Goal: Task Accomplishment & Management: Manage account settings

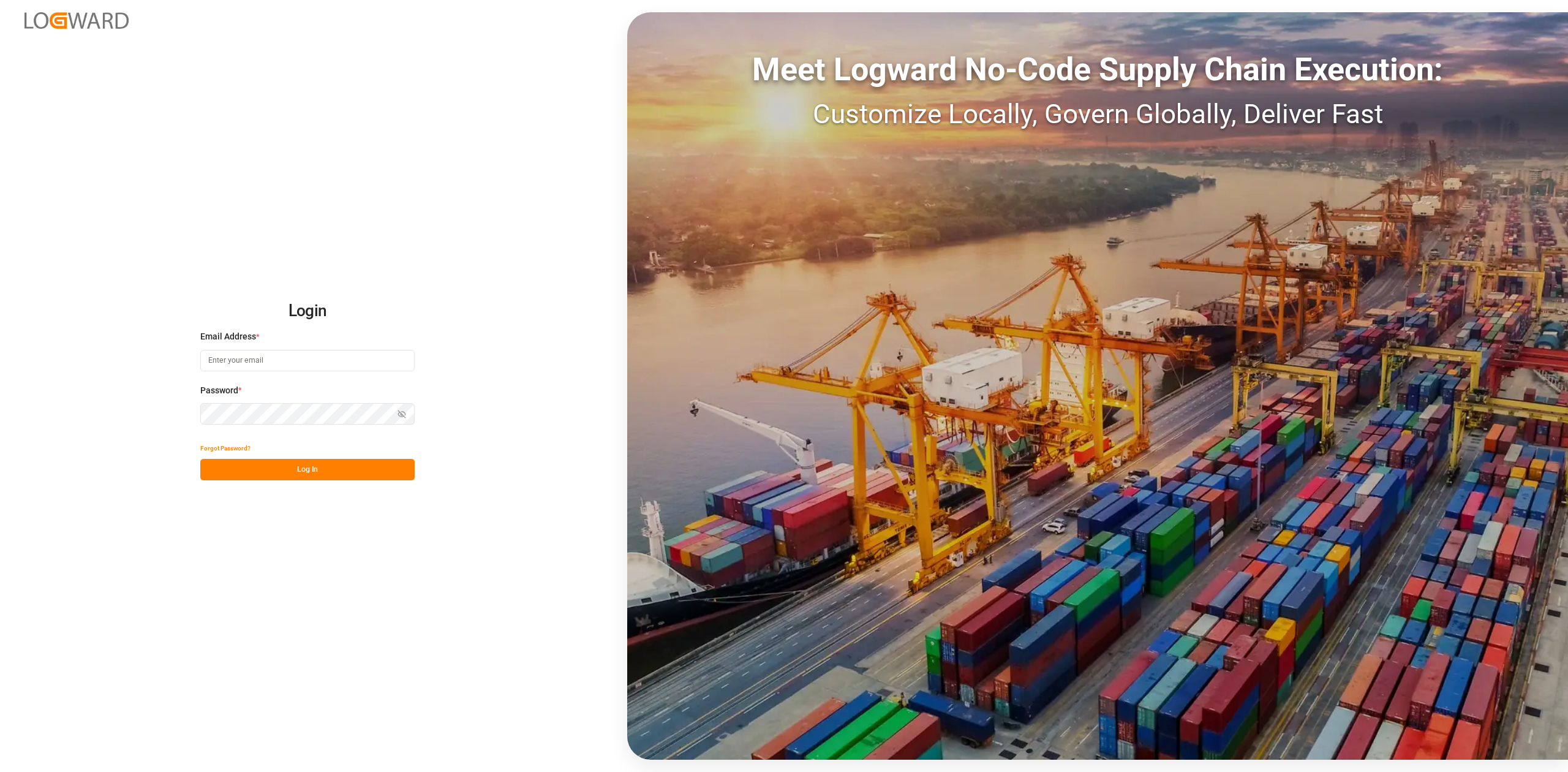
type input "[PERSON_NAME][EMAIL_ADDRESS][PERSON_NAME][DOMAIN_NAME]"
click at [282, 465] on button "Log In" at bounding box center [307, 469] width 214 height 22
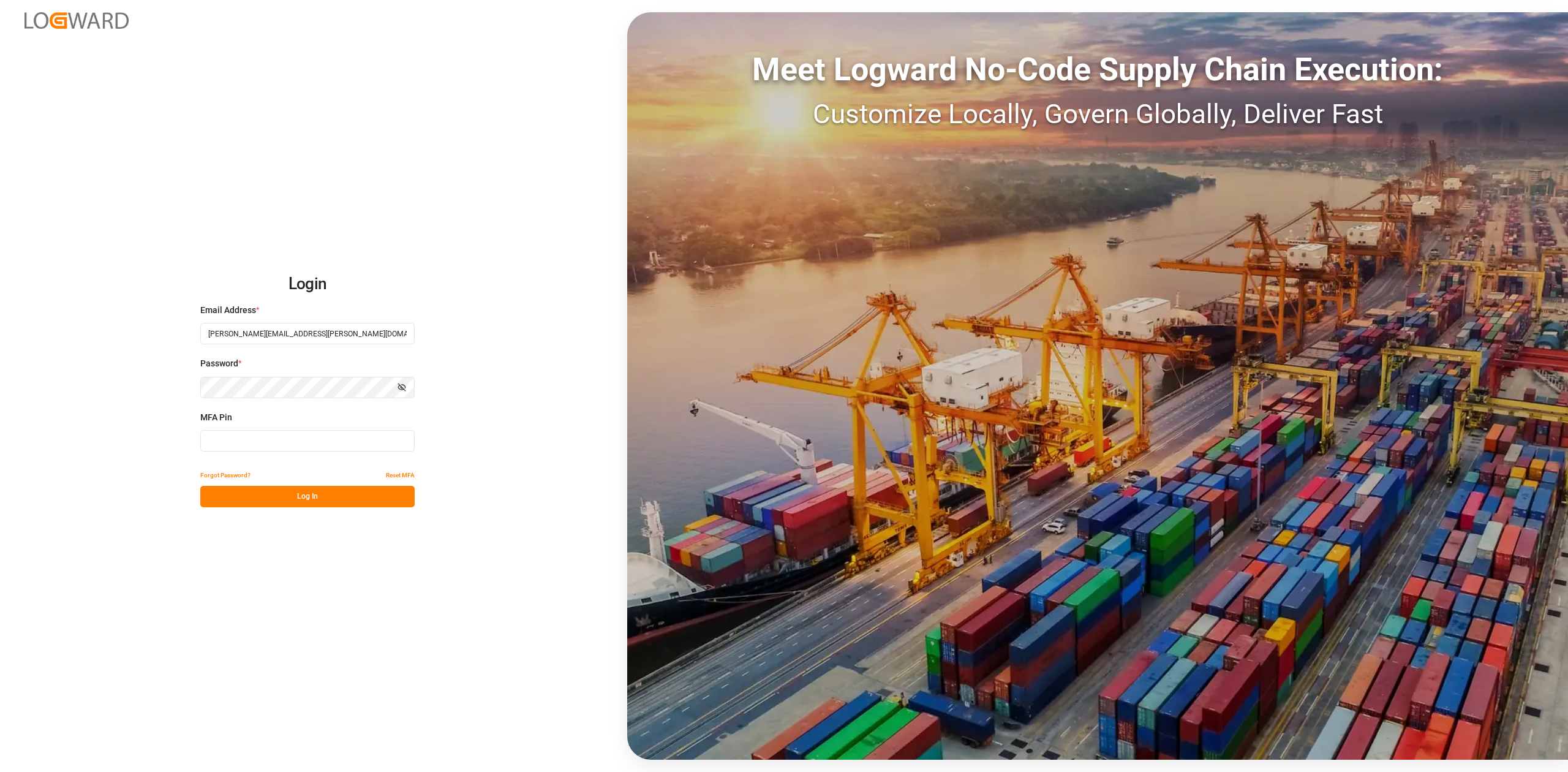
click at [293, 439] on input at bounding box center [307, 441] width 214 height 22
click at [261, 439] on input at bounding box center [307, 441] width 214 height 22
type input "413270"
click at [294, 494] on button "Log In" at bounding box center [307, 496] width 214 height 22
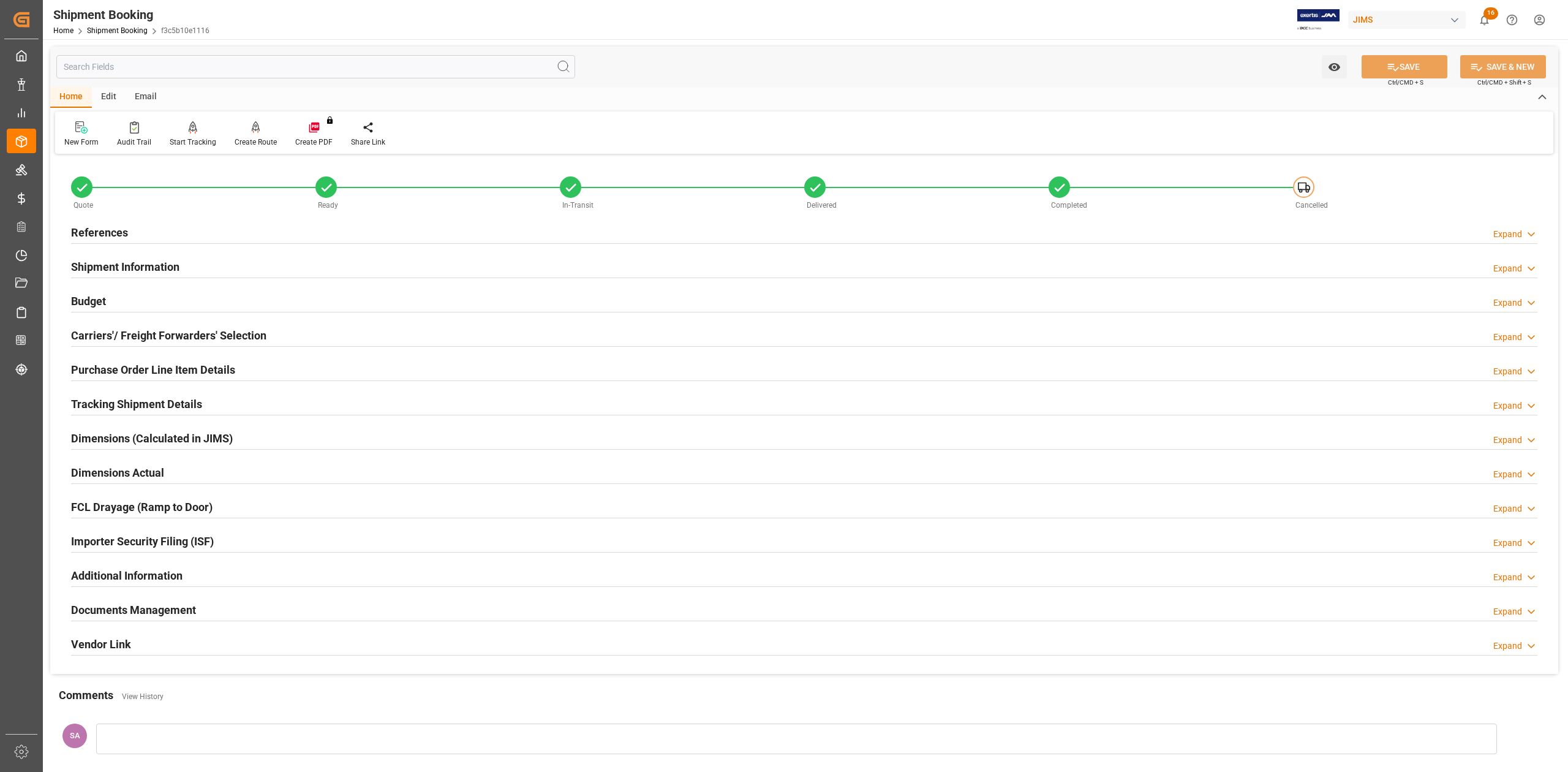
click at [101, 235] on h2 "References" at bounding box center [99, 232] width 57 height 16
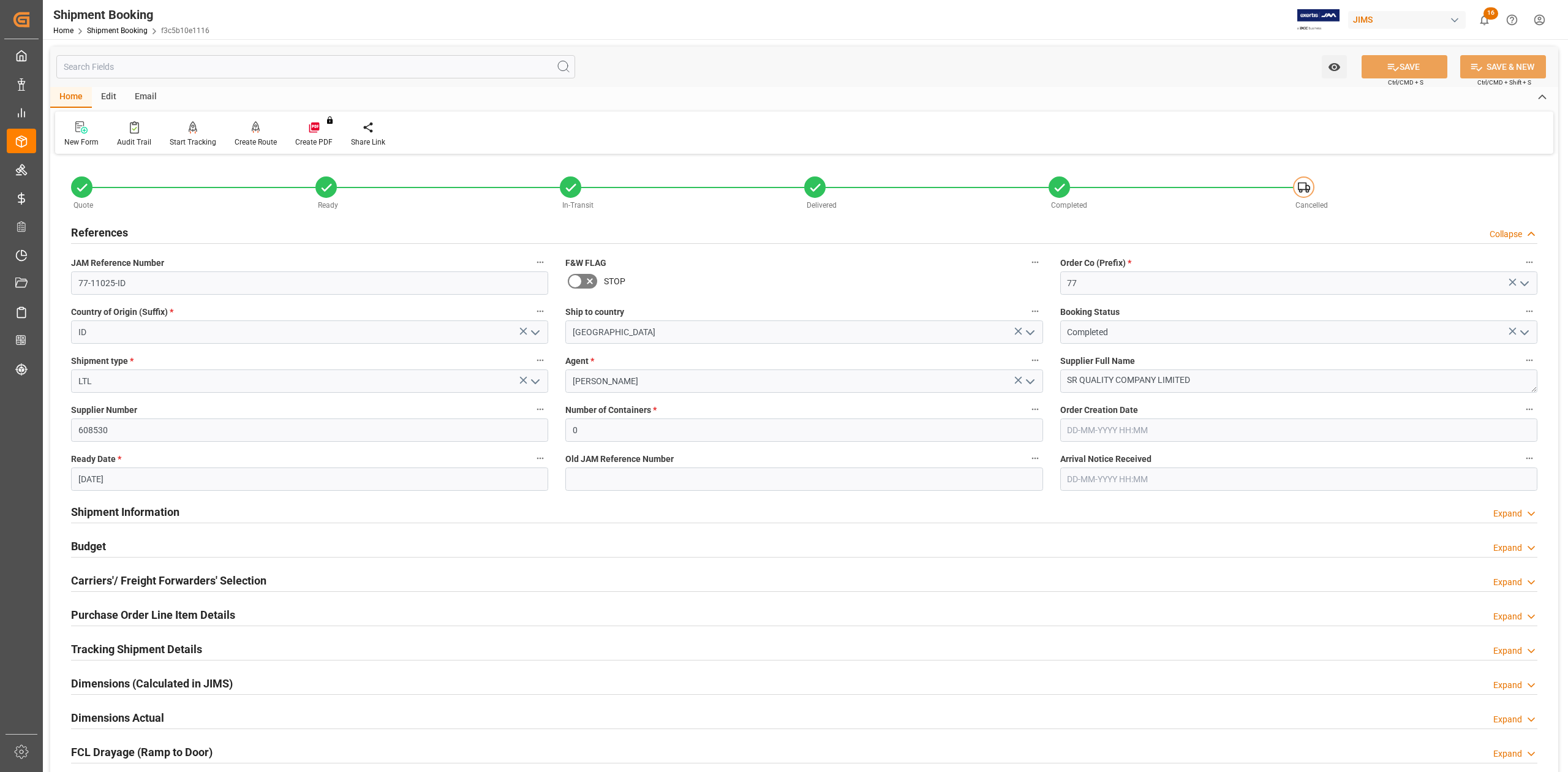
click at [99, 234] on h2 "References" at bounding box center [99, 232] width 57 height 16
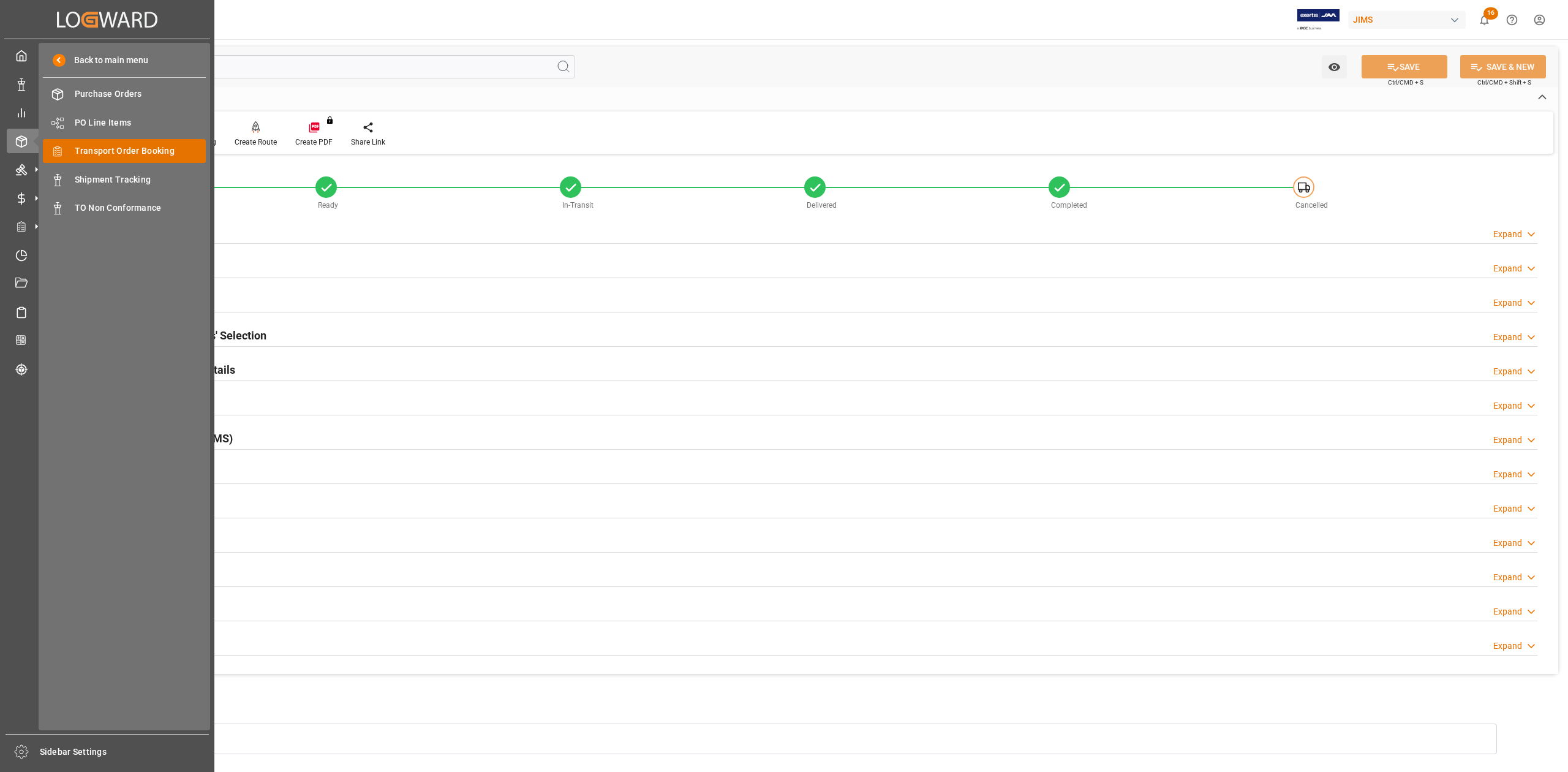
click at [122, 148] on span "Transport Order Booking" at bounding box center [140, 151] width 131 height 13
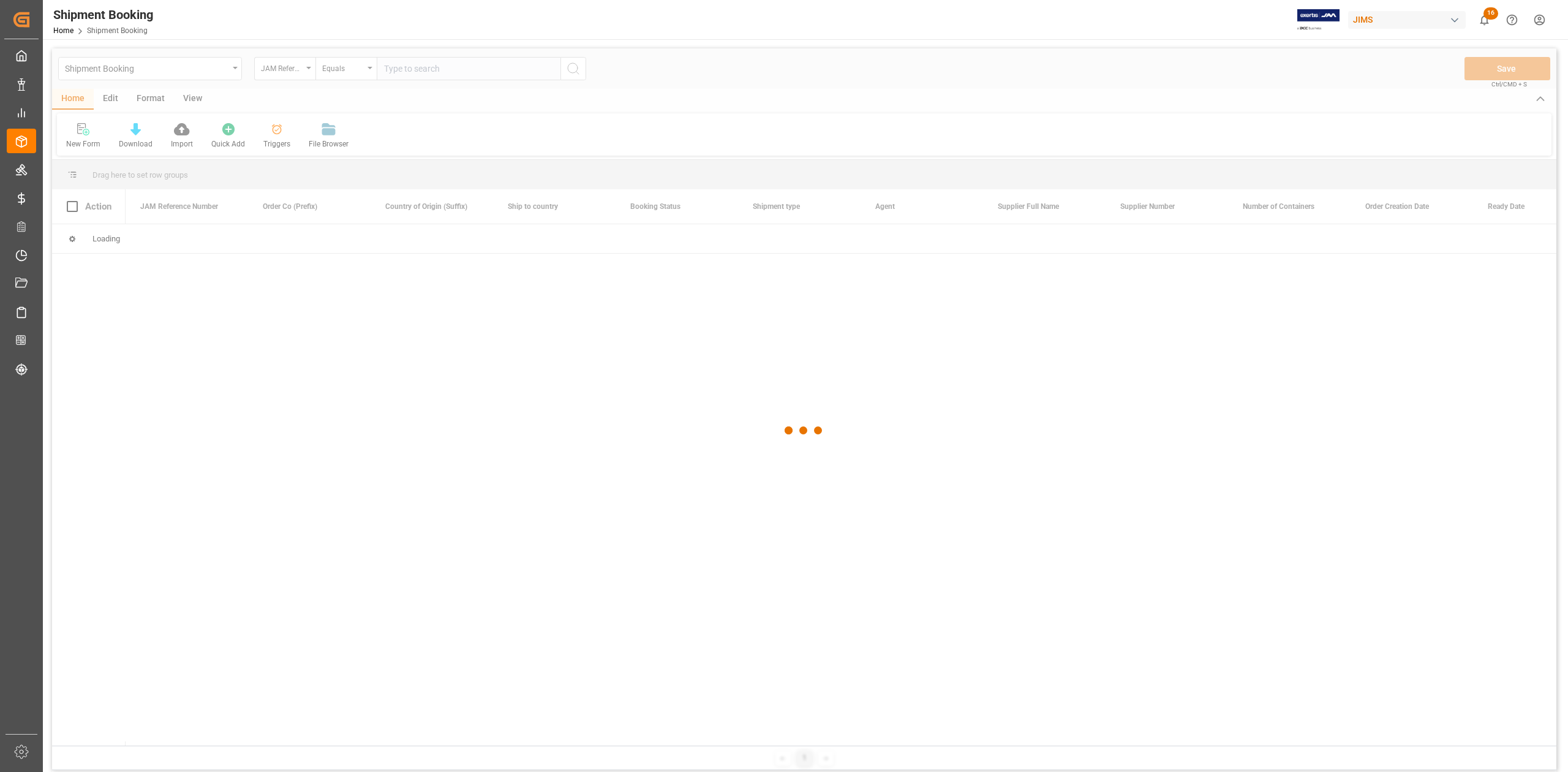
click at [476, 72] on div at bounding box center [804, 430] width 1504 height 764
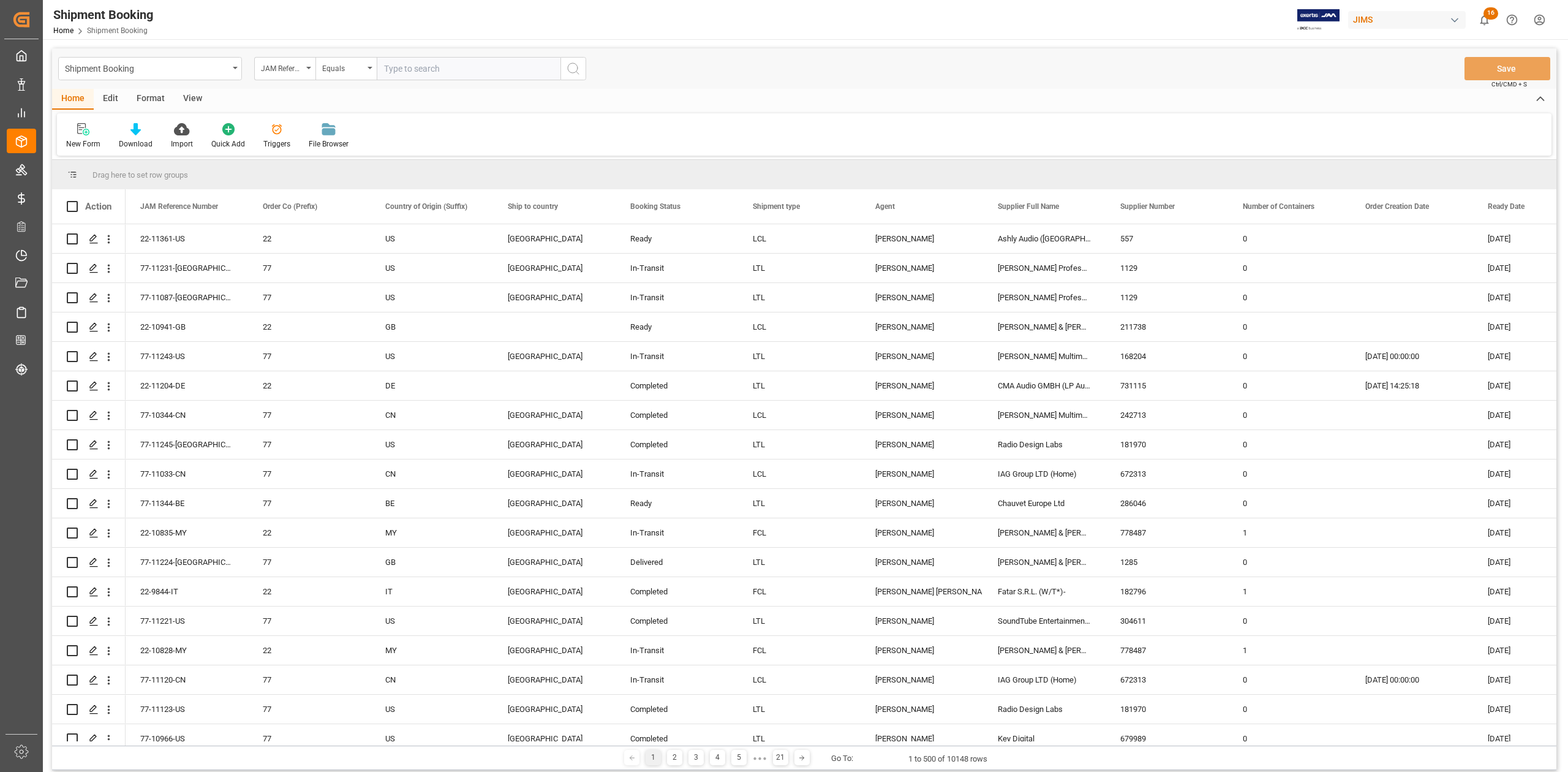
click at [420, 67] on input "text" at bounding box center [468, 69] width 184 height 24
paste input "77-11193-JP"
type input "77-11193-JP"
click at [565, 70] on button "search button" at bounding box center [573, 69] width 25 height 24
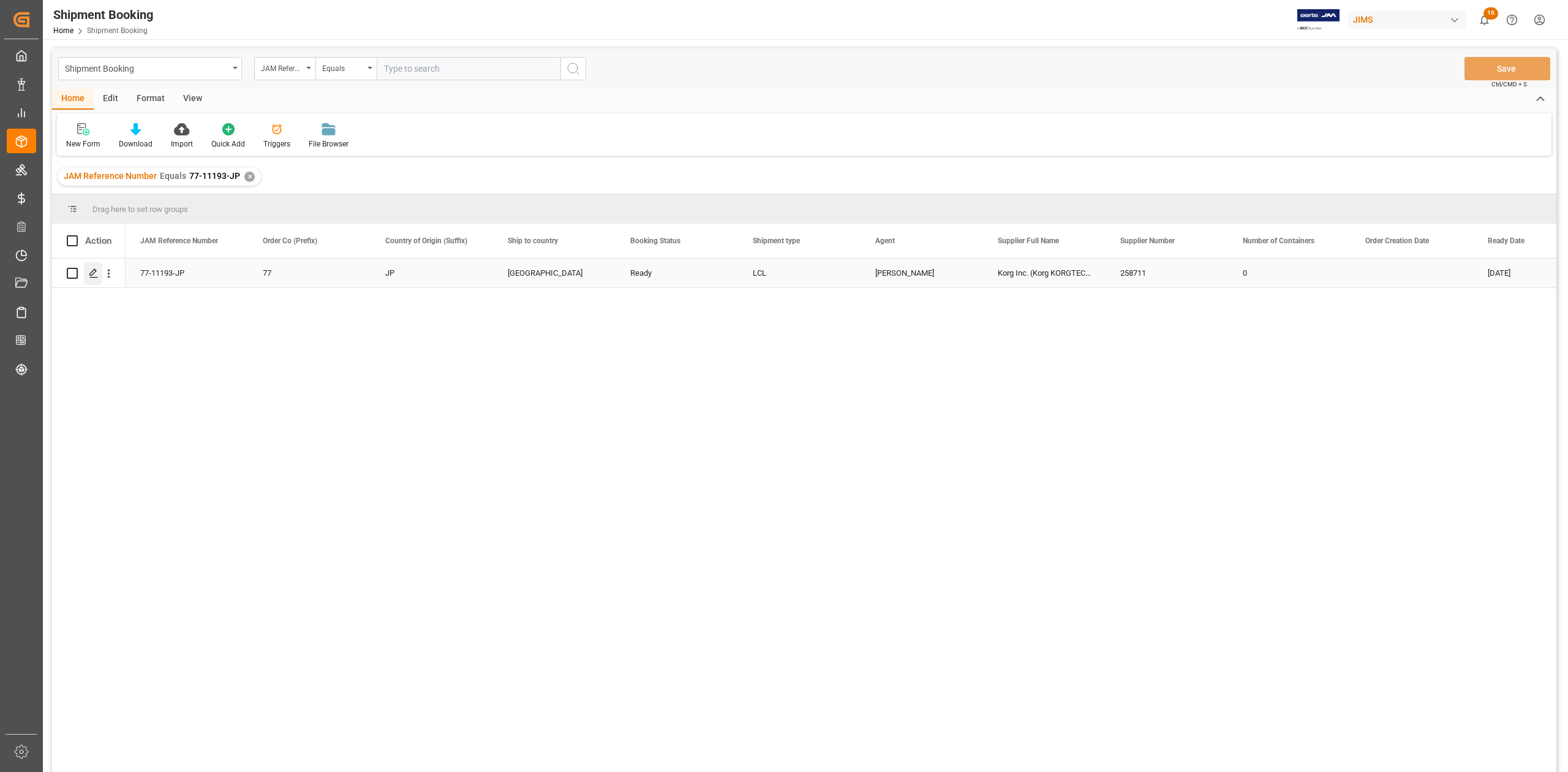
click at [93, 275] on icon "Press SPACE to select this row." at bounding box center [93, 273] width 10 height 10
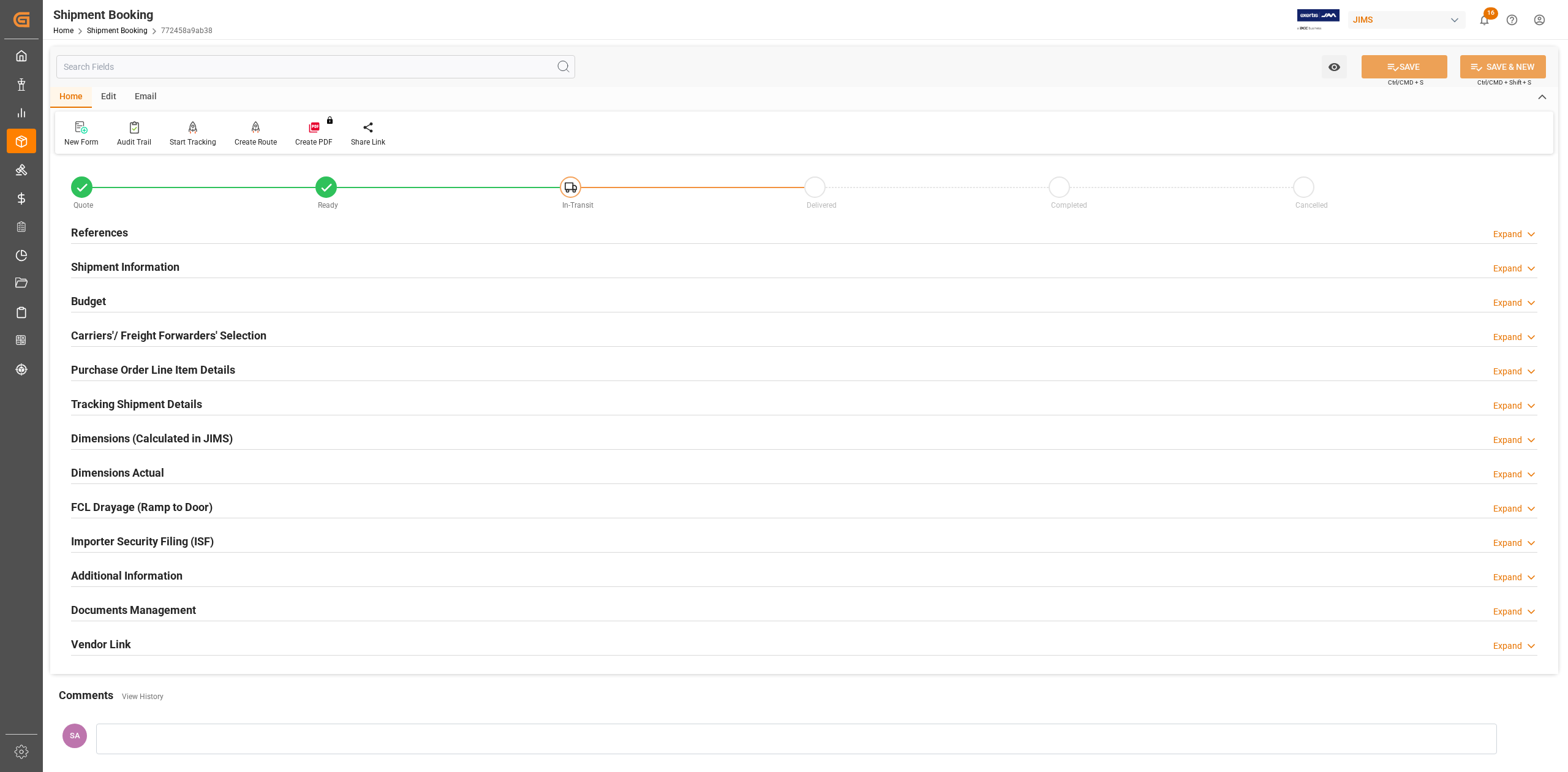
drag, startPoint x: 145, startPoint y: 260, endPoint x: 162, endPoint y: 260, distance: 17.0
click at [146, 260] on h2 "Shipment Information" at bounding box center [125, 266] width 108 height 16
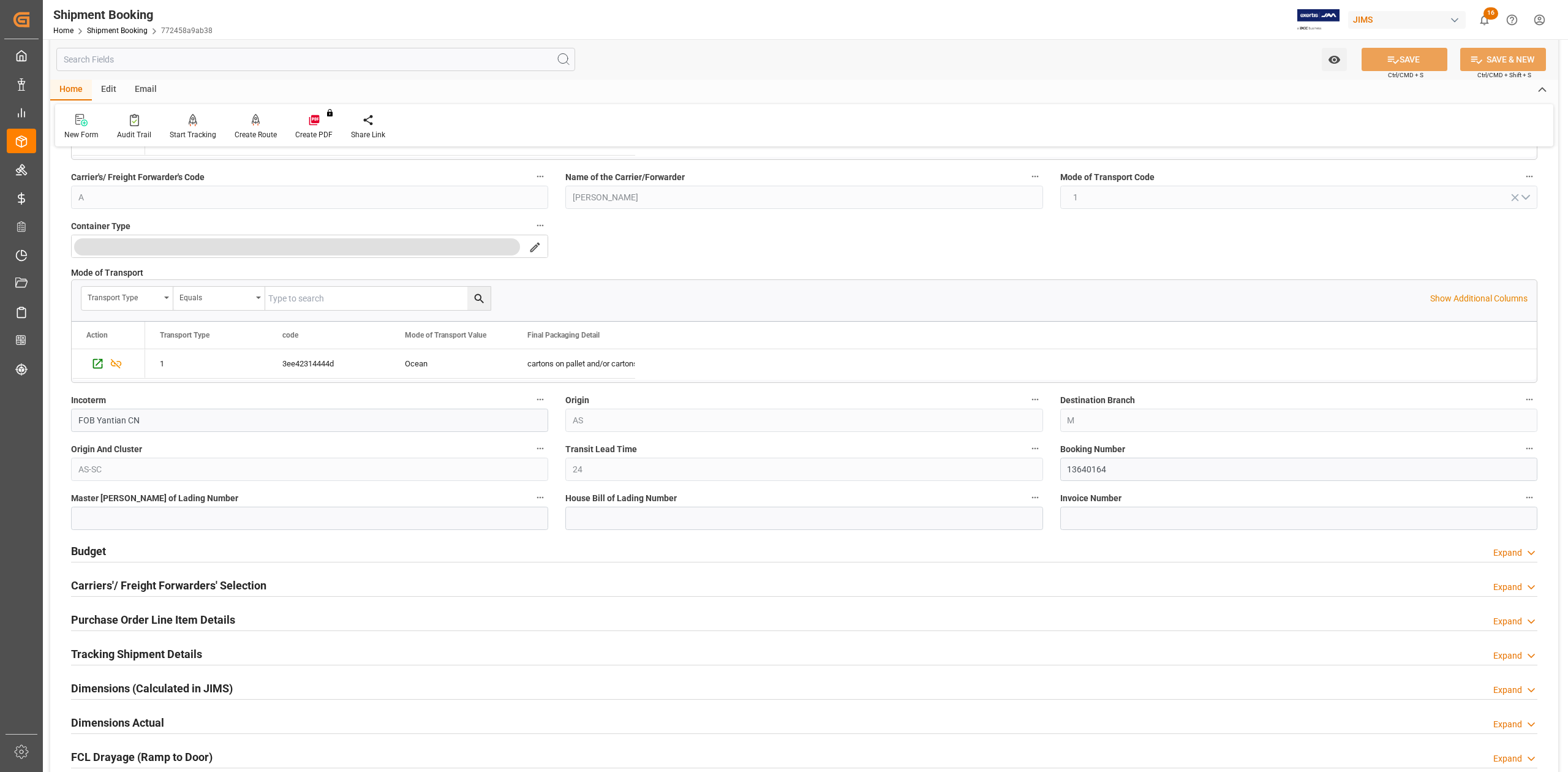
scroll to position [490, 0]
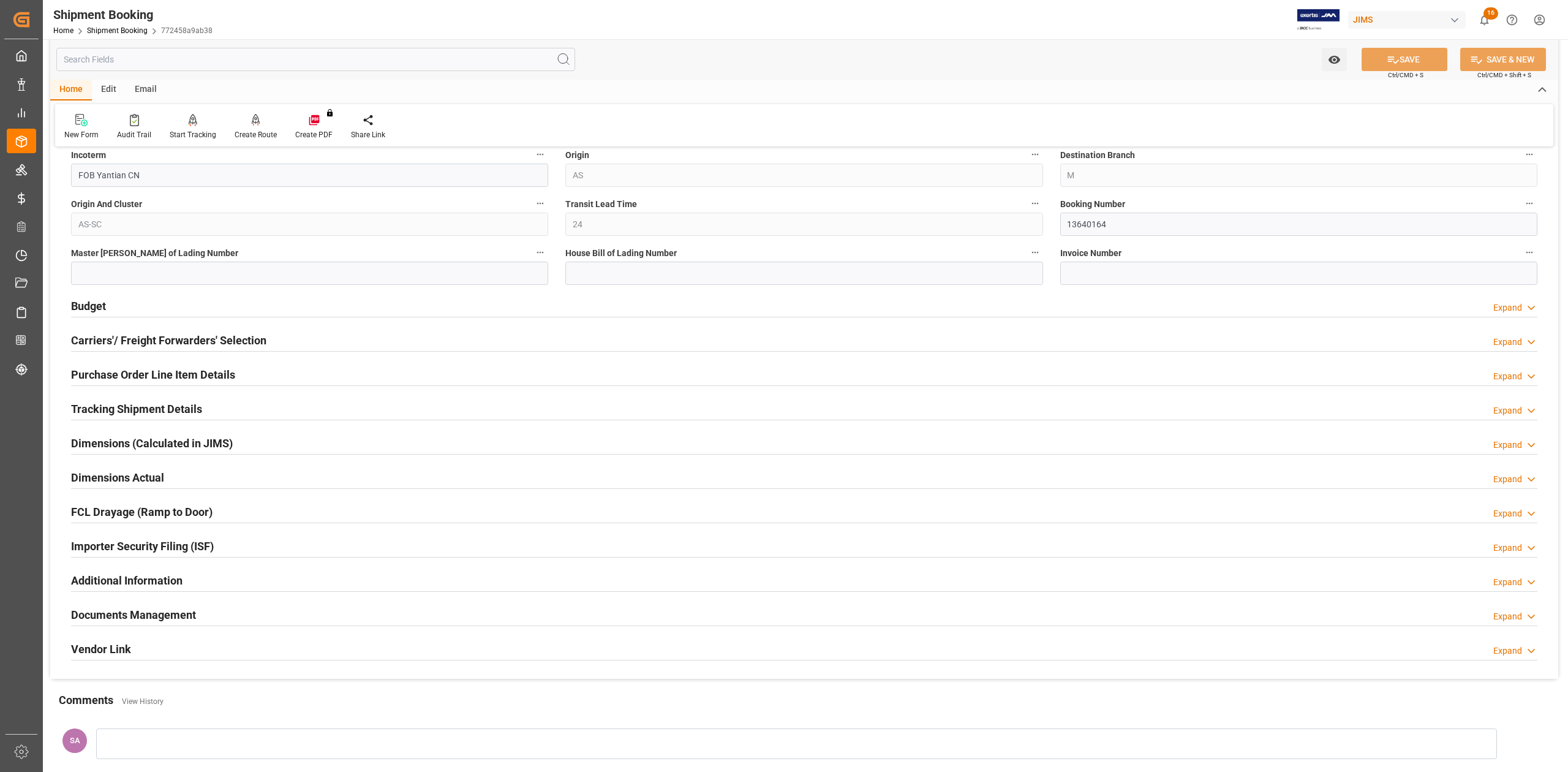
click at [112, 481] on h2 "Dimensions Actual" at bounding box center [118, 477] width 93 height 16
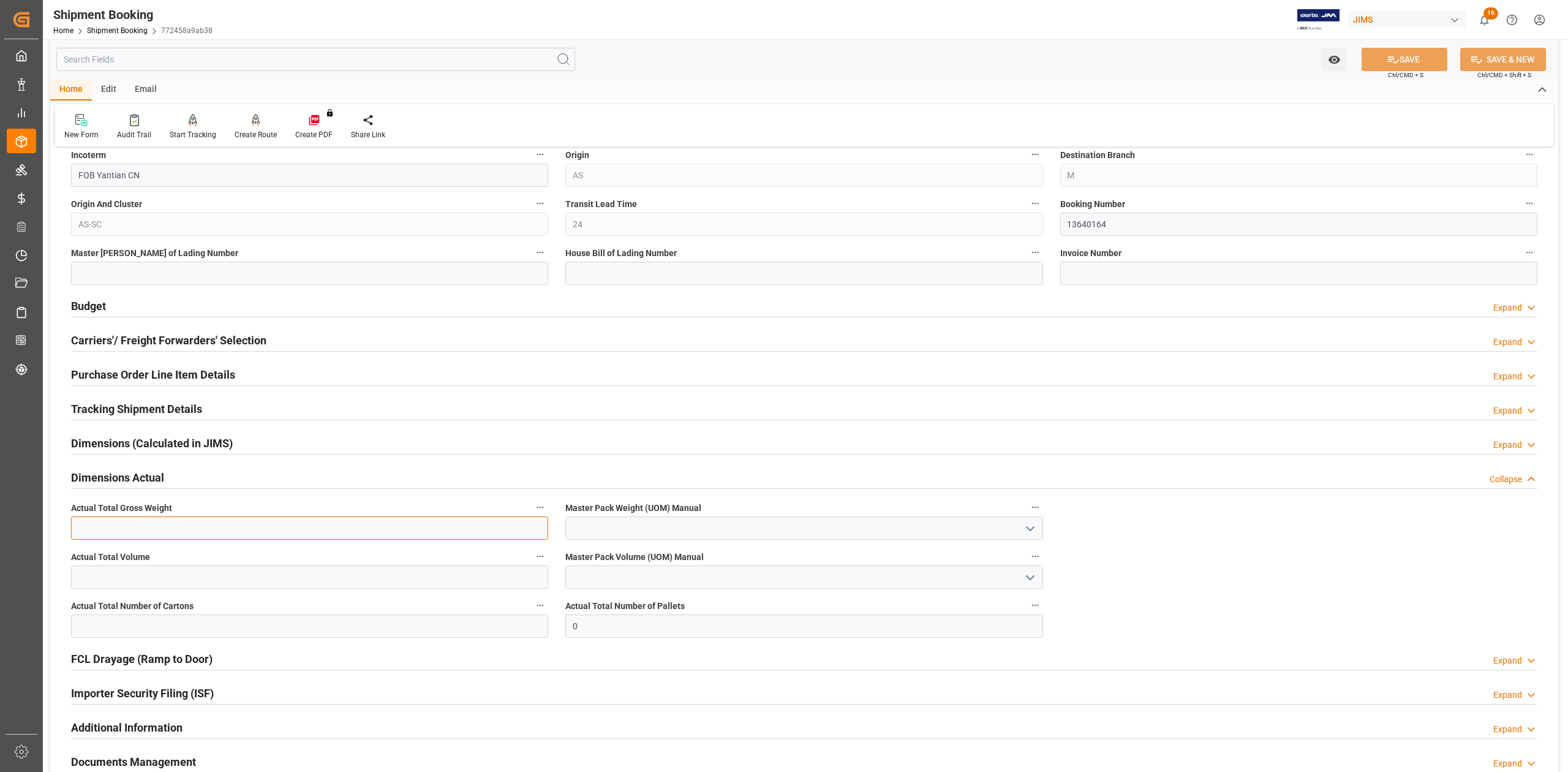
click at [136, 531] on input "text" at bounding box center [310, 528] width 477 height 24
type input "798"
click at [99, 569] on input "text" at bounding box center [310, 577] width 477 height 24
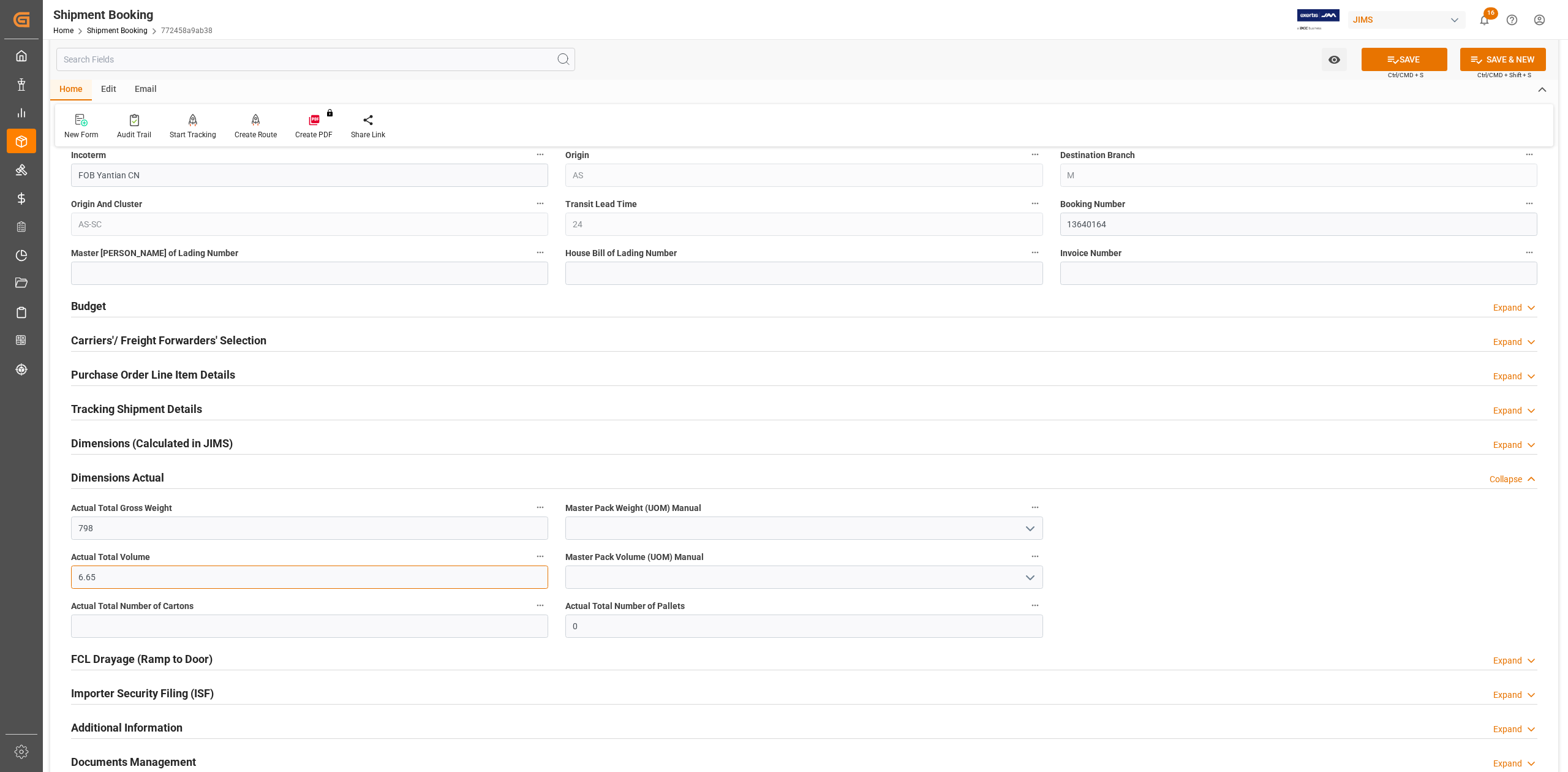
type input "6.65"
click at [96, 631] on input "text" at bounding box center [310, 626] width 477 height 24
type input "18"
click at [595, 537] on input at bounding box center [804, 528] width 477 height 24
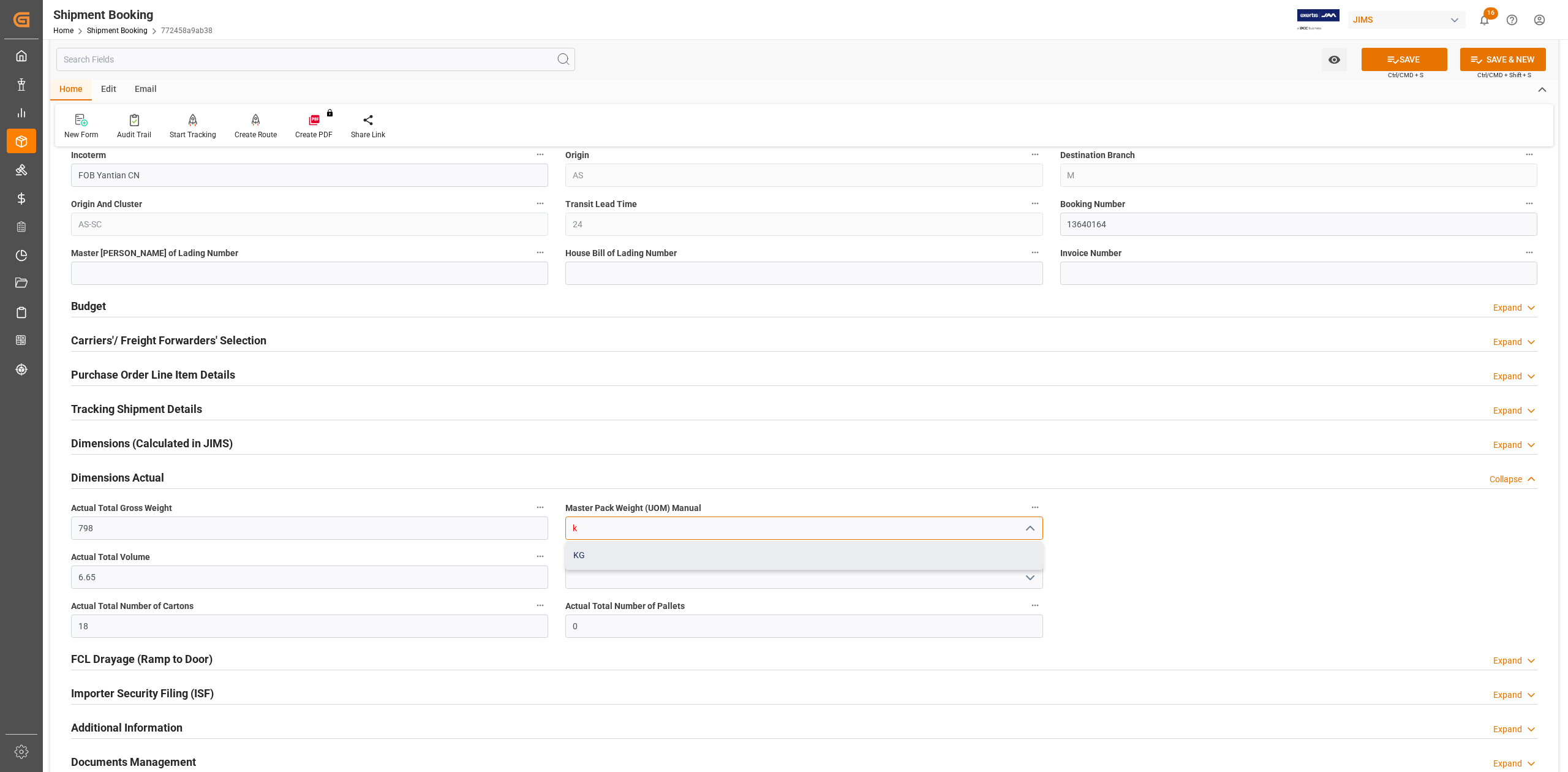
click at [593, 562] on div "KG" at bounding box center [804, 555] width 476 height 27
type input "KG"
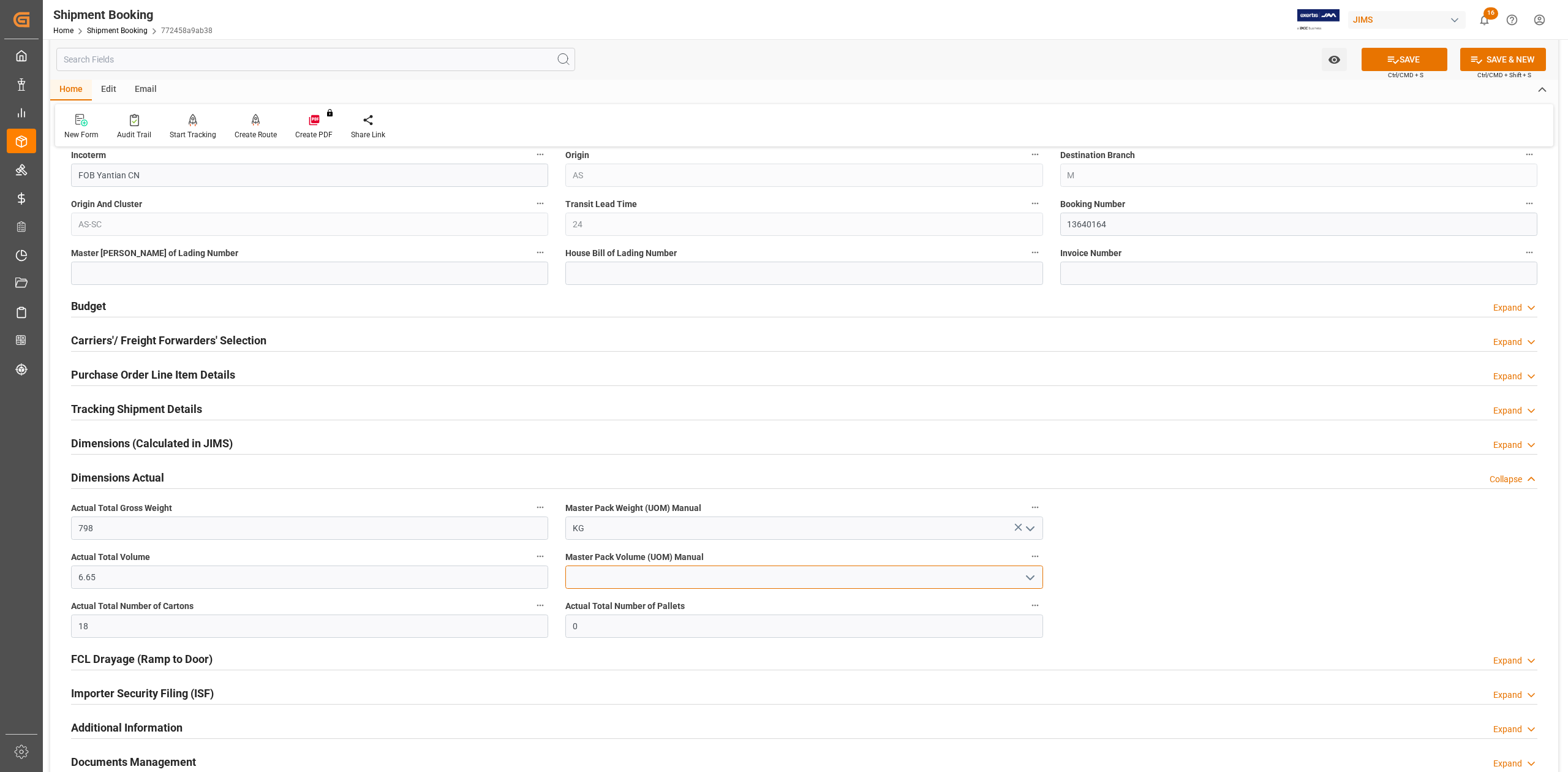
click at [590, 582] on input at bounding box center [804, 577] width 477 height 24
drag, startPoint x: 597, startPoint y: 604, endPoint x: 615, endPoint y: 604, distance: 18.0
click at [598, 604] on div "CBM" at bounding box center [804, 604] width 476 height 27
type input "CBM"
click at [1419, 59] on button "SAVE" at bounding box center [1404, 59] width 86 height 24
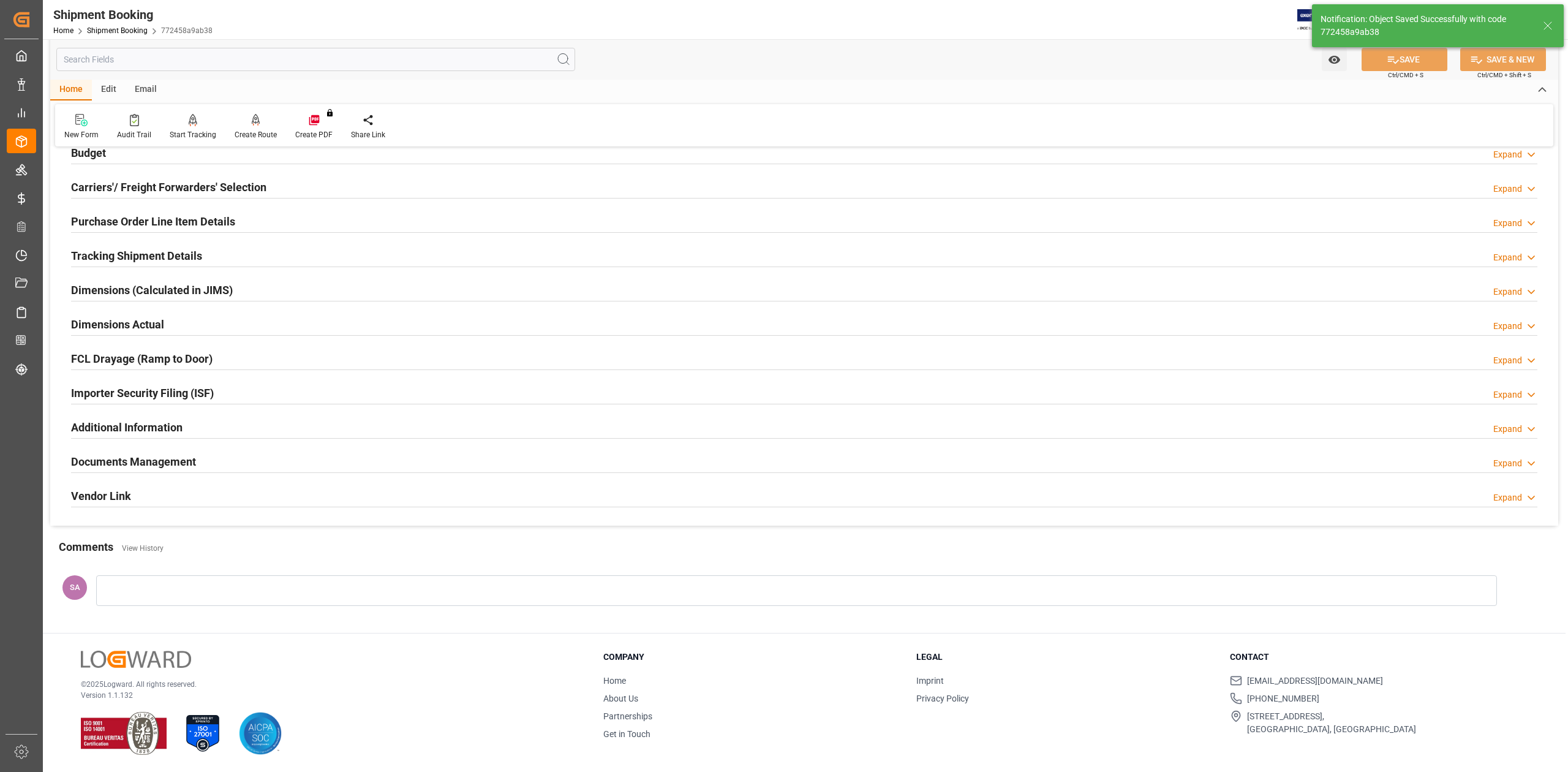
scroll to position [0, 0]
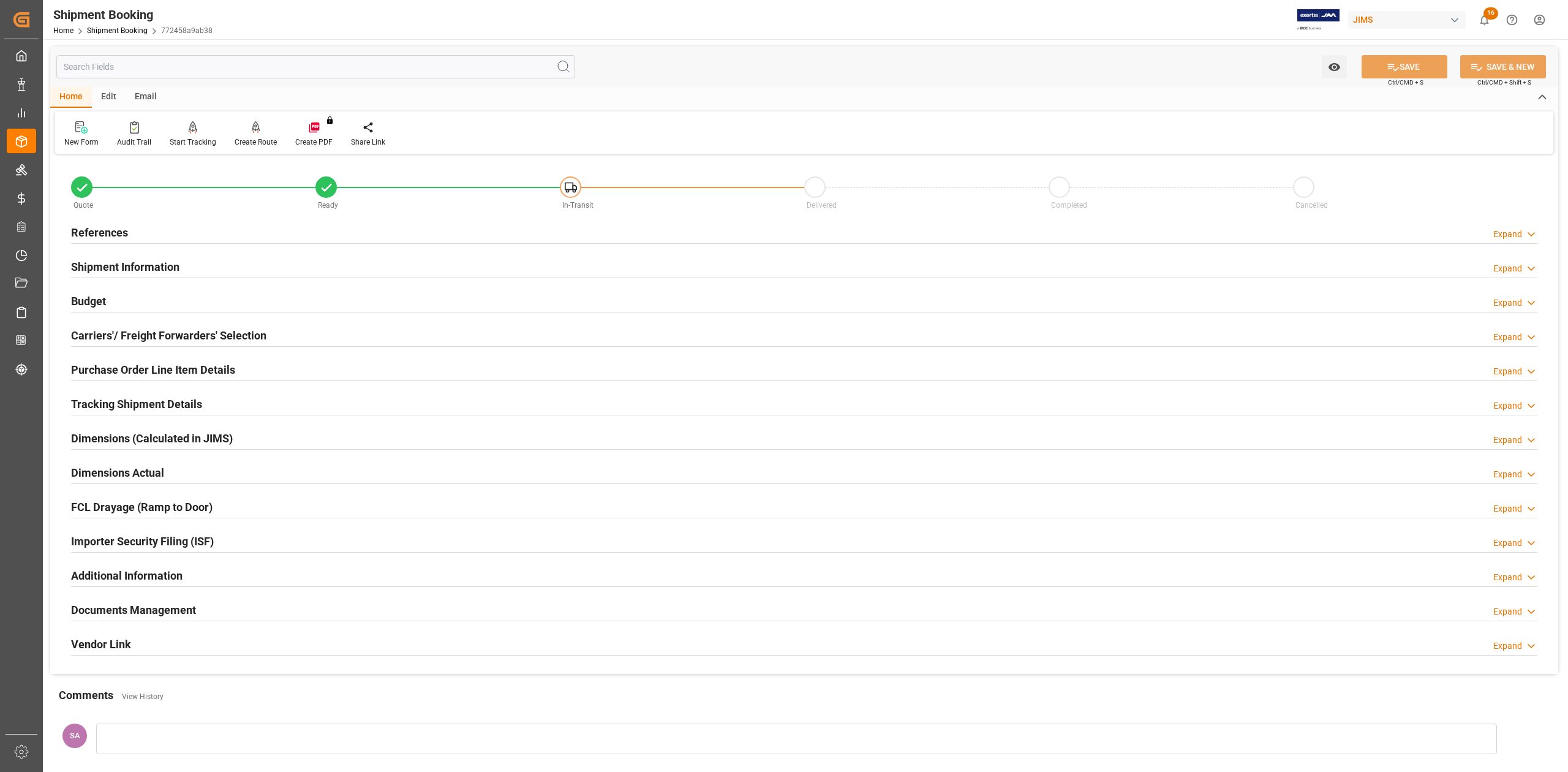
click at [94, 295] on h2 "Budget" at bounding box center [88, 301] width 35 height 16
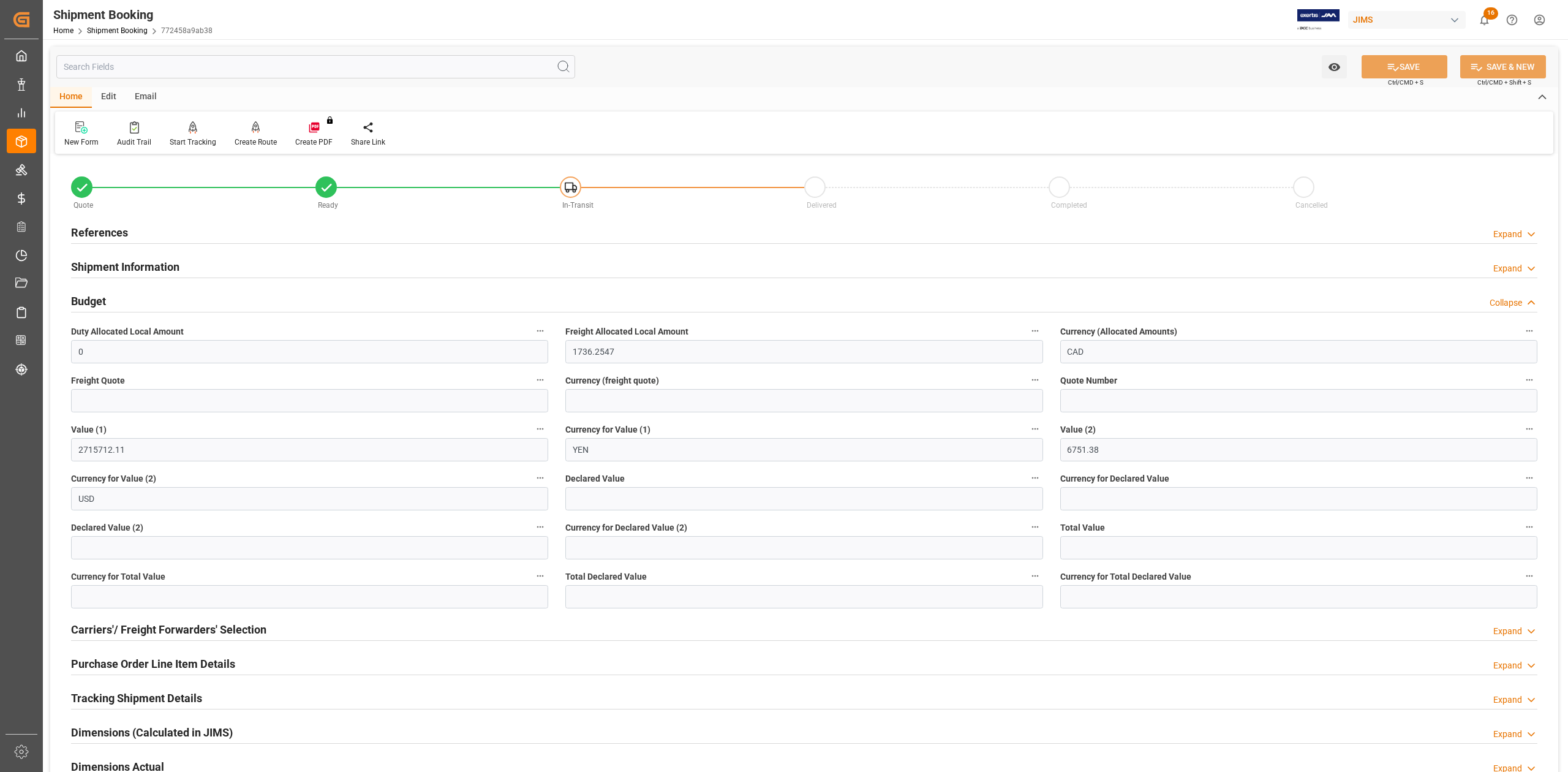
click at [94, 295] on h2 "Budget" at bounding box center [88, 301] width 35 height 16
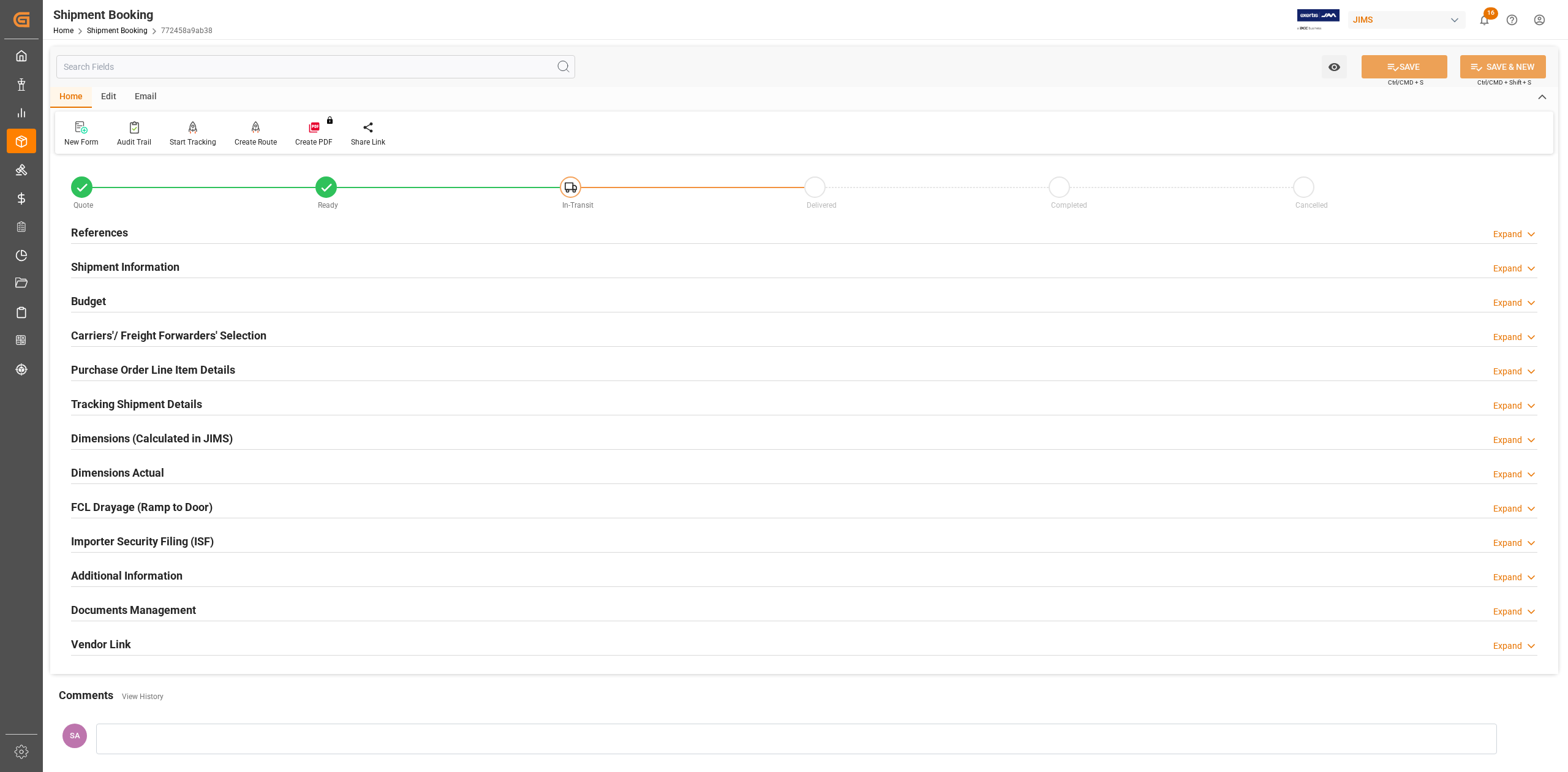
click at [154, 266] on h2 "Shipment Information" at bounding box center [125, 266] width 108 height 16
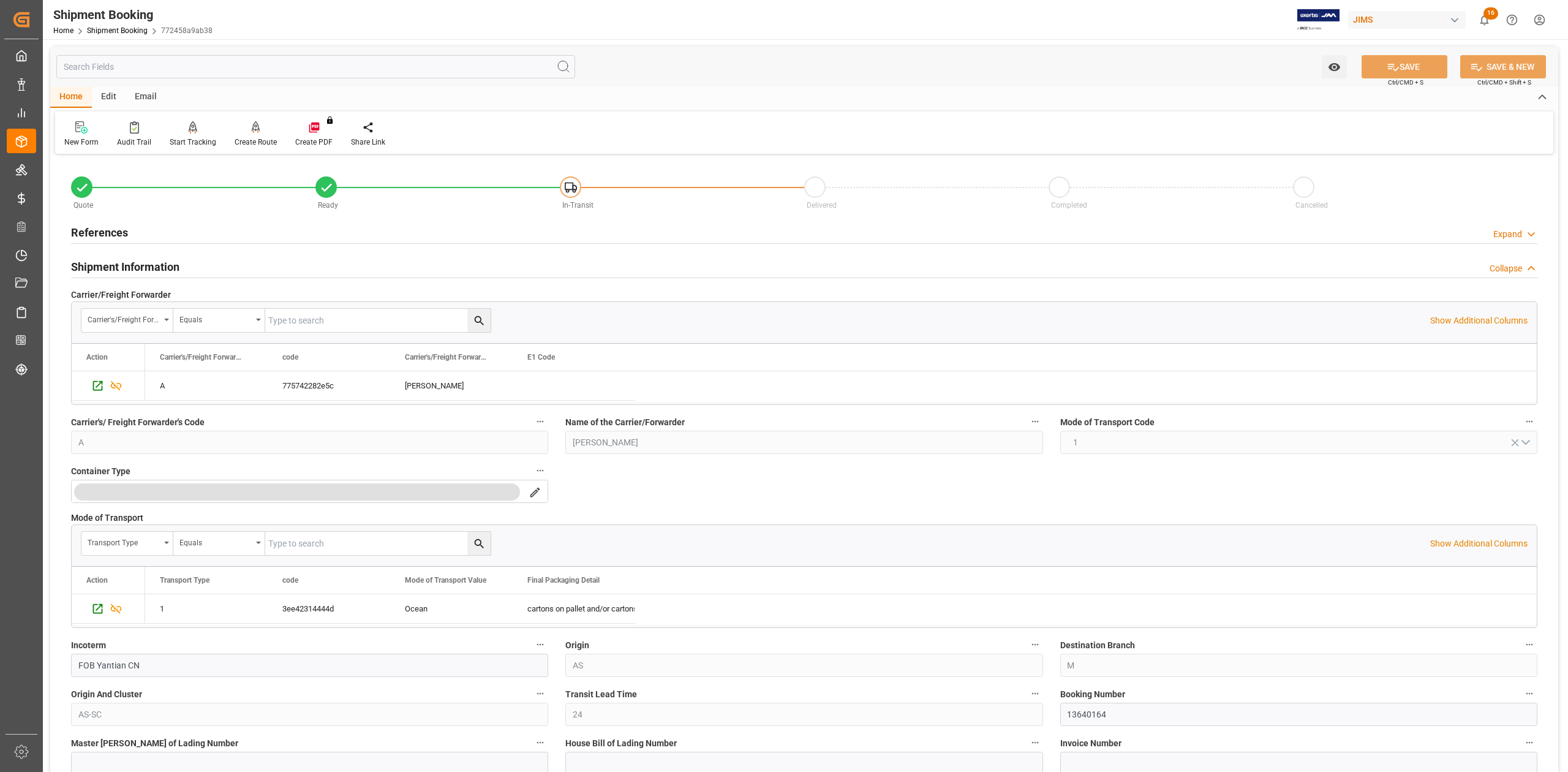
click at [154, 266] on h2 "Shipment Information" at bounding box center [125, 266] width 108 height 16
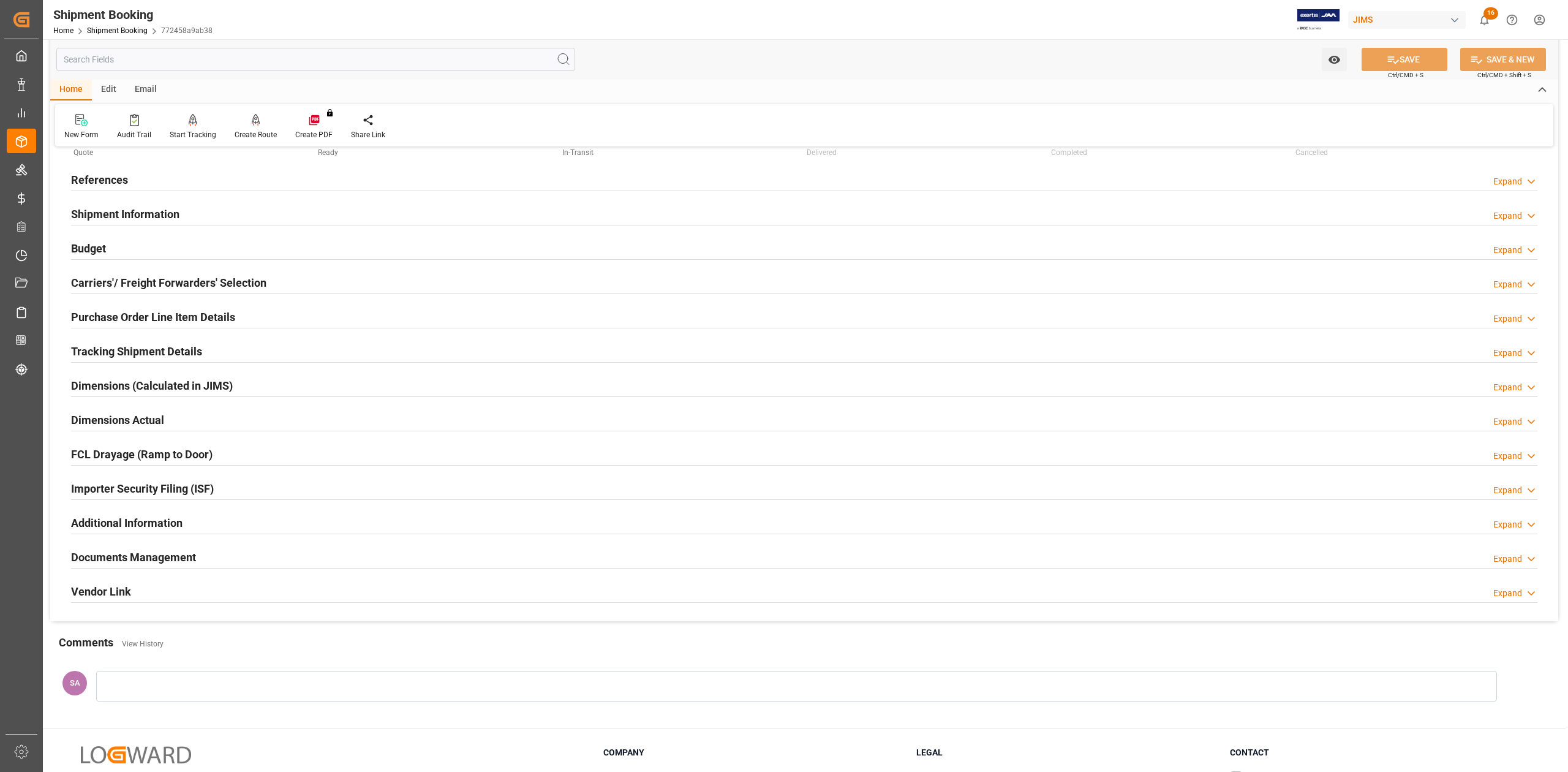
scroll to position [82, 0]
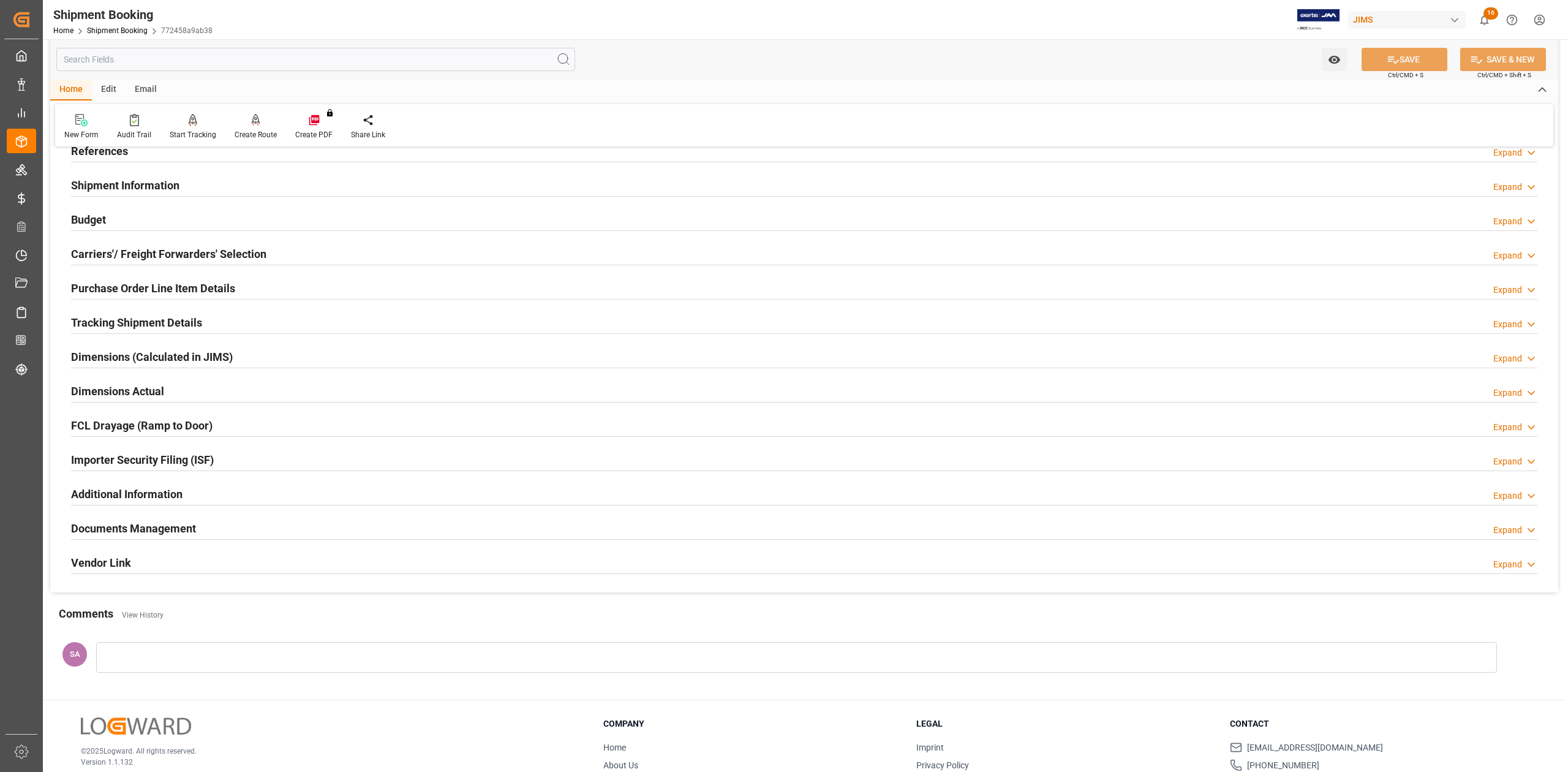
click at [133, 329] on h2 "Tracking Shipment Details" at bounding box center [137, 322] width 131 height 16
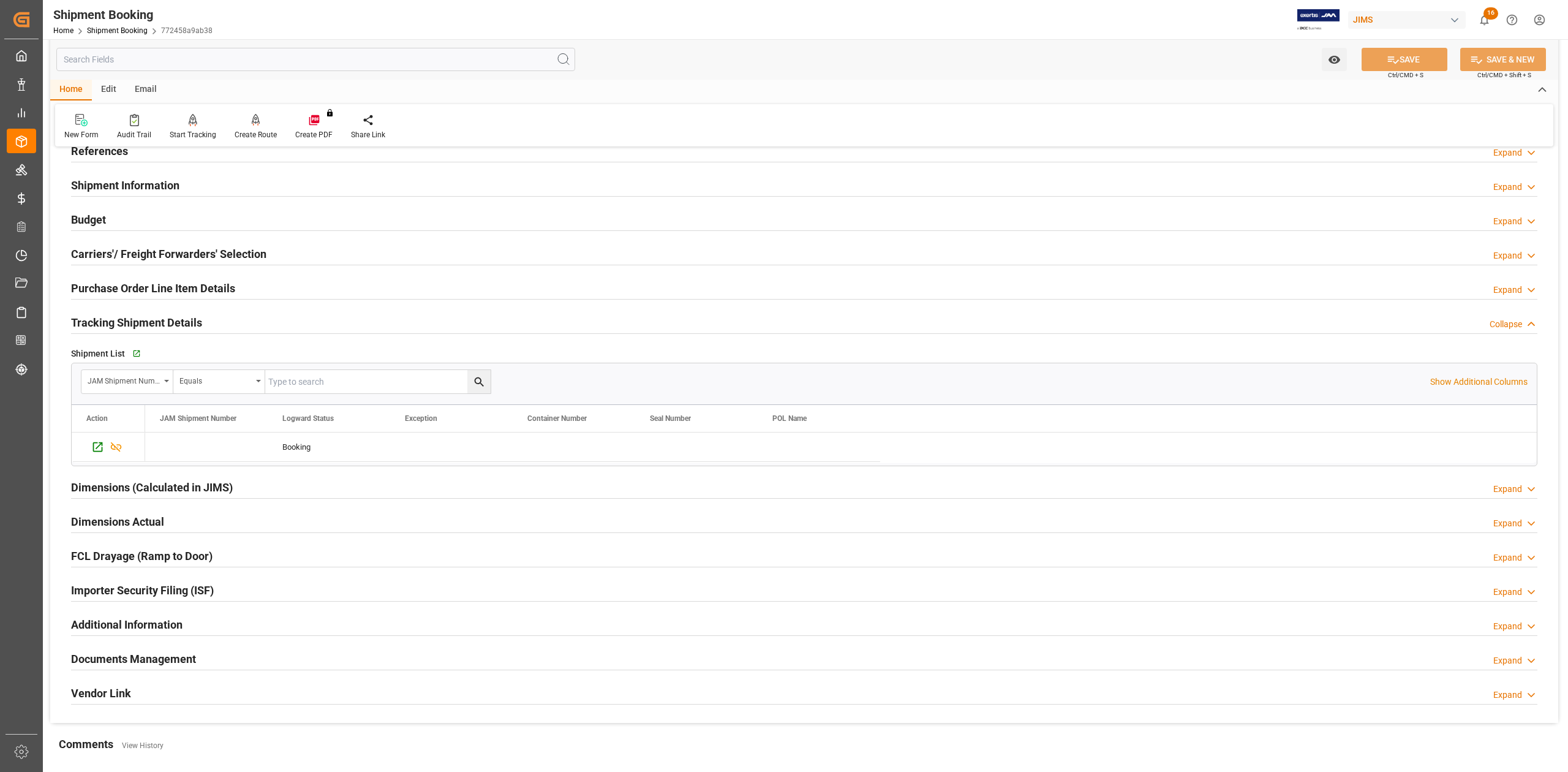
click at [133, 329] on h2 "Tracking Shipment Details" at bounding box center [137, 322] width 131 height 16
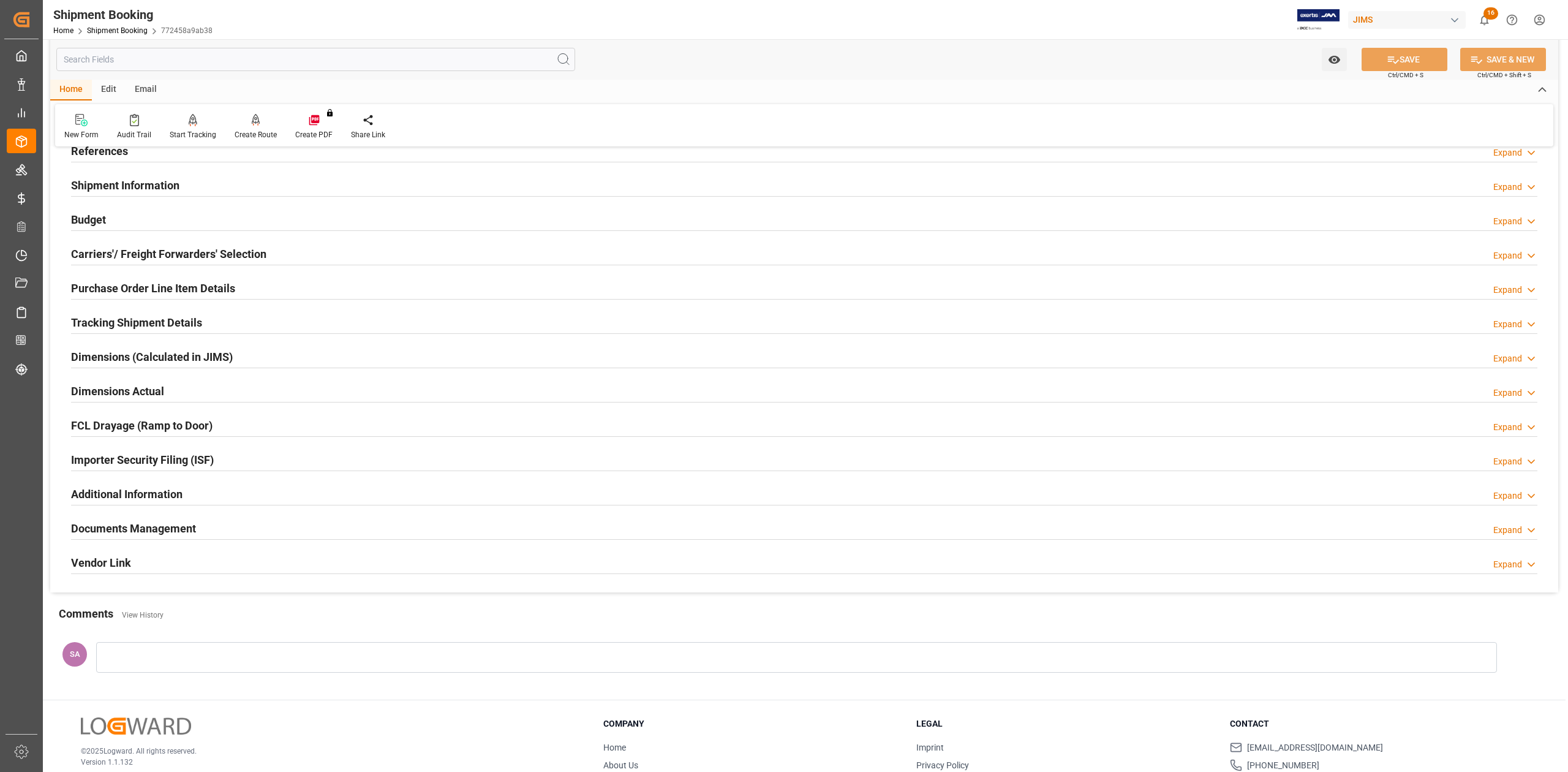
click at [133, 329] on h2 "Tracking Shipment Details" at bounding box center [137, 322] width 131 height 16
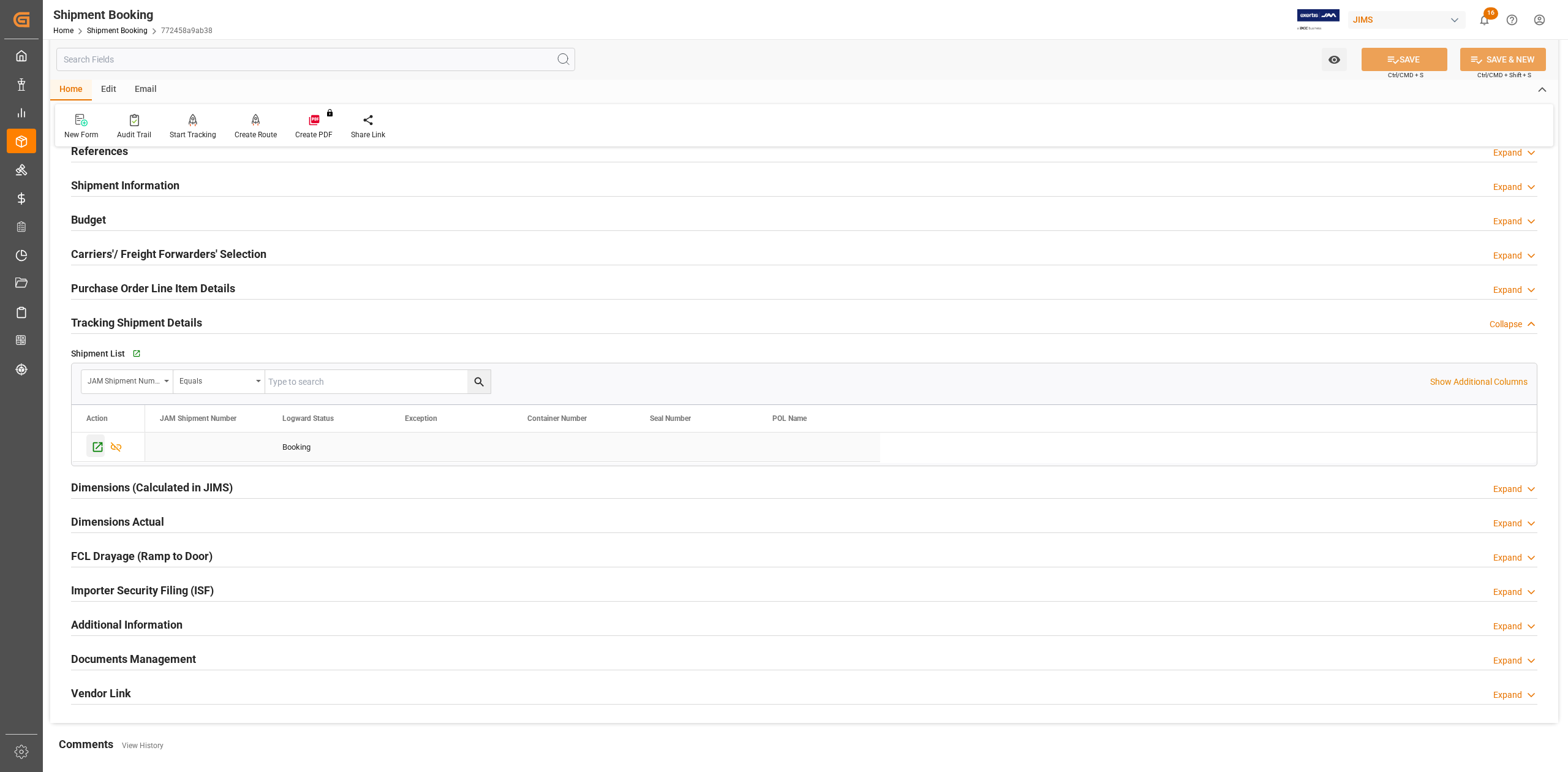
click at [94, 446] on icon "Press SPACE to select this row." at bounding box center [98, 447] width 13 height 13
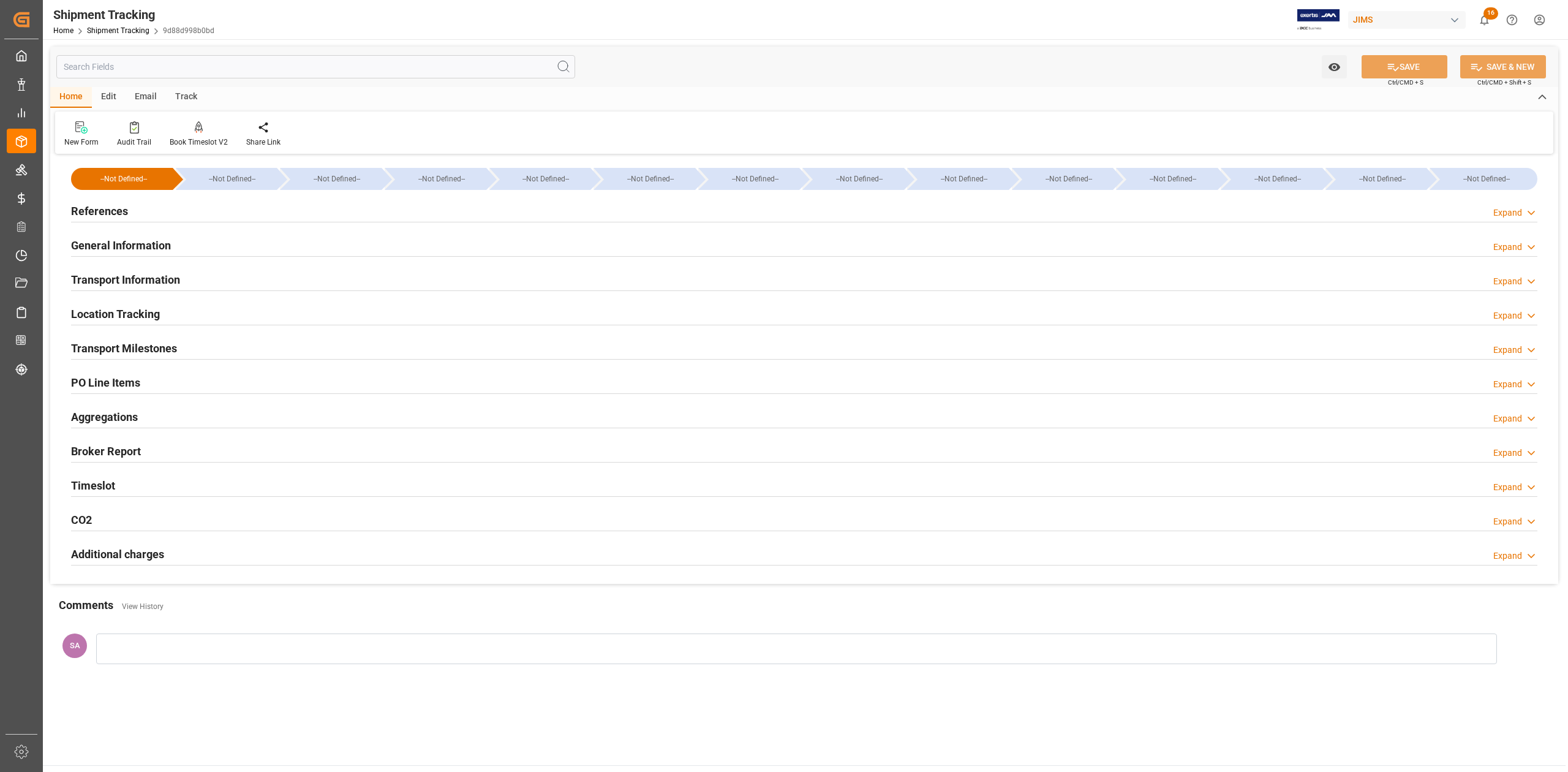
click at [108, 211] on h2 "References" at bounding box center [99, 210] width 57 height 16
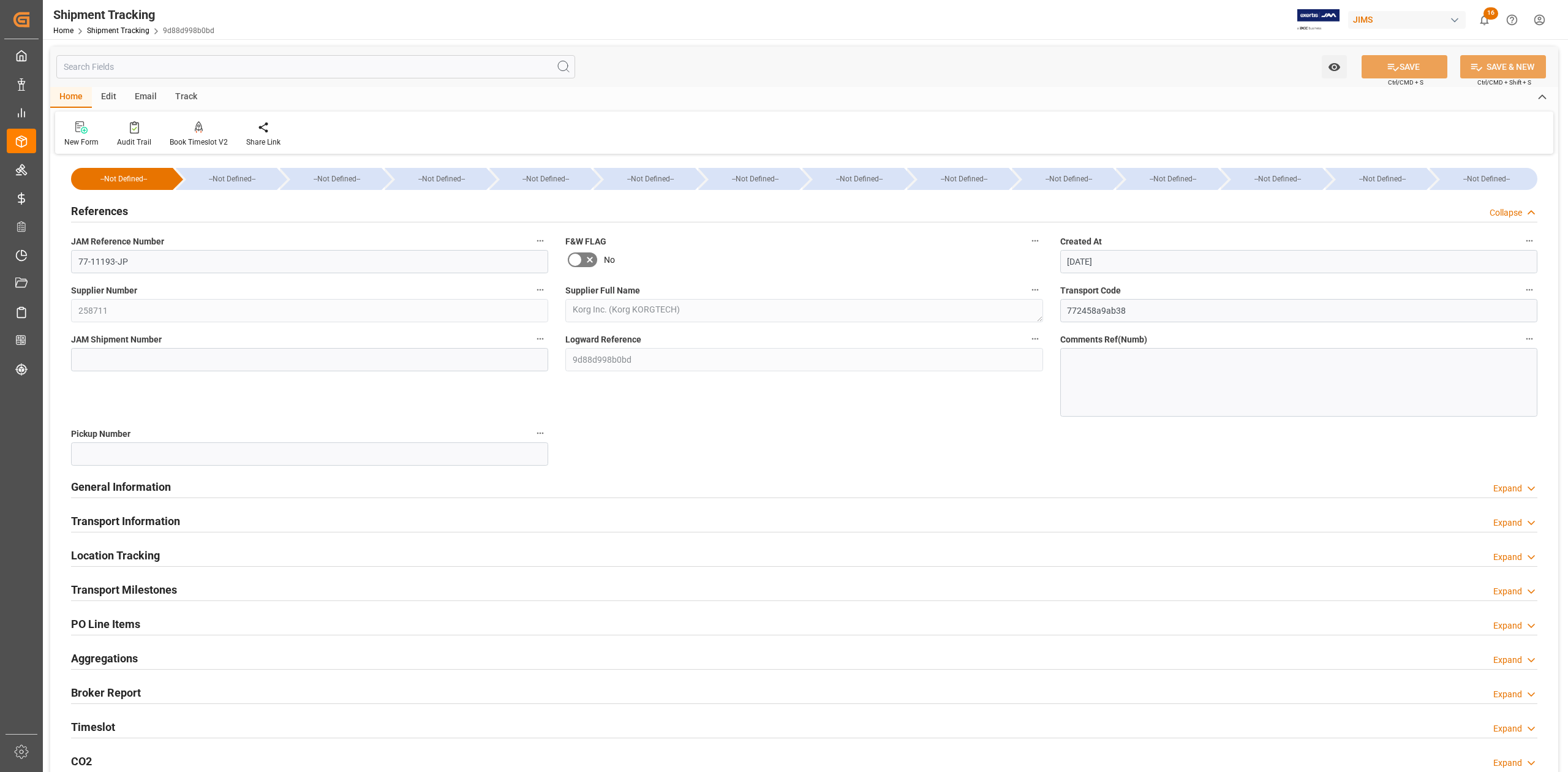
click at [108, 211] on h2 "References" at bounding box center [99, 210] width 57 height 16
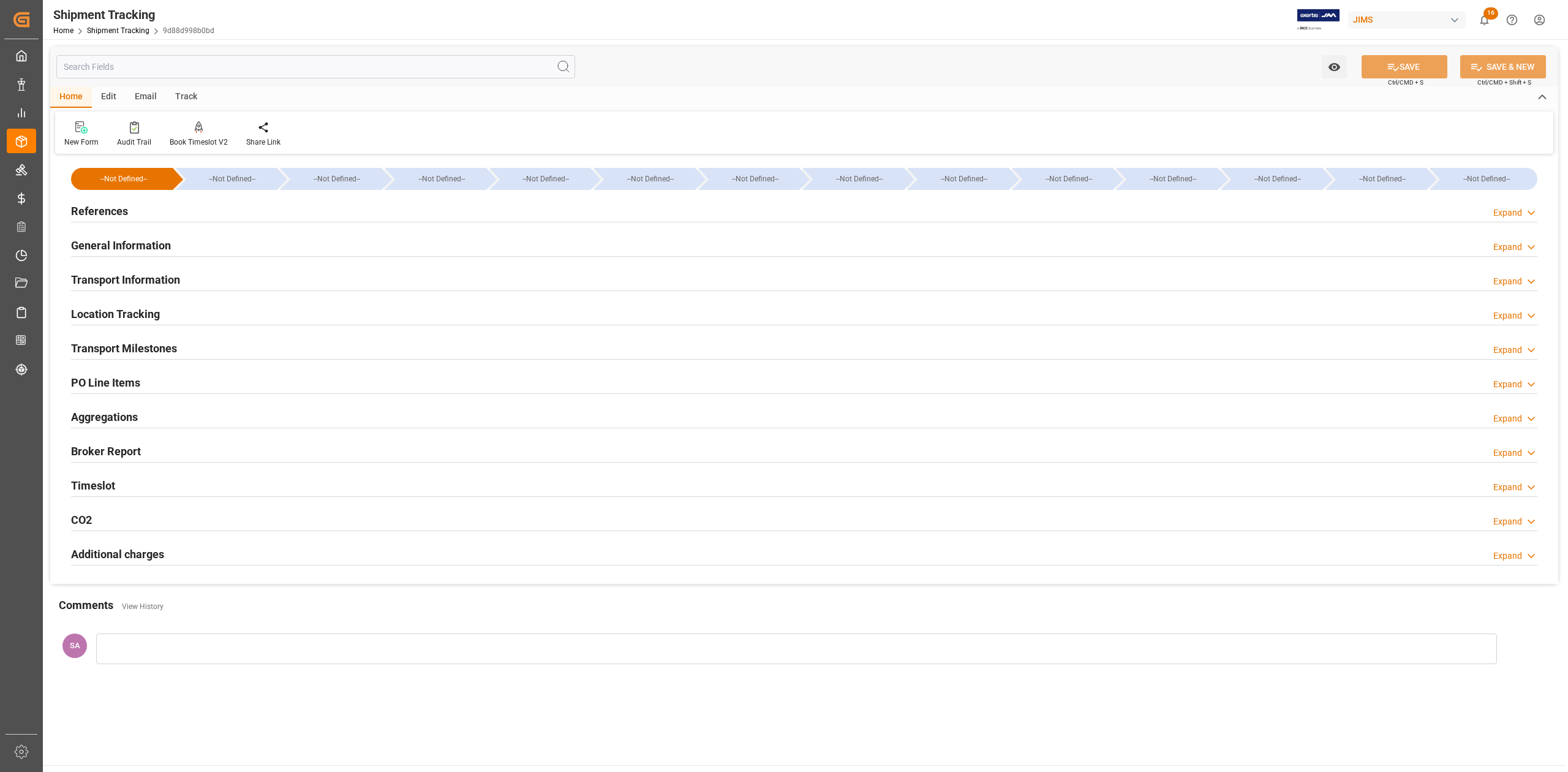
click at [106, 248] on h2 "General Information" at bounding box center [121, 245] width 100 height 16
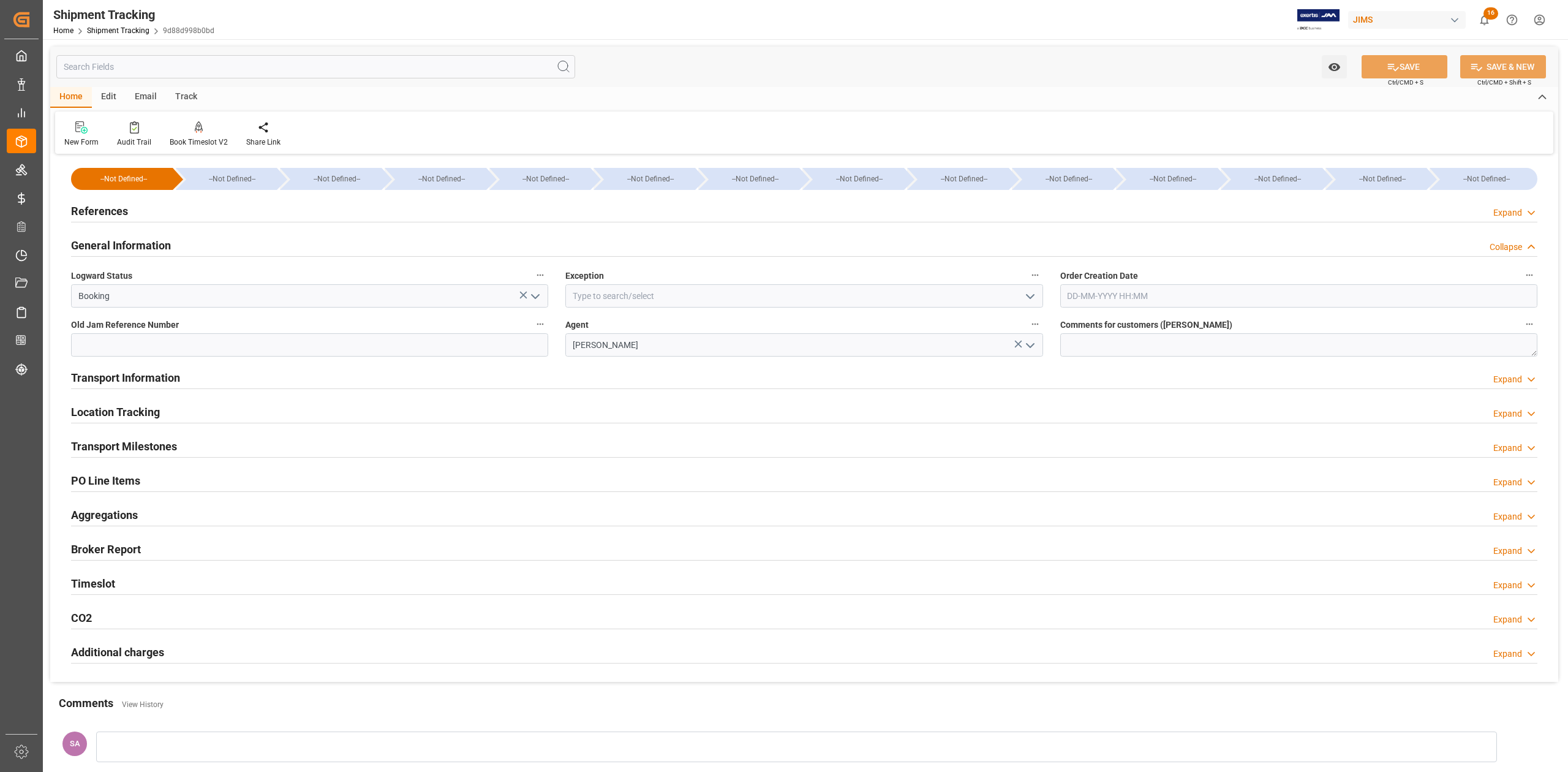
click at [106, 248] on h2 "General Information" at bounding box center [121, 245] width 100 height 16
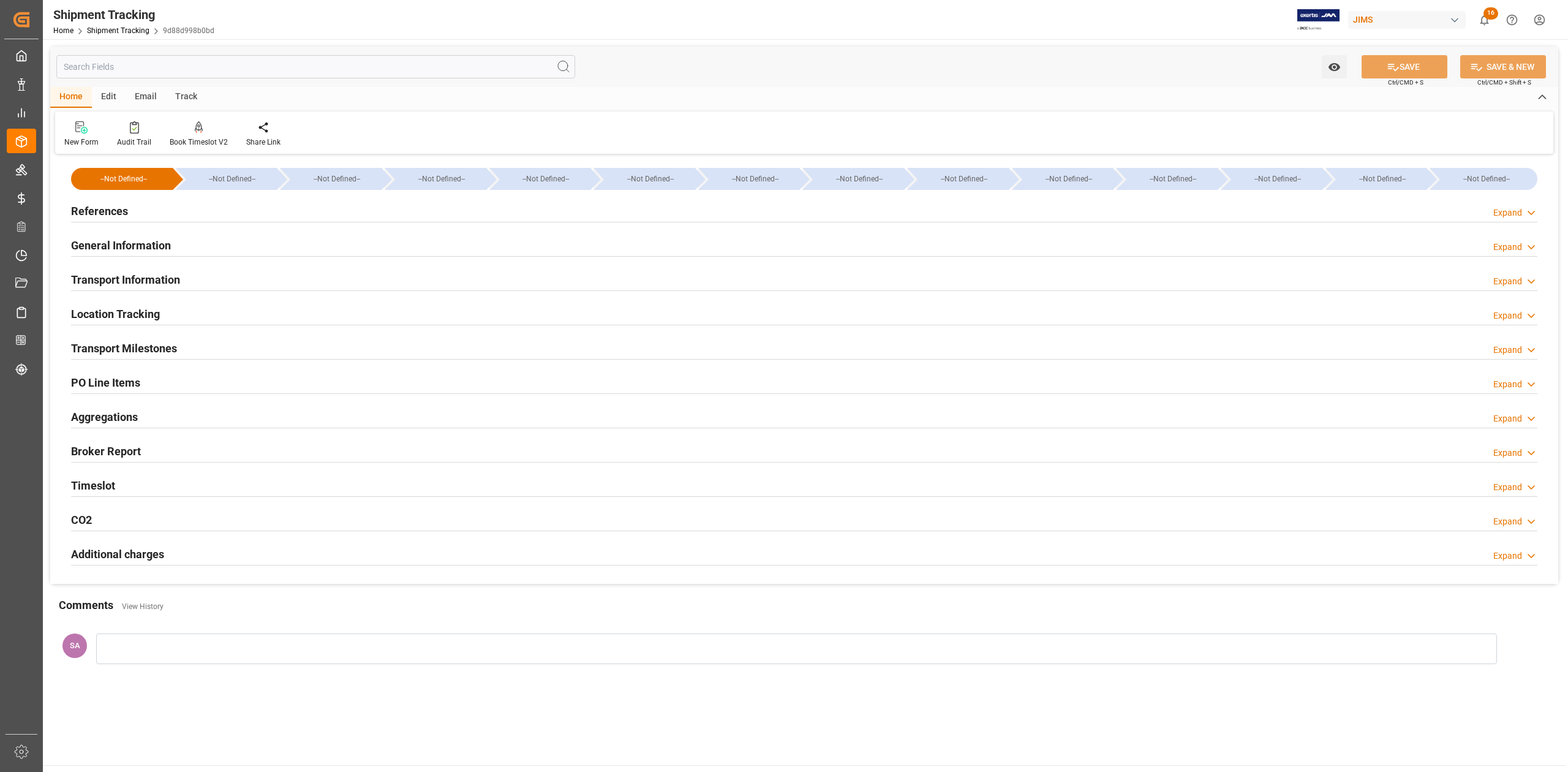
click at [108, 207] on h2 "References" at bounding box center [99, 210] width 57 height 16
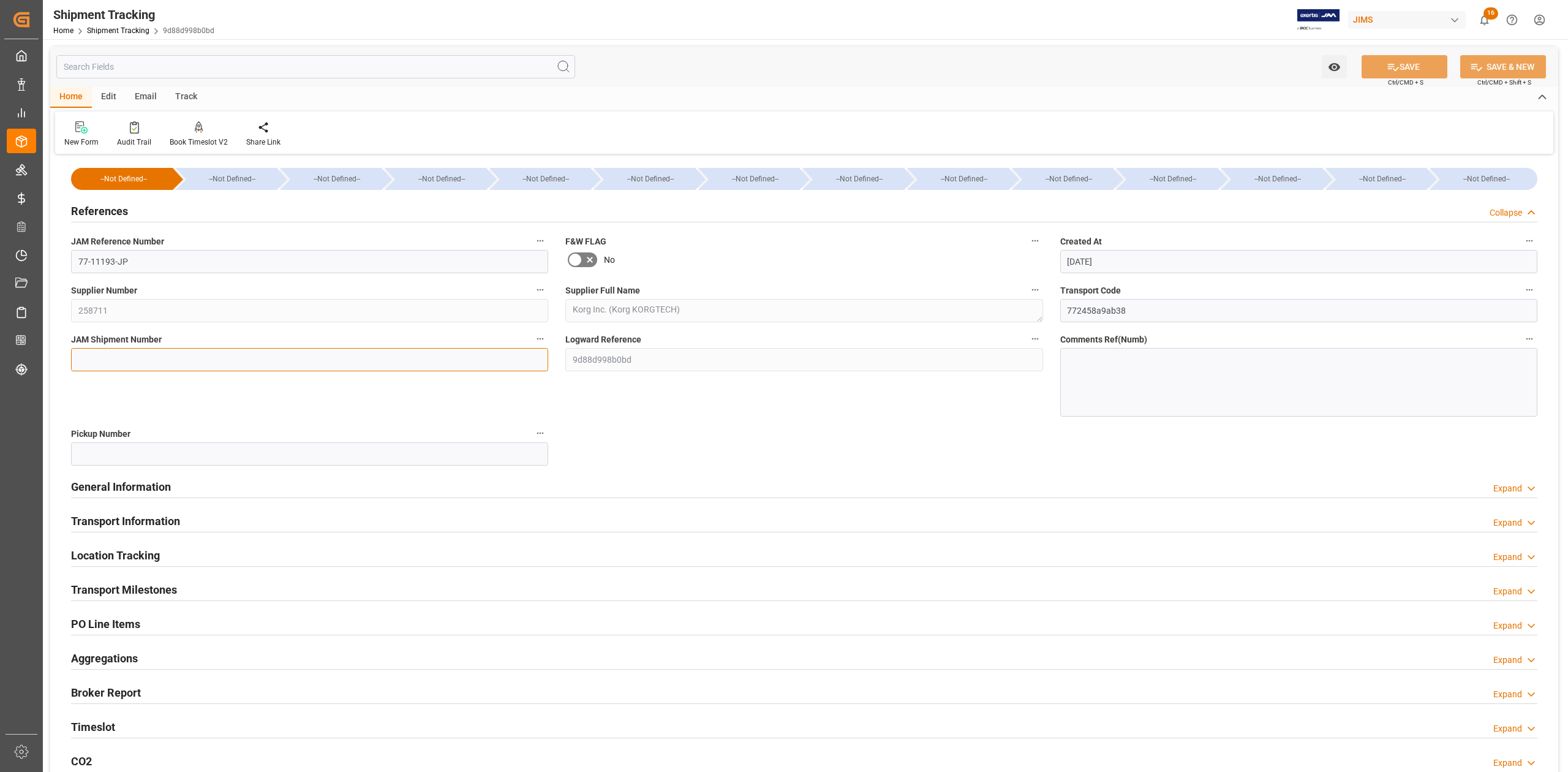
click at [115, 354] on input at bounding box center [310, 360] width 477 height 24
paste input "73299"
type input "73299"
click at [1386, 63] on icon at bounding box center [1393, 67] width 13 height 13
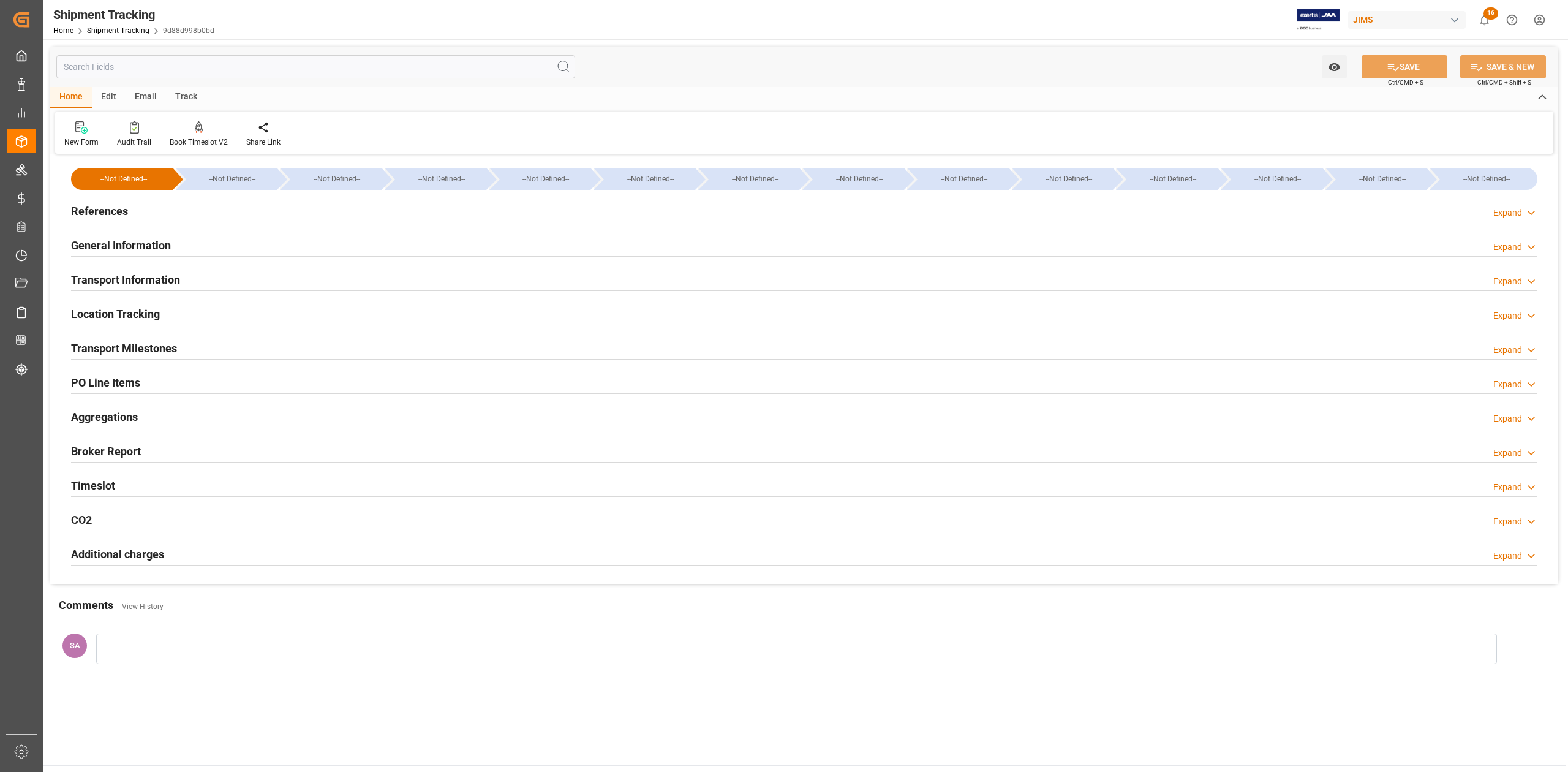
click at [165, 351] on h2 "Transport Milestones" at bounding box center [124, 348] width 106 height 16
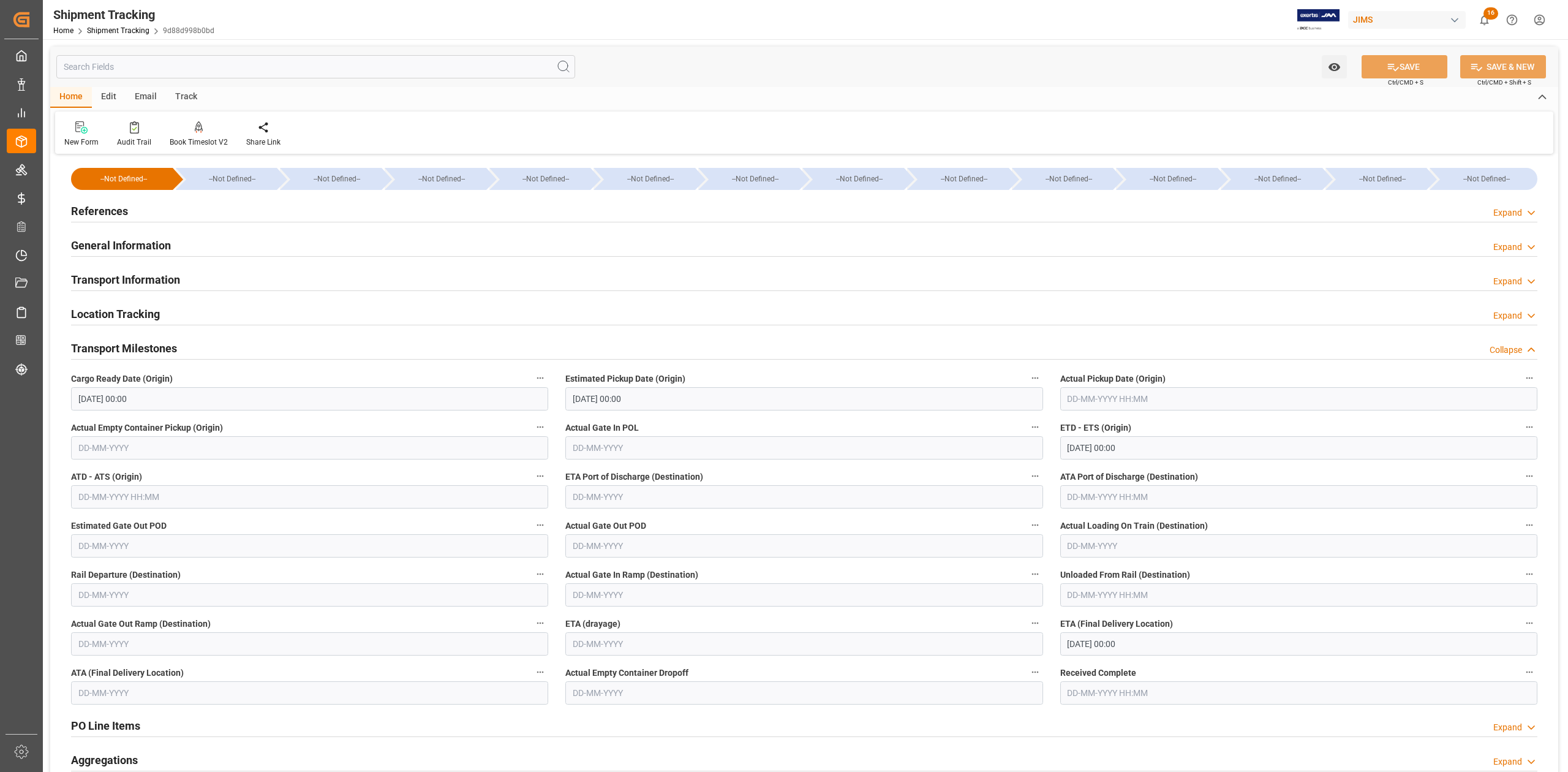
click at [165, 351] on h2 "Transport Milestones" at bounding box center [124, 348] width 106 height 16
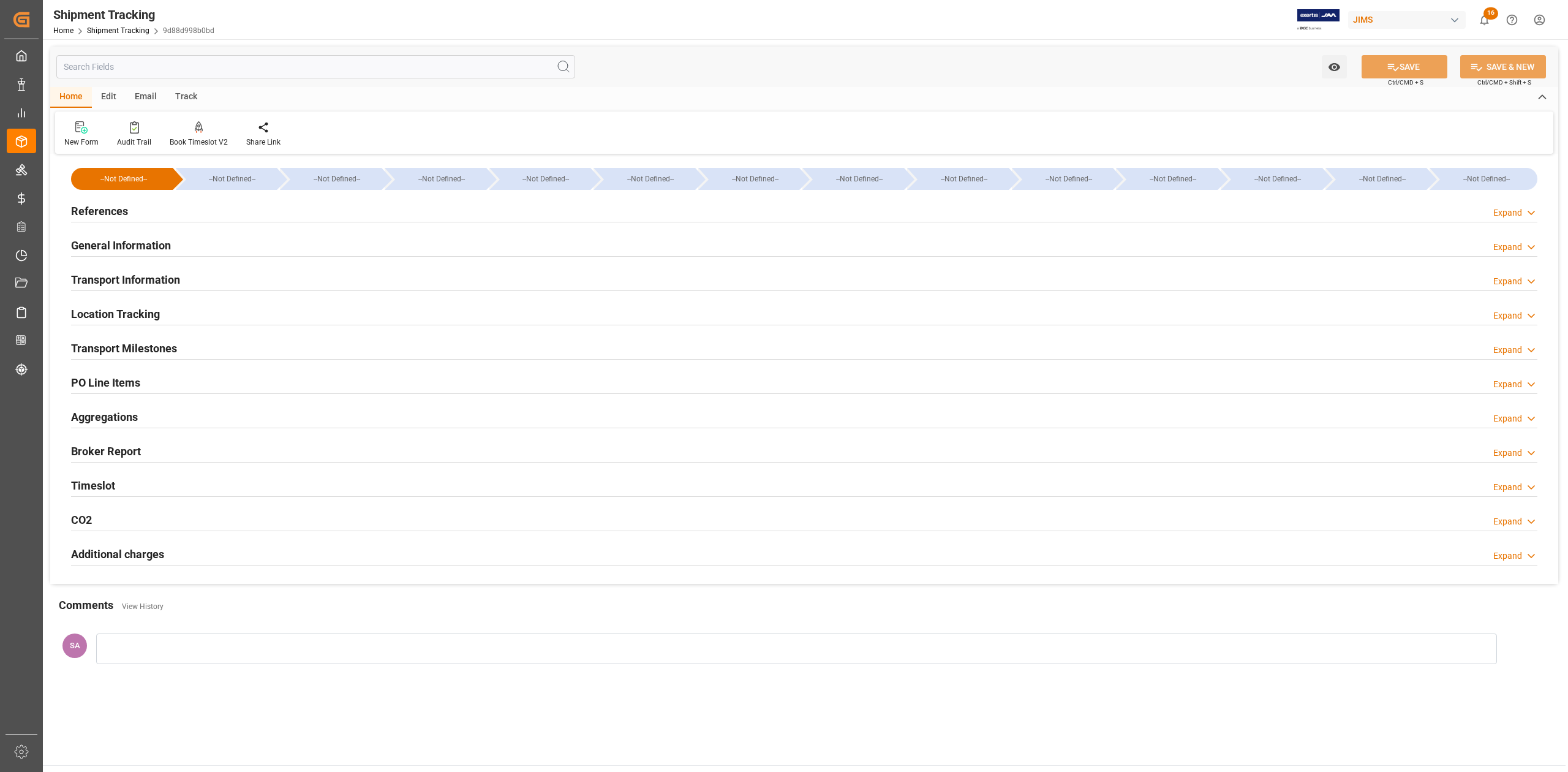
click at [123, 212] on h2 "References" at bounding box center [99, 210] width 57 height 16
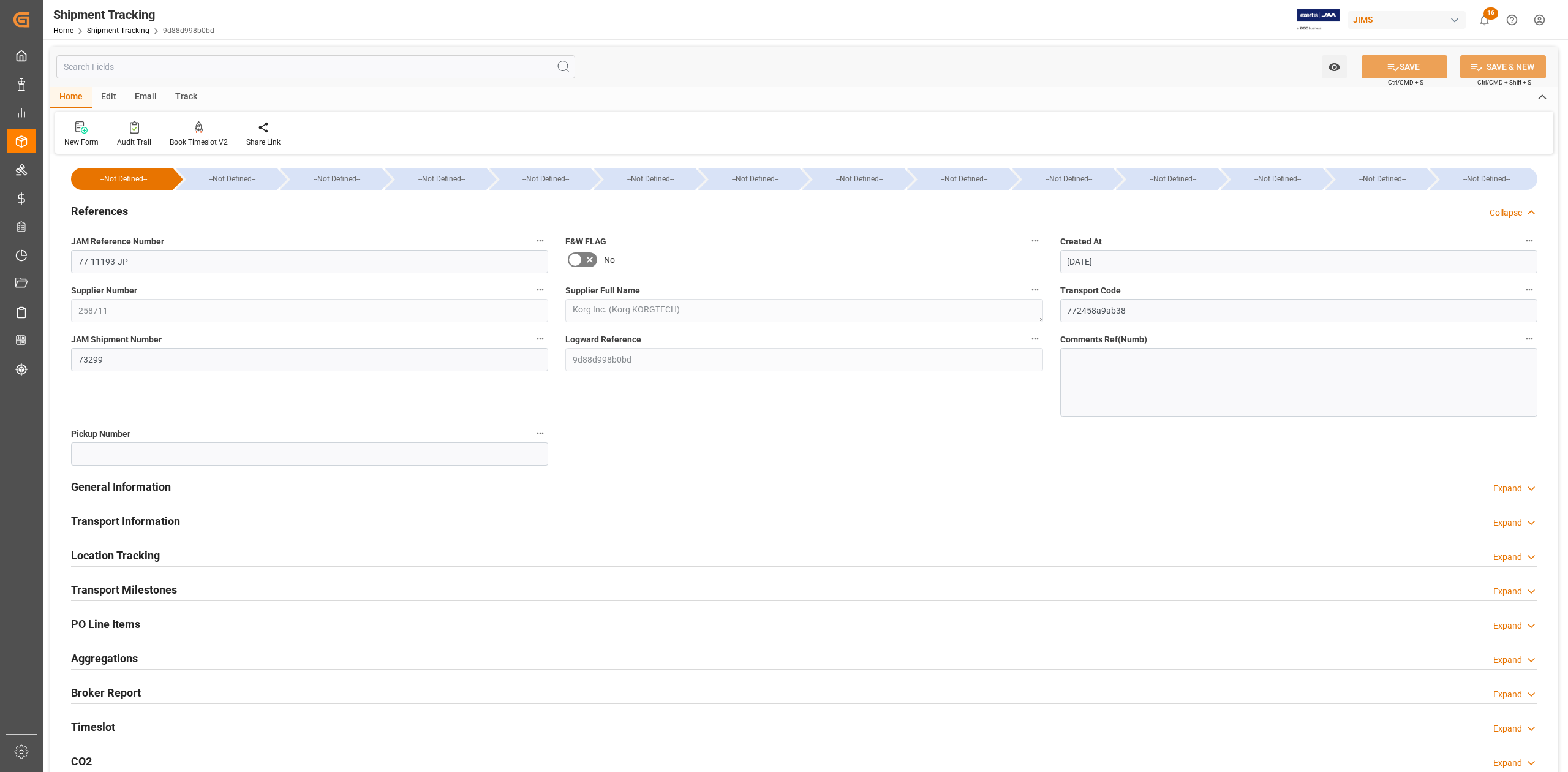
click at [123, 212] on h2 "References" at bounding box center [99, 210] width 57 height 16
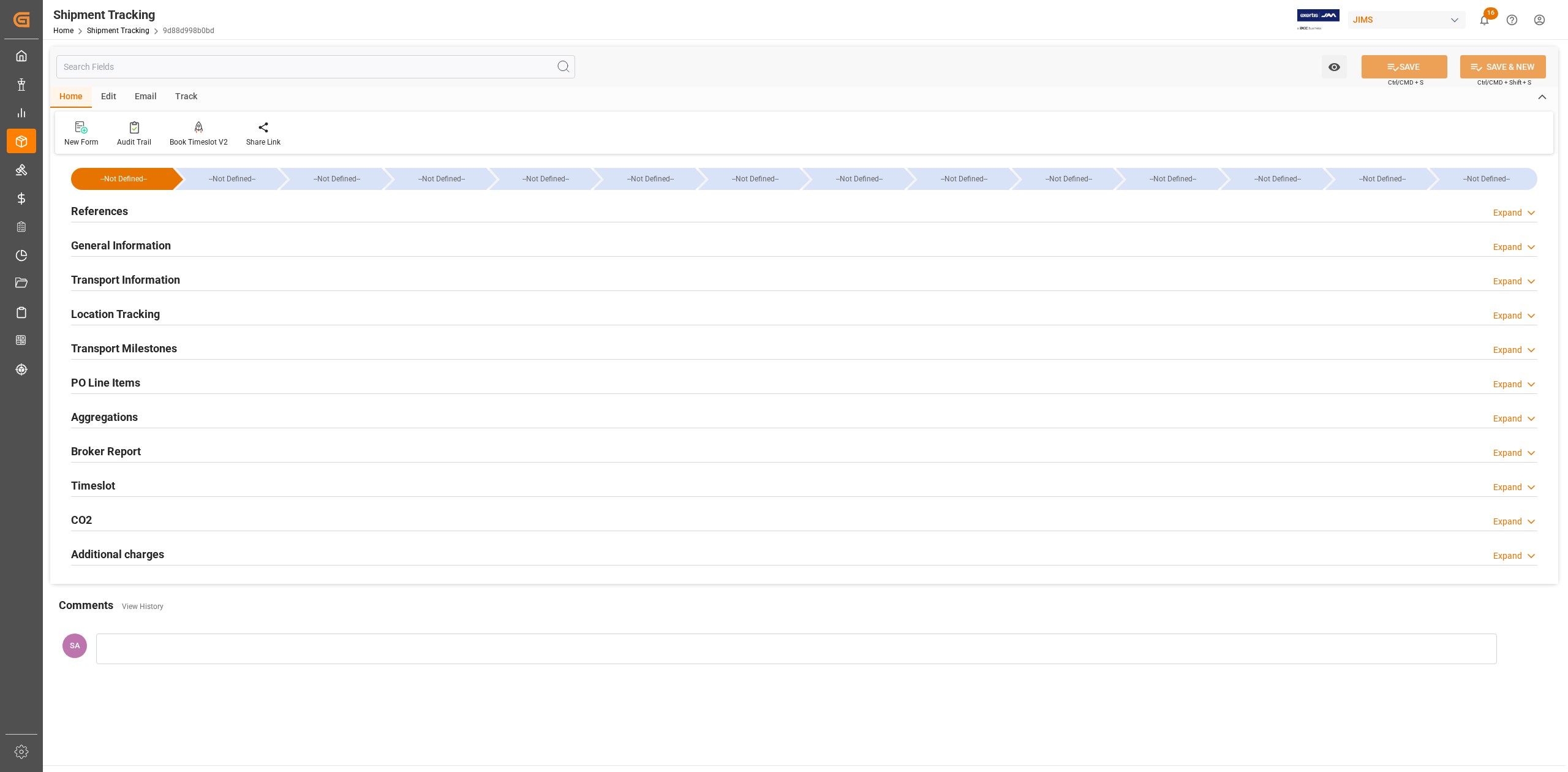
click at [130, 246] on h2 "General Information" at bounding box center [121, 245] width 100 height 16
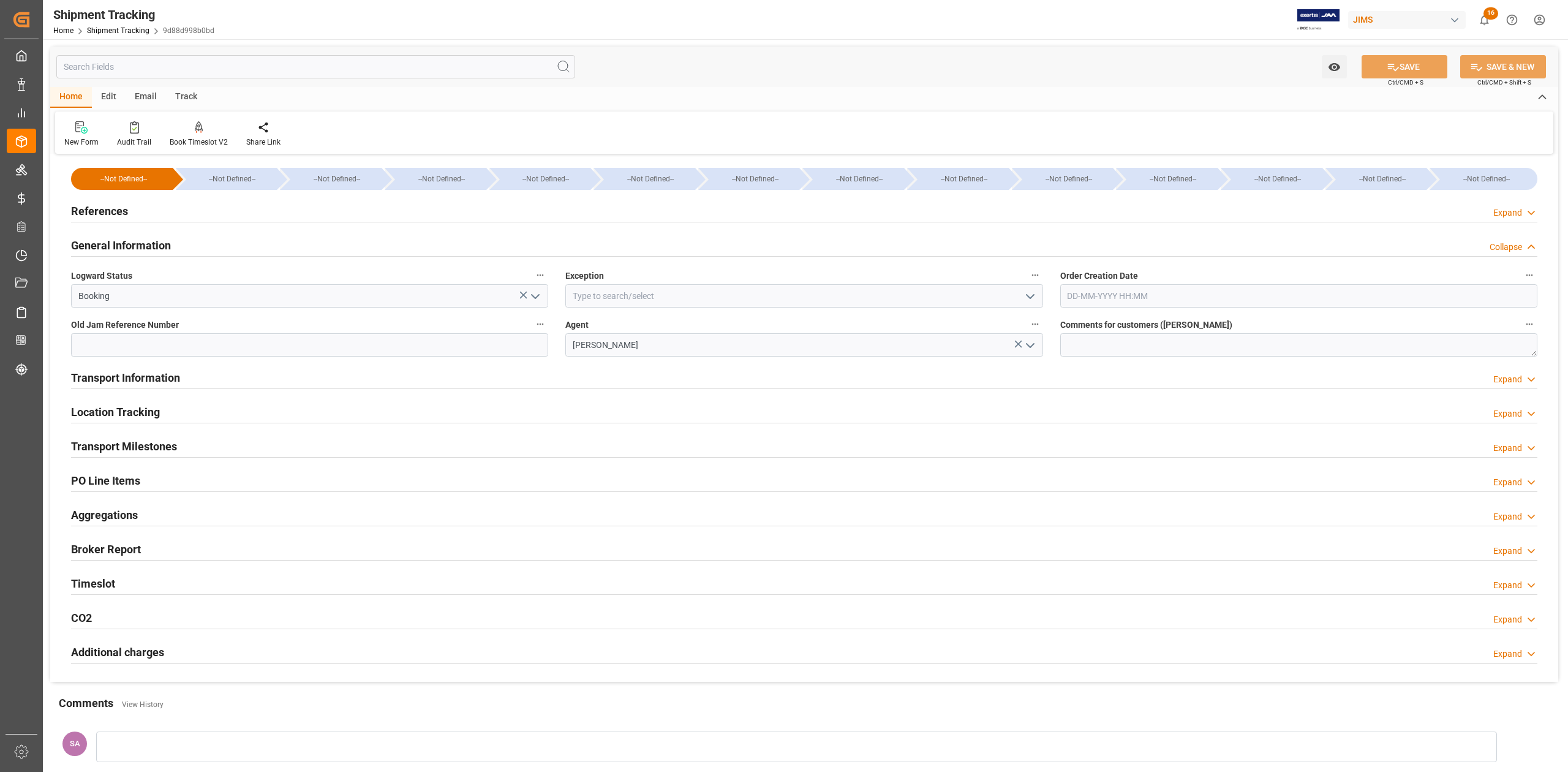
click at [130, 246] on h2 "General Information" at bounding box center [121, 245] width 100 height 16
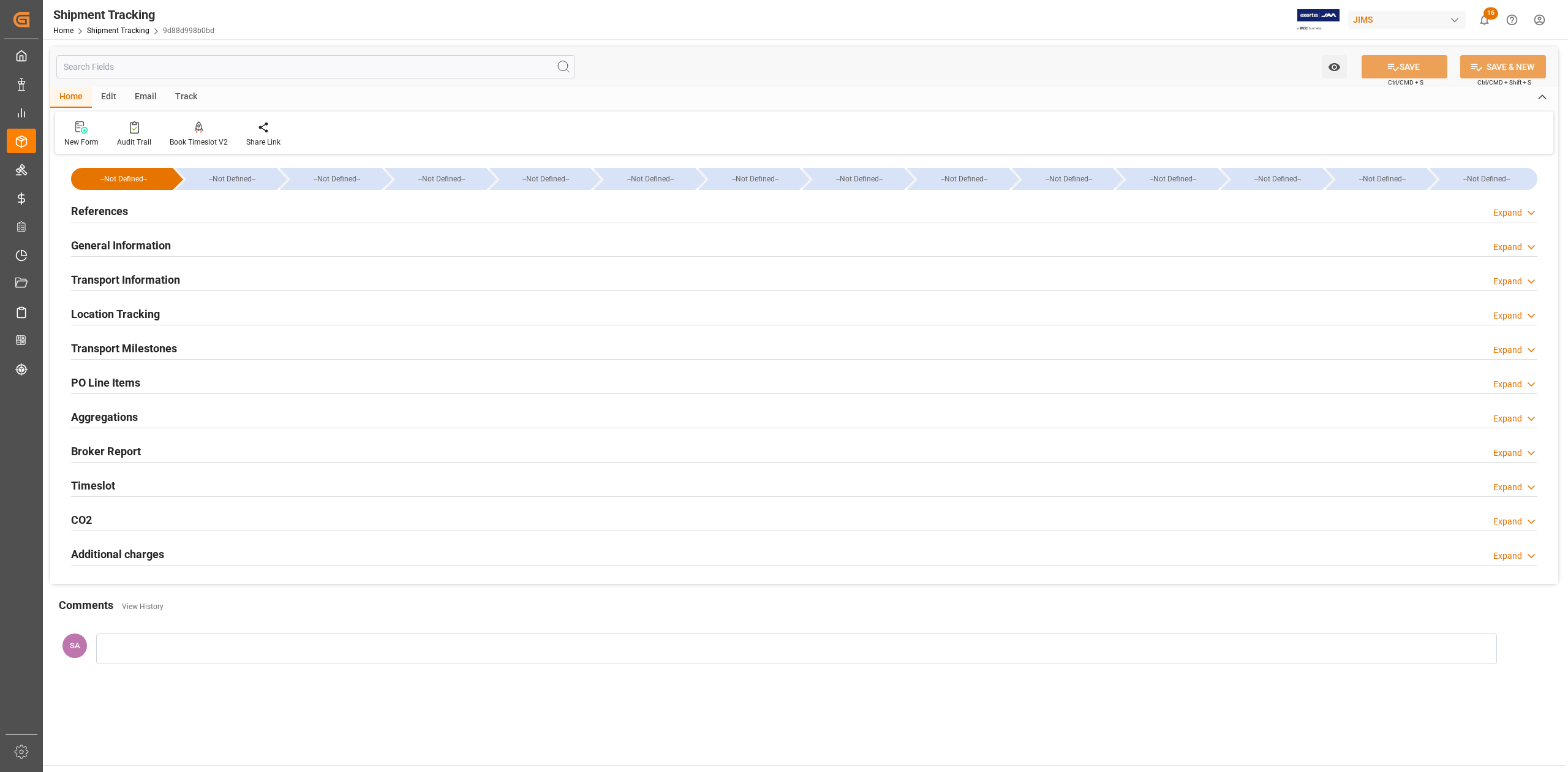
click at [122, 209] on h2 "References" at bounding box center [99, 210] width 57 height 16
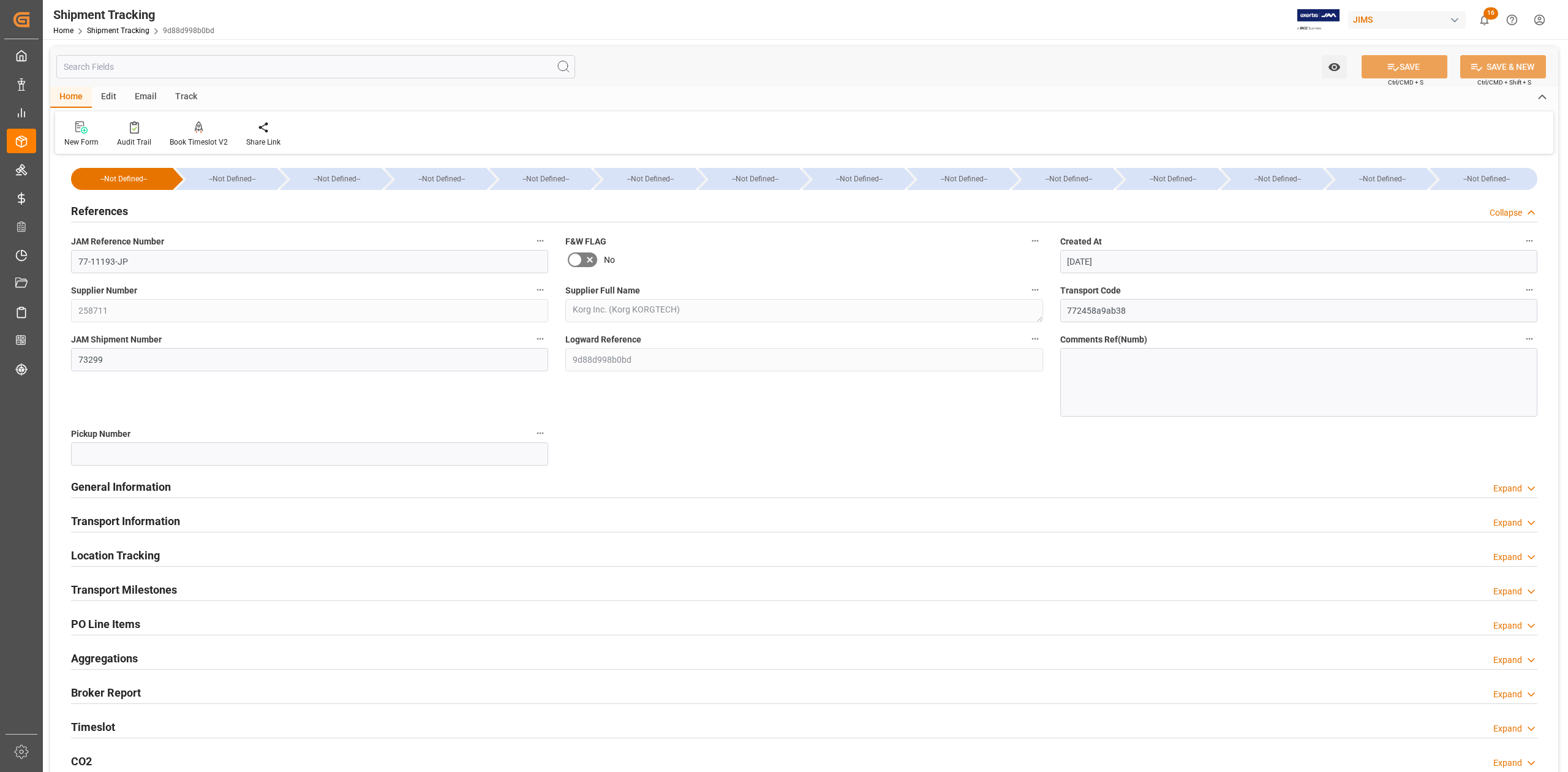
click at [122, 209] on h2 "References" at bounding box center [99, 210] width 57 height 16
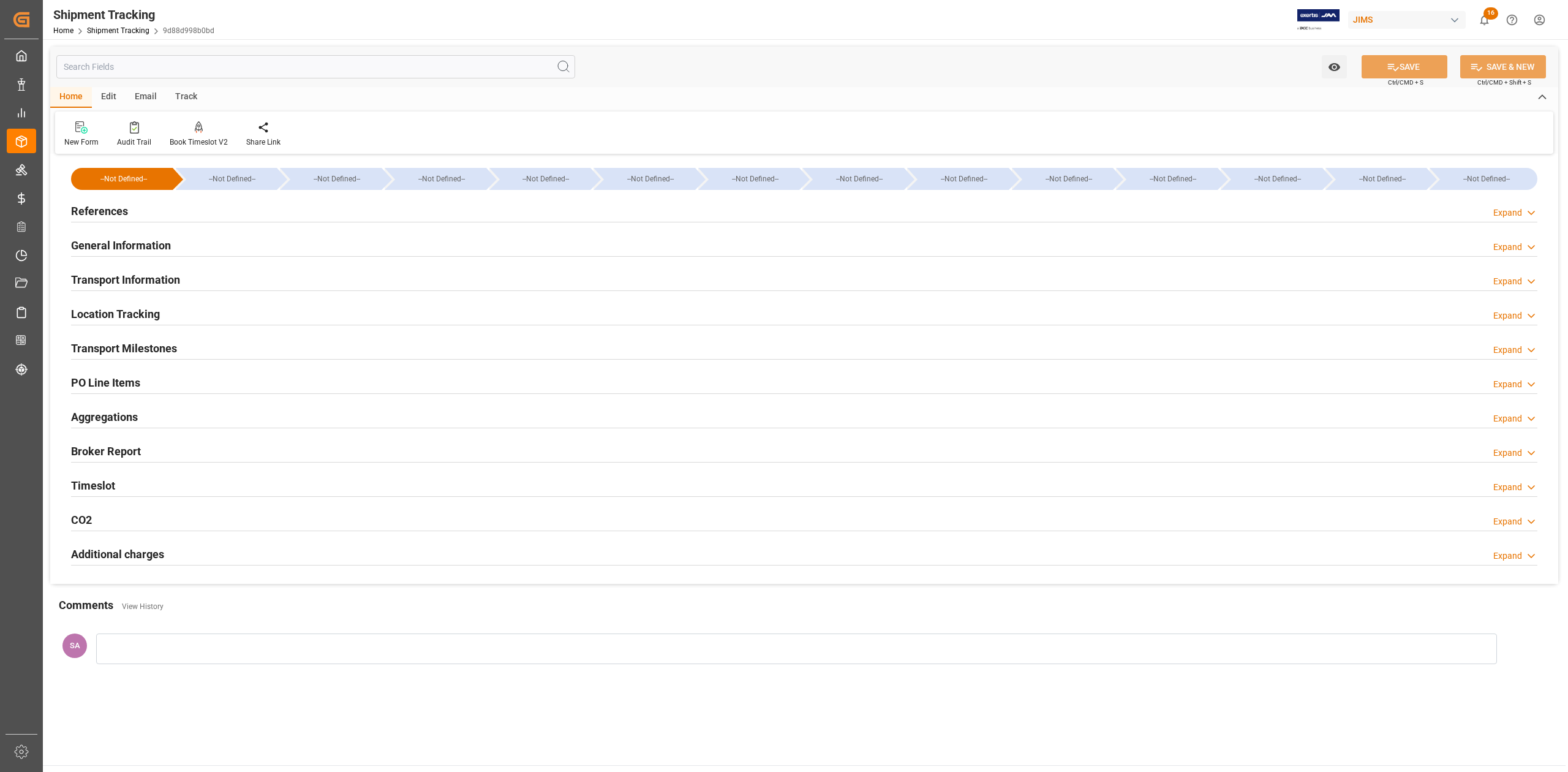
click at [142, 348] on h2 "Transport Milestones" at bounding box center [124, 348] width 106 height 16
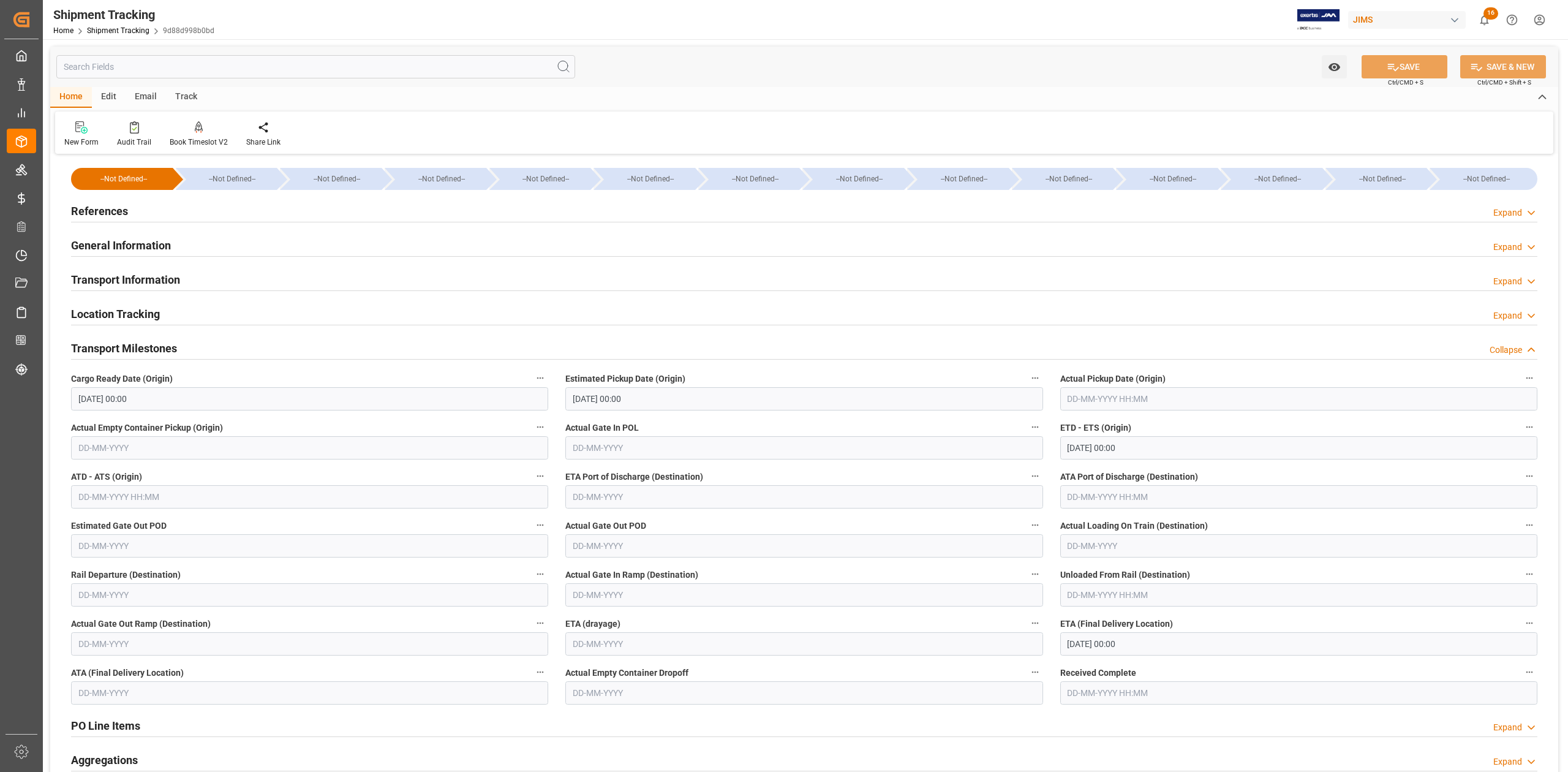
click at [206, 398] on input "29-09-2025 00:00" at bounding box center [310, 399] width 477 height 24
click at [1078, 404] on input "text" at bounding box center [1299, 399] width 477 height 24
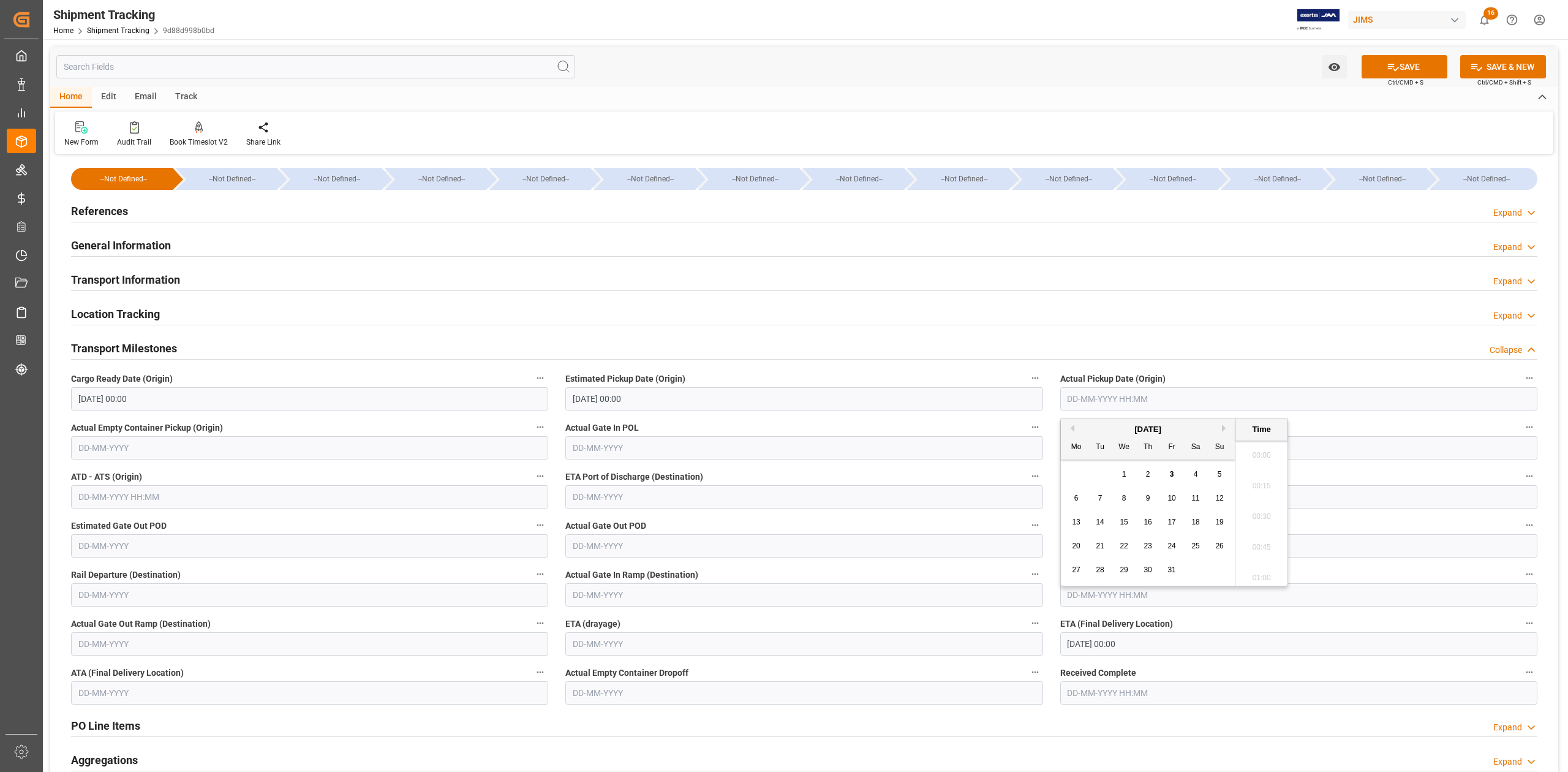
scroll to position [1260, 0]
click at [1422, 63] on button "SAVE" at bounding box center [1404, 67] width 86 height 24
type input "05-10-2025 00:00"
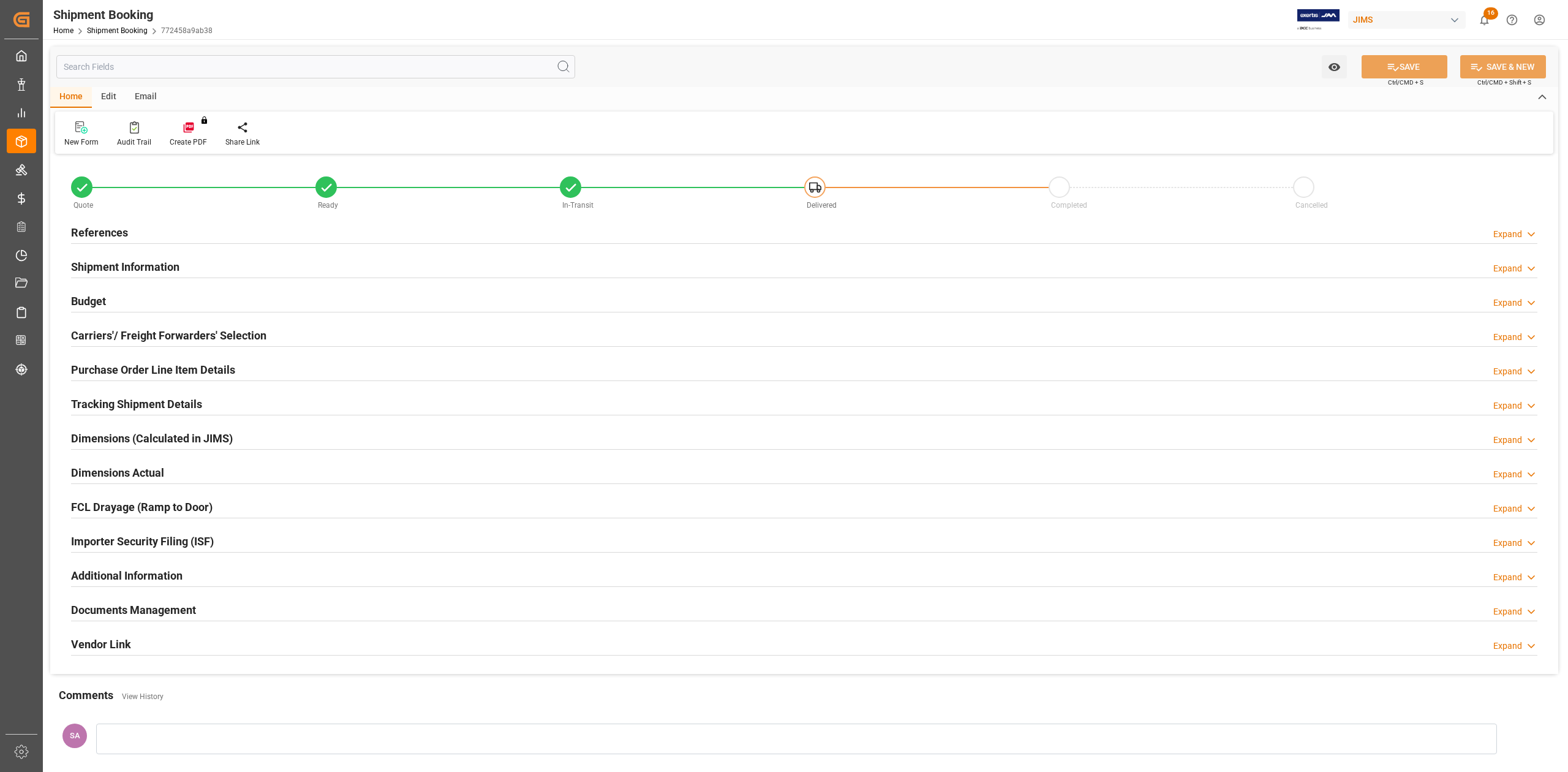
type input "24"
click at [101, 229] on h2 "References" at bounding box center [99, 232] width 57 height 16
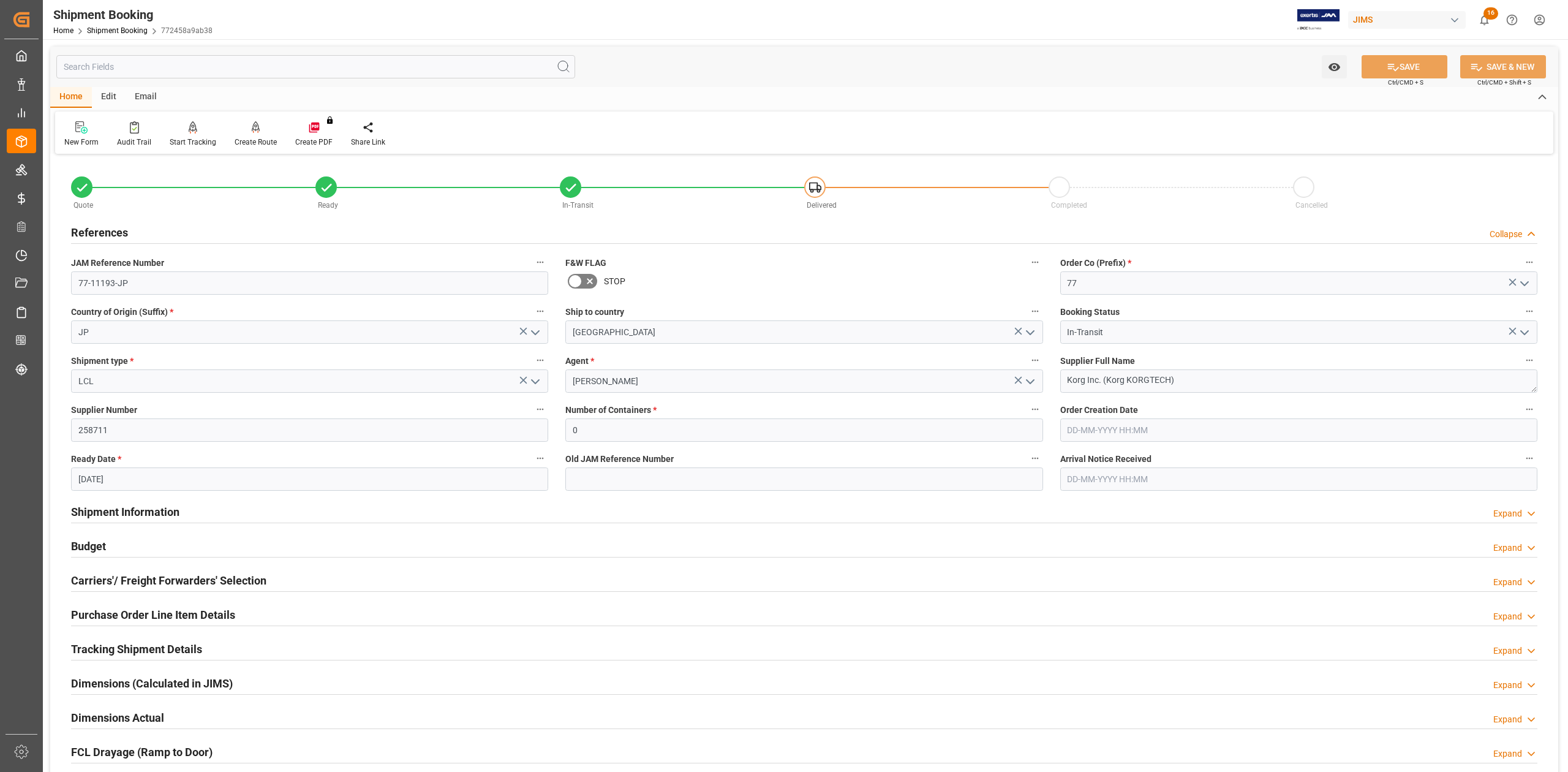
click at [101, 229] on h2 "References" at bounding box center [99, 232] width 57 height 16
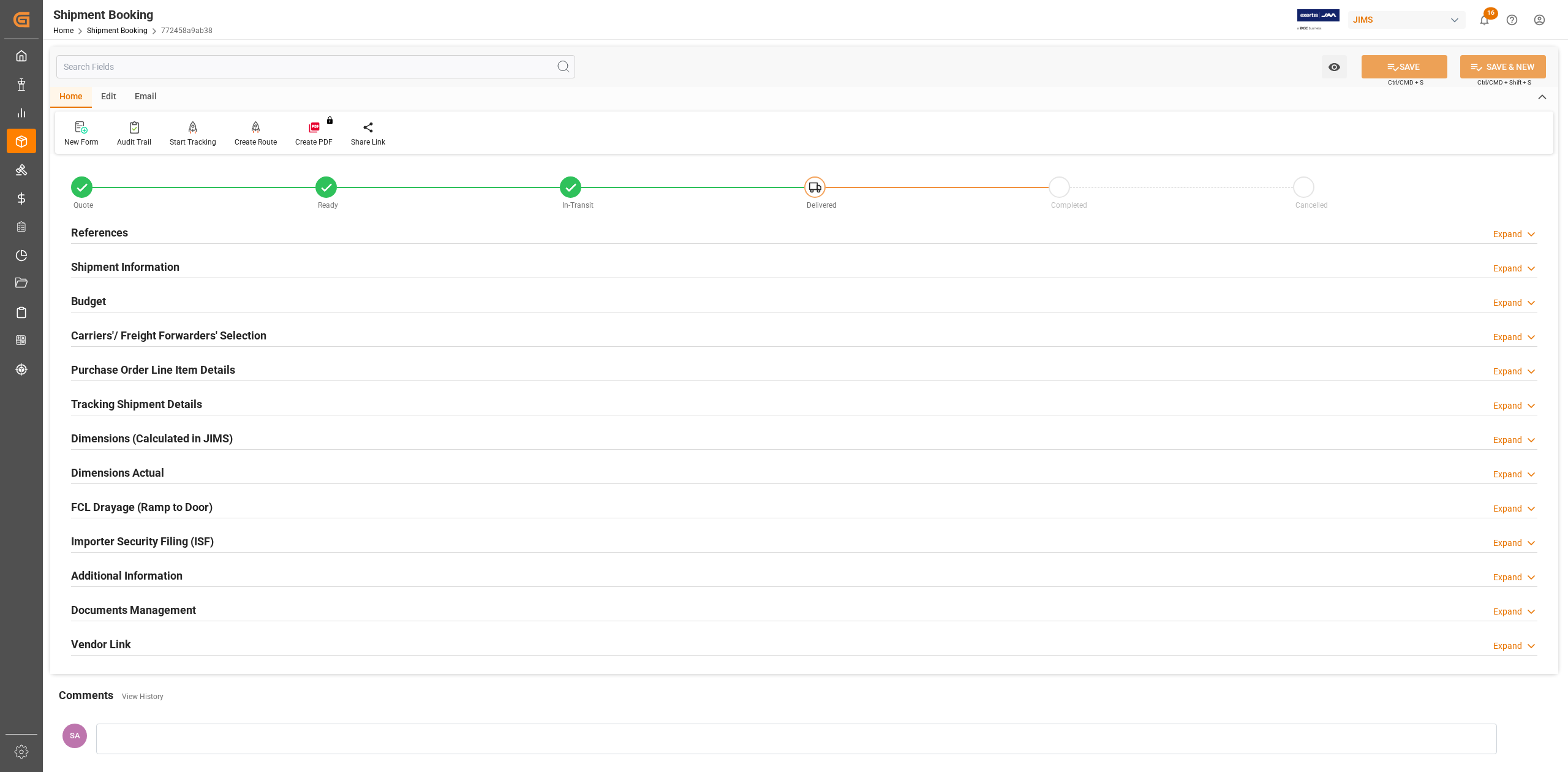
click at [112, 263] on h2 "Shipment Information" at bounding box center [125, 266] width 108 height 16
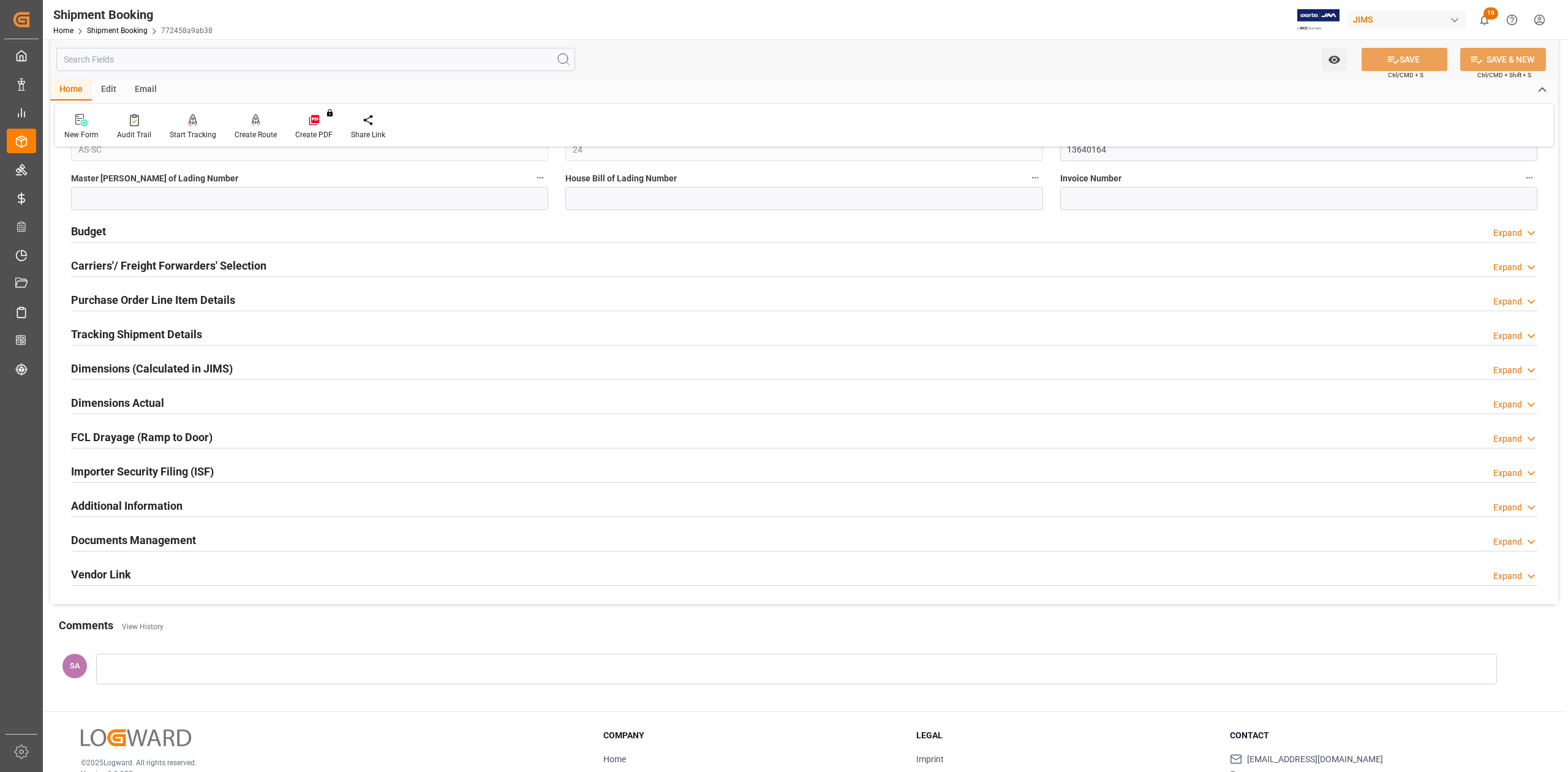
scroll to position [571, 0]
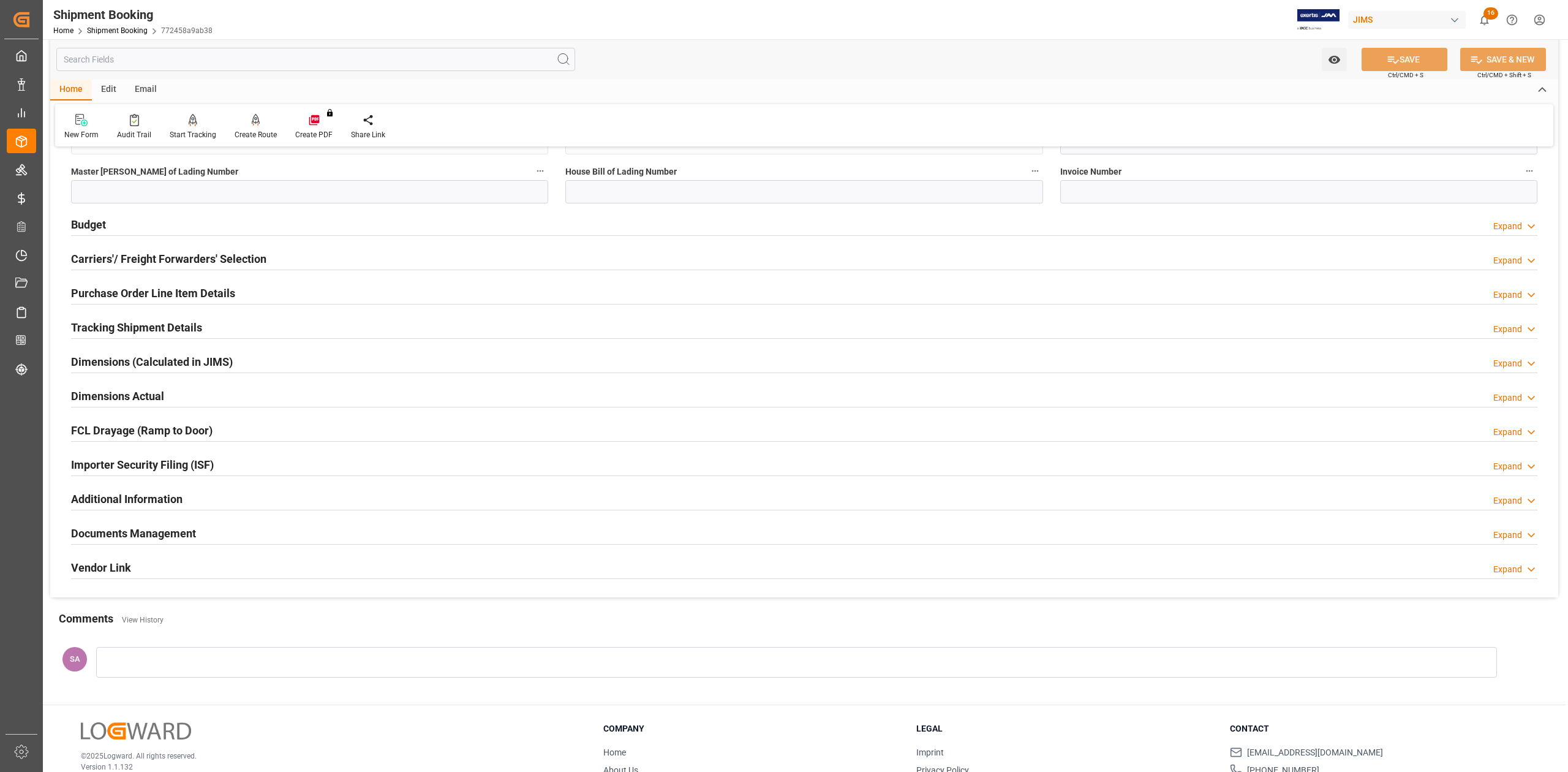
click at [182, 537] on h2 "Documents Management" at bounding box center [133, 533] width 125 height 16
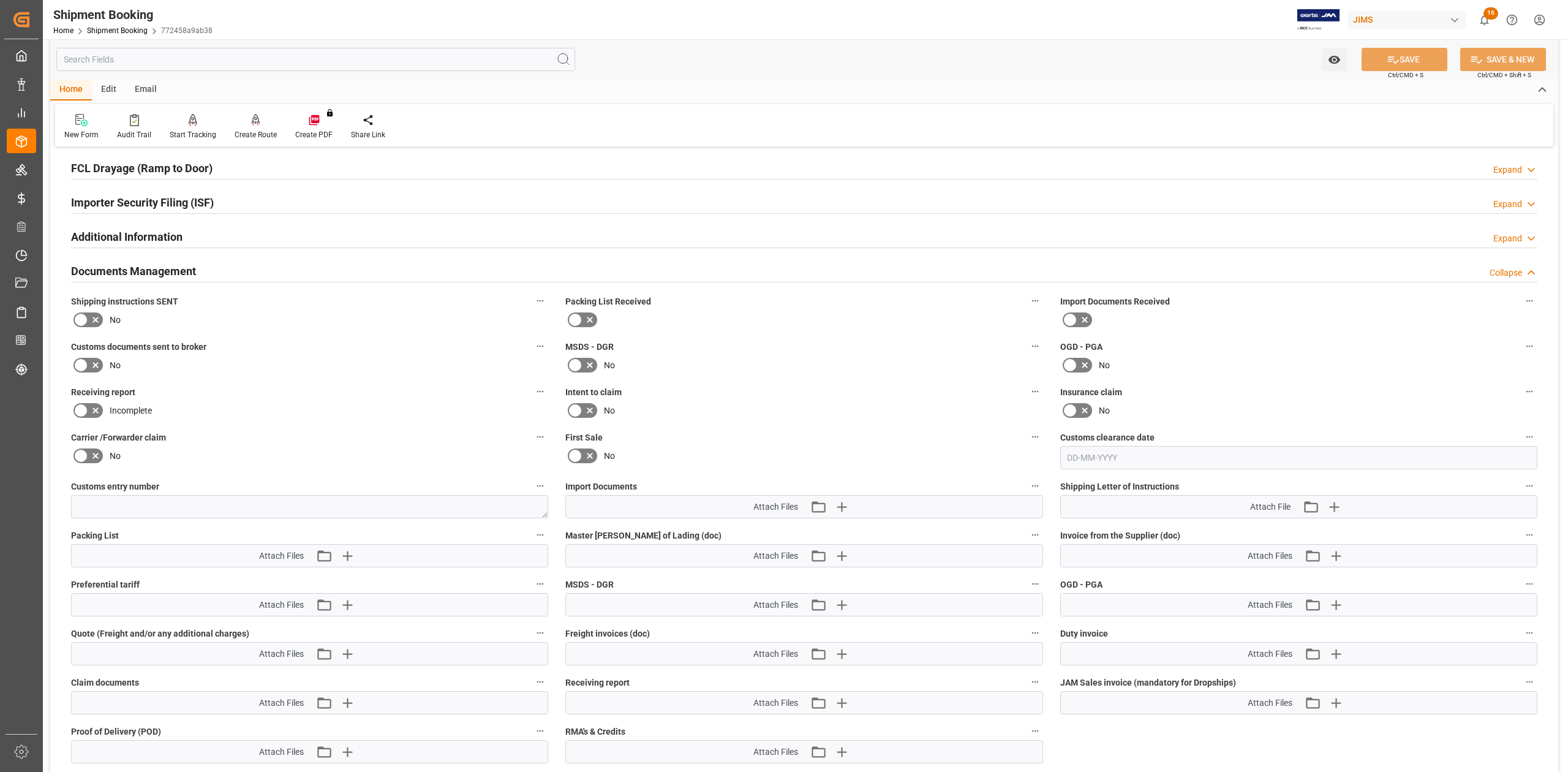
scroll to position [898, 0]
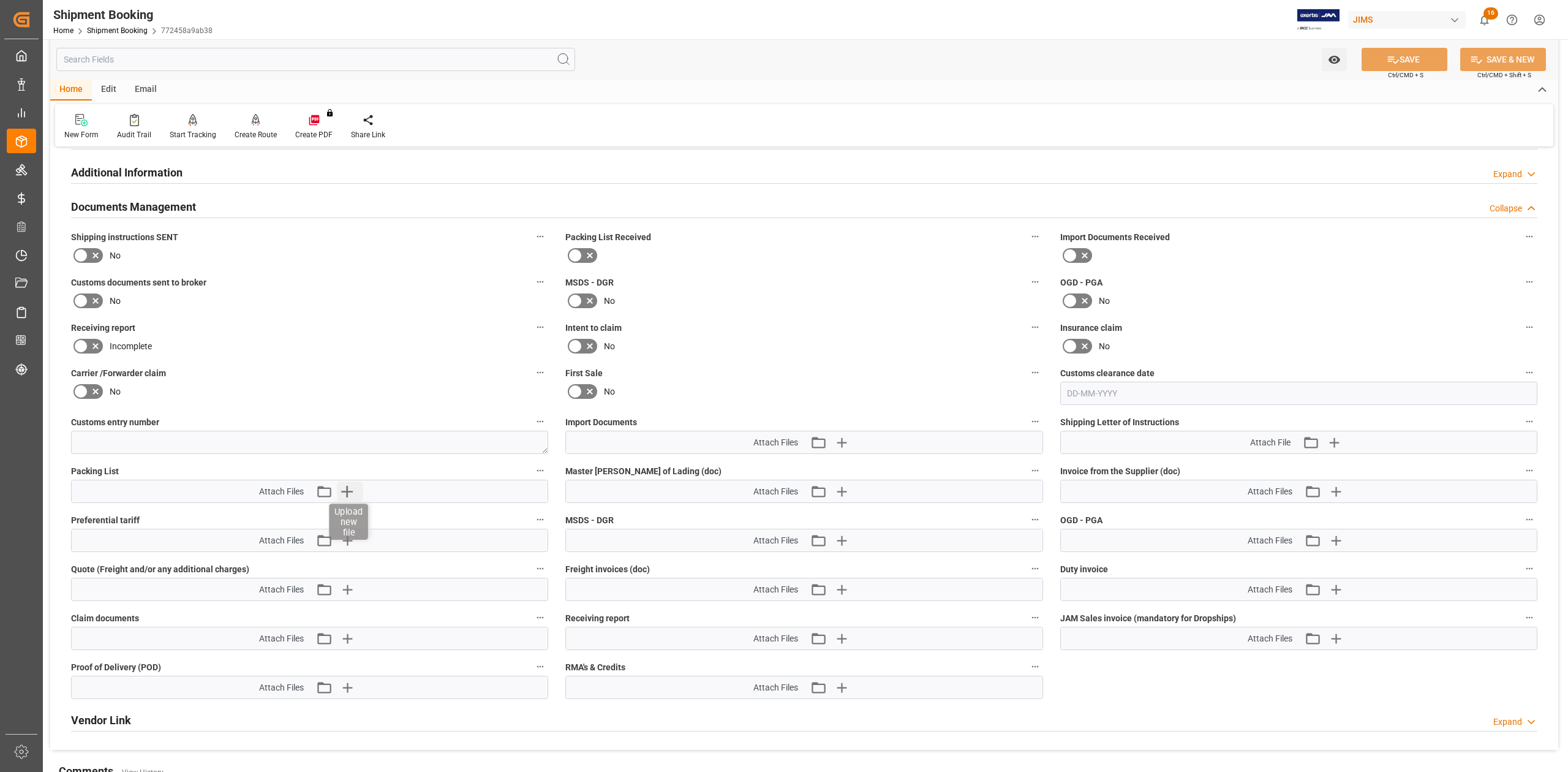
click at [348, 498] on icon "button" at bounding box center [346, 492] width 20 height 20
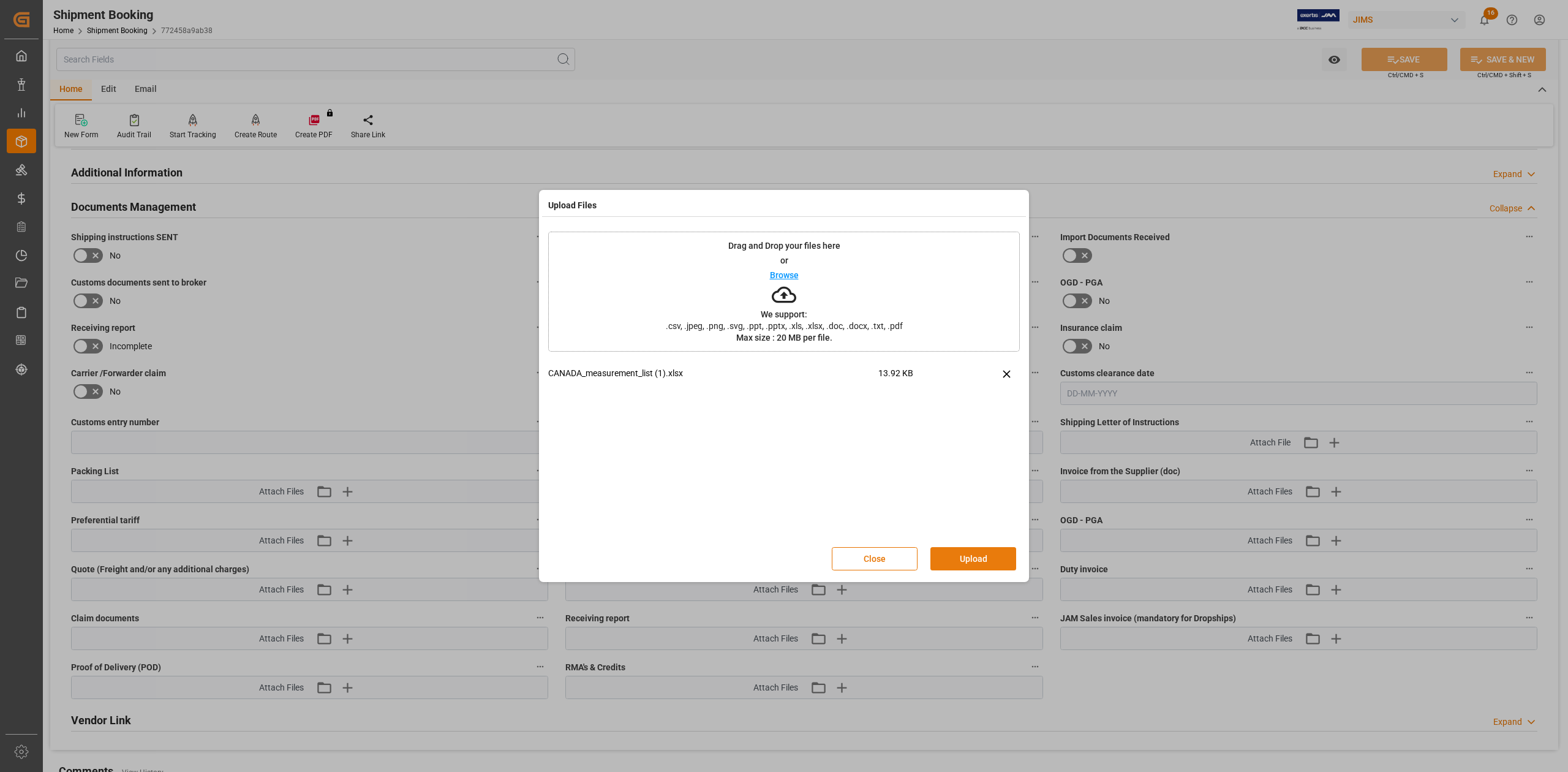
click at [952, 556] on button "Upload" at bounding box center [973, 559] width 86 height 24
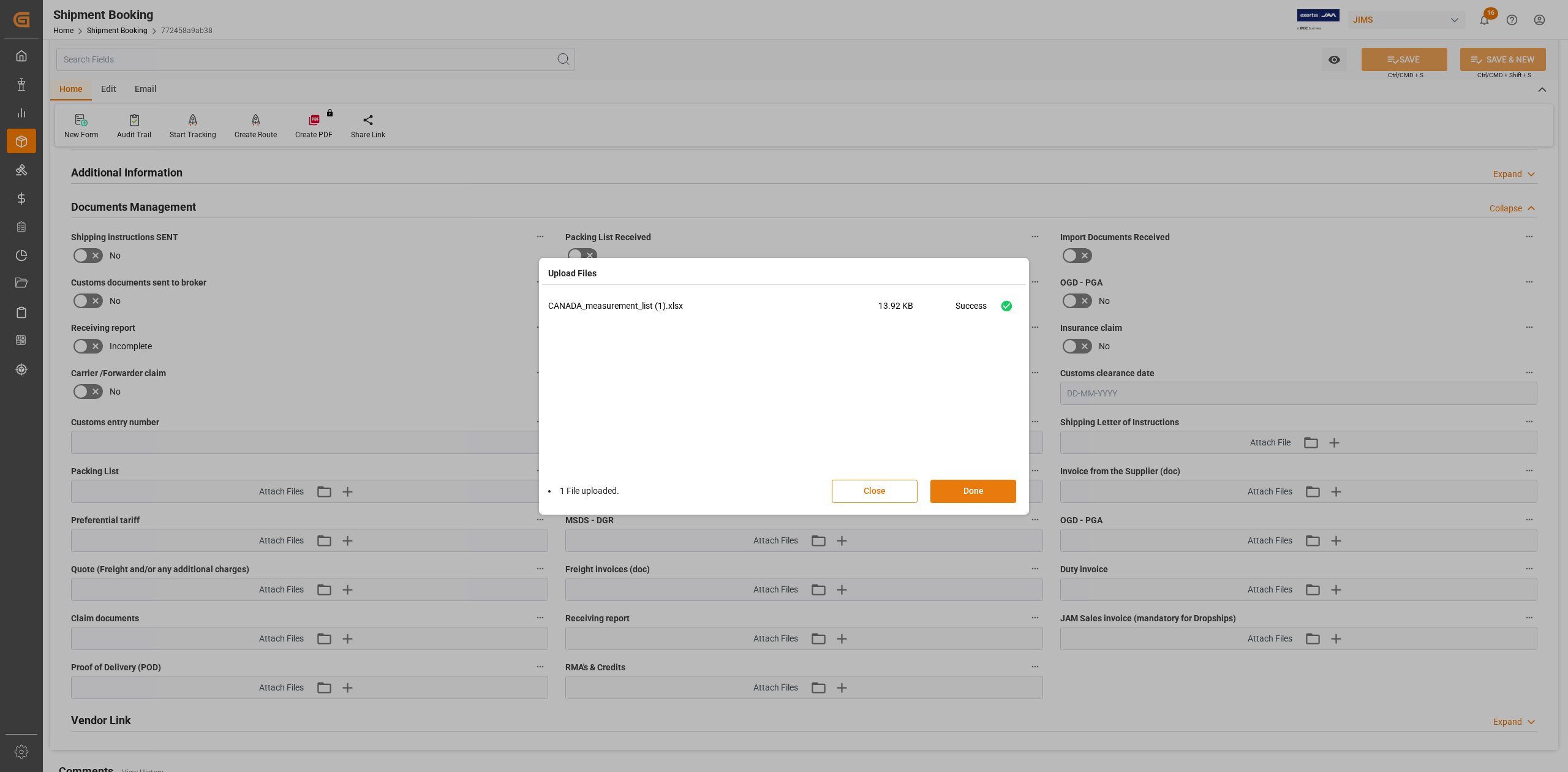
click at [973, 492] on button "Done" at bounding box center [973, 492] width 86 height 24
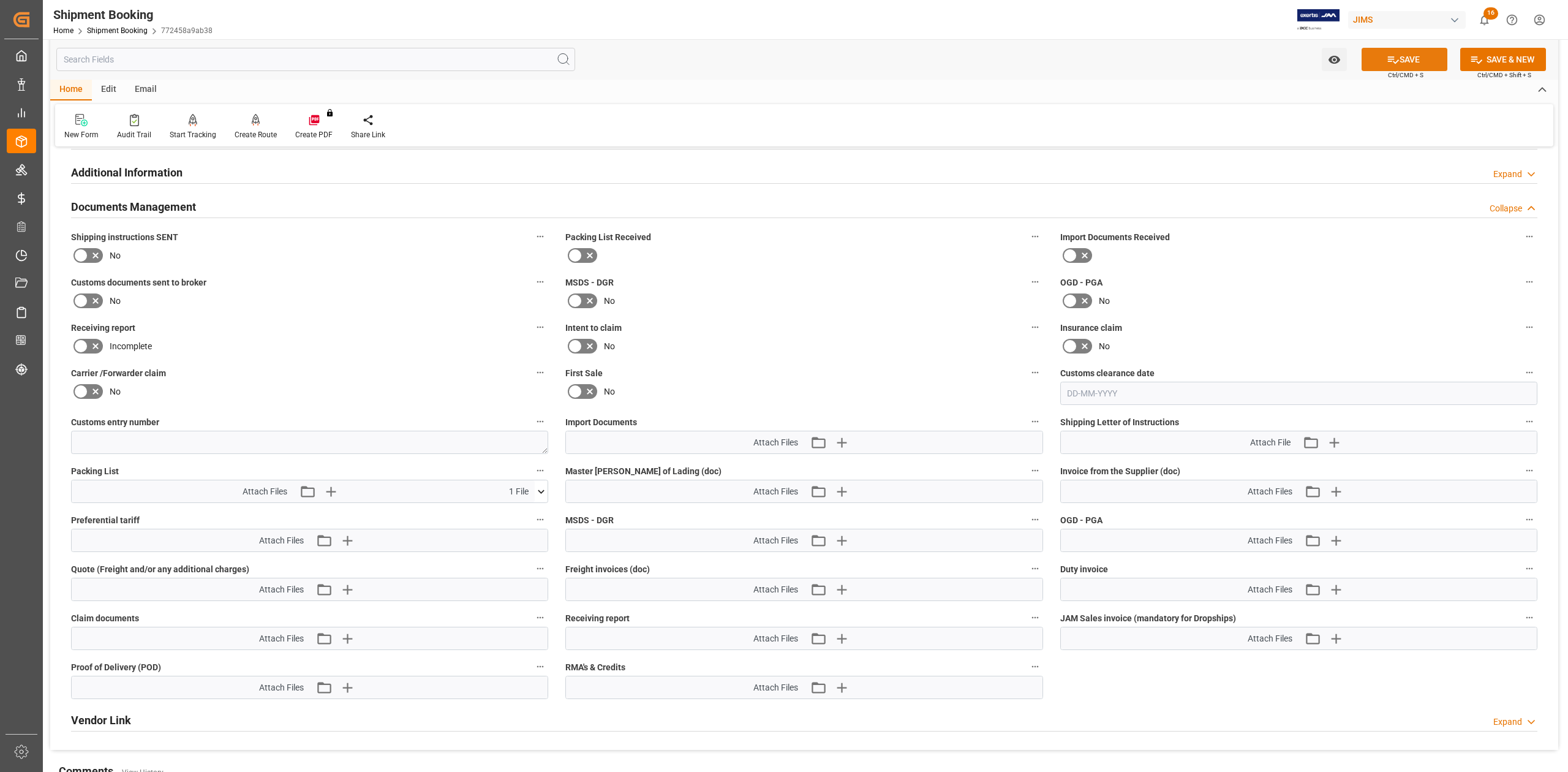
click at [1393, 57] on icon at bounding box center [1393, 60] width 13 height 13
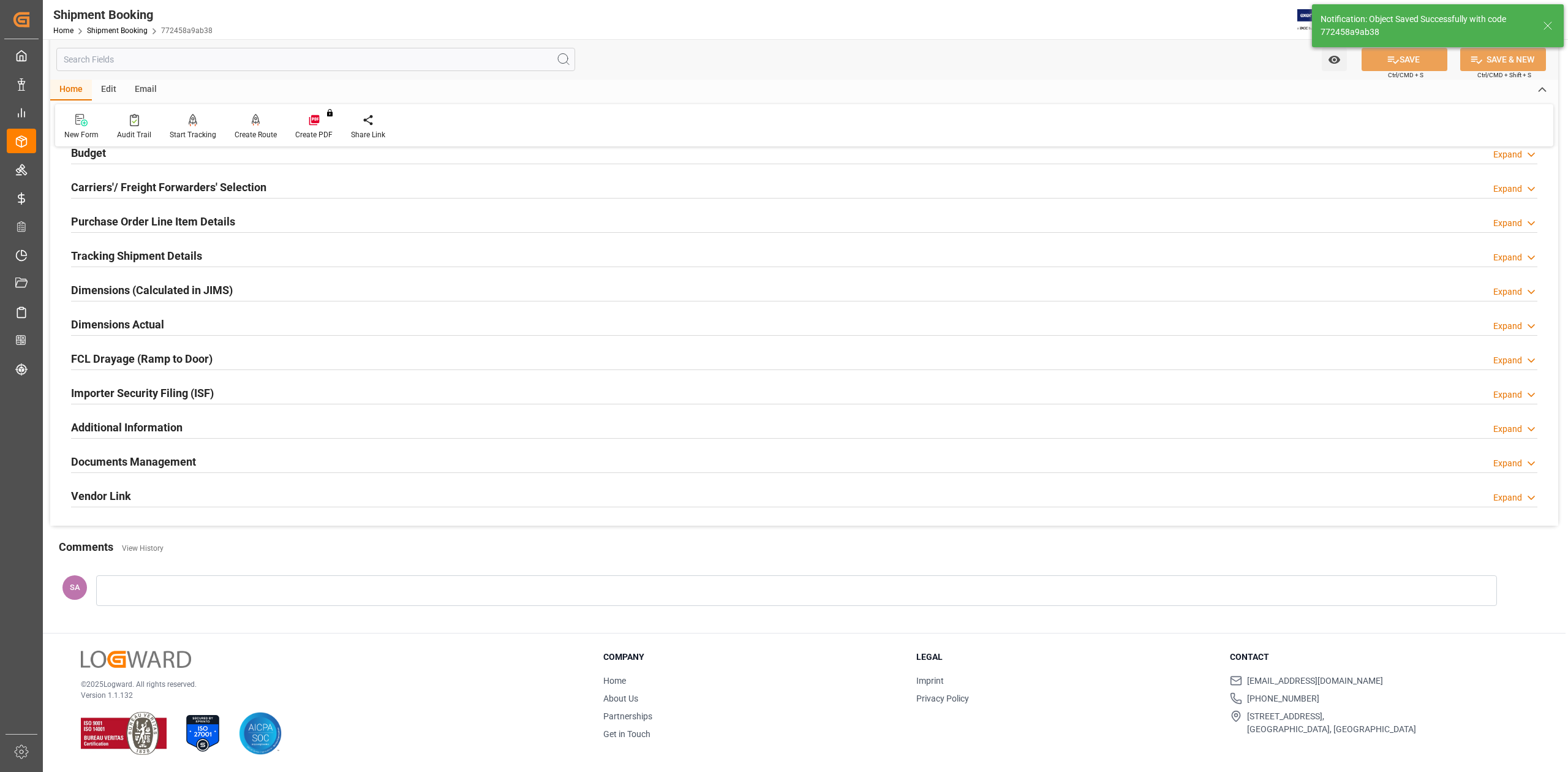
scroll to position [0, 0]
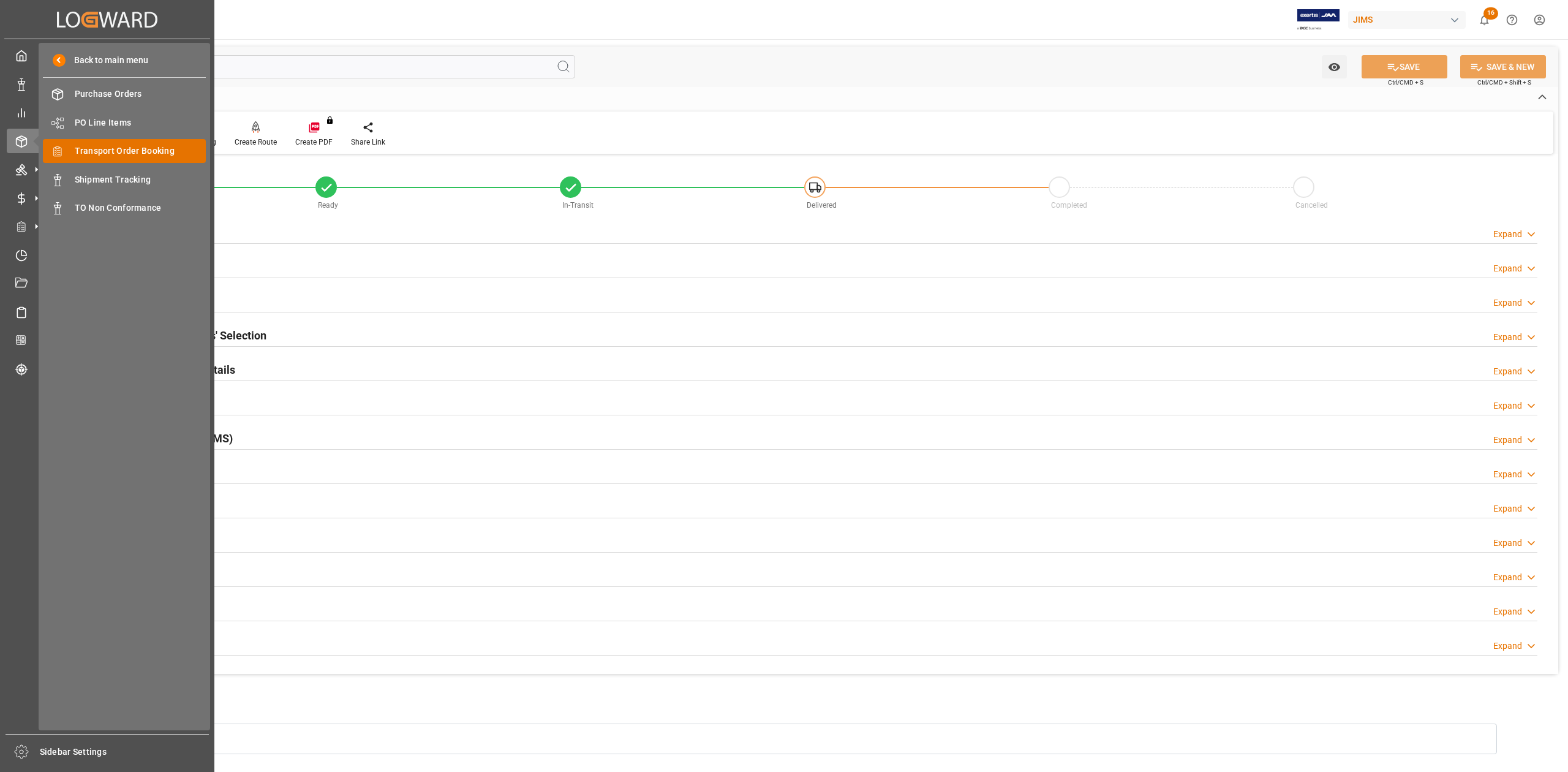
click at [113, 150] on span "Transport Order Booking" at bounding box center [140, 151] width 131 height 13
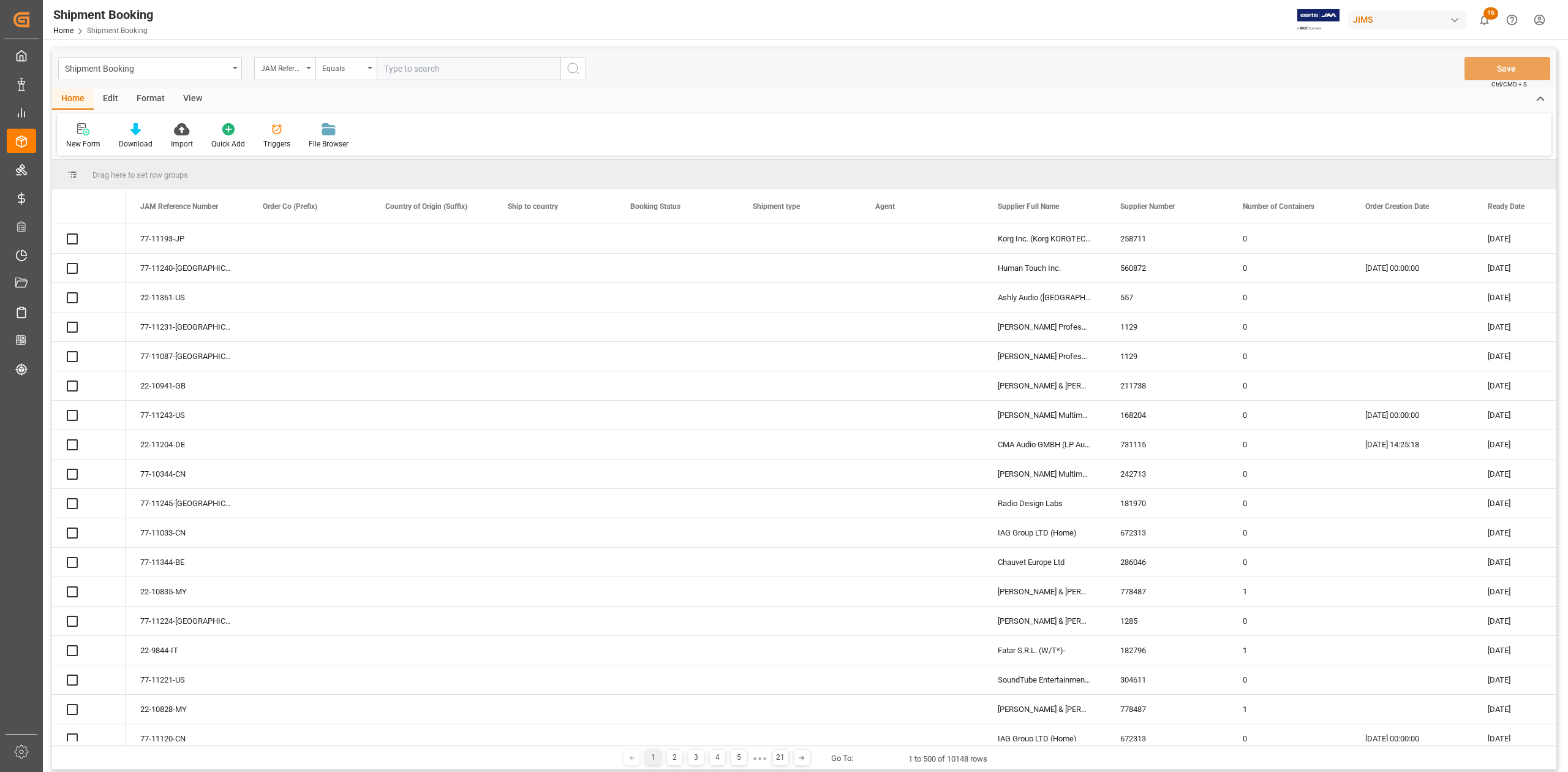
click at [427, 70] on input "text" at bounding box center [468, 69] width 184 height 24
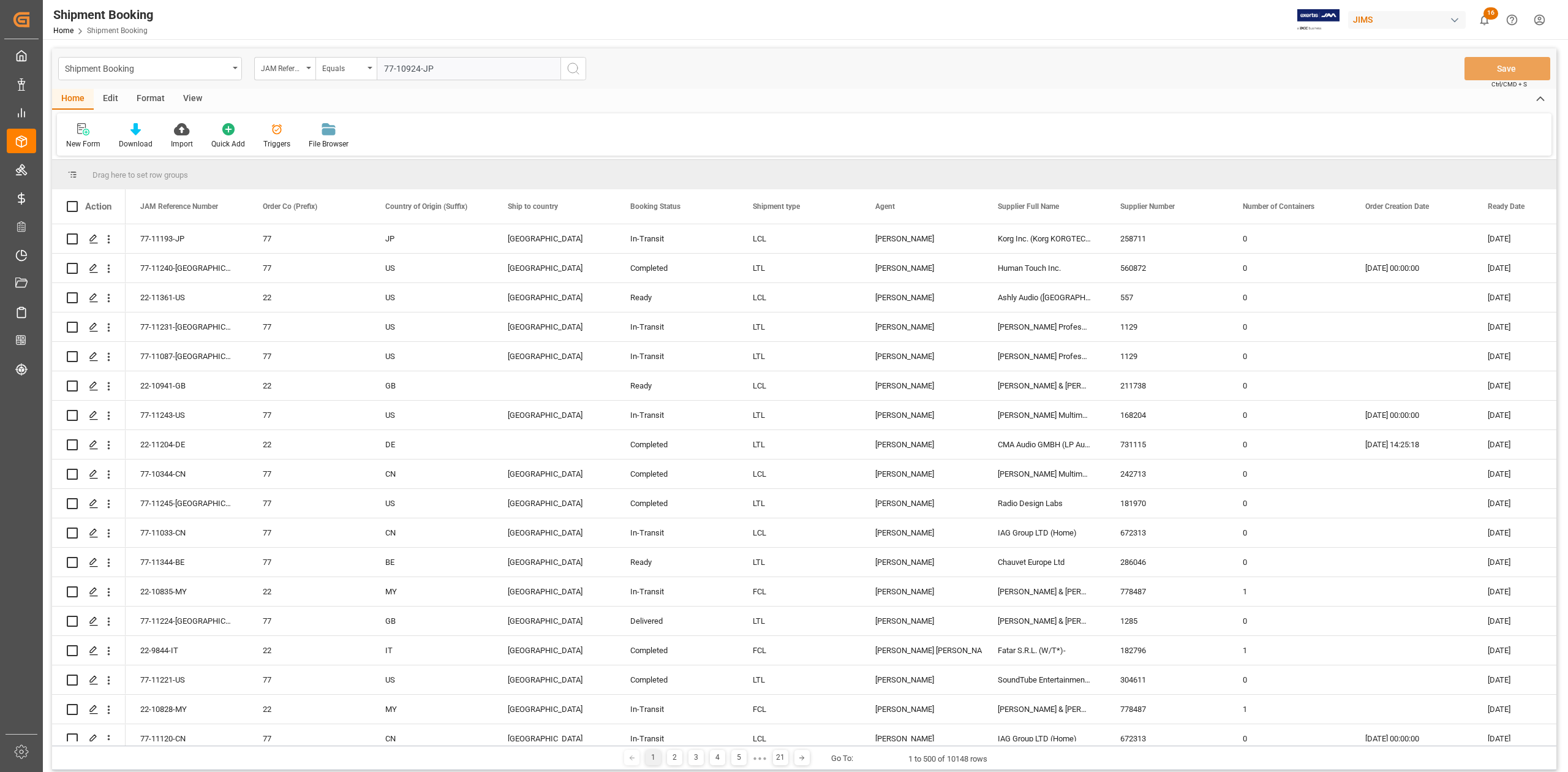
type input "77-10924-JP"
click at [573, 74] on icon "search button" at bounding box center [573, 69] width 14 height 14
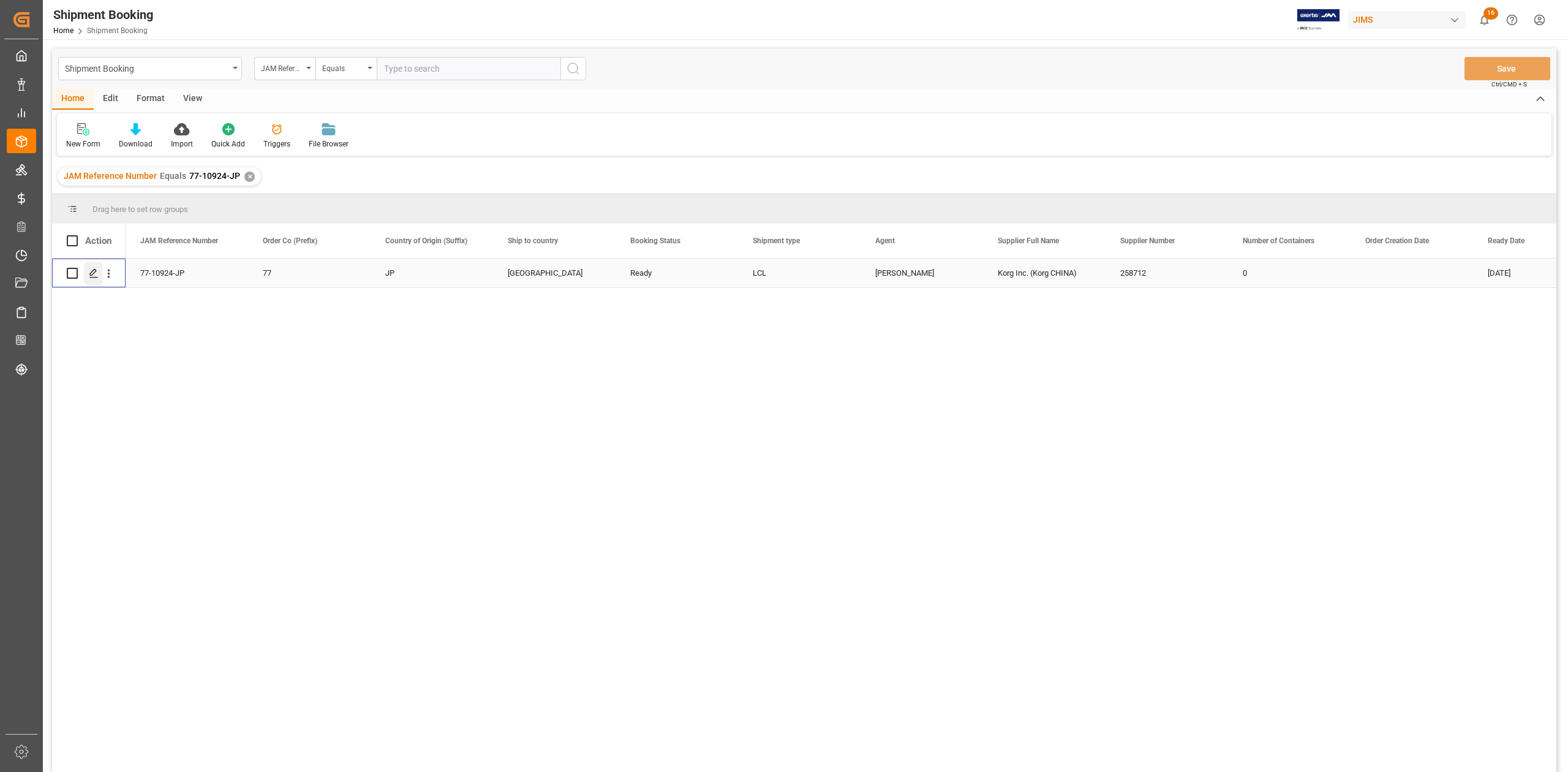
click at [95, 279] on div "Press SPACE to select this row." at bounding box center [93, 273] width 18 height 23
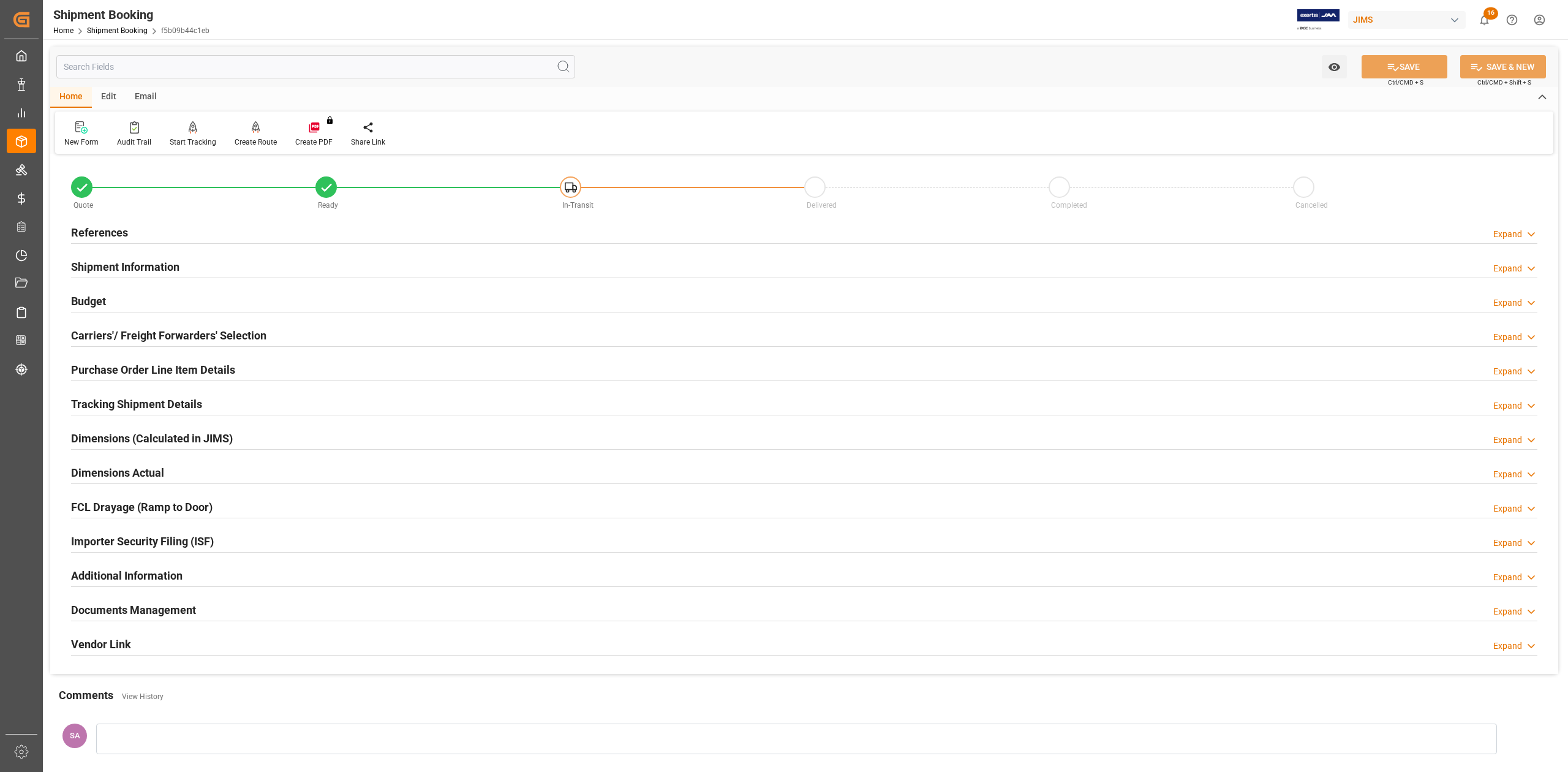
click at [108, 336] on h2 "Carriers'/ Freight Forwarders' Selection" at bounding box center [169, 335] width 195 height 16
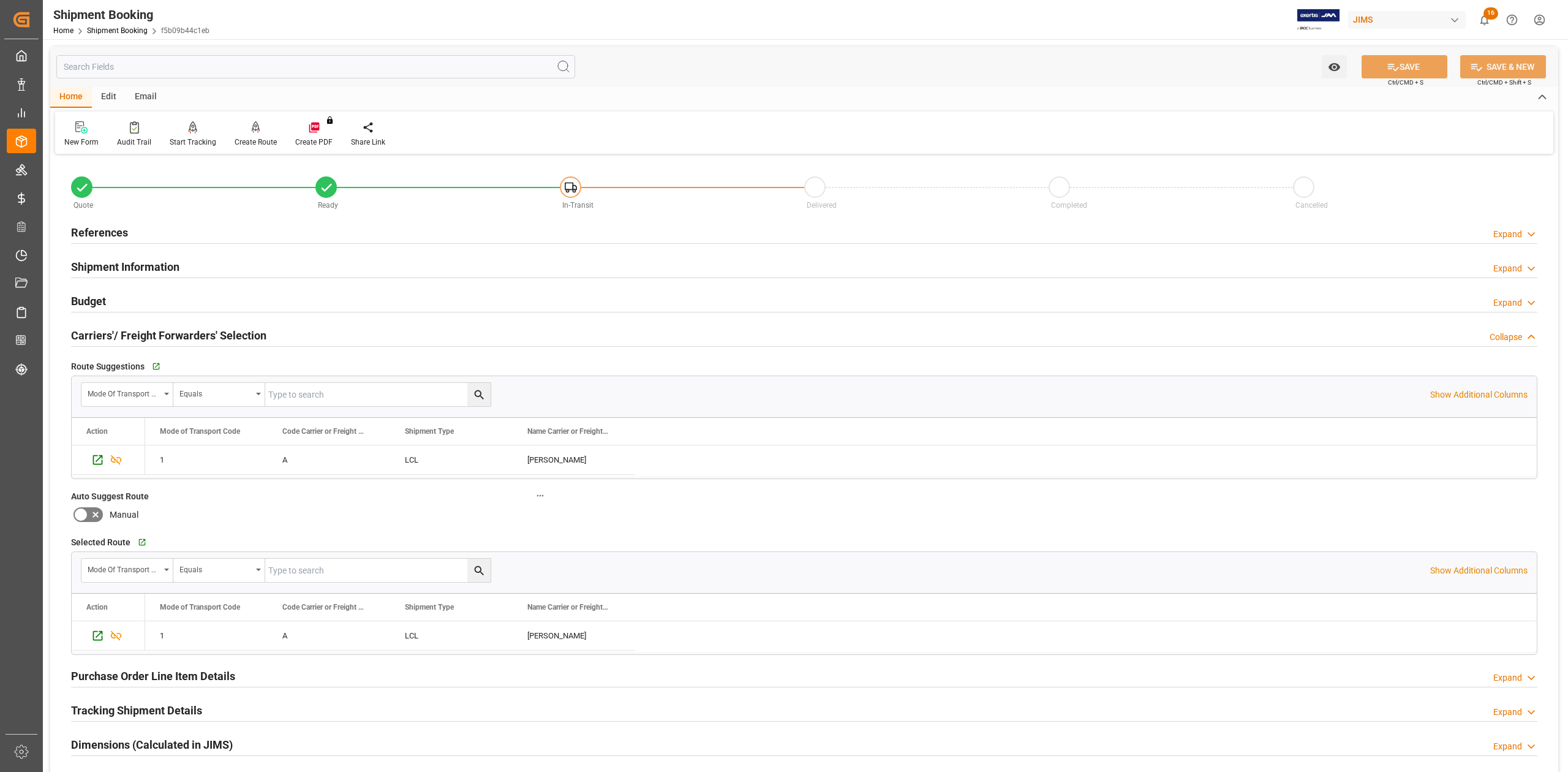
click at [108, 336] on h2 "Carriers'/ Freight Forwarders' Selection" at bounding box center [169, 335] width 195 height 16
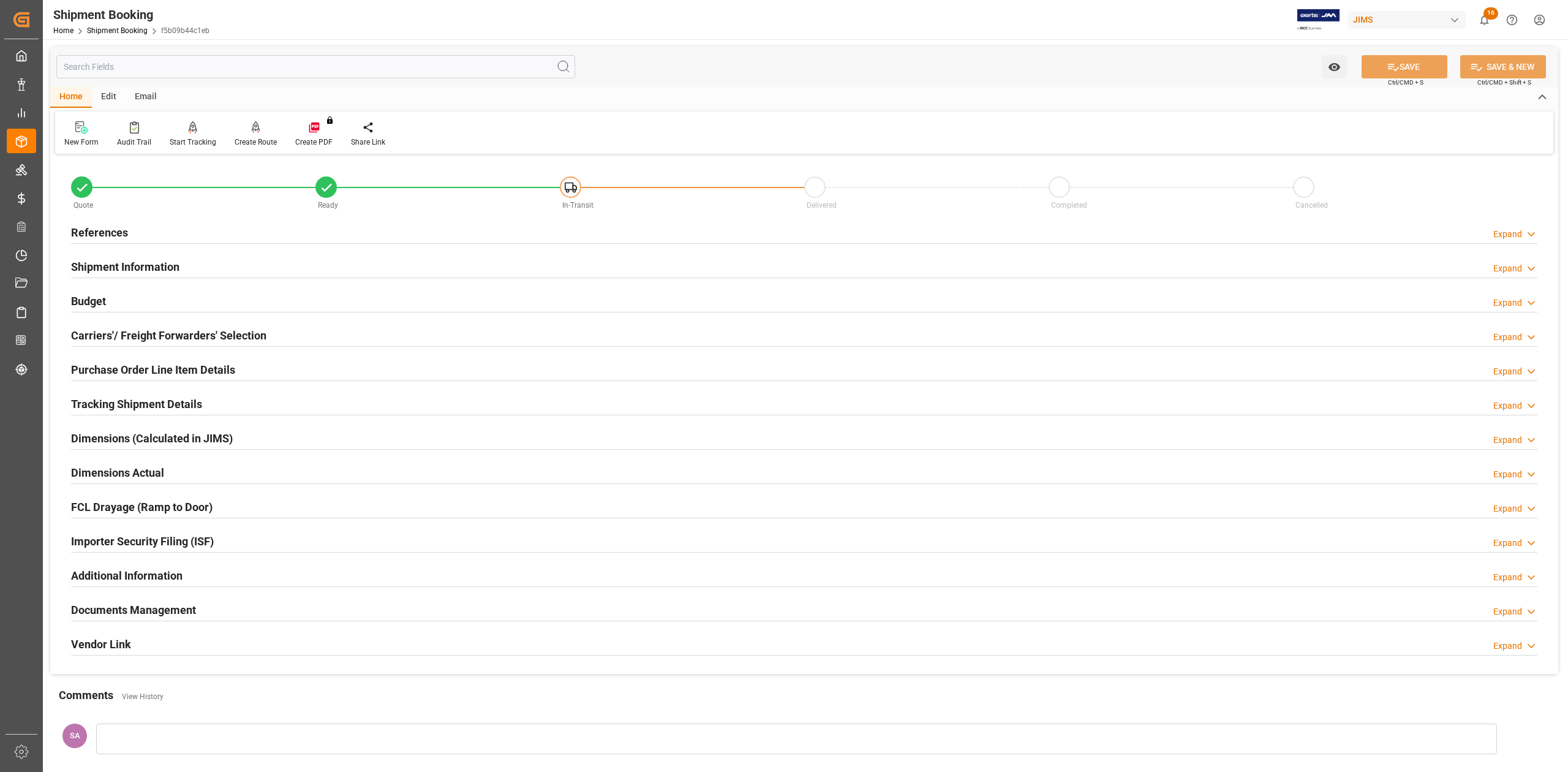
click at [108, 404] on h2 "Tracking Shipment Details" at bounding box center [137, 403] width 131 height 16
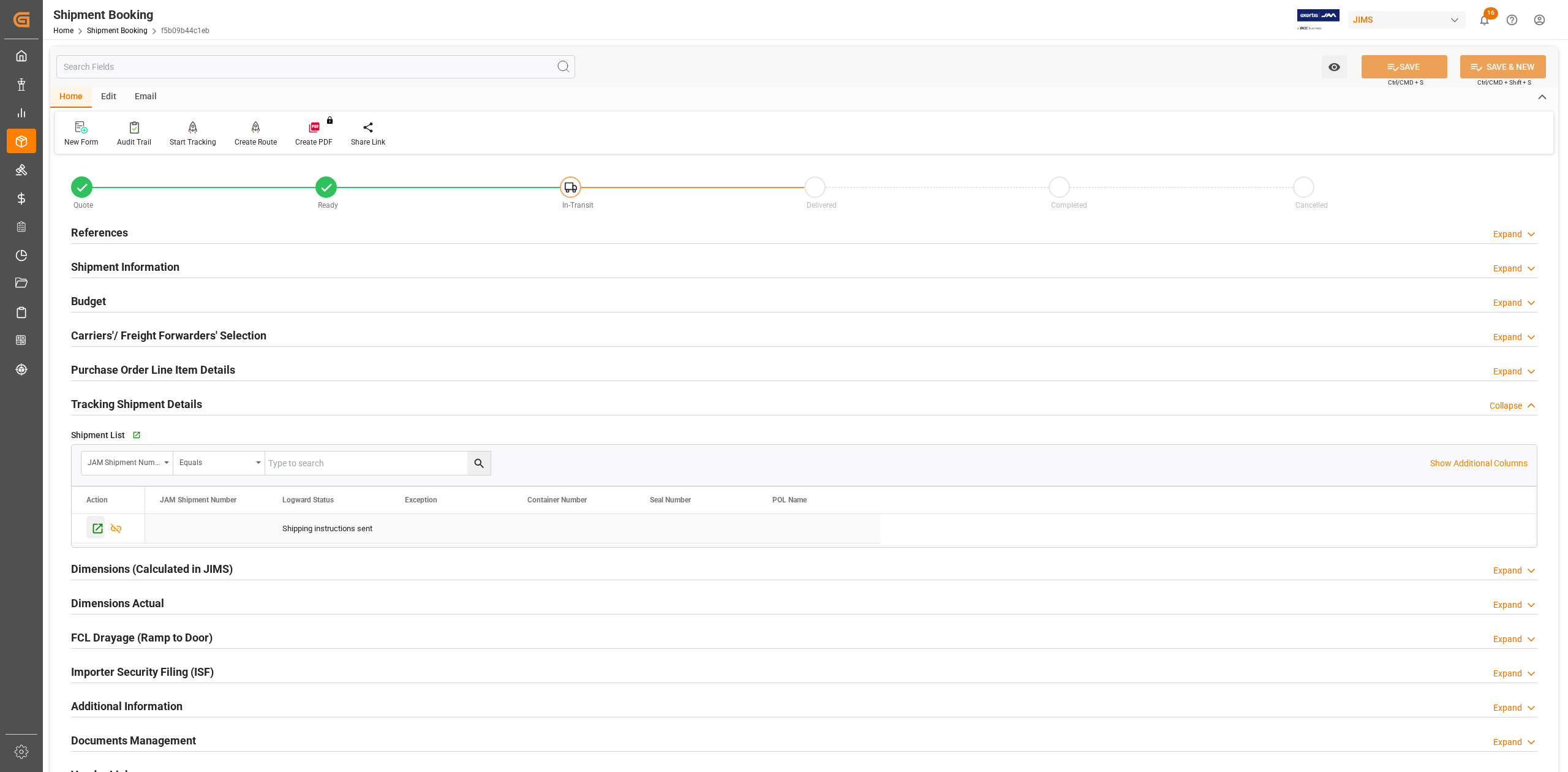
click at [98, 530] on icon "Press SPACE to select this row." at bounding box center [97, 528] width 10 height 10
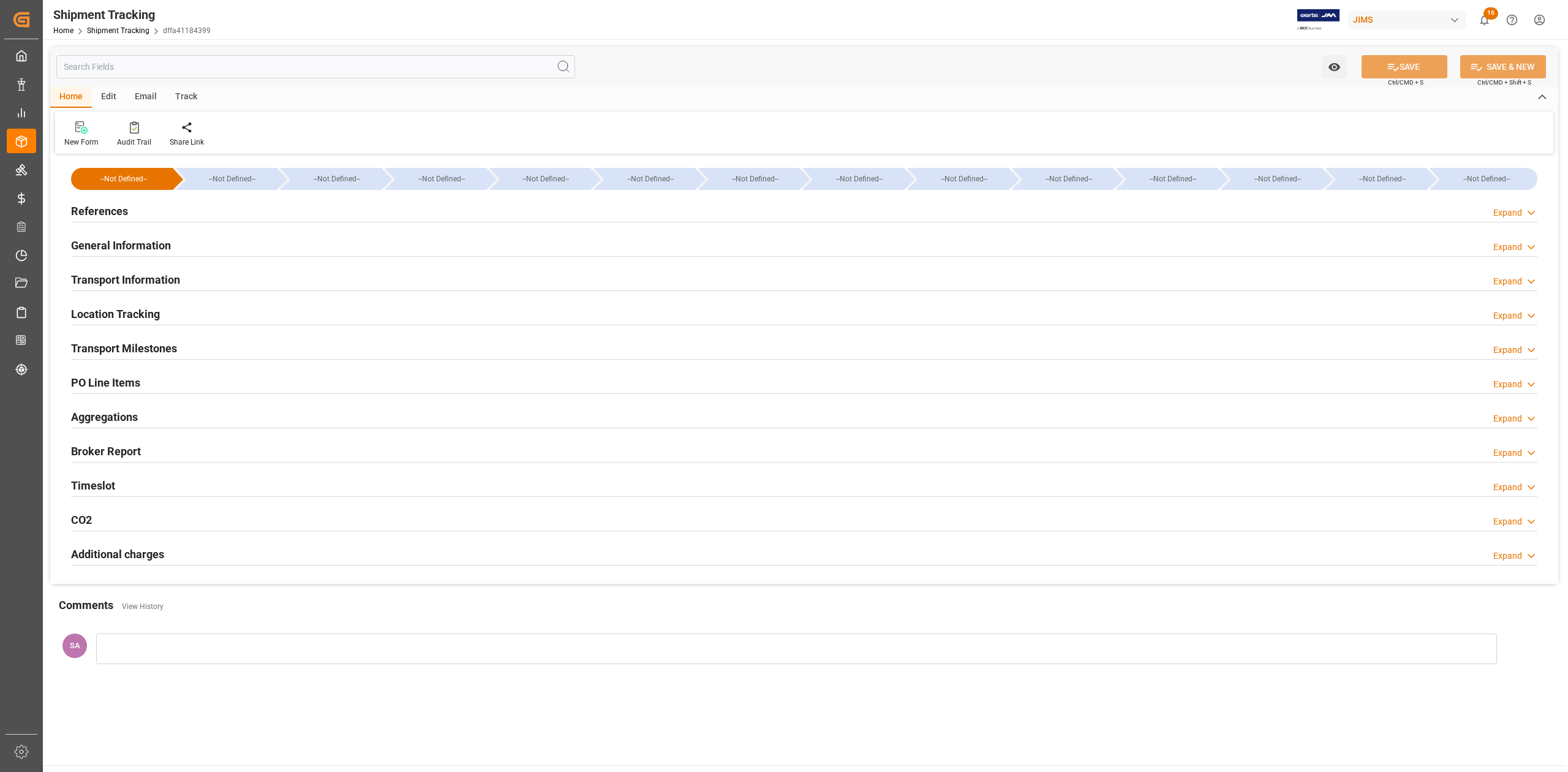
type input "[DATE]"
click at [119, 209] on h2 "References" at bounding box center [99, 210] width 57 height 16
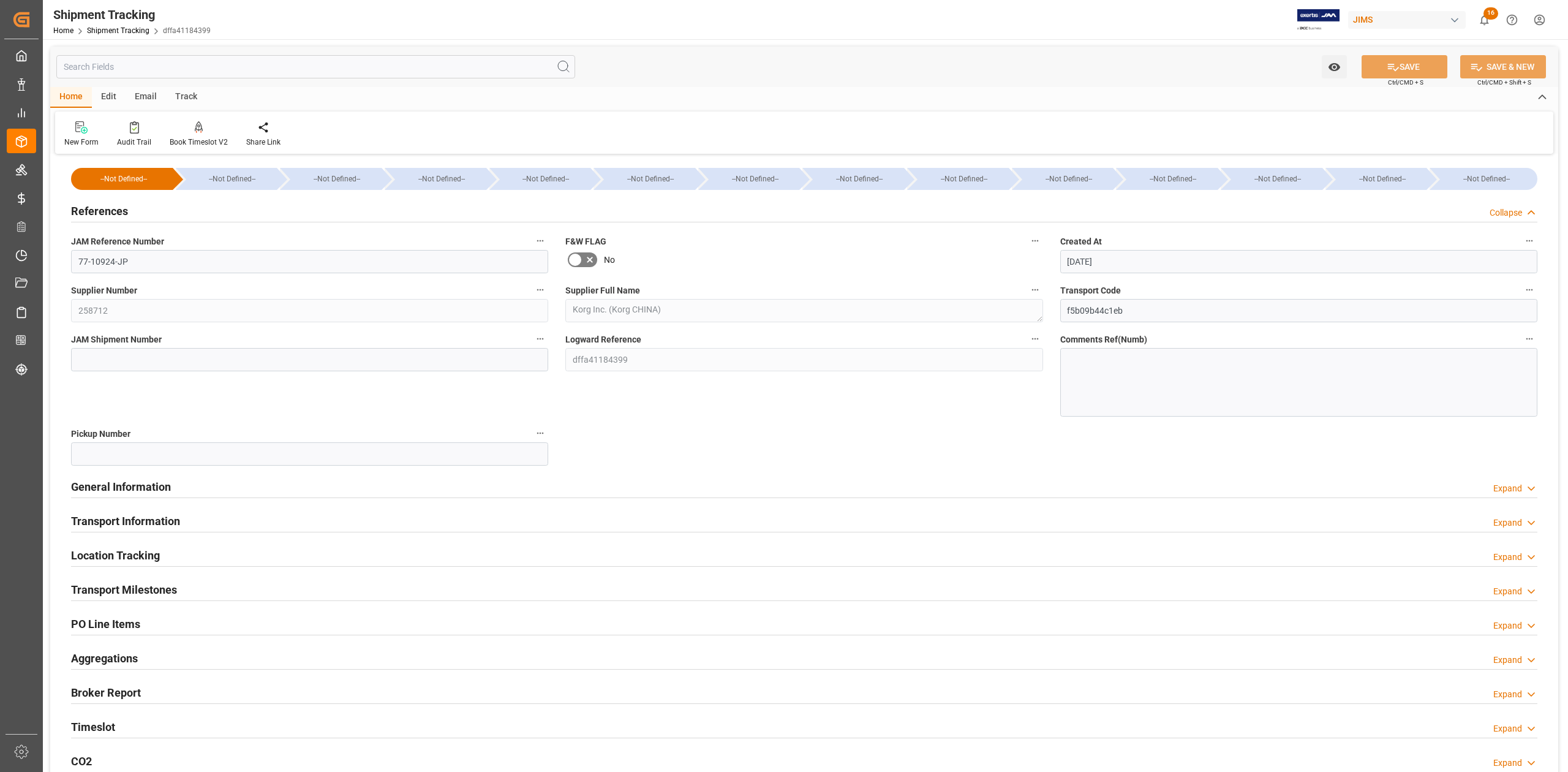
click at [121, 483] on h2 "General Information" at bounding box center [121, 486] width 100 height 16
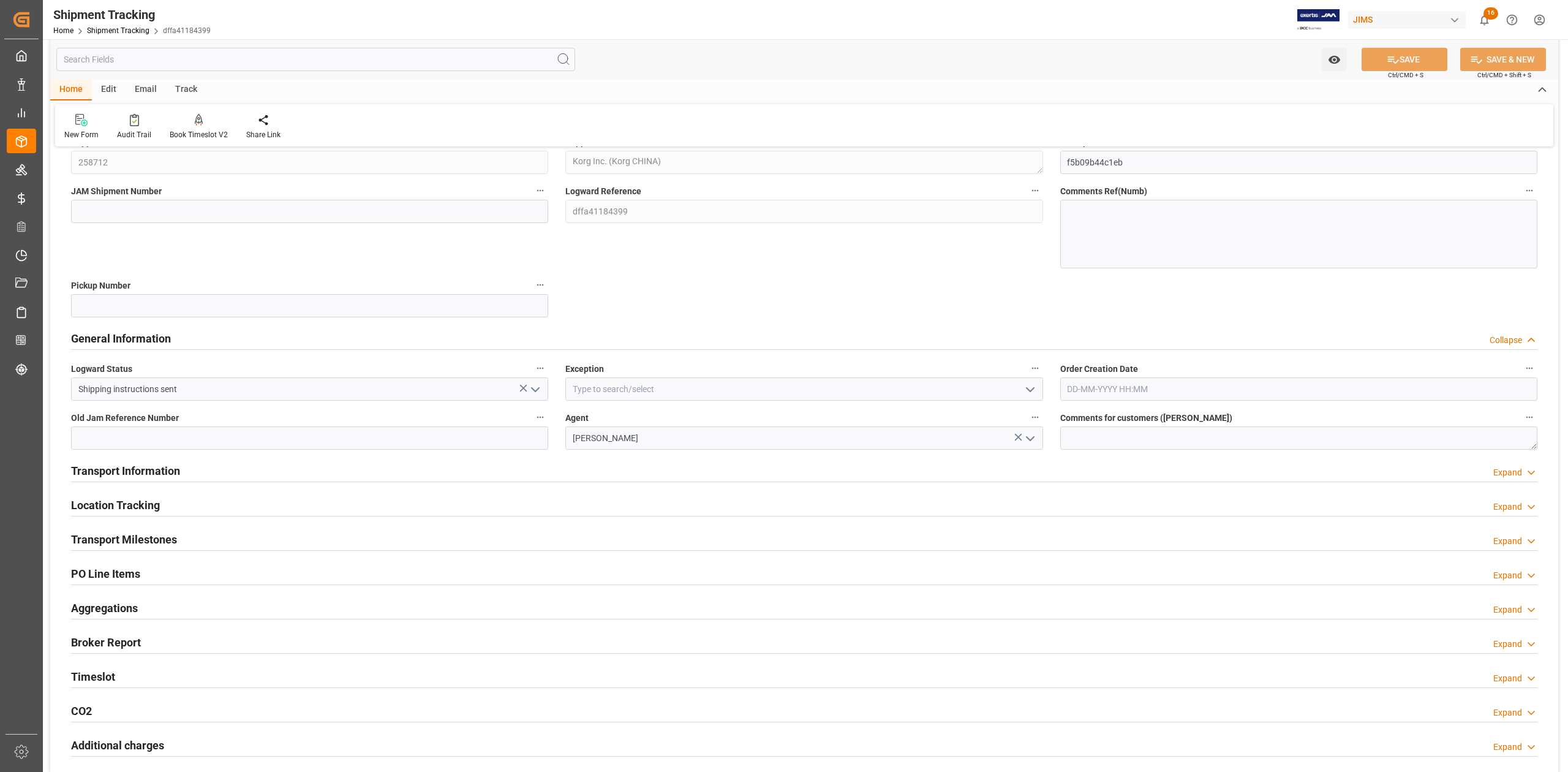
scroll to position [163, 0]
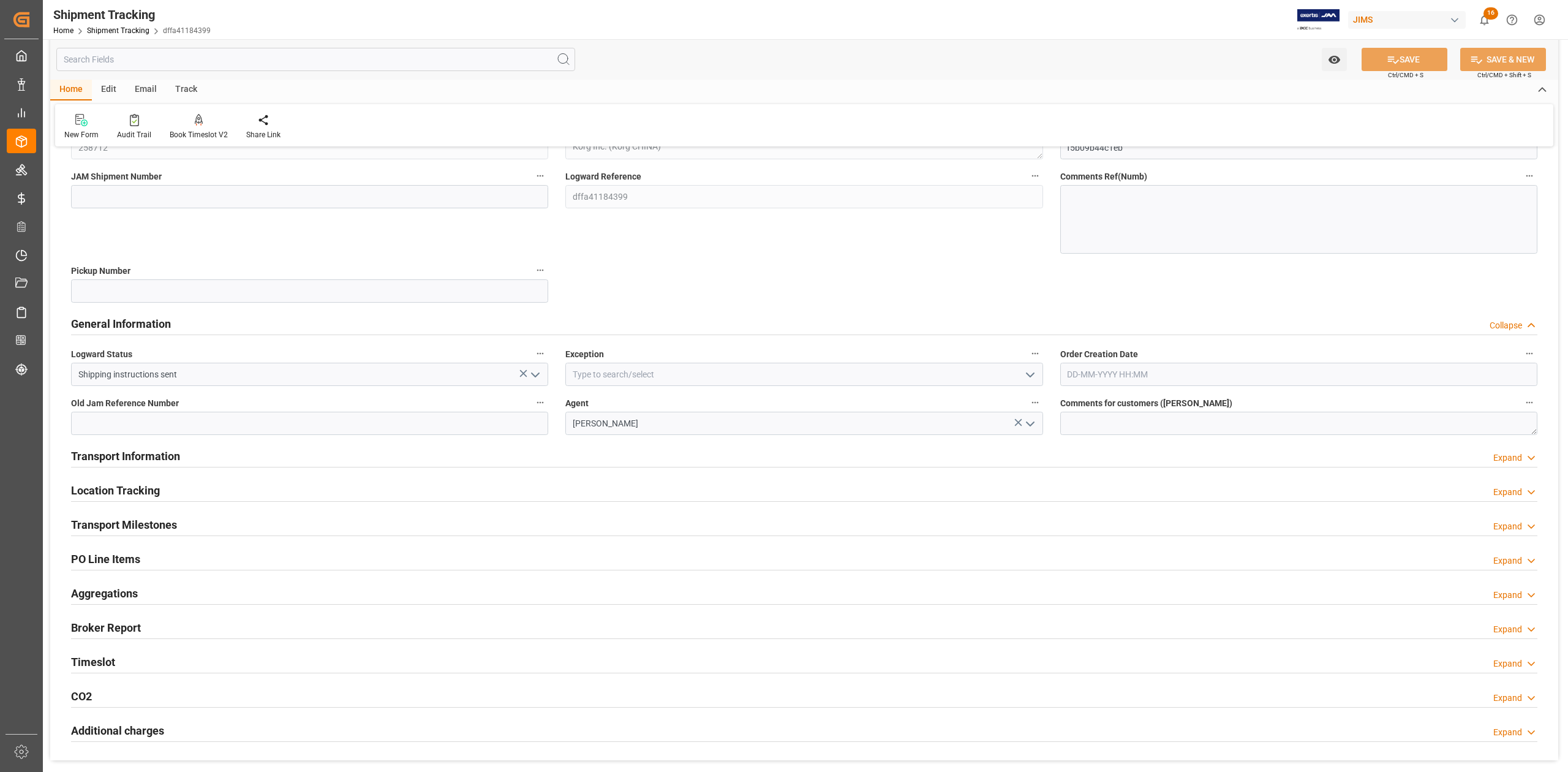
click at [537, 374] on polyline "open menu" at bounding box center [535, 375] width 7 height 4
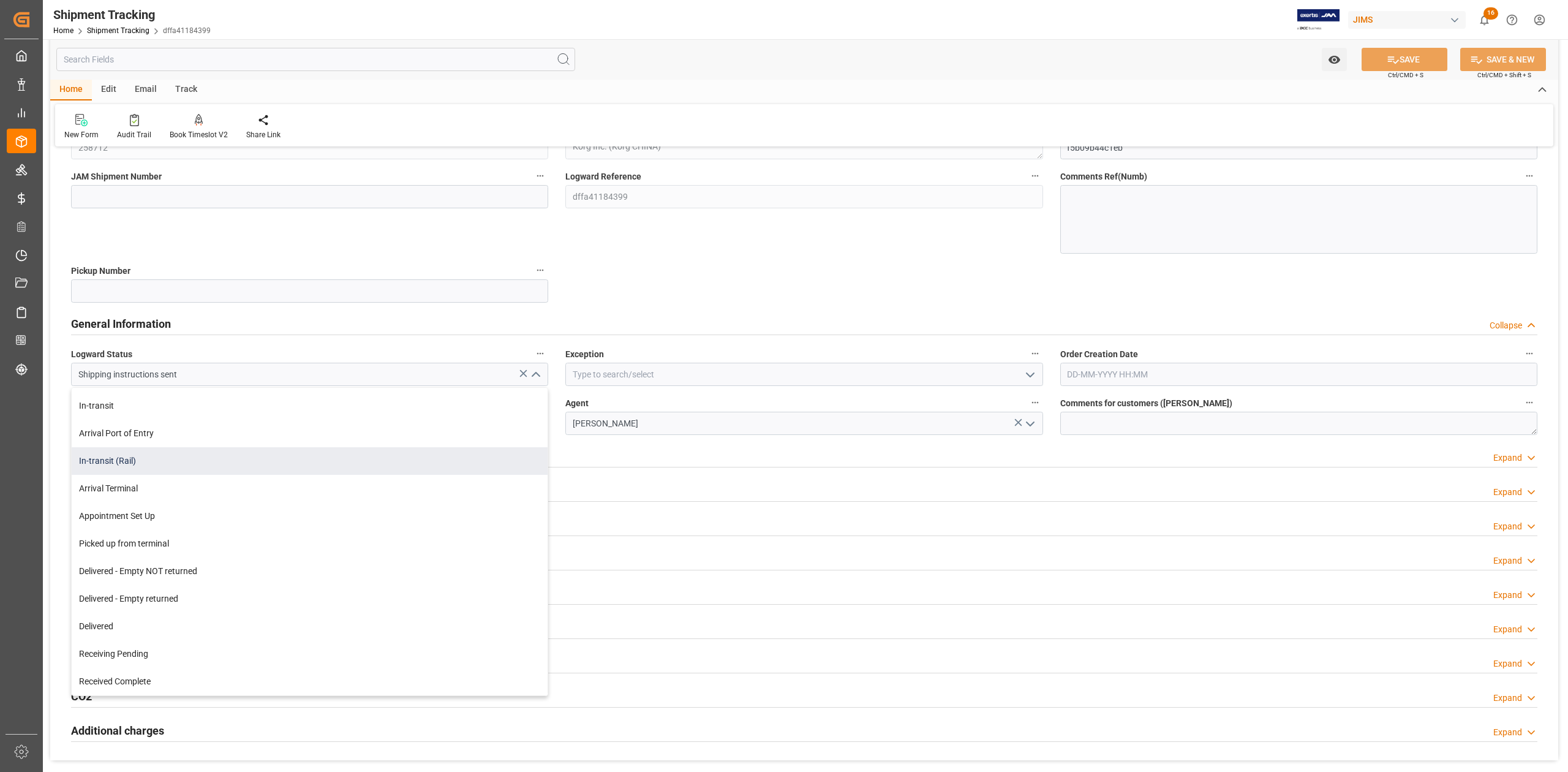
scroll to position [133, 0]
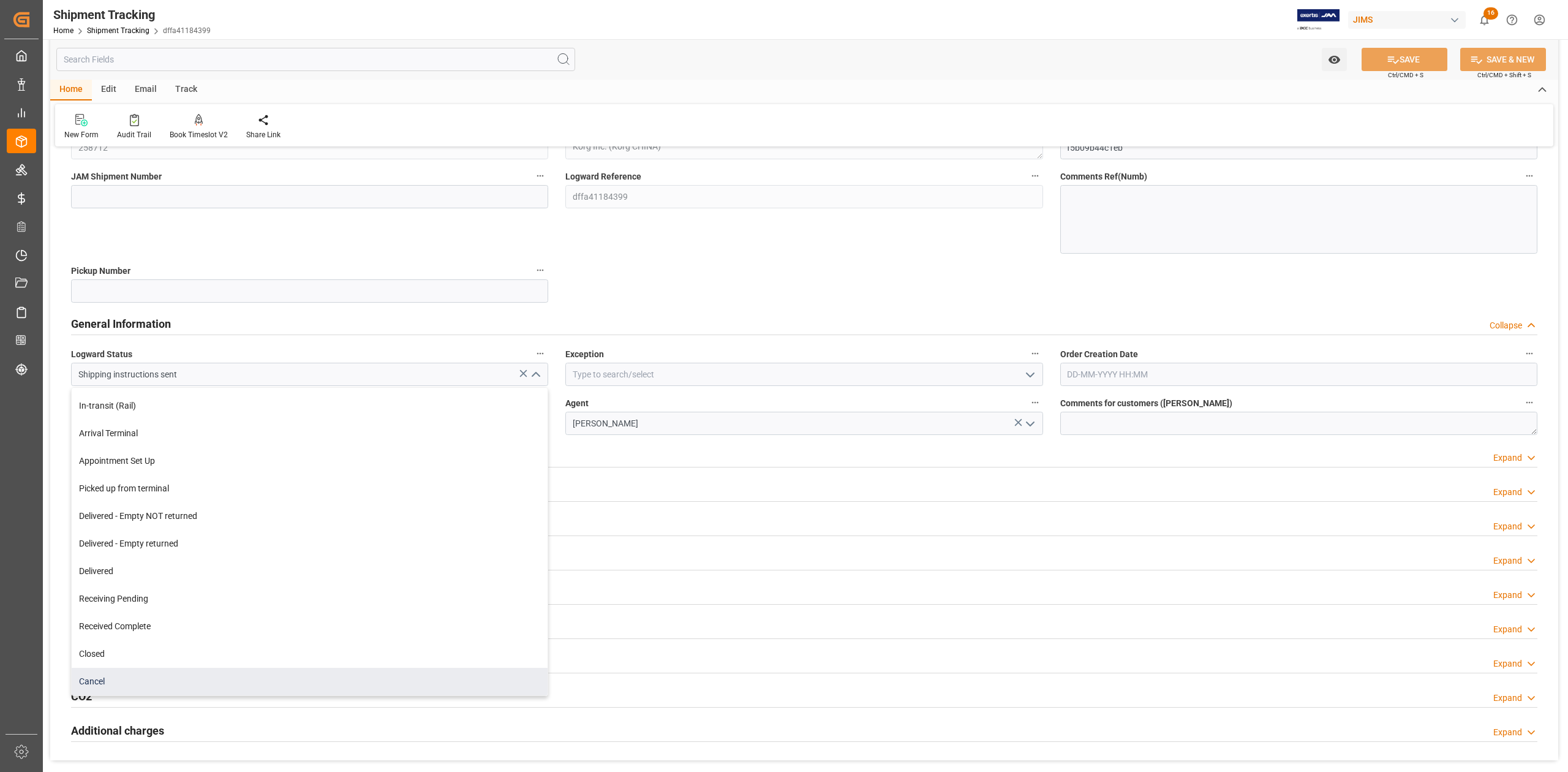
click at [167, 679] on div "Cancel" at bounding box center [310, 681] width 476 height 27
type input "Cancel"
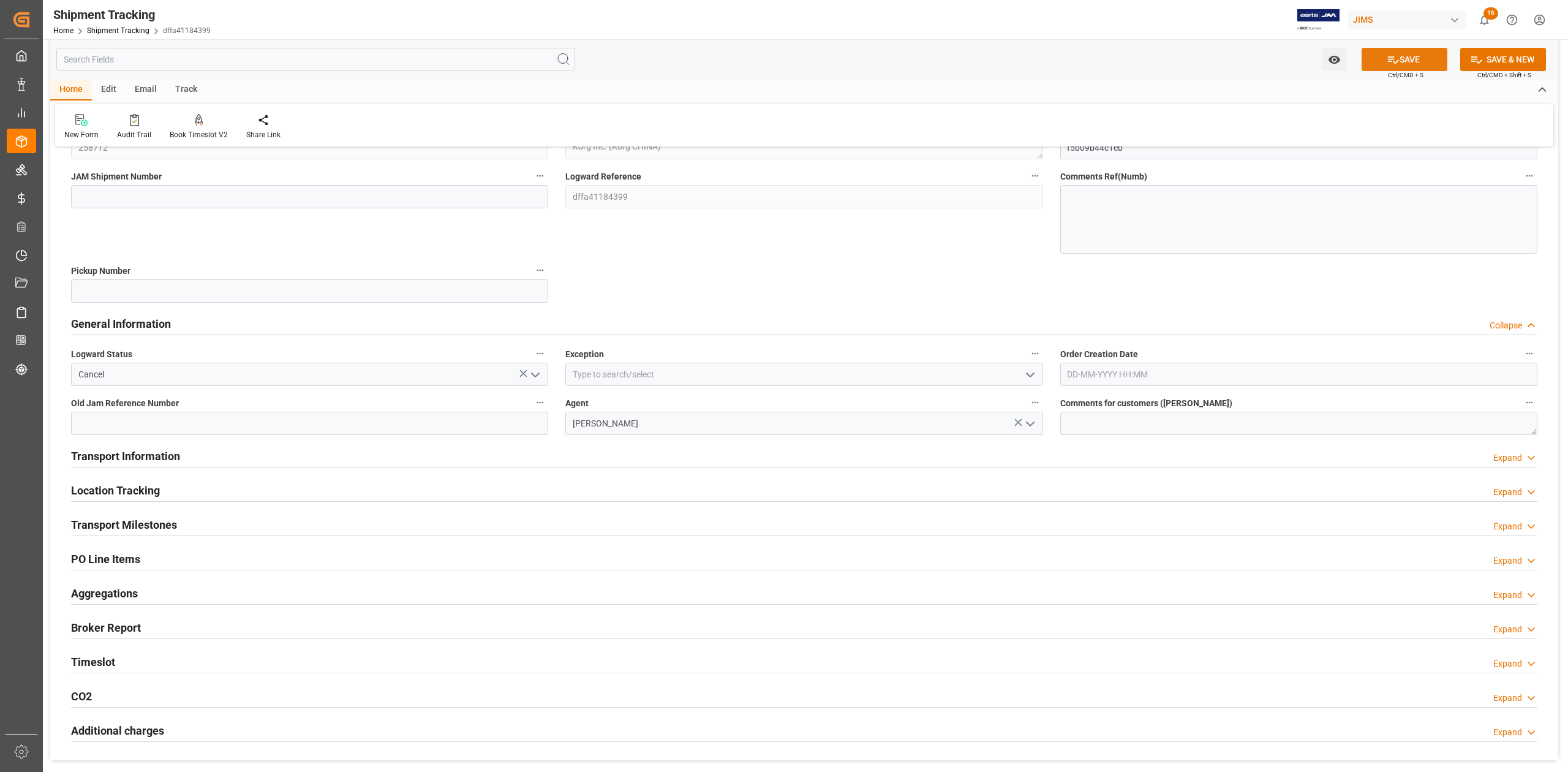
click at [1402, 63] on button "SAVE" at bounding box center [1404, 59] width 86 height 24
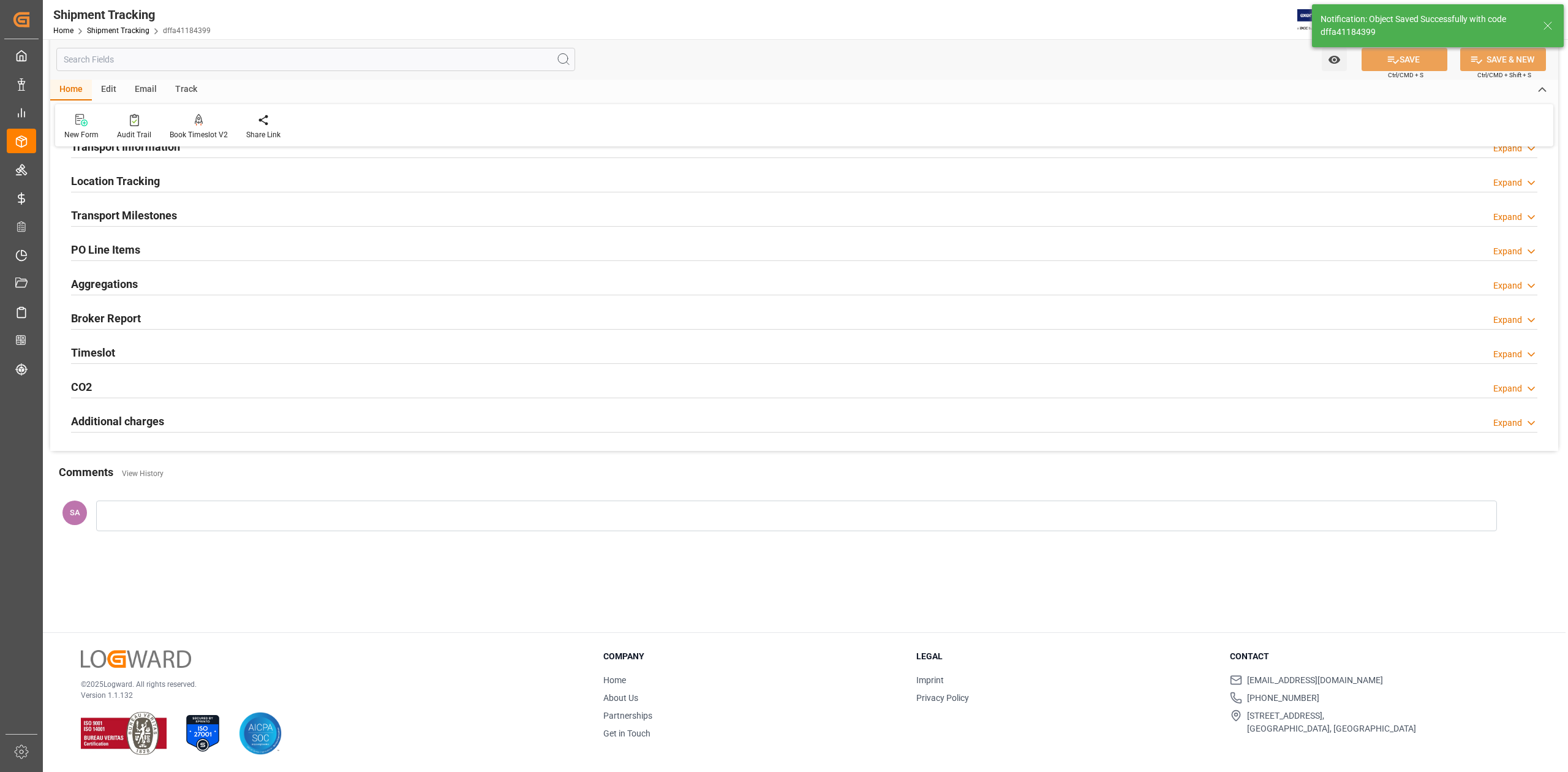
scroll to position [133, 0]
click at [272, 506] on div at bounding box center [796, 516] width 1401 height 31
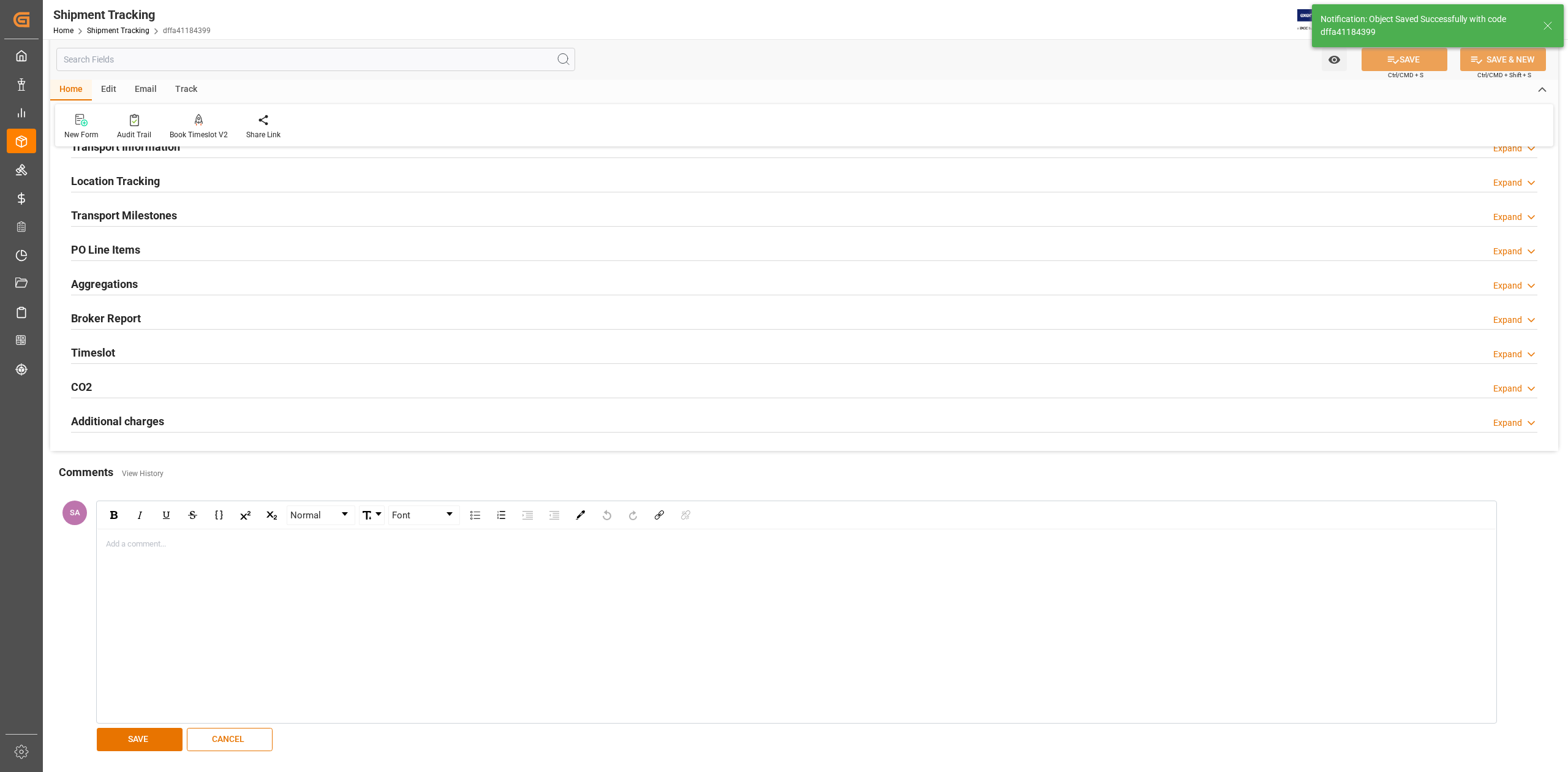
scroll to position [158, 0]
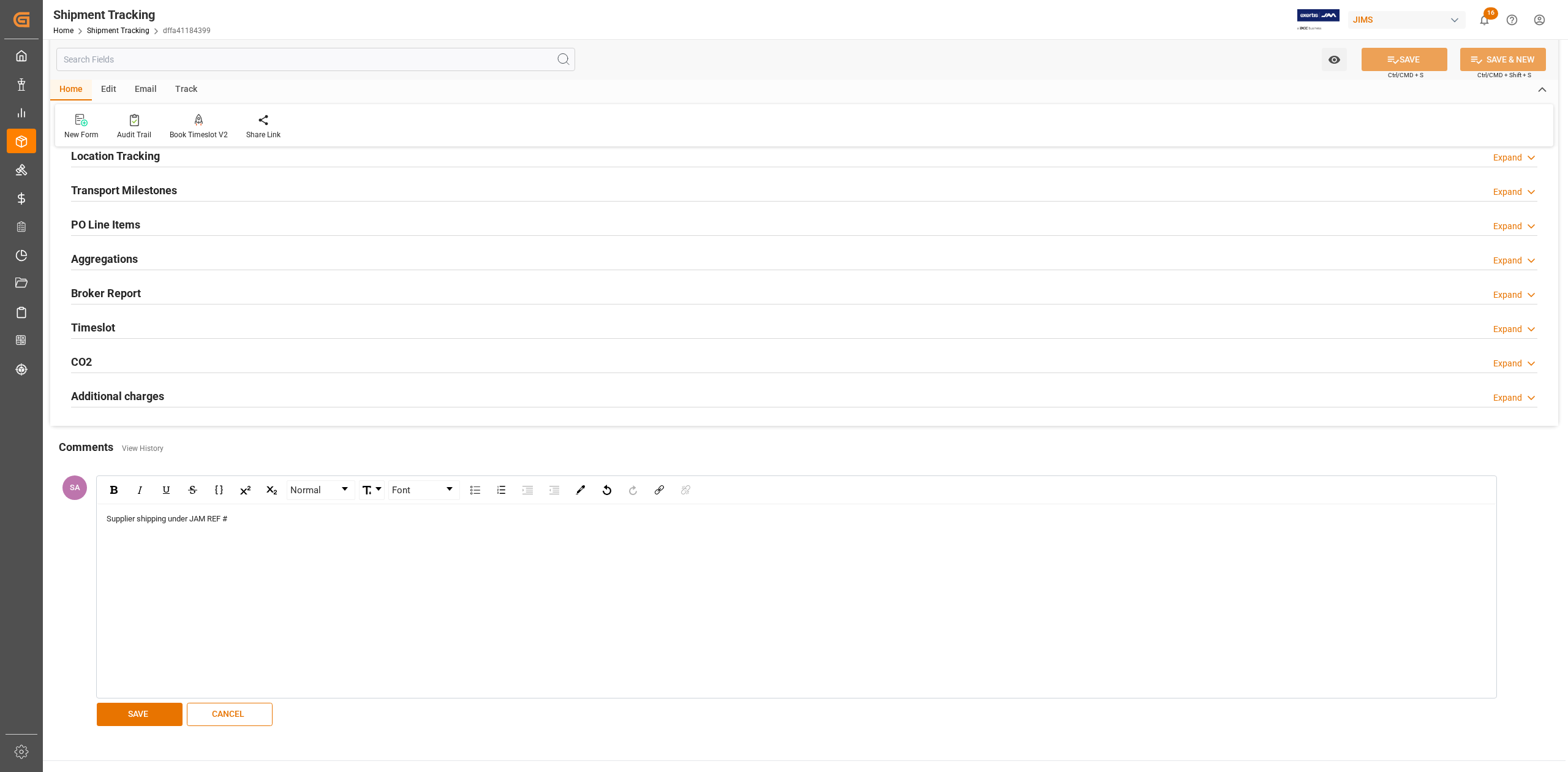
click at [259, 523] on div "Supplier shipping under JAM REF #" at bounding box center [797, 518] width 1380 height 12
click at [144, 720] on button "SAVE" at bounding box center [139, 714] width 86 height 24
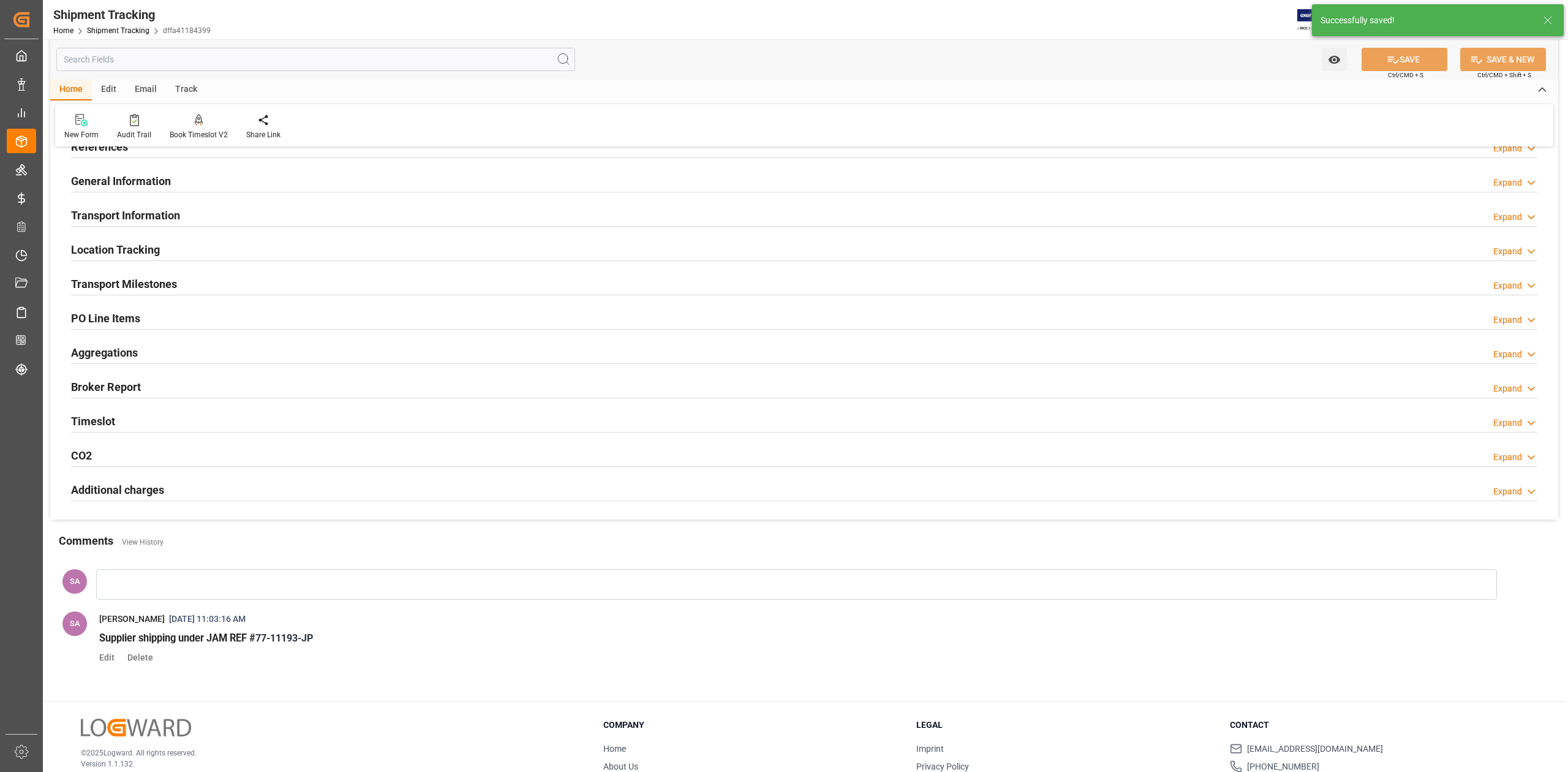
scroll to position [0, 0]
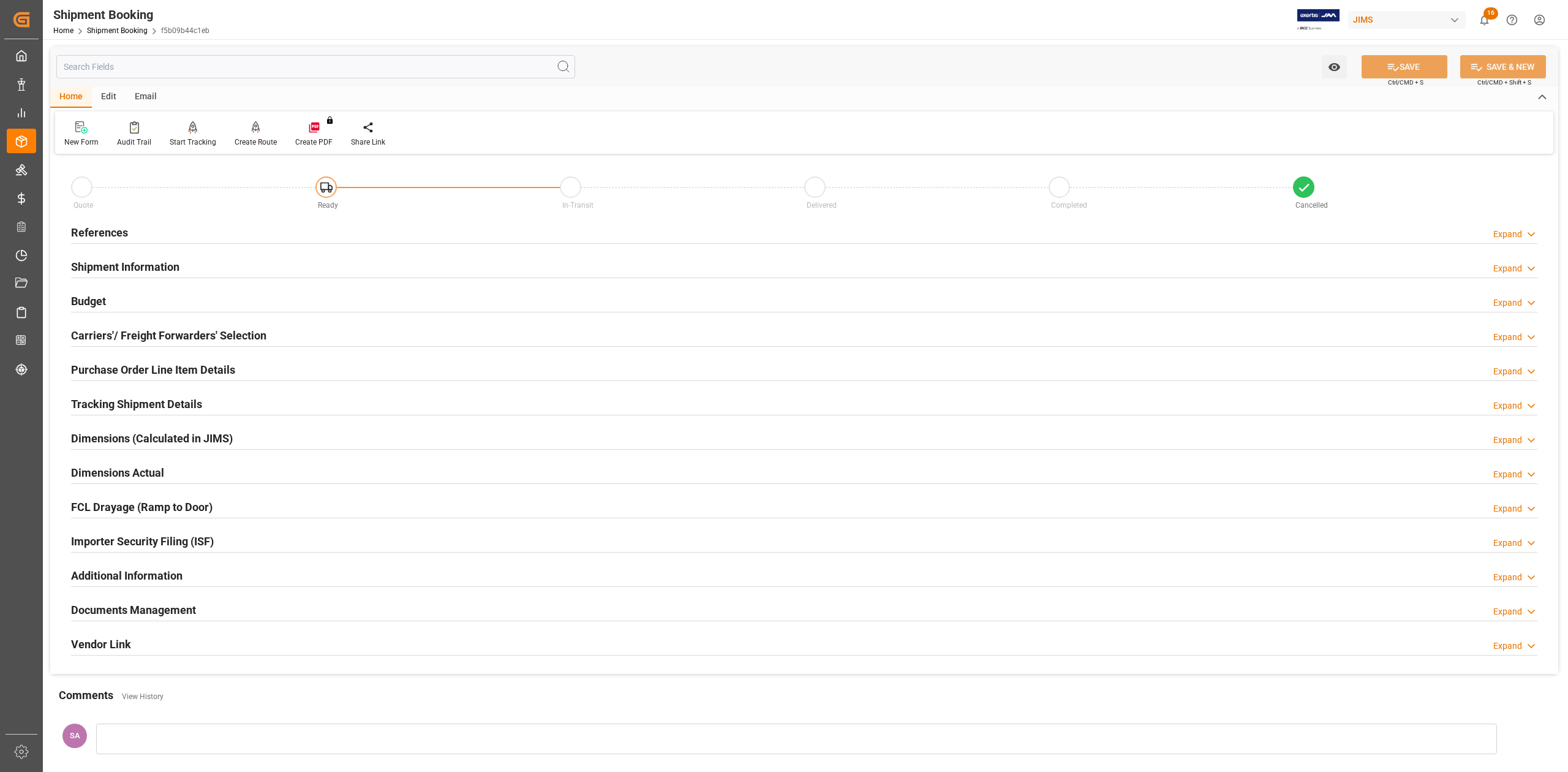
click at [201, 736] on div at bounding box center [796, 739] width 1401 height 31
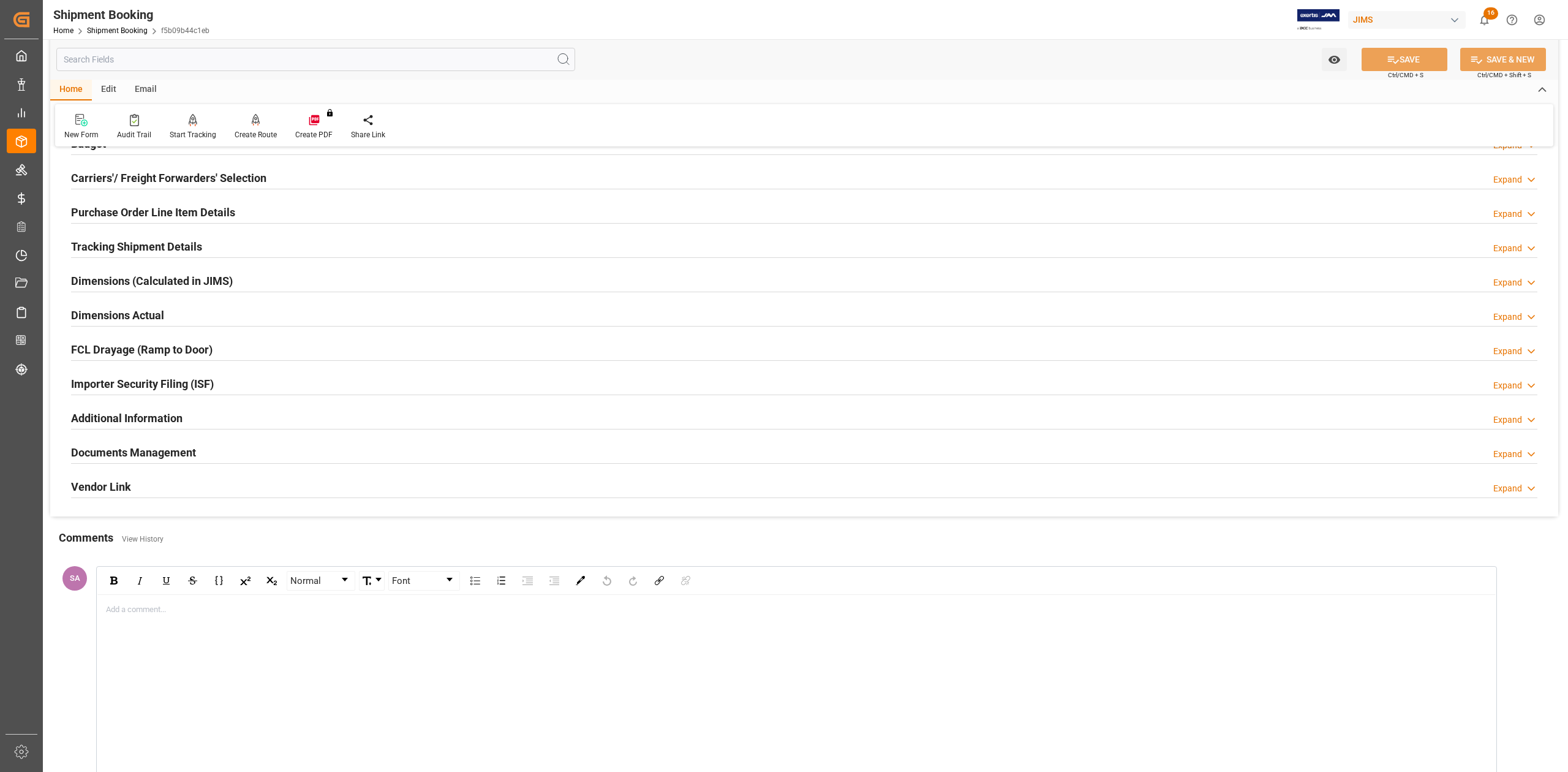
scroll to position [328, 0]
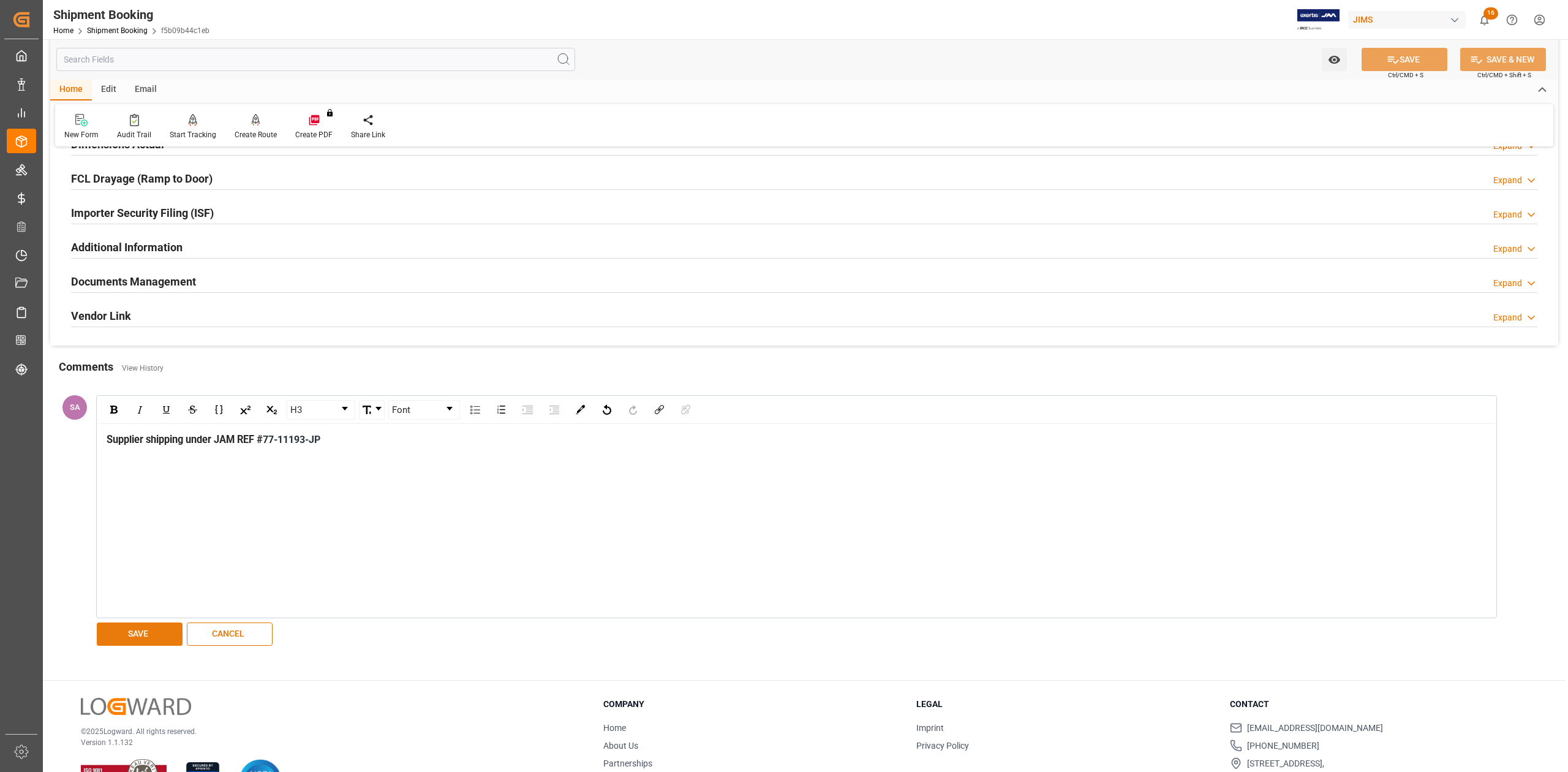
click at [112, 636] on button "SAVE" at bounding box center [139, 634] width 86 height 24
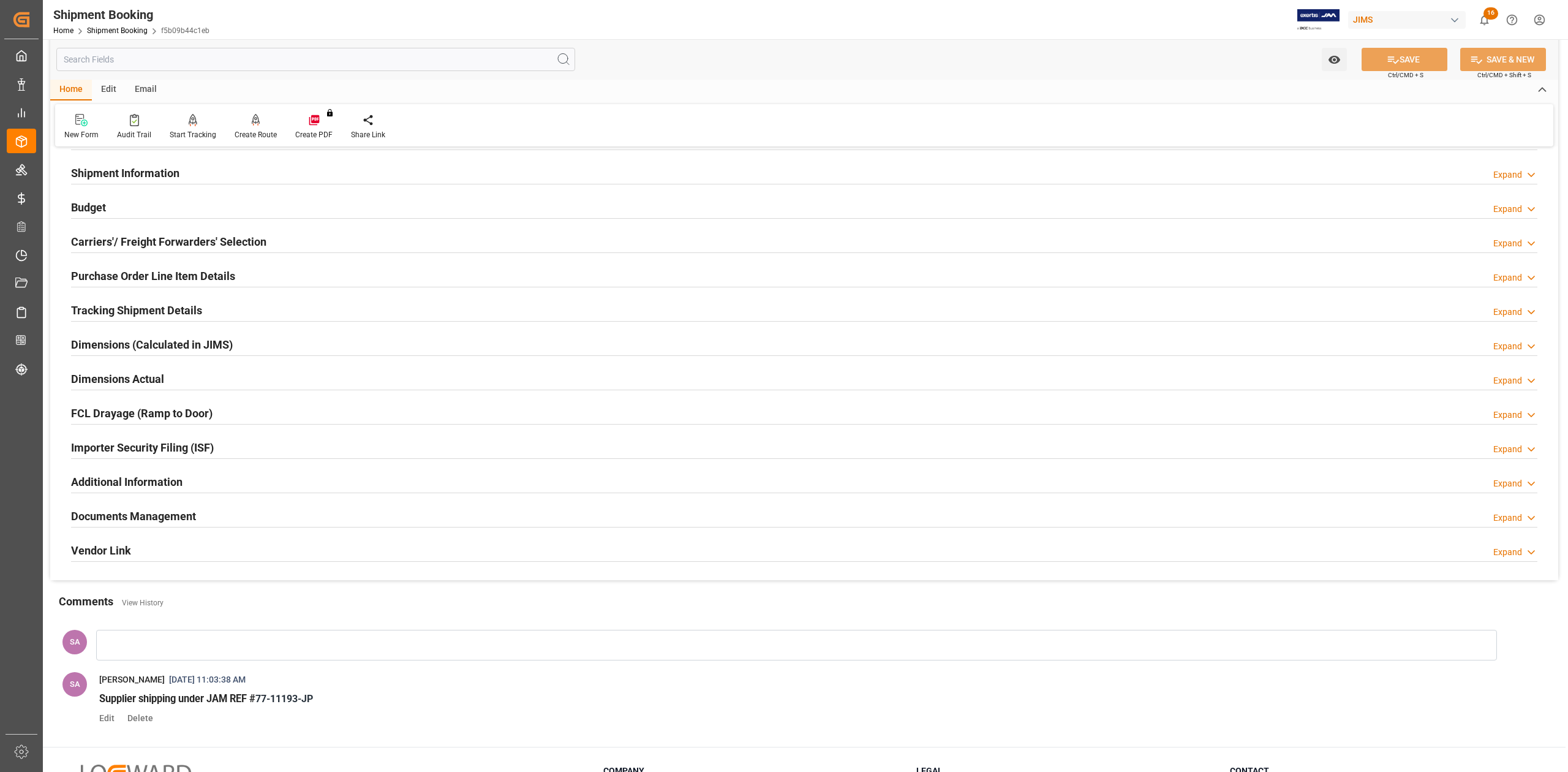
scroll to position [0, 0]
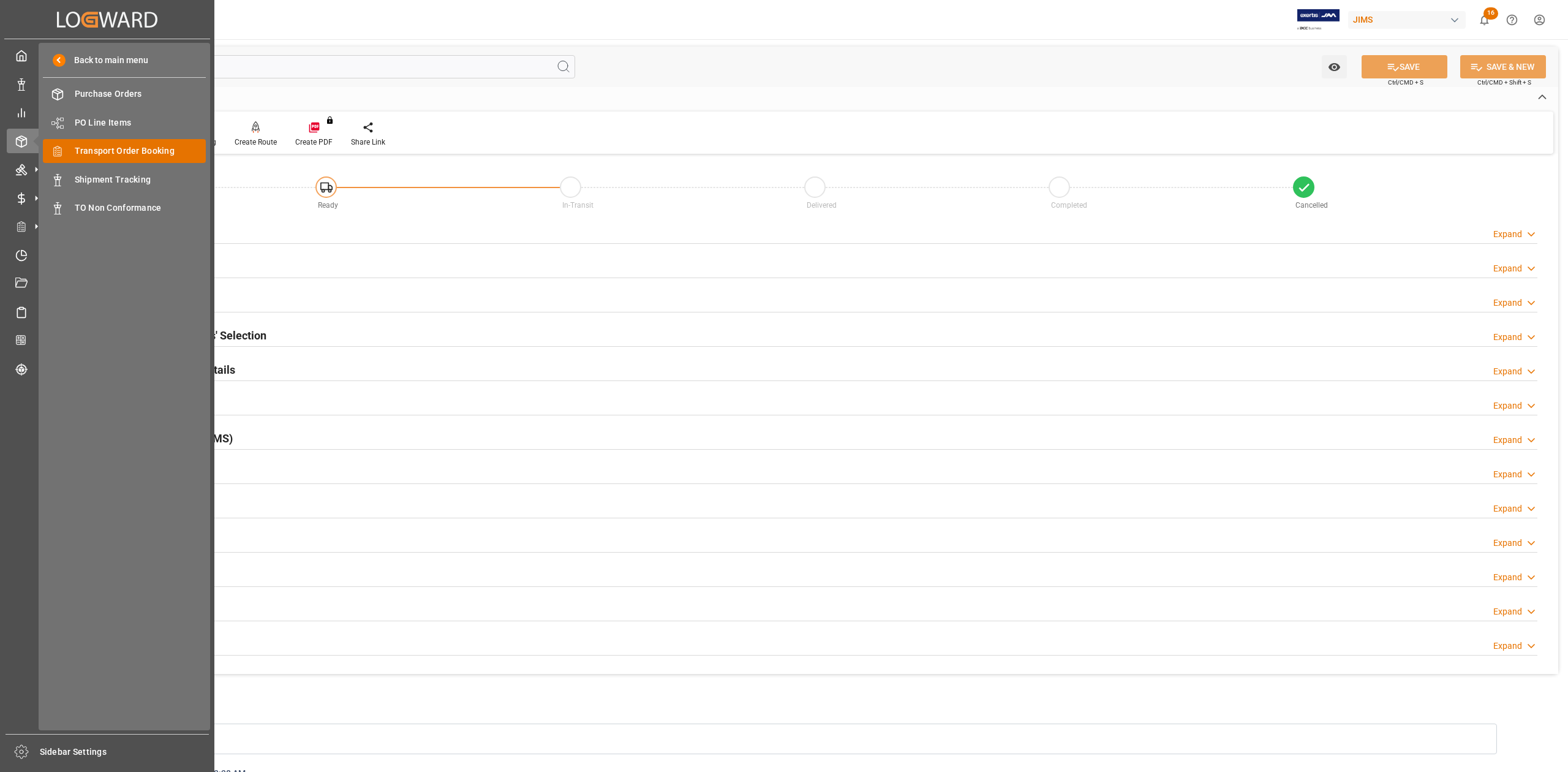
click at [128, 151] on span "Transport Order Booking" at bounding box center [140, 151] width 131 height 13
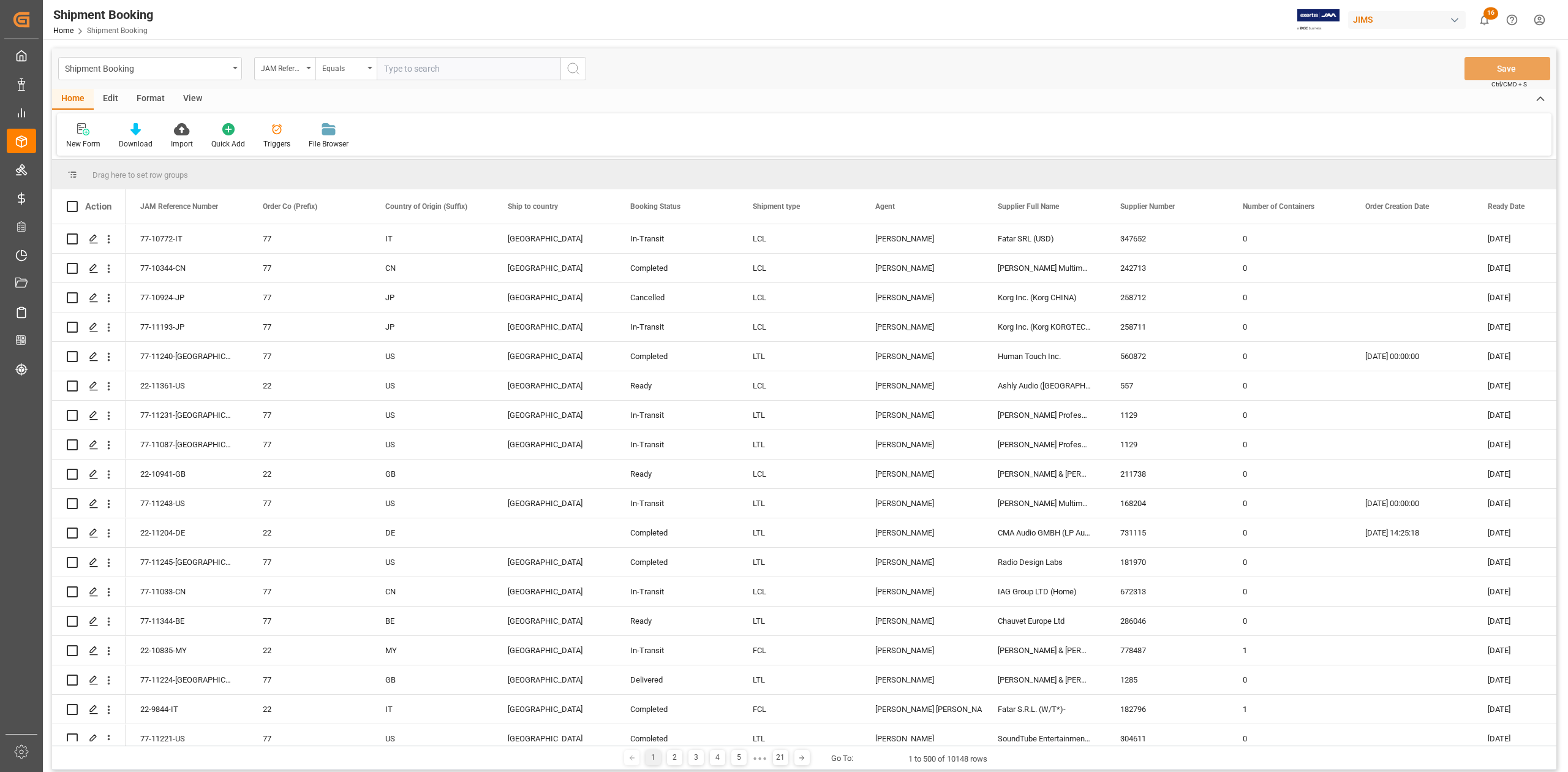
click at [452, 71] on input "text" at bounding box center [468, 69] width 184 height 24
click at [76, 131] on div at bounding box center [83, 129] width 34 height 13
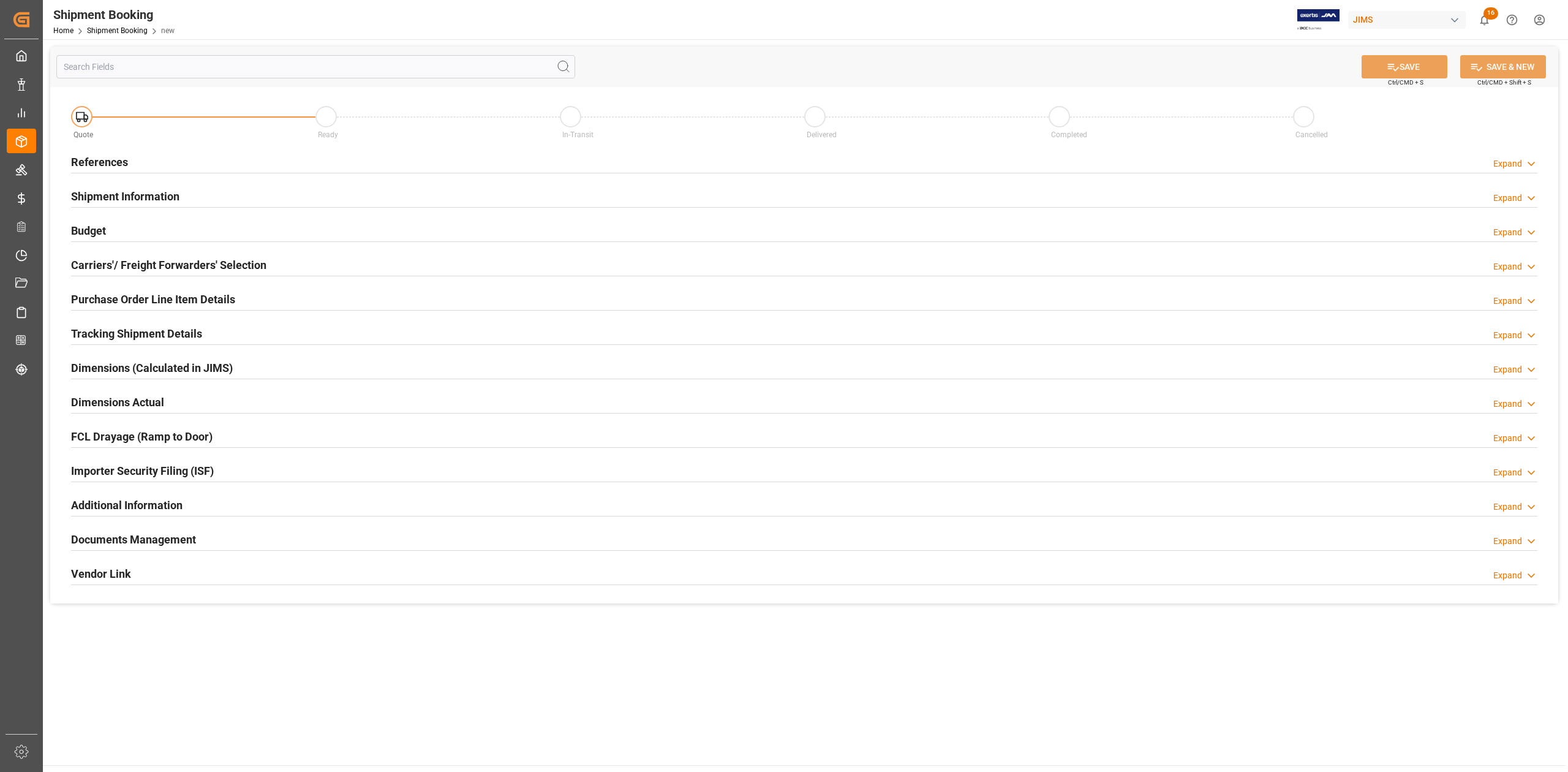
click at [108, 155] on h2 "References" at bounding box center [99, 161] width 57 height 16
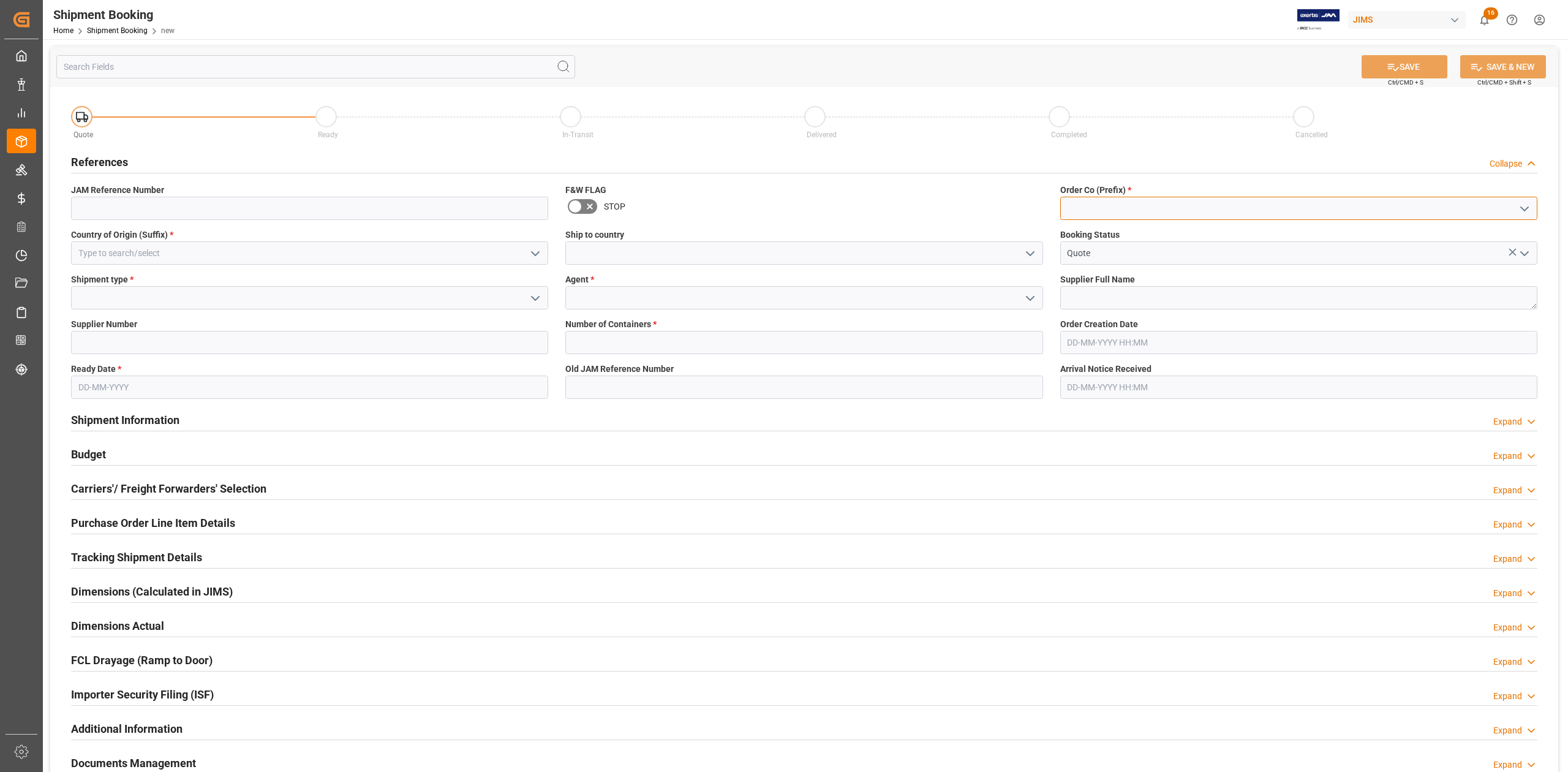
click at [1150, 202] on input at bounding box center [1299, 209] width 477 height 24
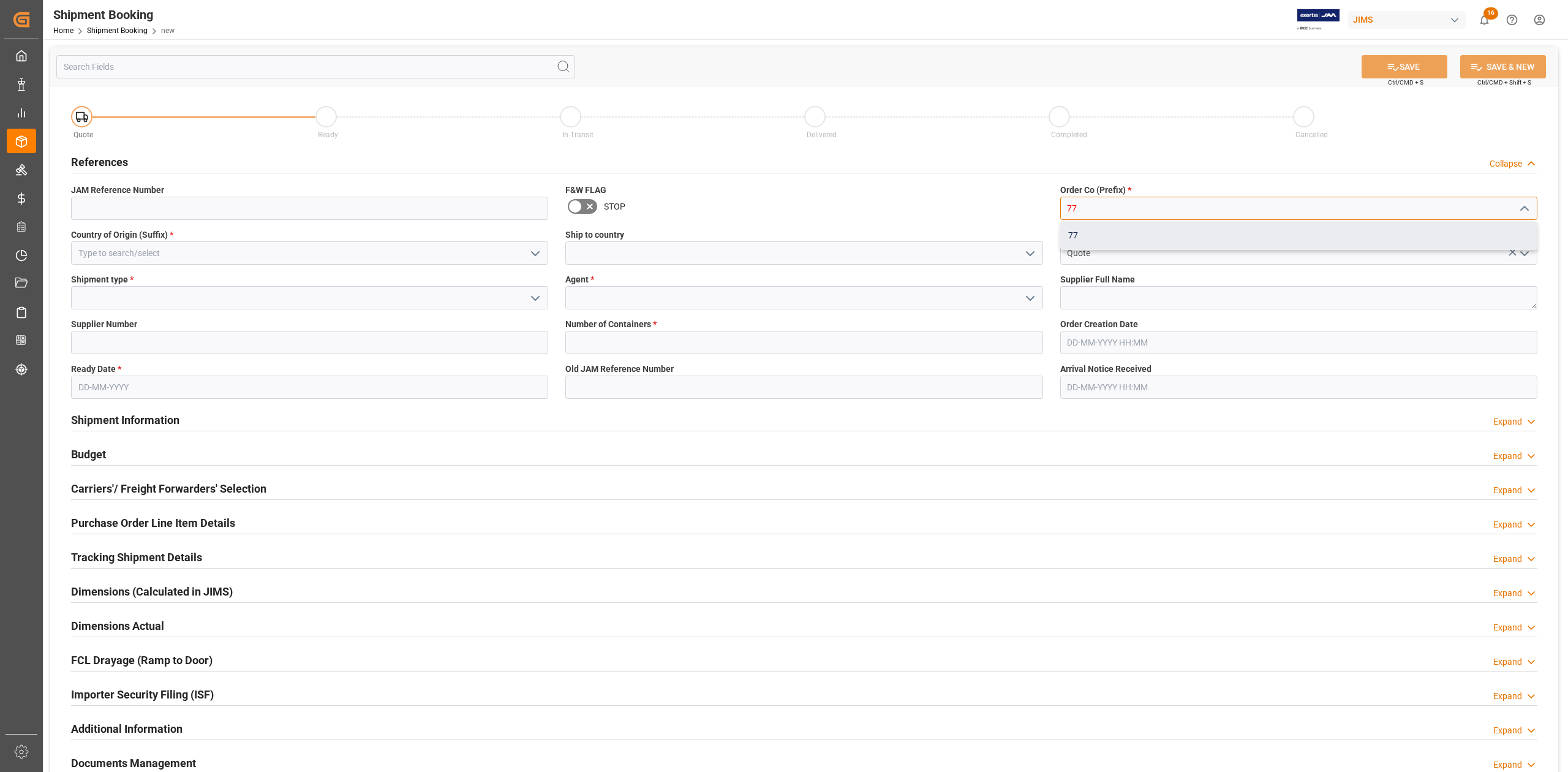
click at [1114, 230] on div "77" at bounding box center [1299, 235] width 476 height 27
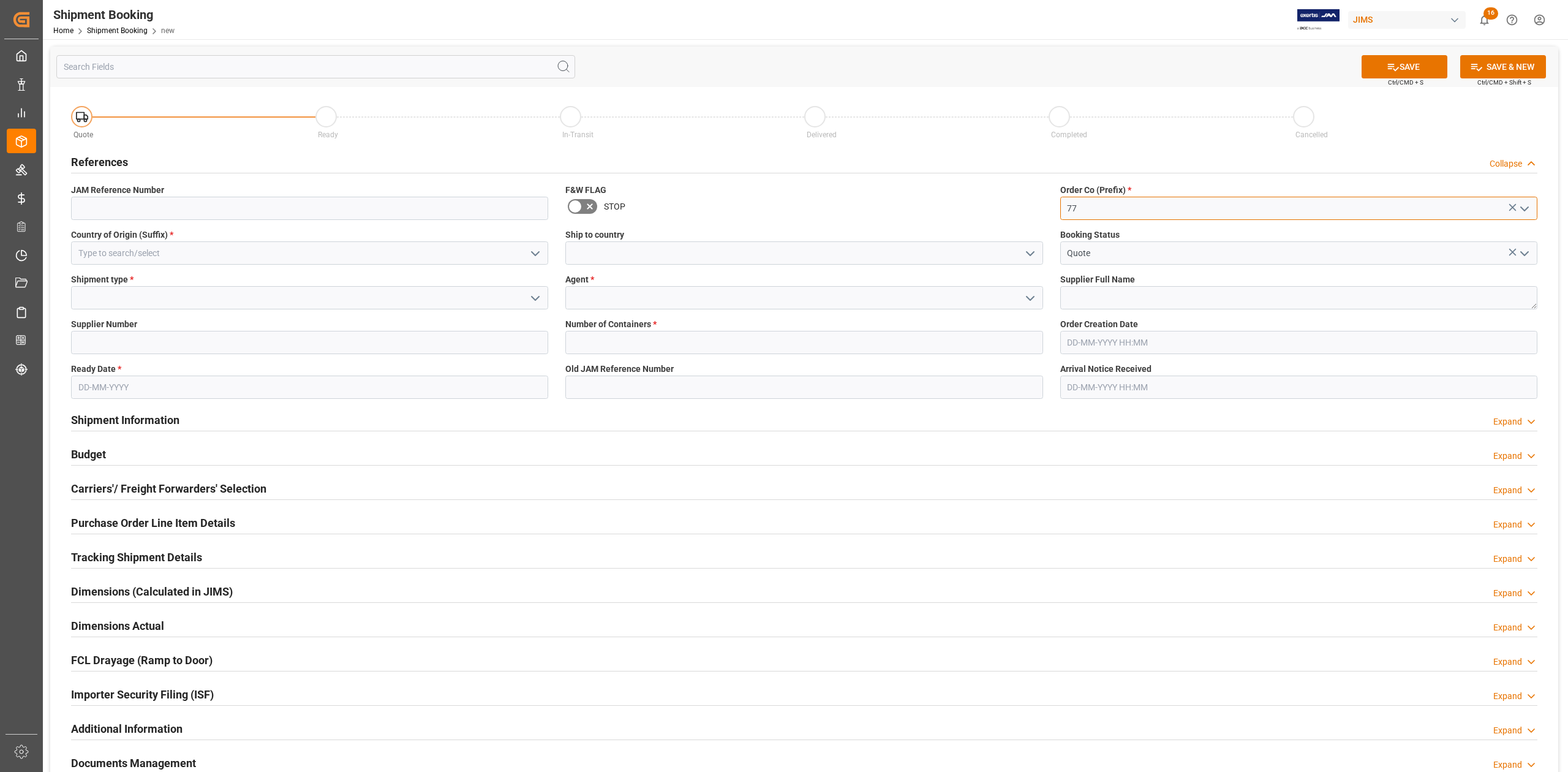
type input "77"
click at [161, 253] on input at bounding box center [310, 253] width 477 height 24
type input "C"
click at [209, 280] on div "IT" at bounding box center [310, 280] width 476 height 27
type input "IT"
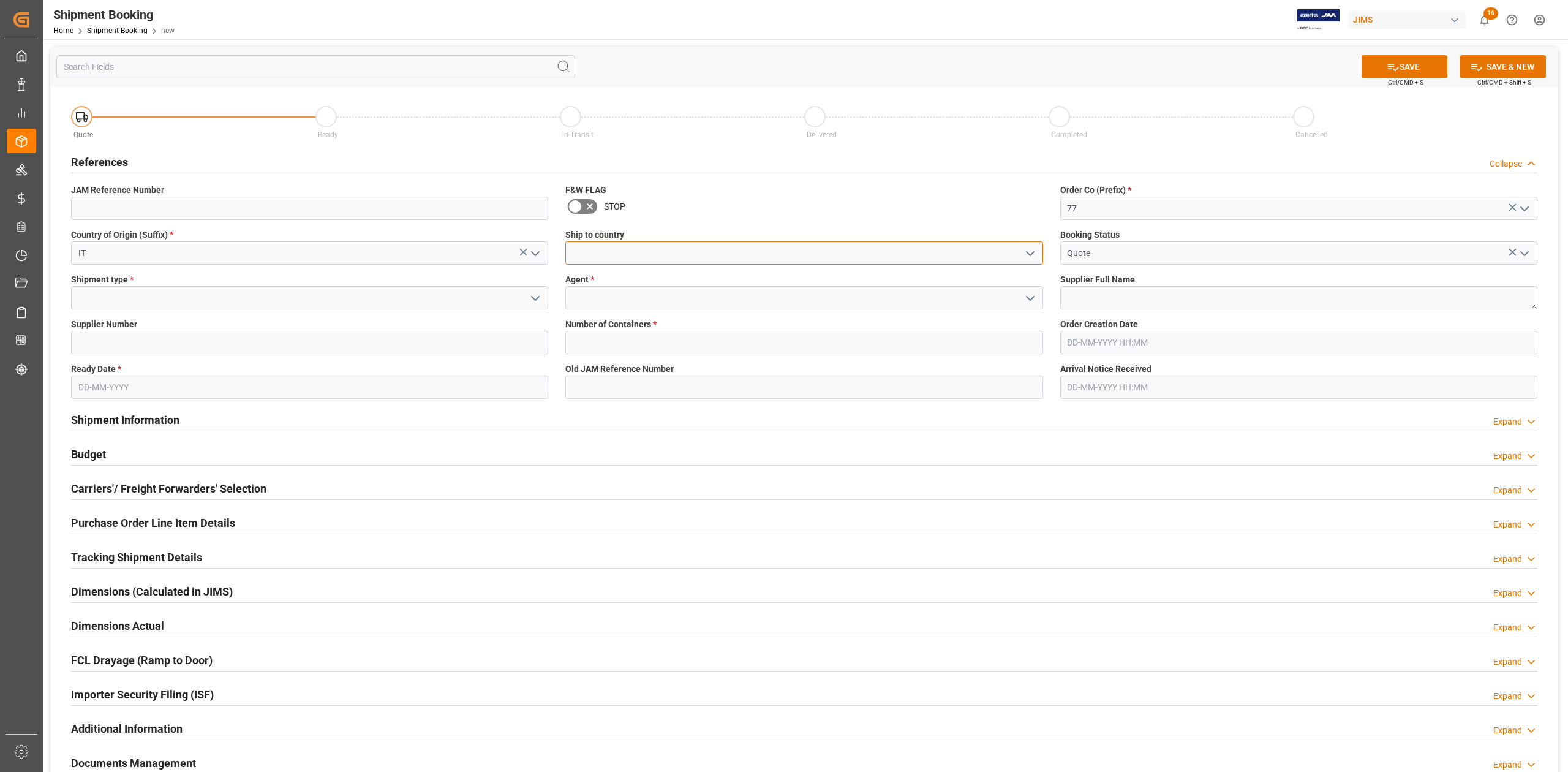
click at [599, 245] on input at bounding box center [804, 253] width 477 height 24
click at [597, 282] on div "[GEOGRAPHIC_DATA]" at bounding box center [804, 280] width 476 height 27
type input "[GEOGRAPHIC_DATA]"
click at [171, 299] on input at bounding box center [310, 298] width 477 height 24
type input "LCL"
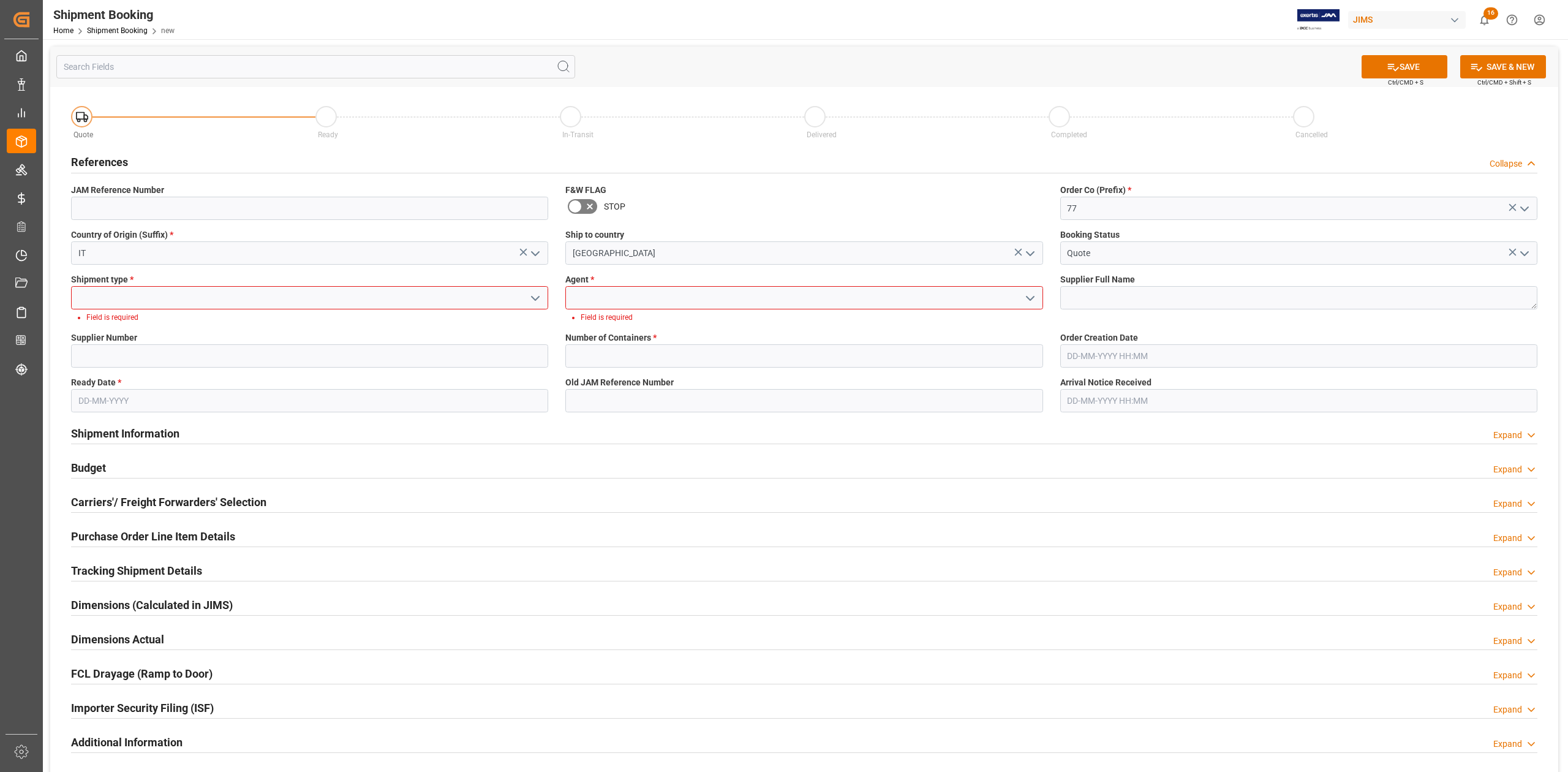
click at [199, 301] on input at bounding box center [310, 298] width 477 height 24
click at [199, 327] on div "LCL" at bounding box center [310, 325] width 476 height 27
type input "LCL"
click at [620, 299] on input at bounding box center [804, 298] width 477 height 24
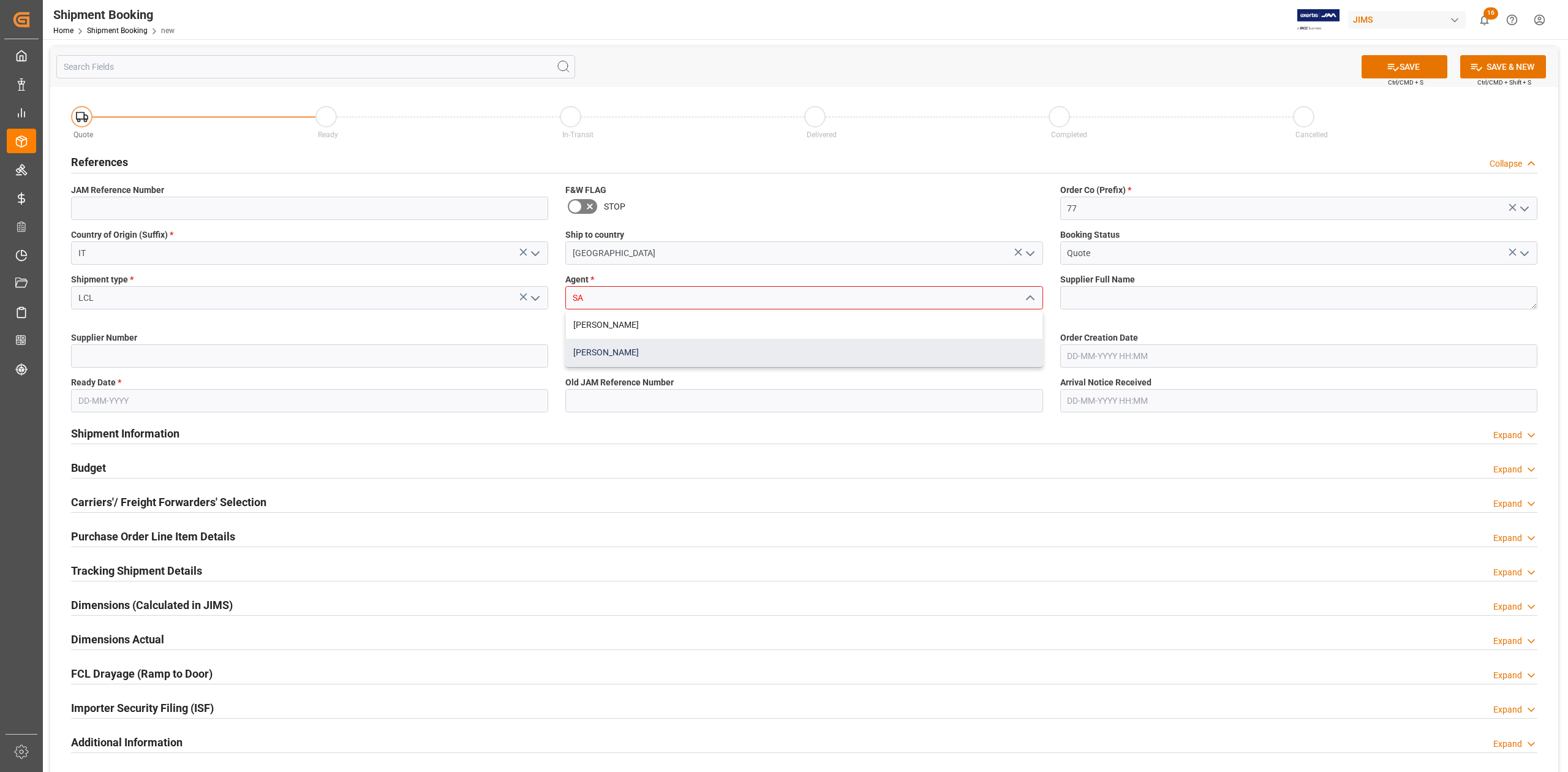
click at [620, 353] on div "[PERSON_NAME]" at bounding box center [804, 352] width 476 height 27
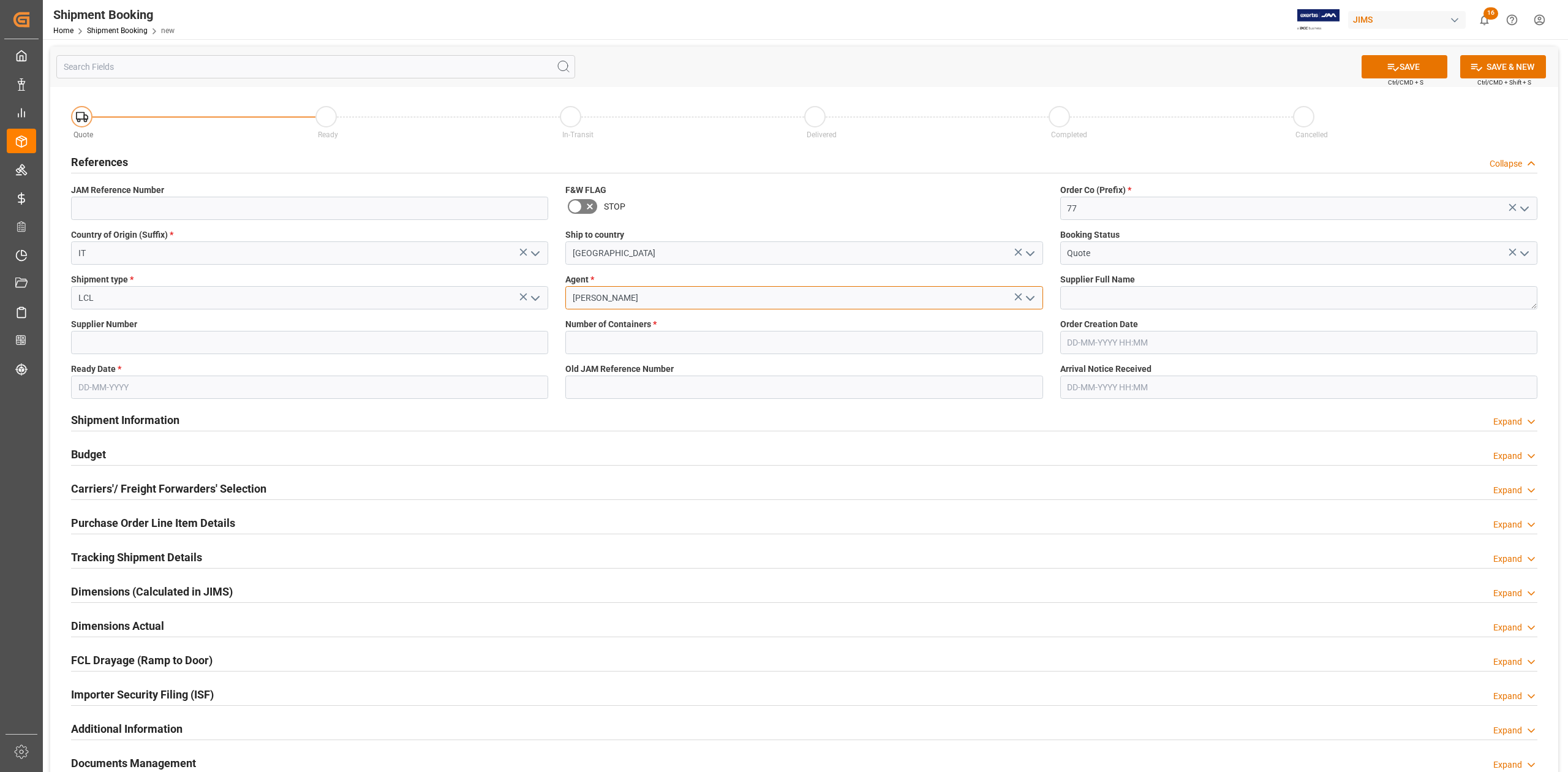
type input "[PERSON_NAME]"
click at [1098, 297] on textarea at bounding box center [1299, 298] width 477 height 24
click at [1133, 301] on textarea at bounding box center [1299, 298] width 477 height 24
paste textarea "MARKBASS S.P.A."
type textarea "MARKBASS S.P.A."
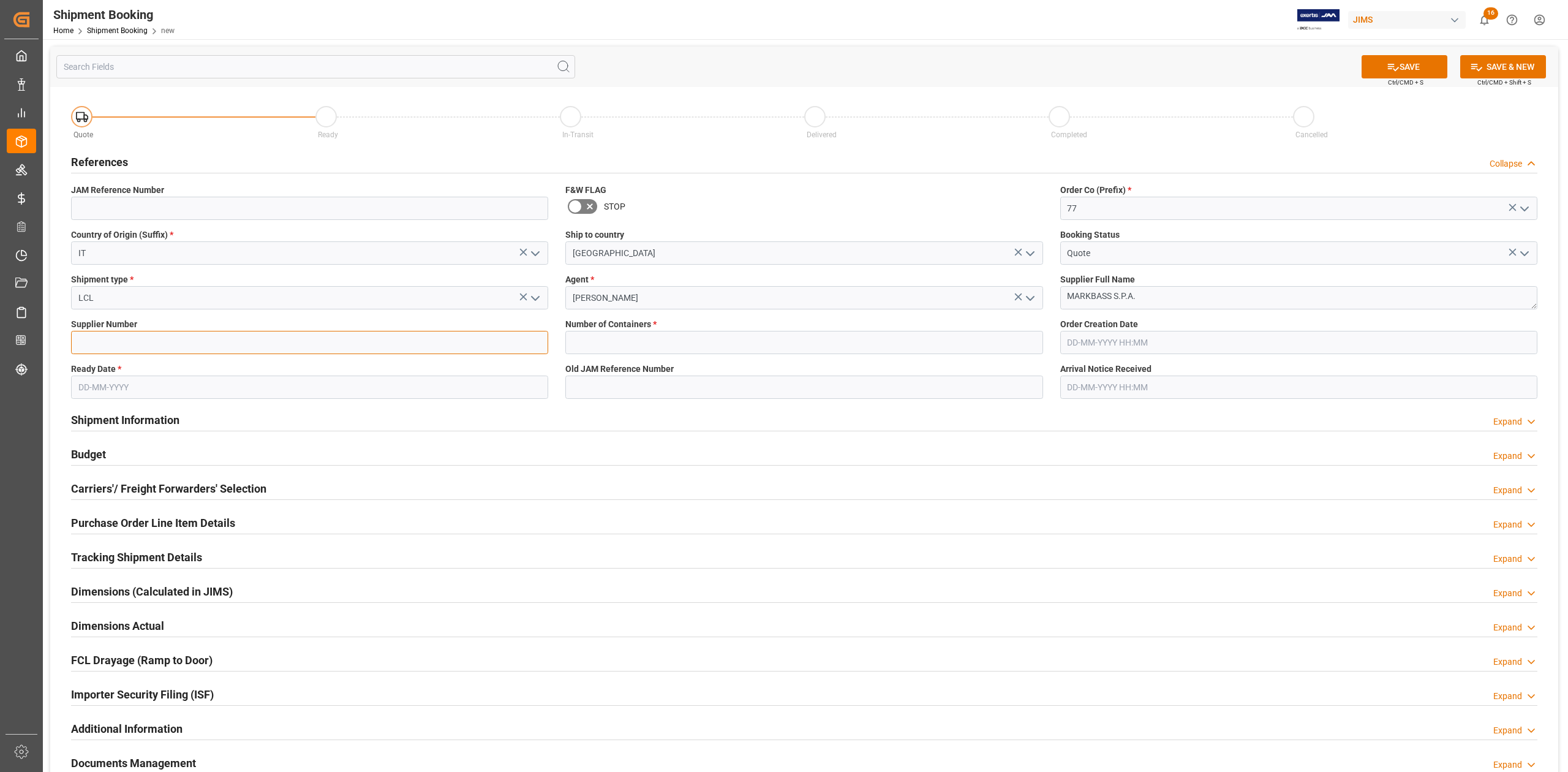
click at [152, 336] on input at bounding box center [310, 343] width 477 height 24
paste input "217230"
type input "217230"
click at [672, 349] on input "text" at bounding box center [804, 343] width 477 height 24
type input "0"
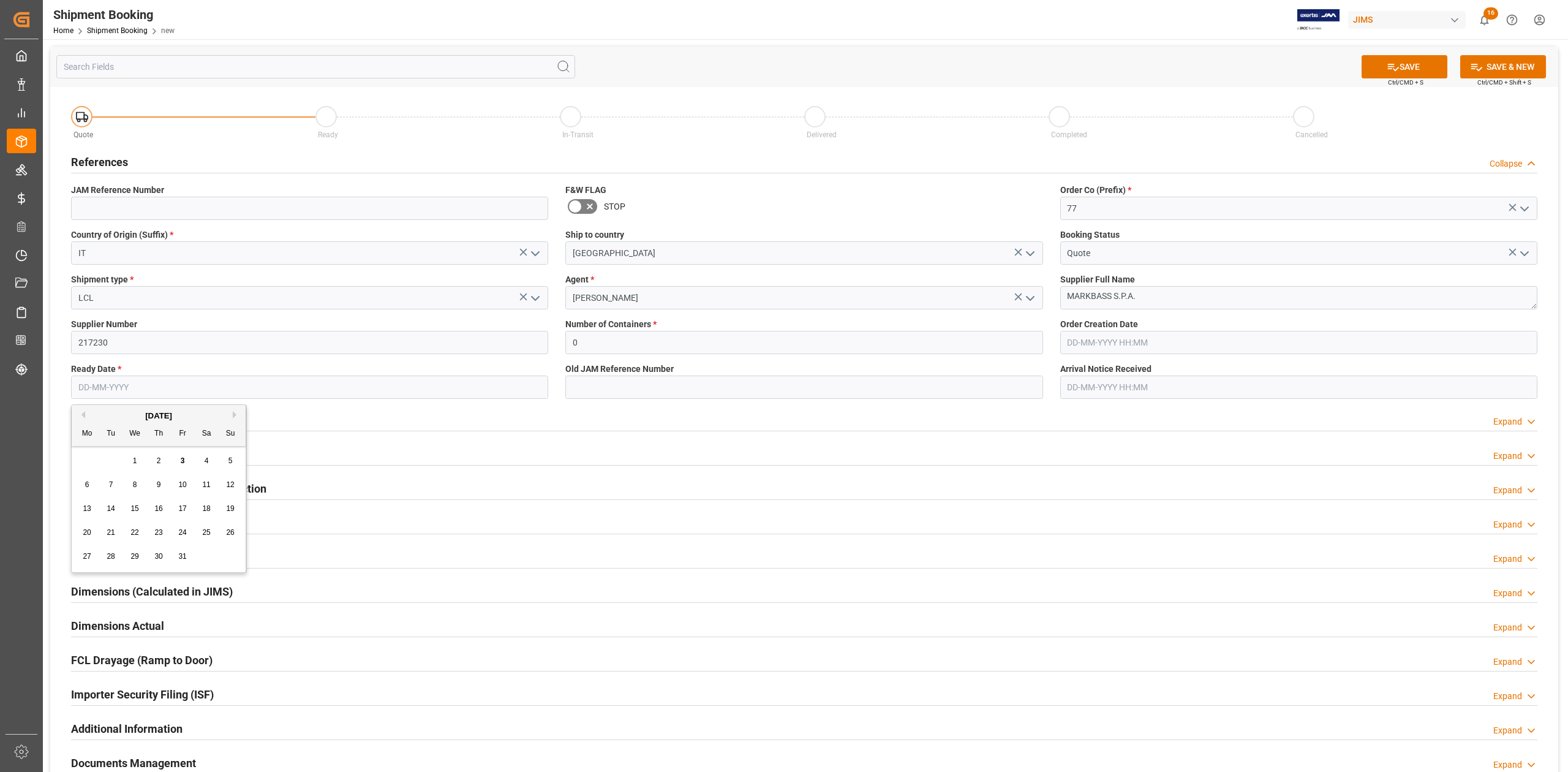
click at [185, 390] on input "text" at bounding box center [310, 387] width 477 height 24
type input "[DATE]"
click at [1383, 70] on button "SAVE" at bounding box center [1404, 67] width 86 height 24
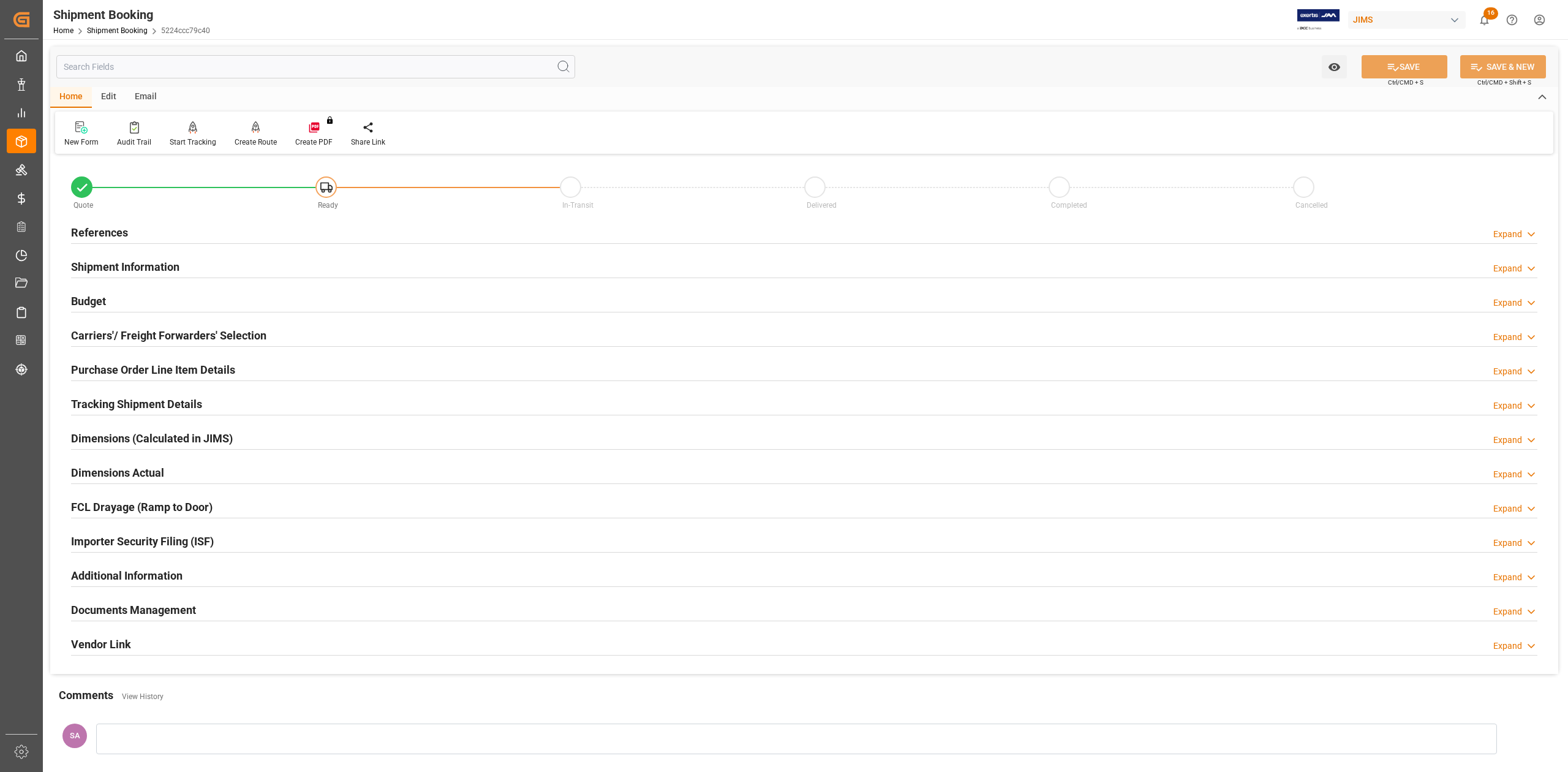
click at [124, 236] on h2 "References" at bounding box center [99, 232] width 57 height 16
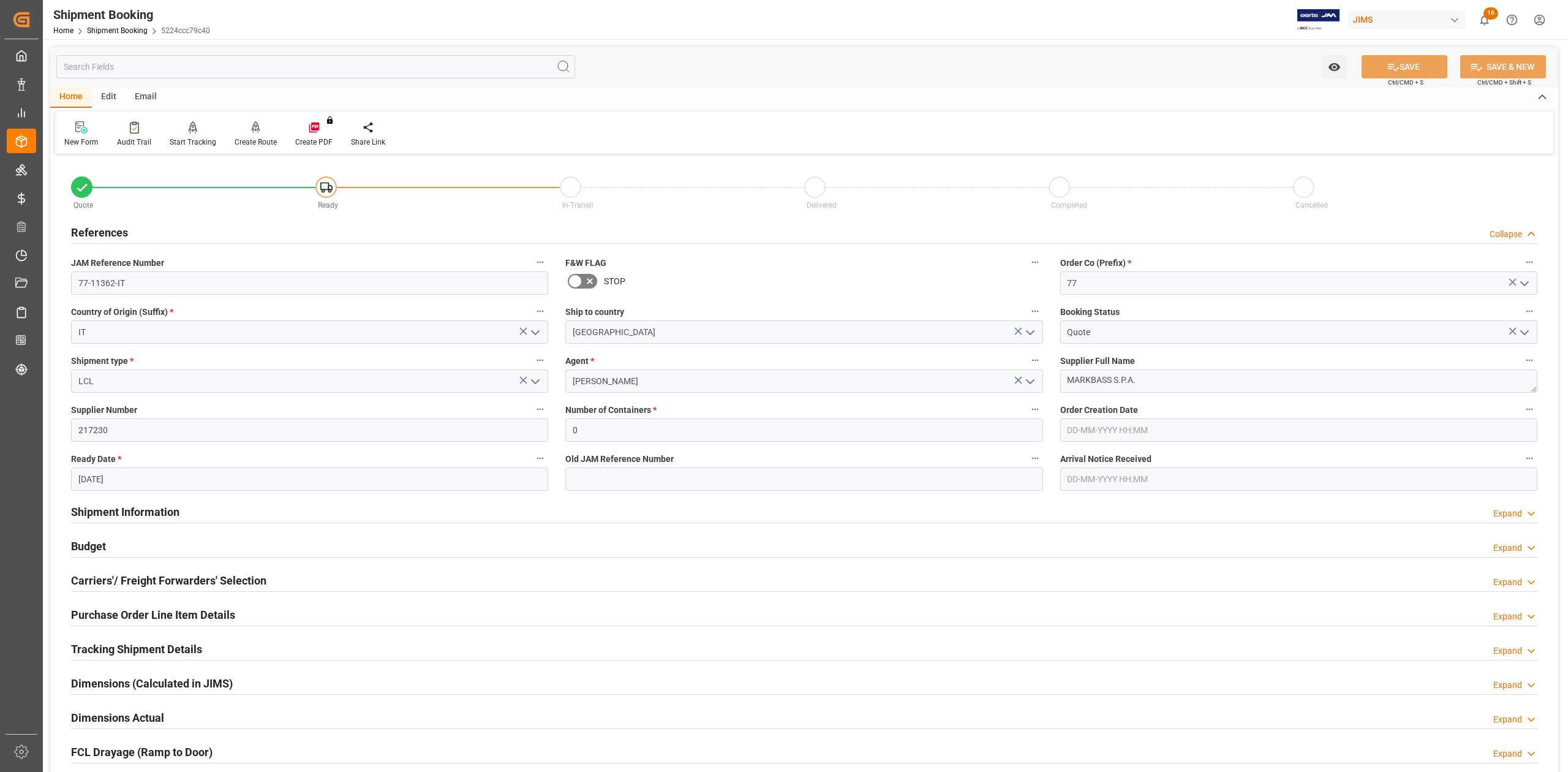
click at [122, 236] on h2 "References" at bounding box center [99, 232] width 57 height 16
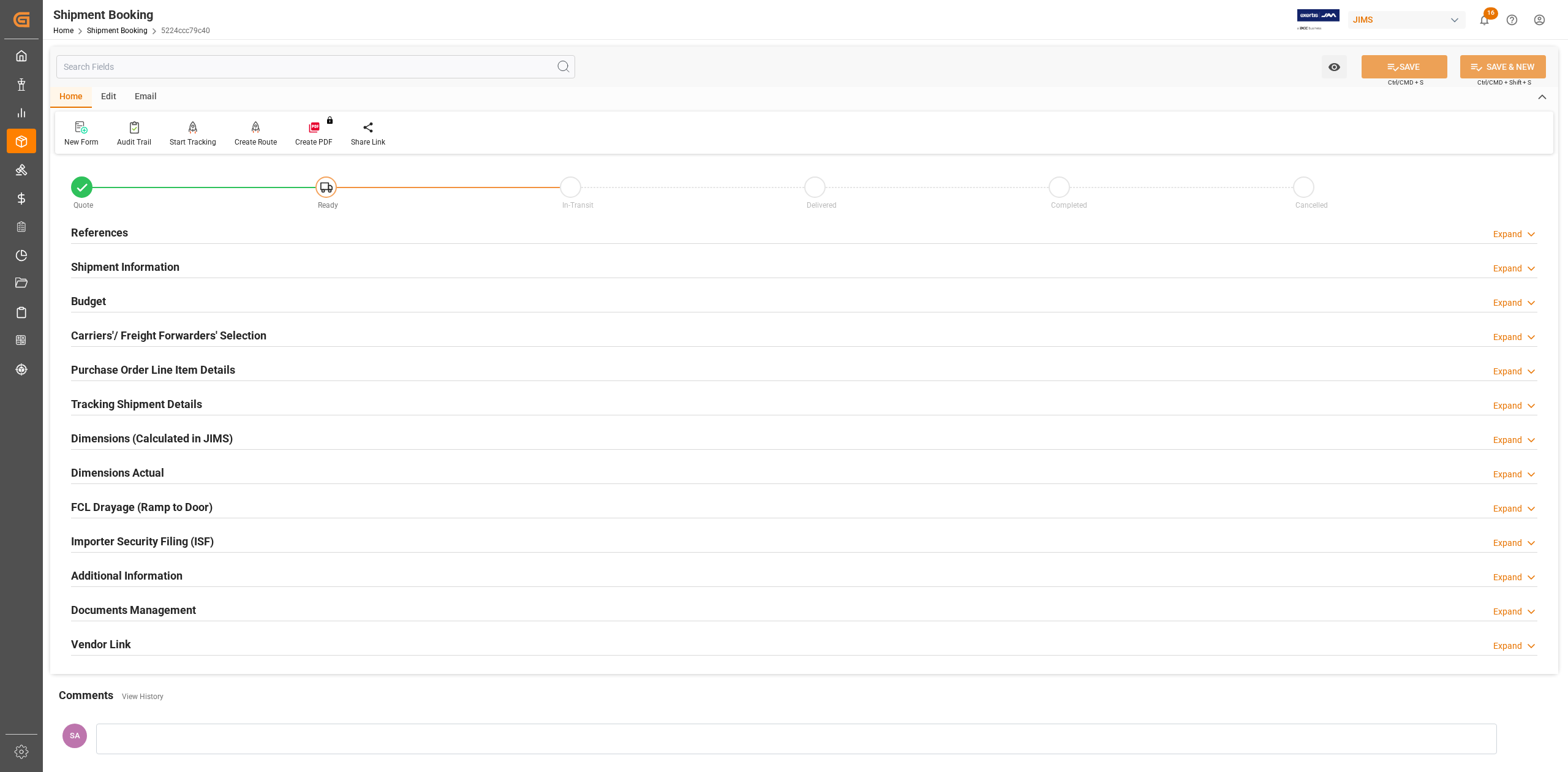
click at [118, 233] on h2 "References" at bounding box center [99, 232] width 57 height 16
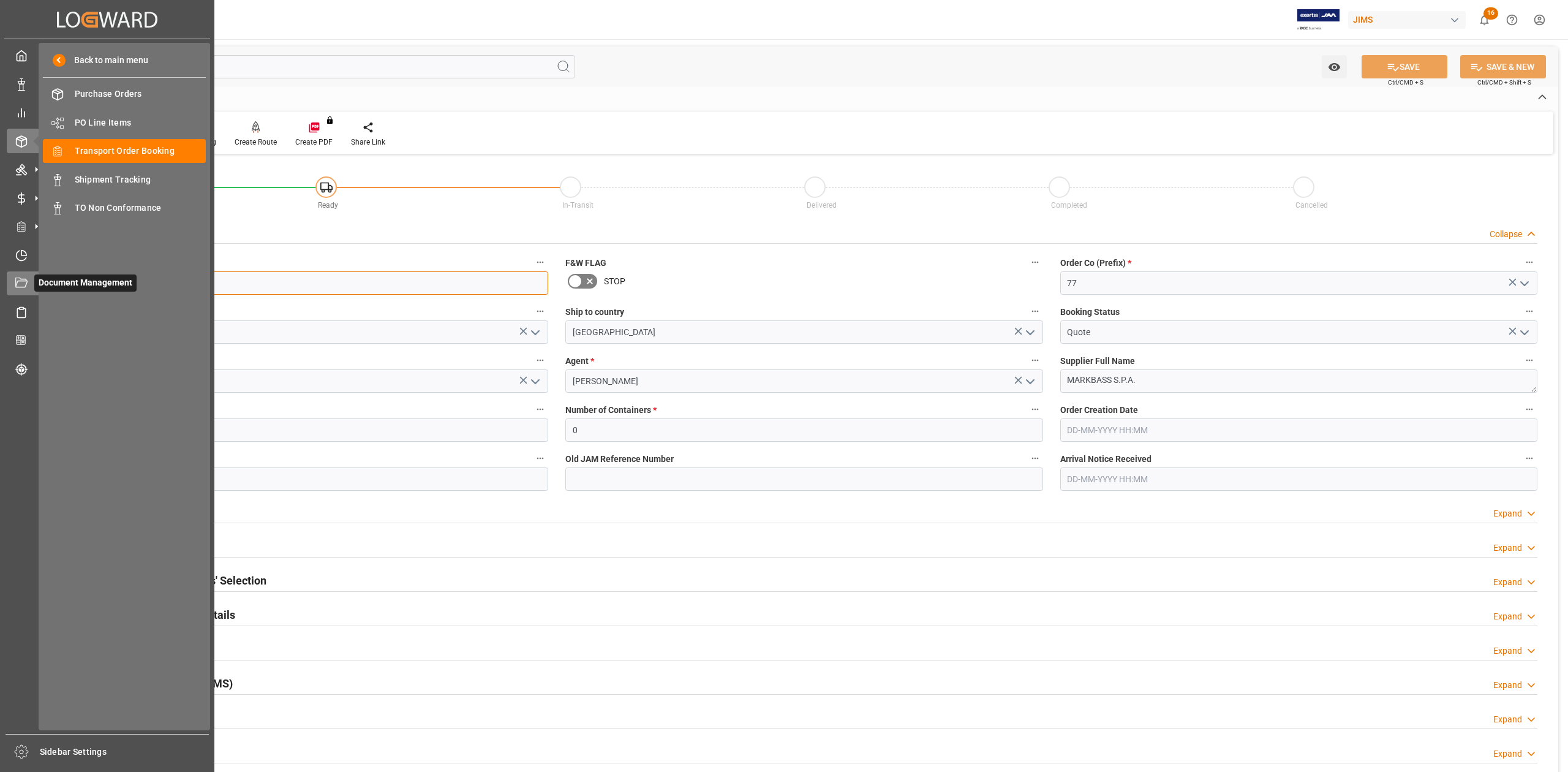
drag, startPoint x: 135, startPoint y: 280, endPoint x: 13, endPoint y: 276, distance: 122.1
click at [13, 276] on div "Created by potrace 1.15, written by Peter Selinger 2001-2017 Created by potrace…" at bounding box center [784, 386] width 1568 height 772
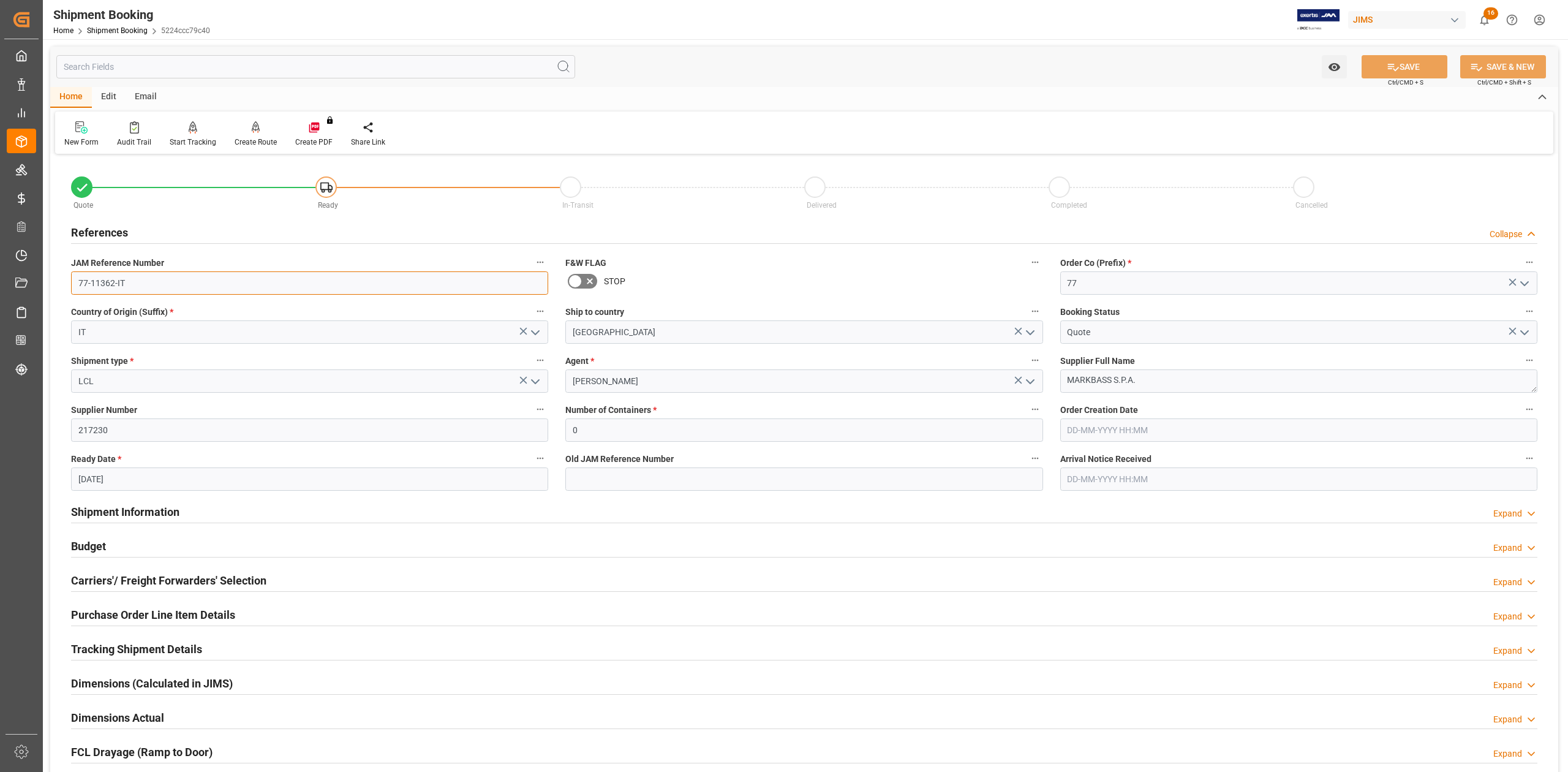
click at [148, 283] on input "77-11362-IT" at bounding box center [310, 283] width 477 height 24
click at [1175, 382] on textarea "MARKBASS S.P.A." at bounding box center [1299, 381] width 477 height 24
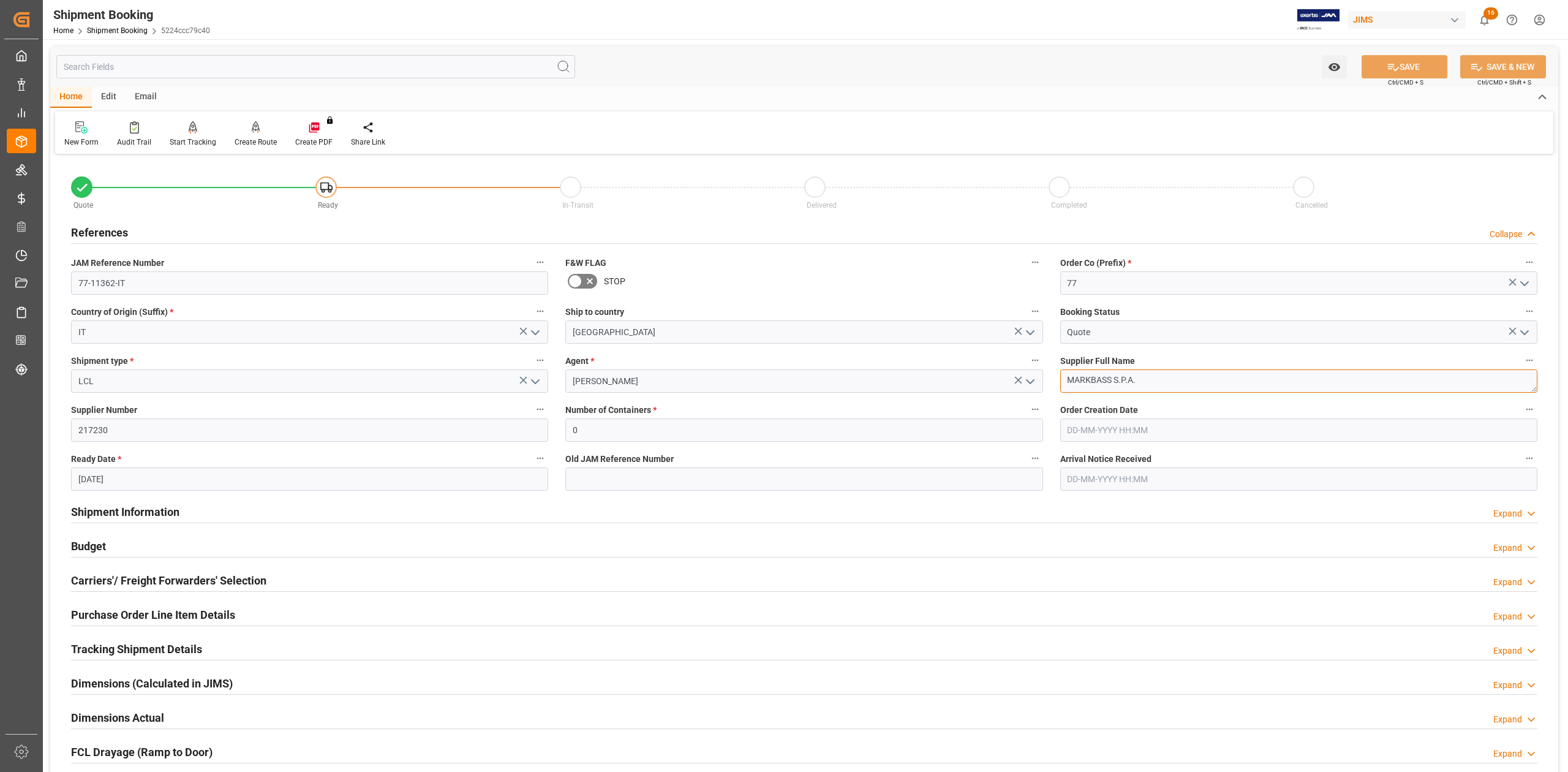
click at [1175, 382] on textarea "MARKBASS S.P.A." at bounding box center [1299, 381] width 477 height 24
click at [101, 579] on h2 "Carriers'/ Freight Forwarders' Selection" at bounding box center [169, 580] width 195 height 16
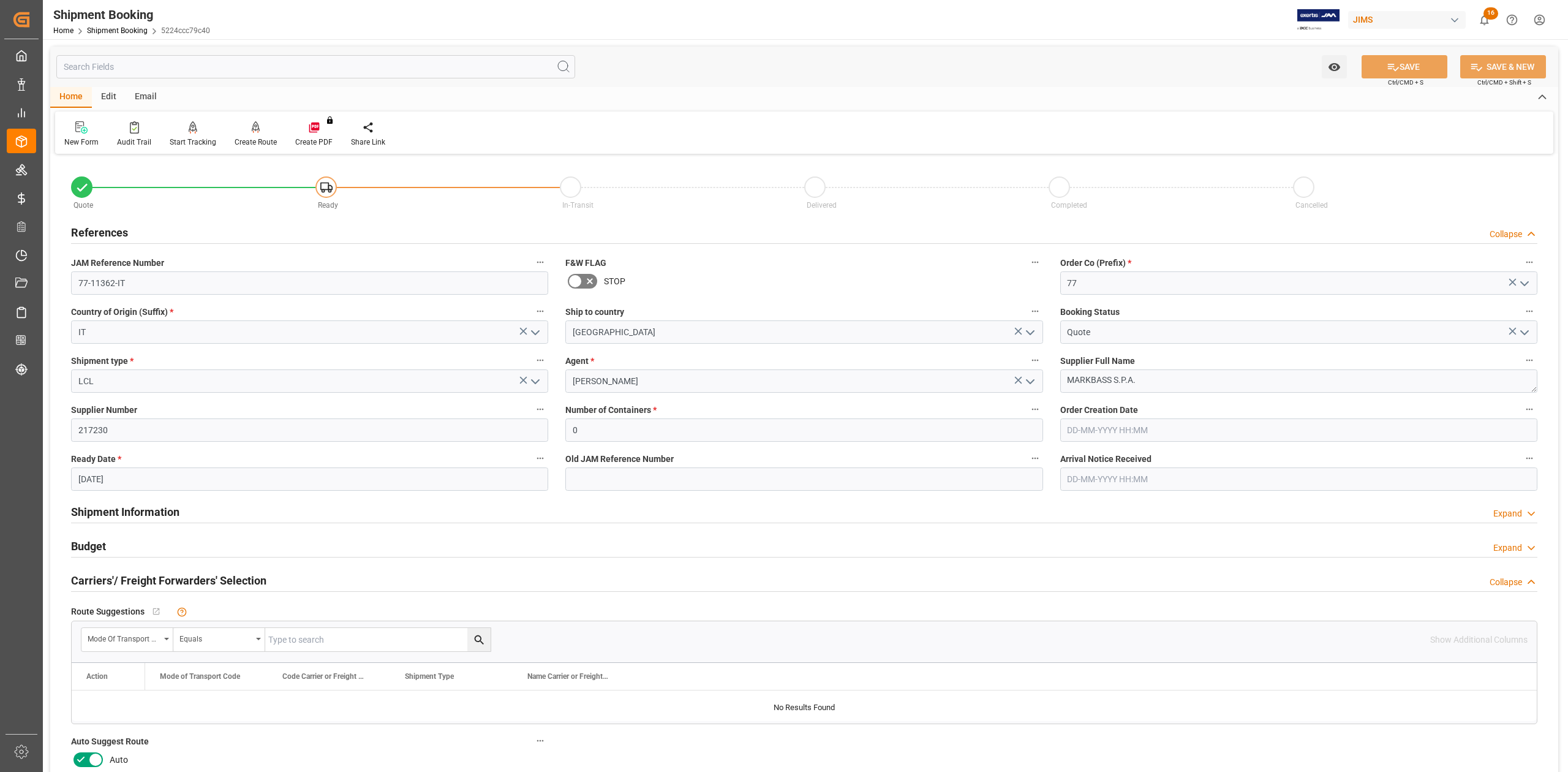
click at [92, 756] on icon at bounding box center [95, 760] width 14 height 14
click at [0, 0] on input "checkbox" at bounding box center [0, 0] width 0 height 0
click at [1422, 63] on button "SAVE" at bounding box center [1404, 67] width 86 height 24
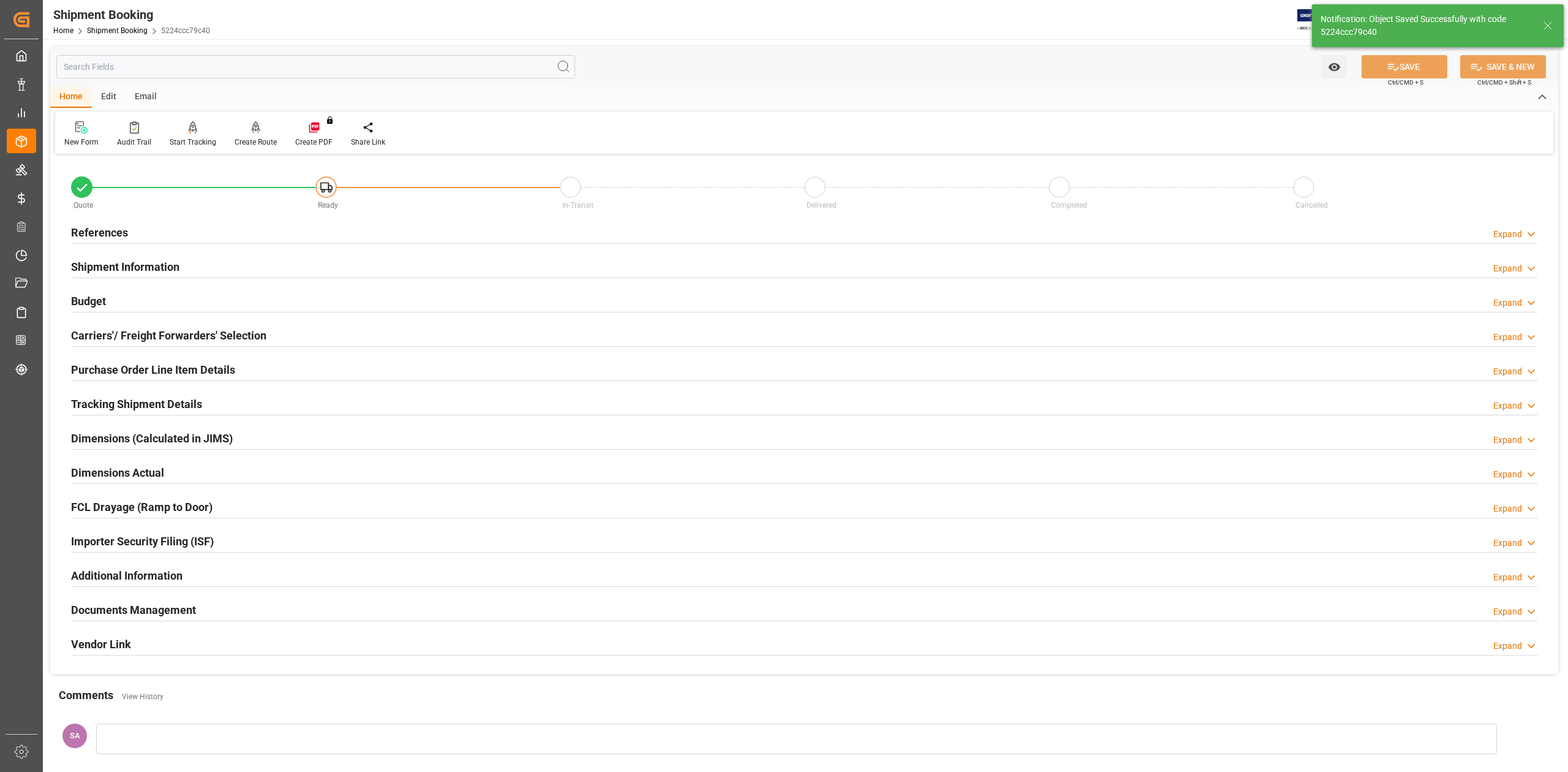
click at [250, 143] on div "Create Route" at bounding box center [256, 142] width 42 height 11
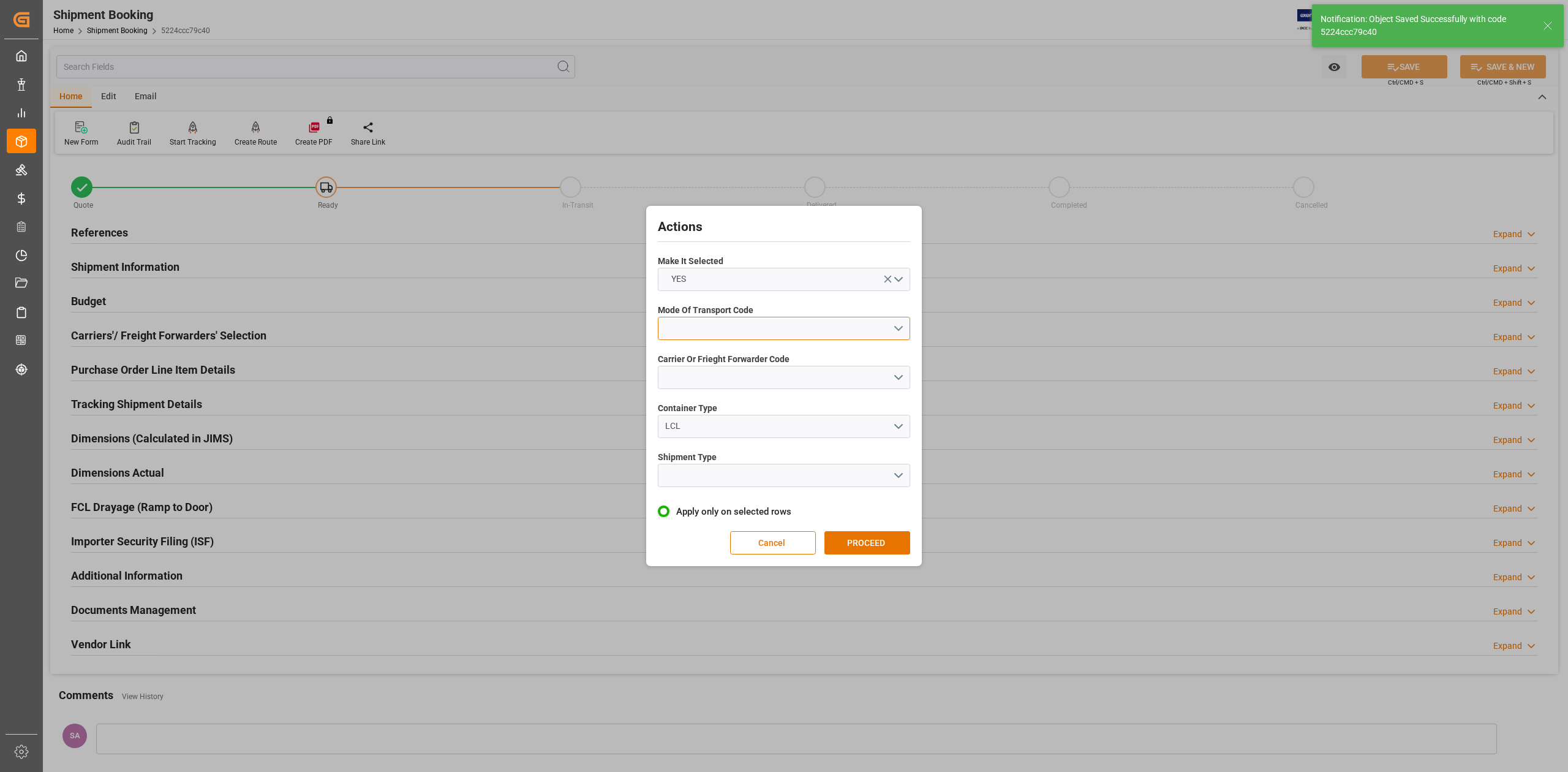
click at [689, 322] on button "open menu" at bounding box center [784, 328] width 252 height 24
click at [715, 331] on div "1- OCEAN" at bounding box center [784, 331] width 251 height 25
click at [757, 378] on button "open menu" at bounding box center [784, 377] width 252 height 24
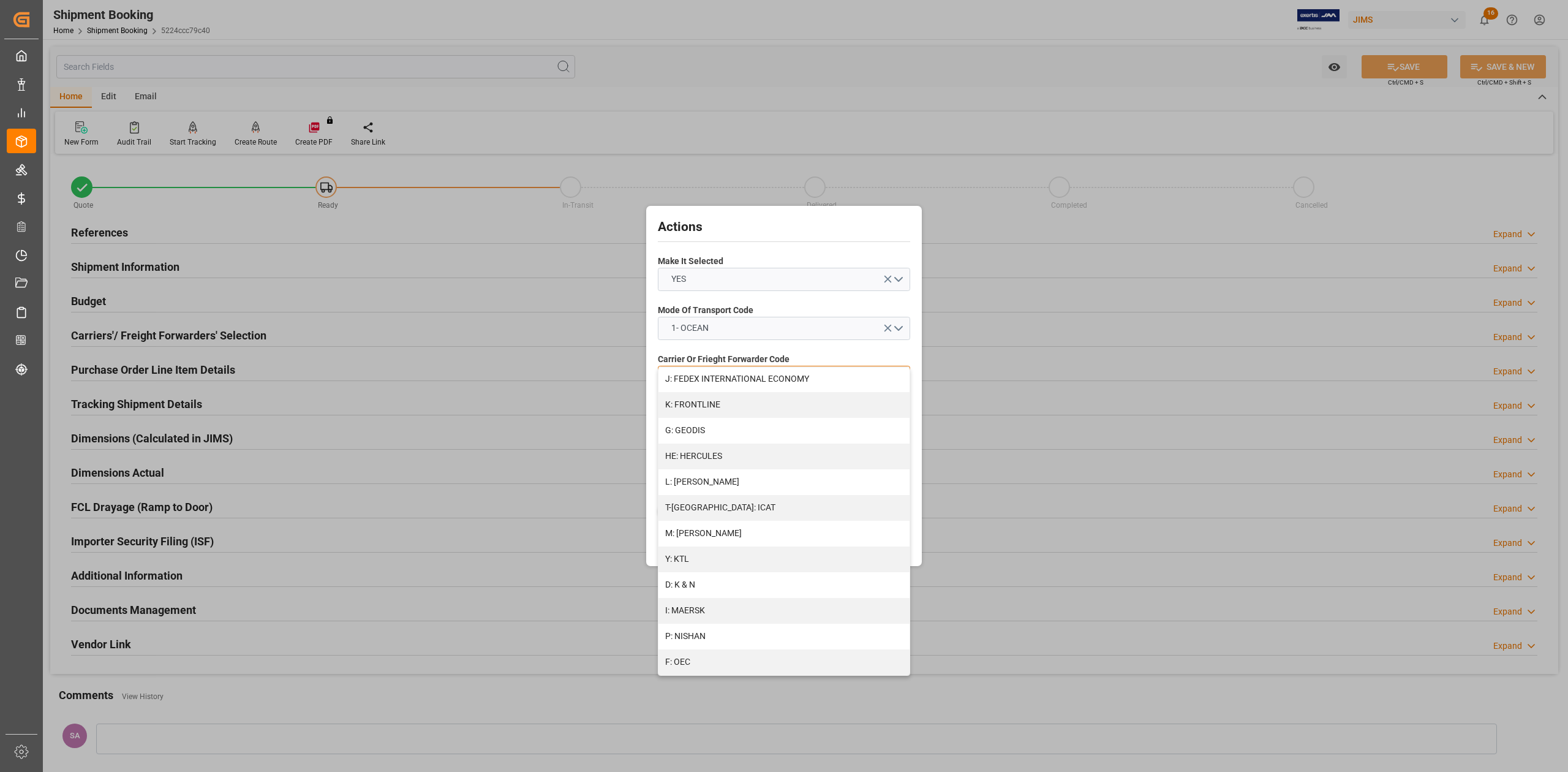
scroll to position [490, 0]
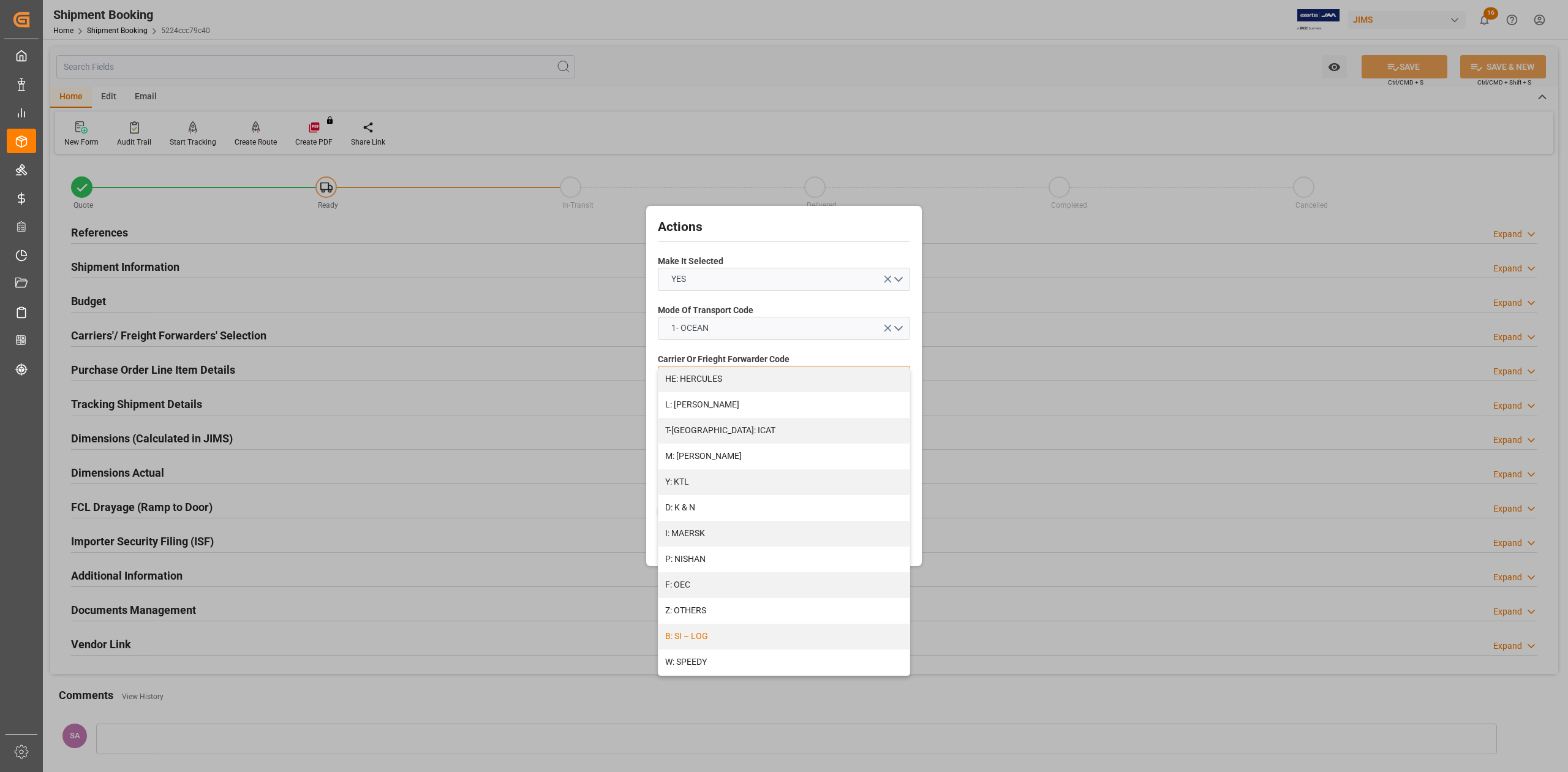
click at [730, 636] on div "B: SI – LOG" at bounding box center [784, 636] width 251 height 25
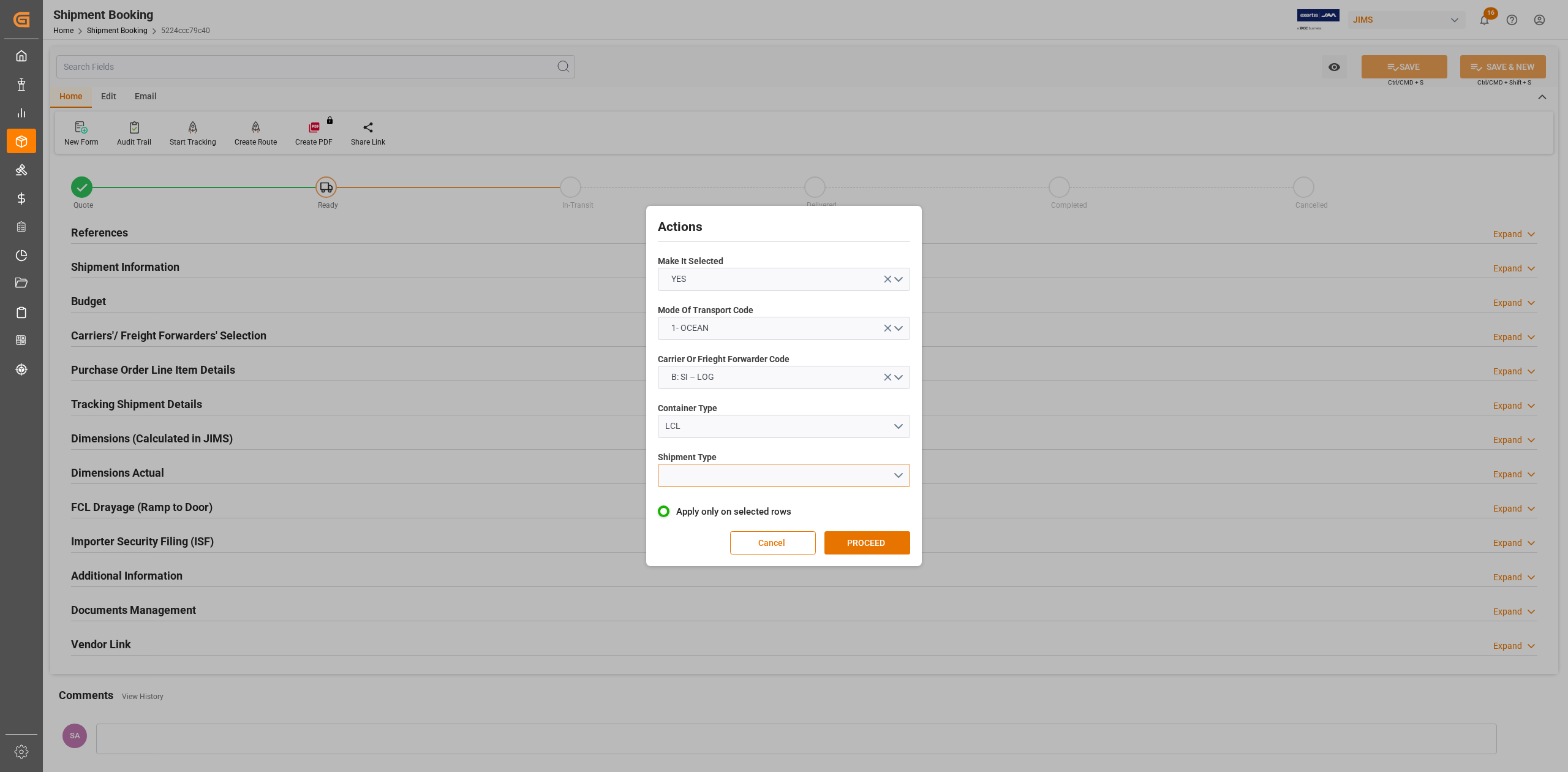
click at [705, 482] on button "open menu" at bounding box center [784, 475] width 252 height 24
click at [703, 506] on div "LCL" at bounding box center [784, 504] width 251 height 25
click at [876, 535] on button "PROCEED" at bounding box center [867, 543] width 86 height 24
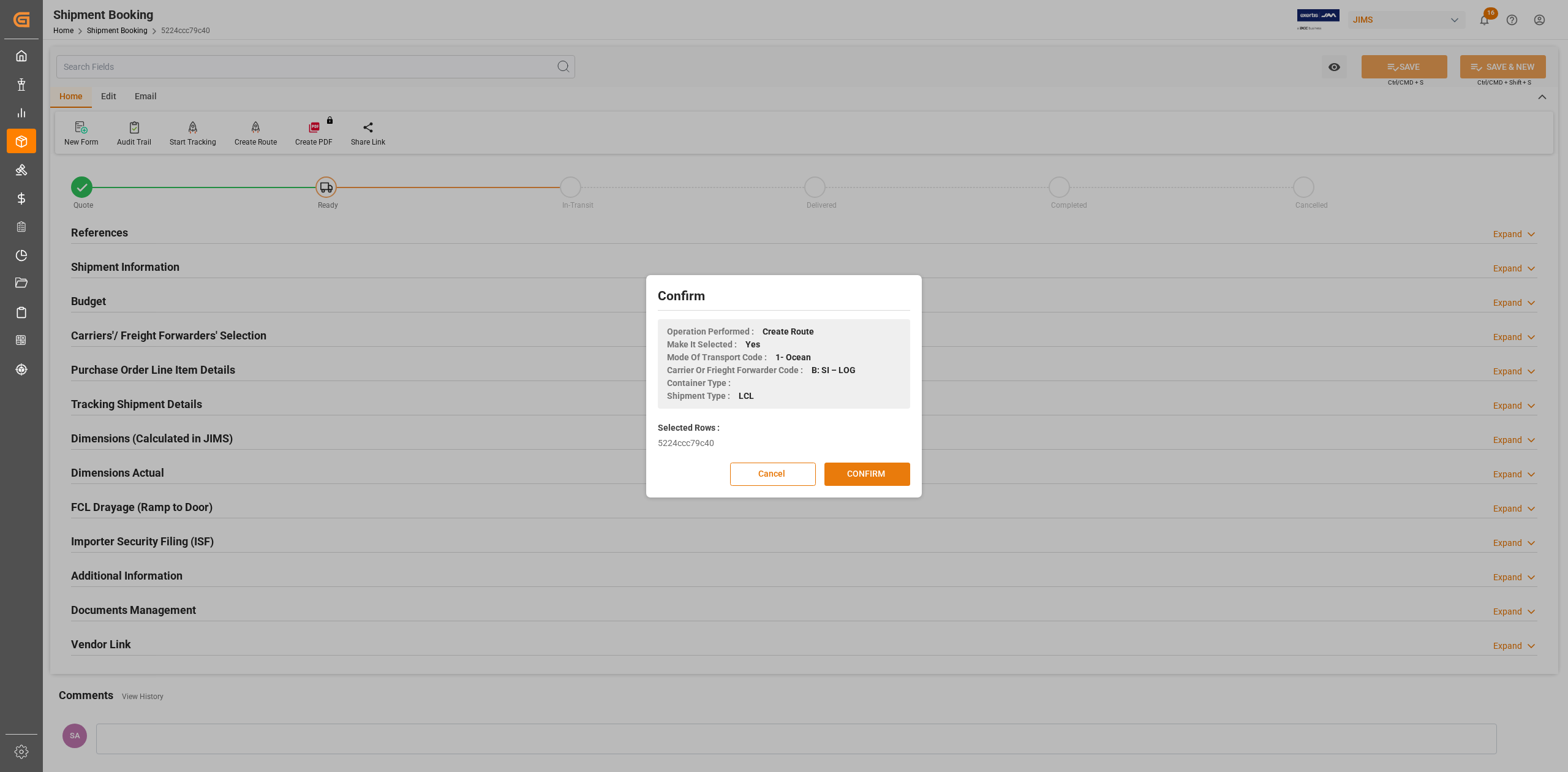
click at [860, 473] on button "CONFIRM" at bounding box center [867, 474] width 86 height 24
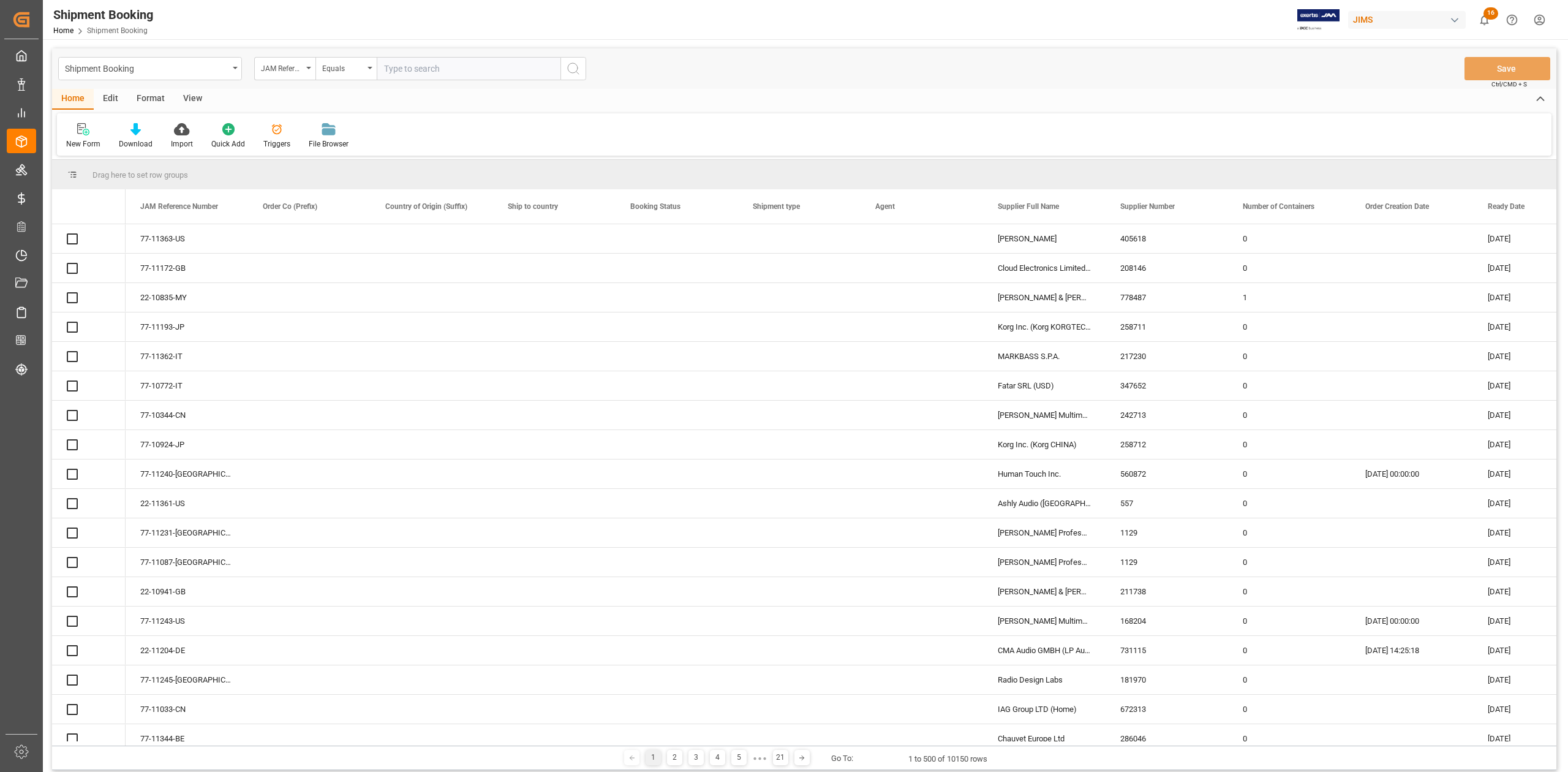
click at [475, 66] on input "text" at bounding box center [468, 69] width 184 height 24
paste input "77-11033-CN"
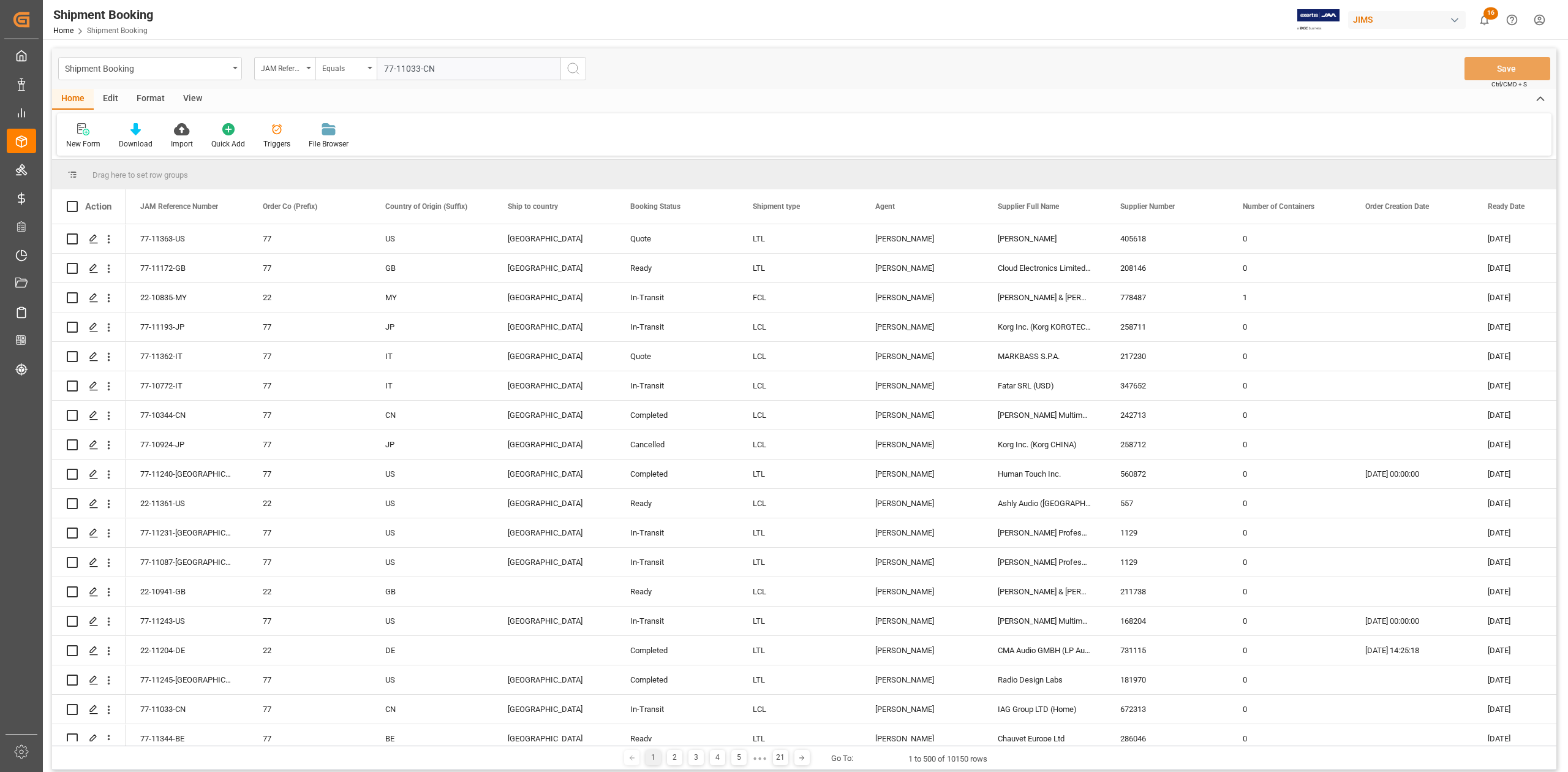
type input "77-11033-CN"
click at [580, 71] on button "search button" at bounding box center [573, 69] width 25 height 24
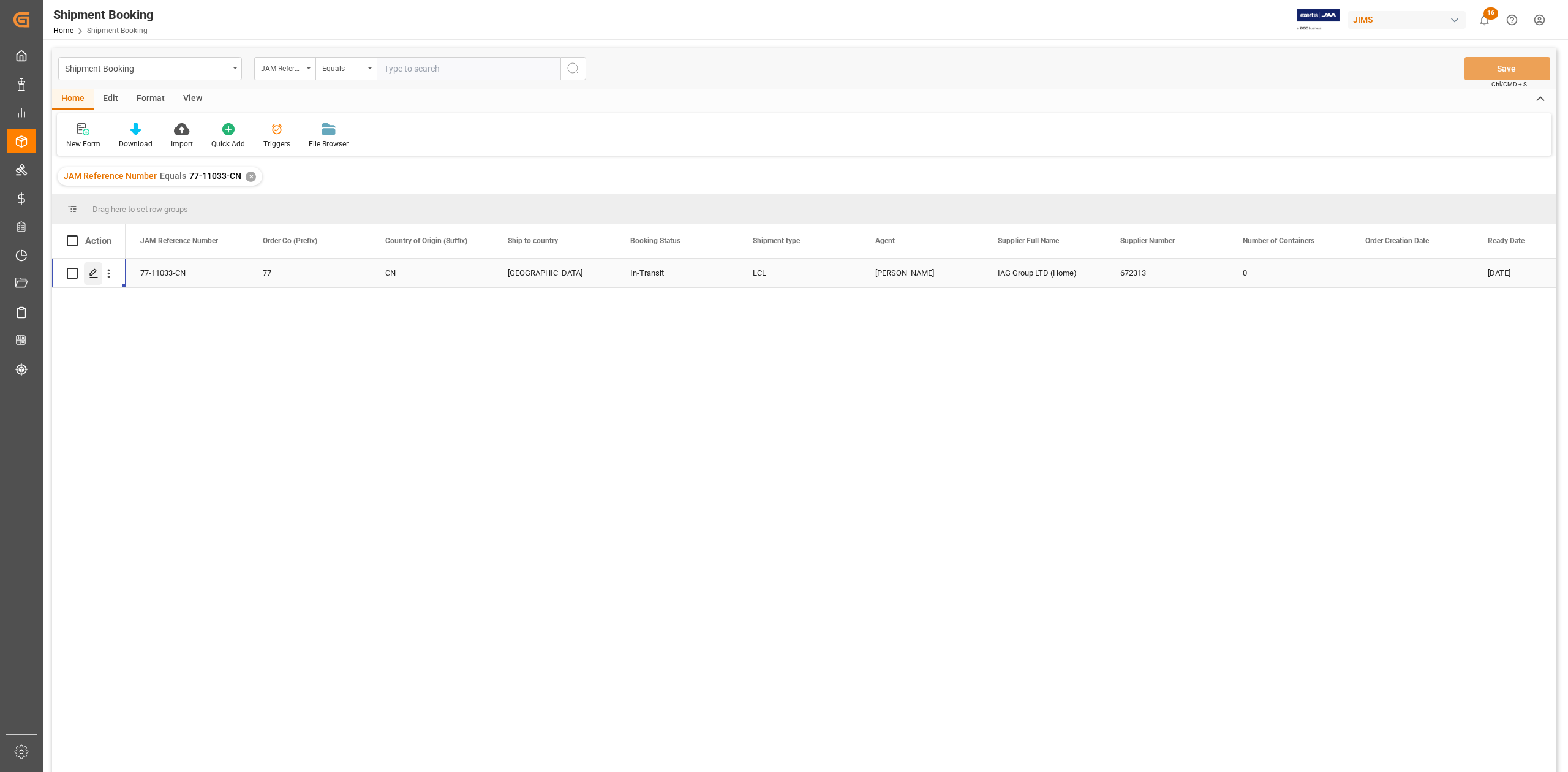
click at [96, 277] on icon "Press SPACE to select this row." at bounding box center [93, 273] width 10 height 10
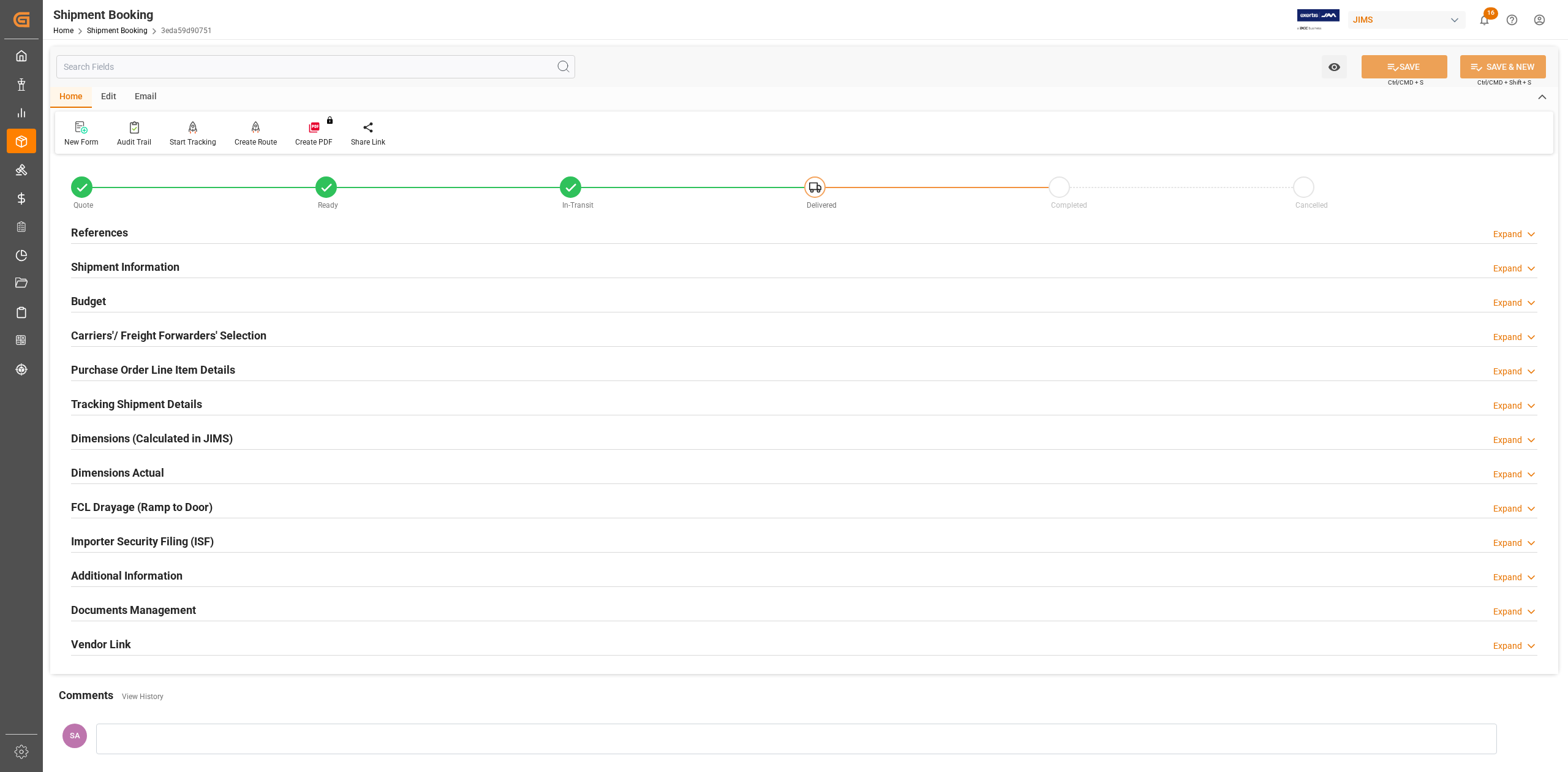
click at [103, 236] on h2 "References" at bounding box center [99, 232] width 57 height 16
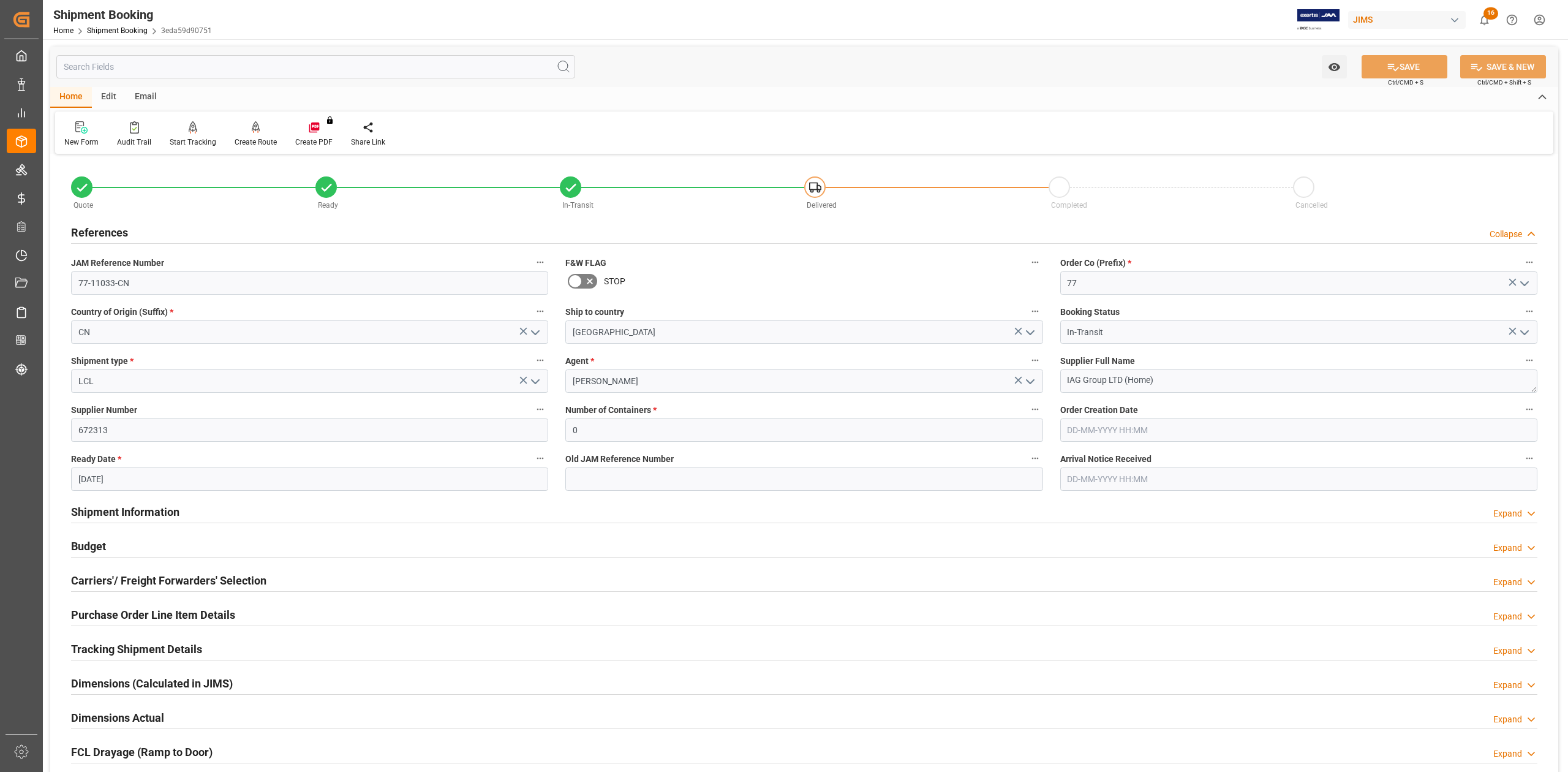
click at [106, 233] on h2 "References" at bounding box center [99, 232] width 57 height 16
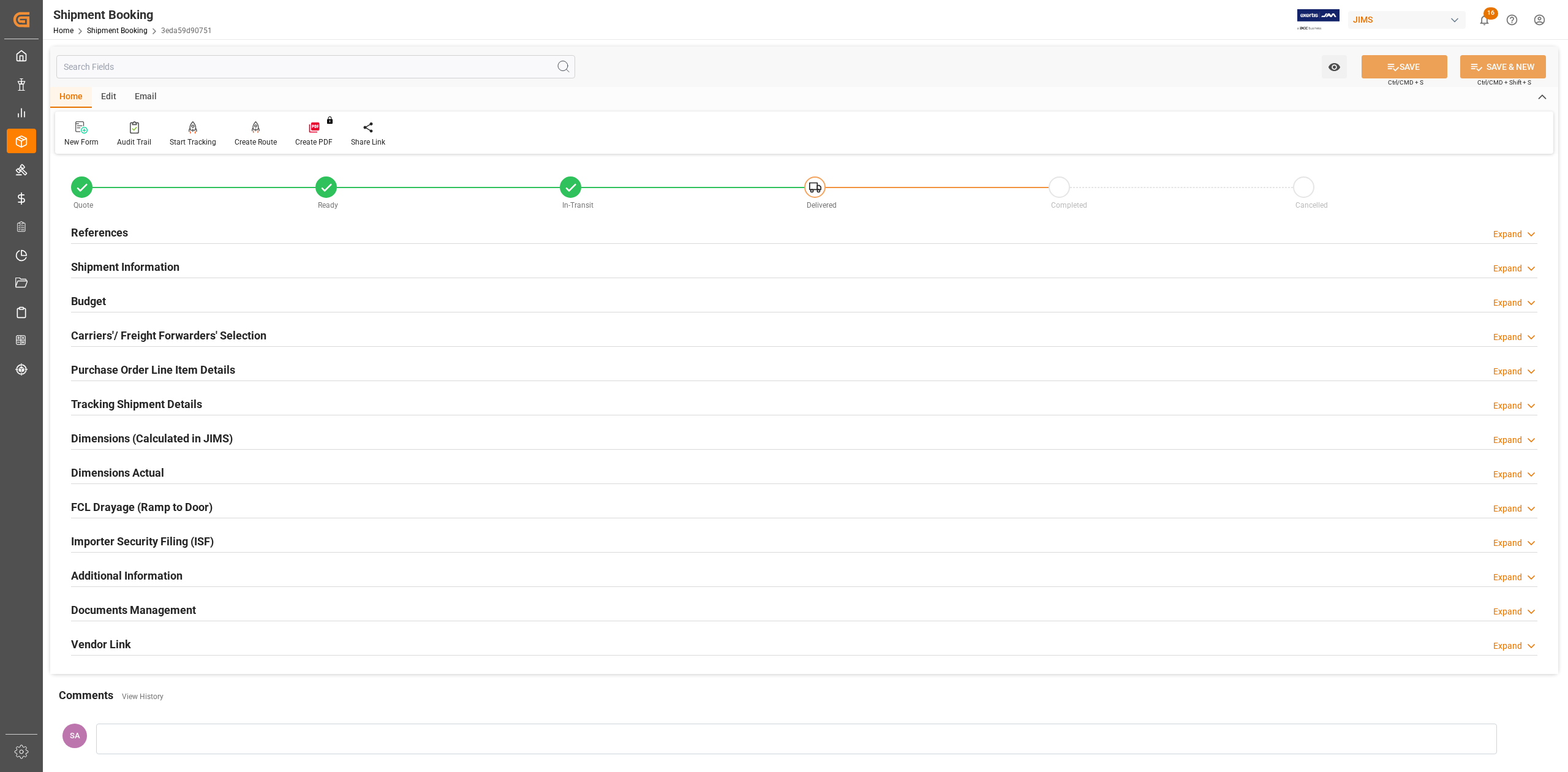
click at [116, 263] on h2 "Shipment Information" at bounding box center [125, 266] width 108 height 16
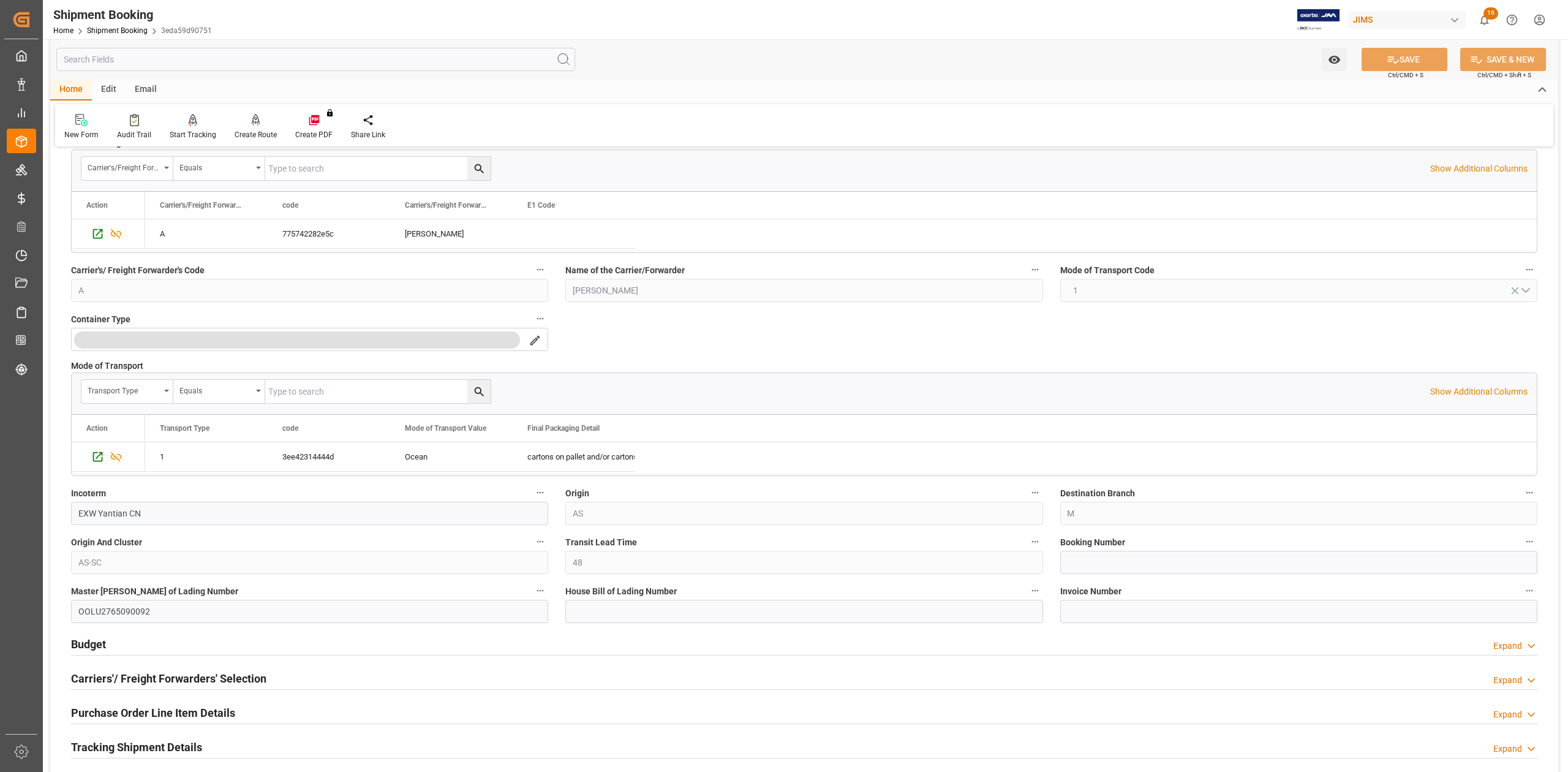
scroll to position [326, 0]
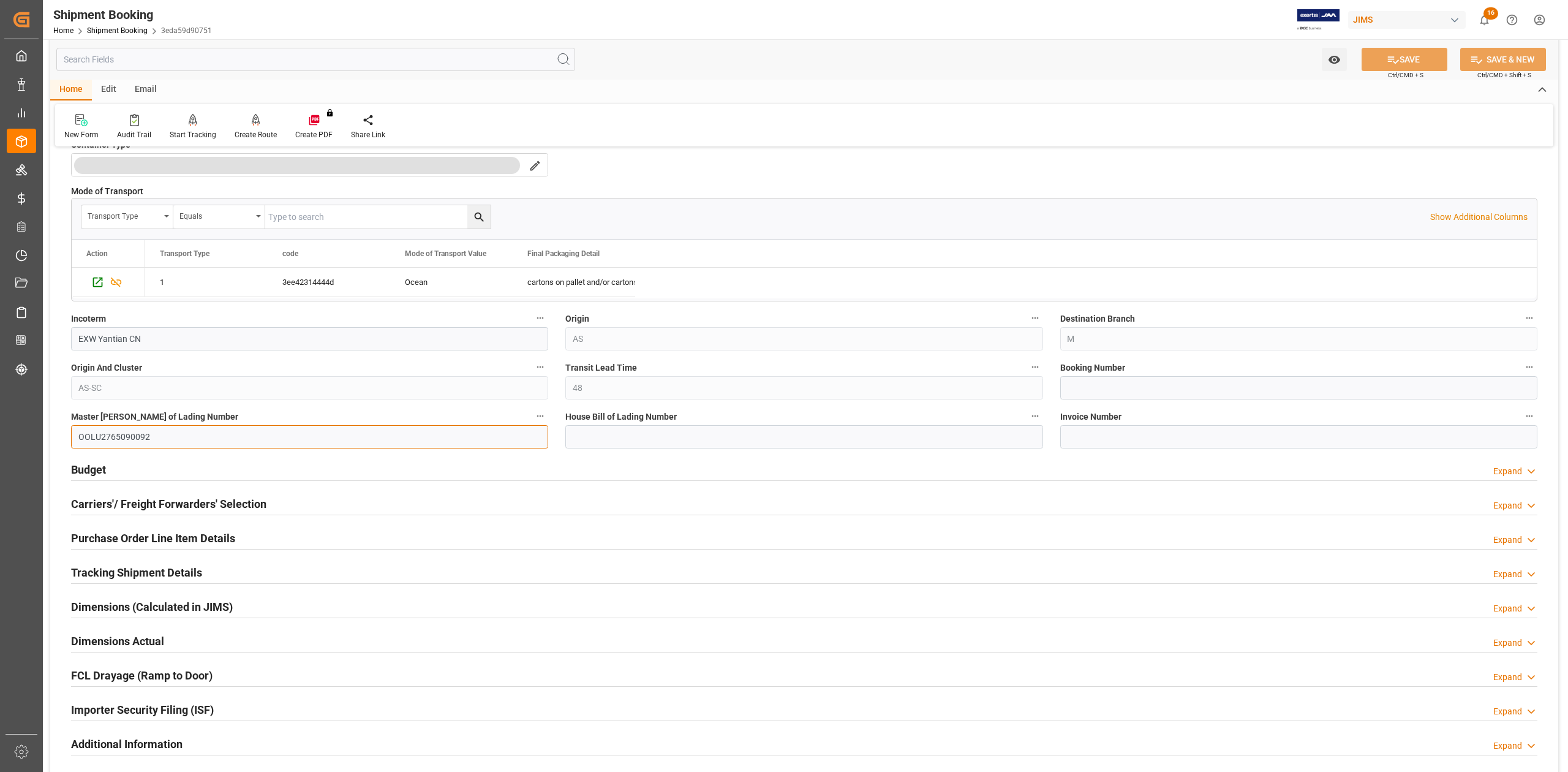
drag, startPoint x: 151, startPoint y: 434, endPoint x: -5, endPoint y: 434, distance: 156.0
click at [0, 434] on html "Created by potrace 1.15, written by Peter Selinger 2001-2017 Created by potrace…" at bounding box center [784, 386] width 1568 height 772
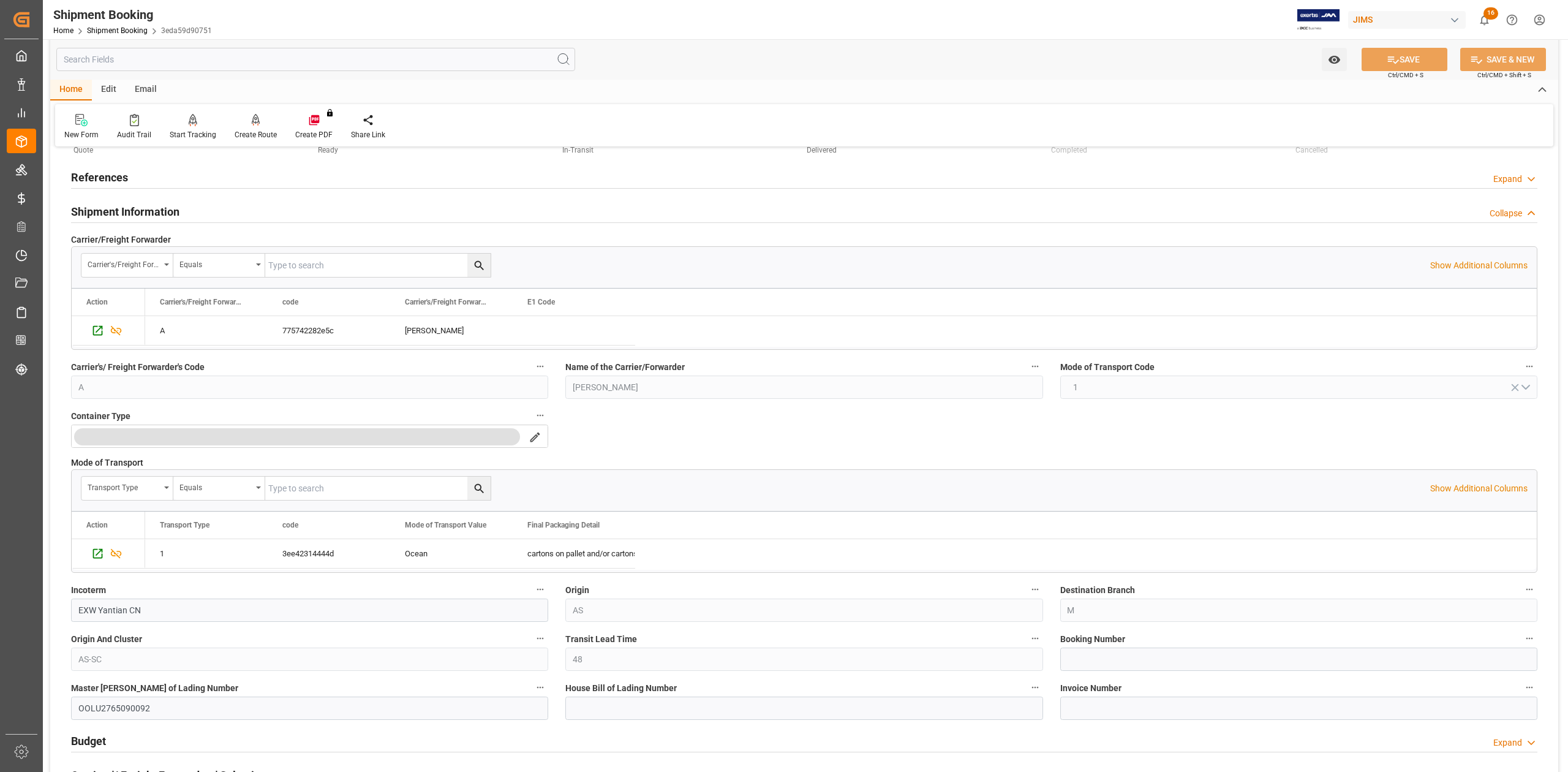
scroll to position [0, 0]
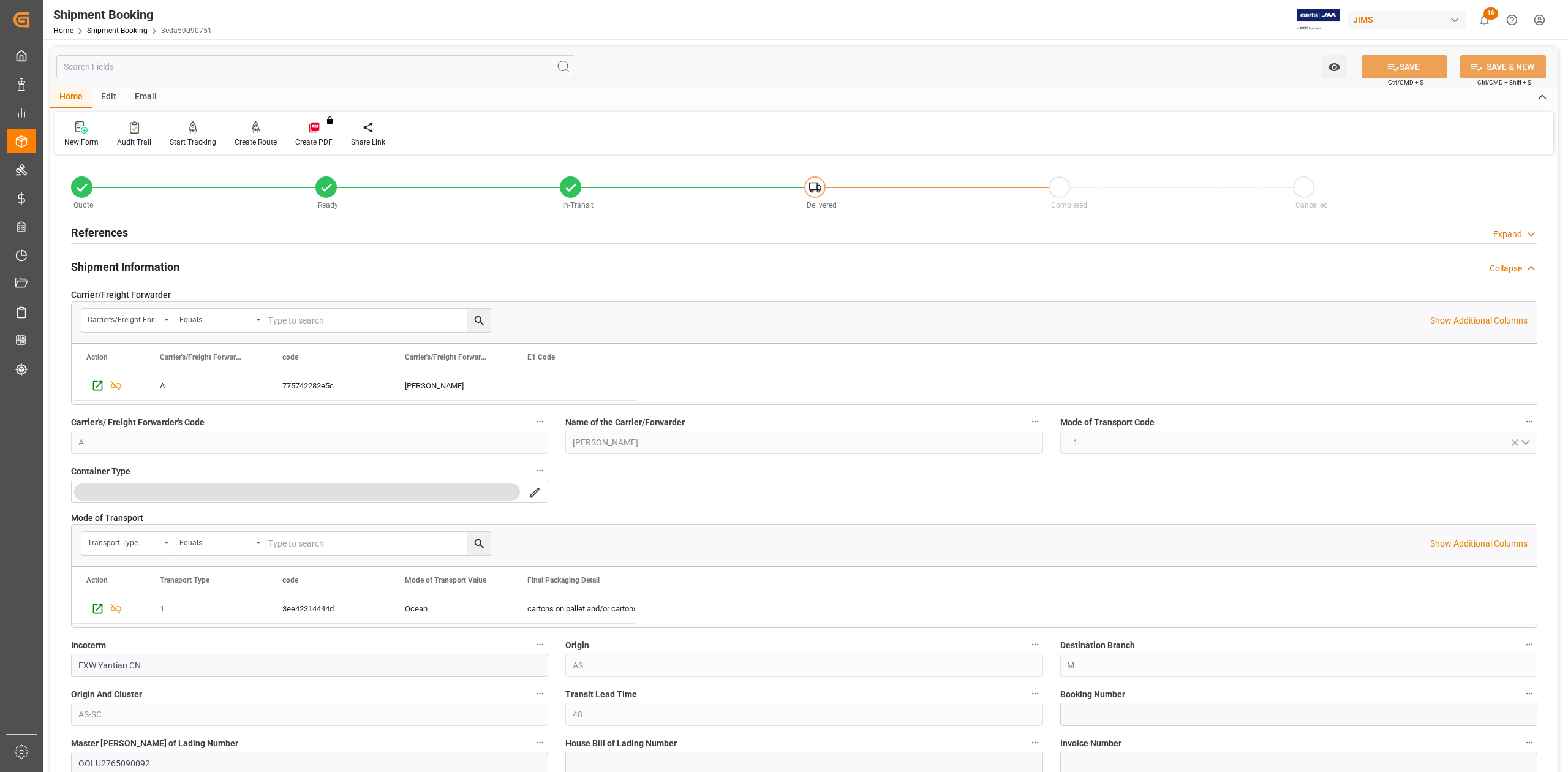
drag, startPoint x: 84, startPoint y: 224, endPoint x: 142, endPoint y: 230, distance: 58.3
click at [84, 224] on h2 "References" at bounding box center [99, 232] width 57 height 16
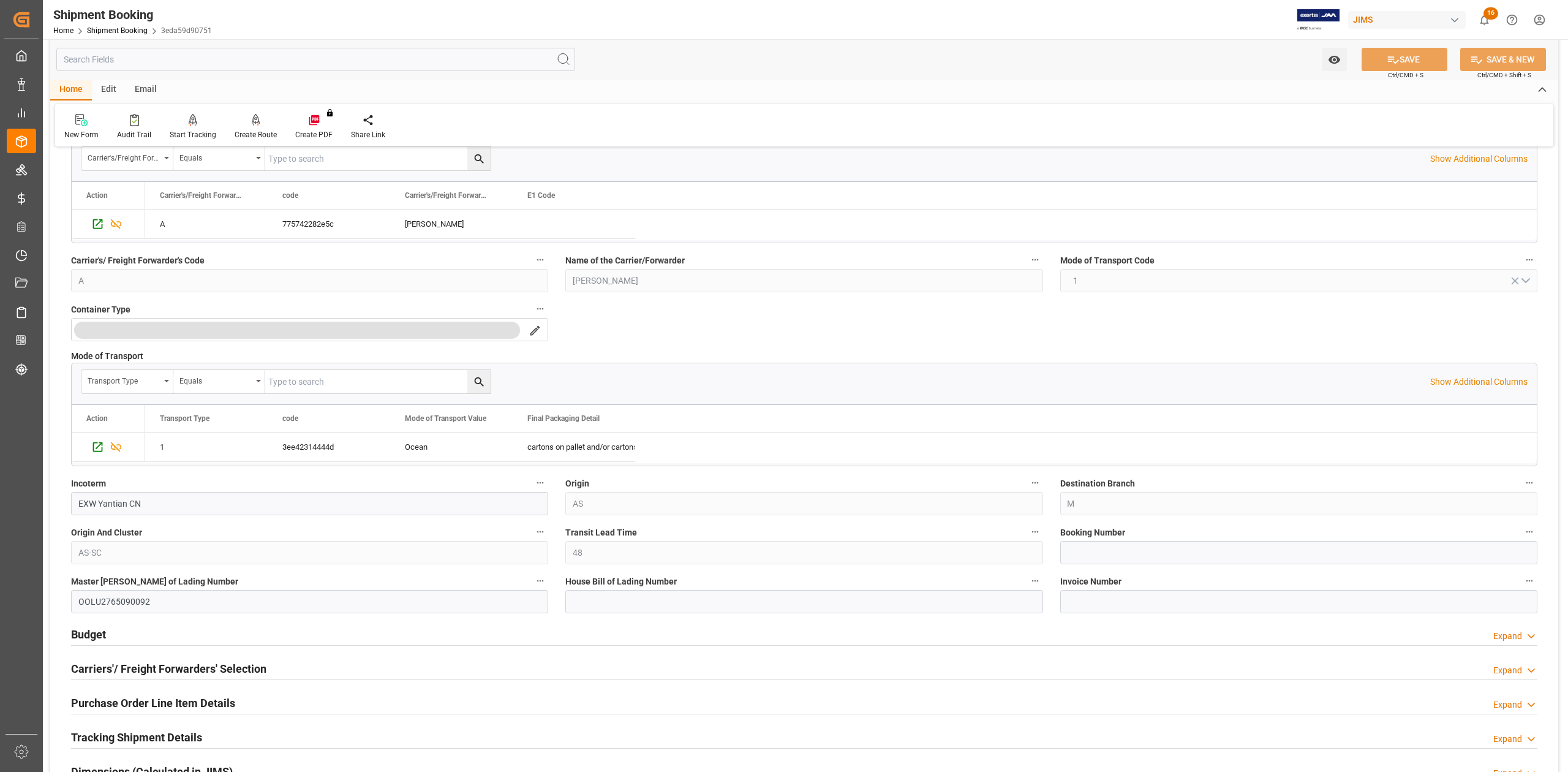
scroll to position [408, 0]
click at [1101, 558] on input at bounding box center [1299, 552] width 477 height 24
paste input "13639845"
type input "13639845"
click at [692, 603] on input at bounding box center [804, 601] width 477 height 24
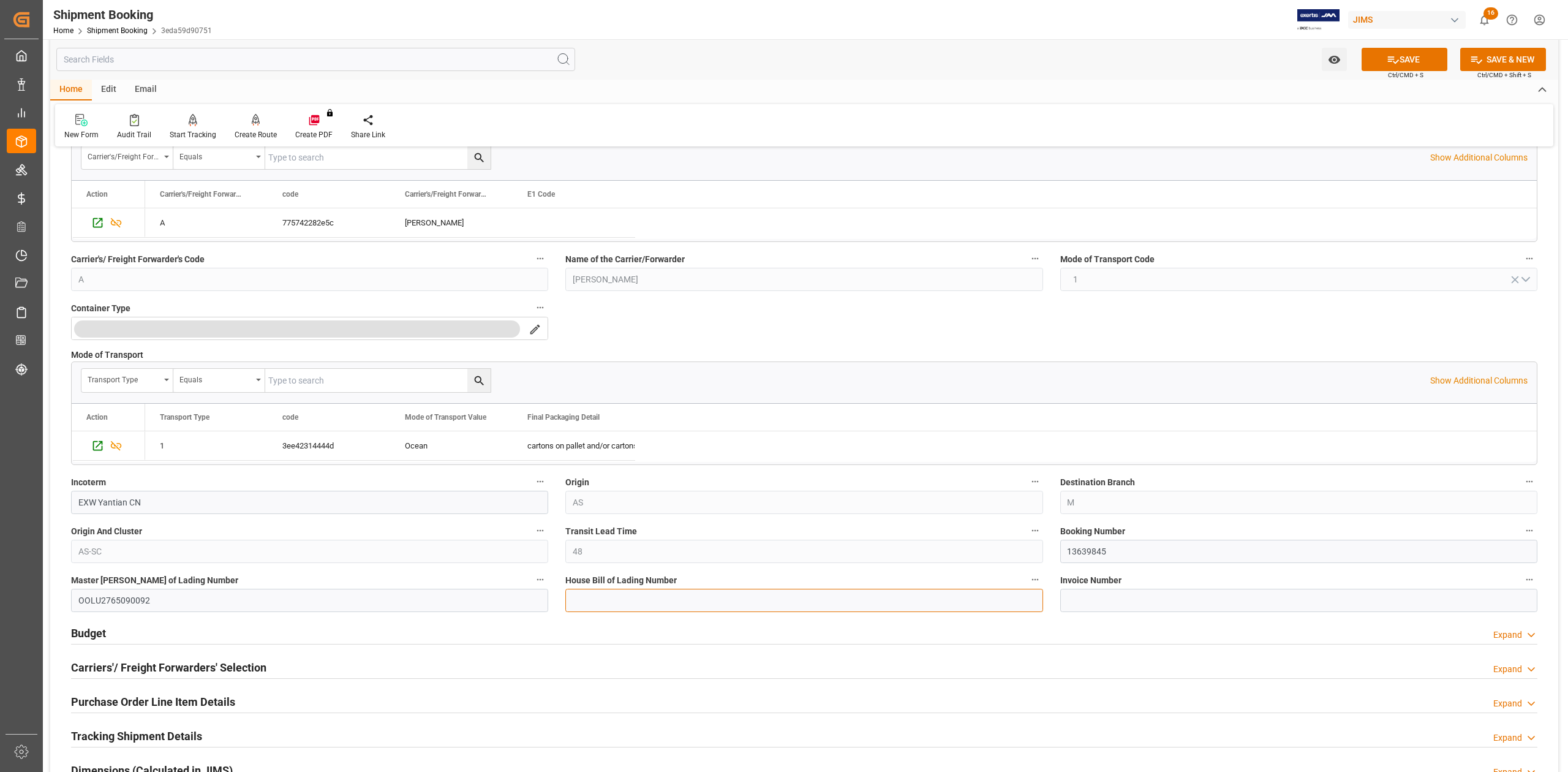
paste input "DMCNSY094426"
type input "DMCNSY094426"
click at [1412, 59] on button "SAVE" at bounding box center [1404, 59] width 86 height 24
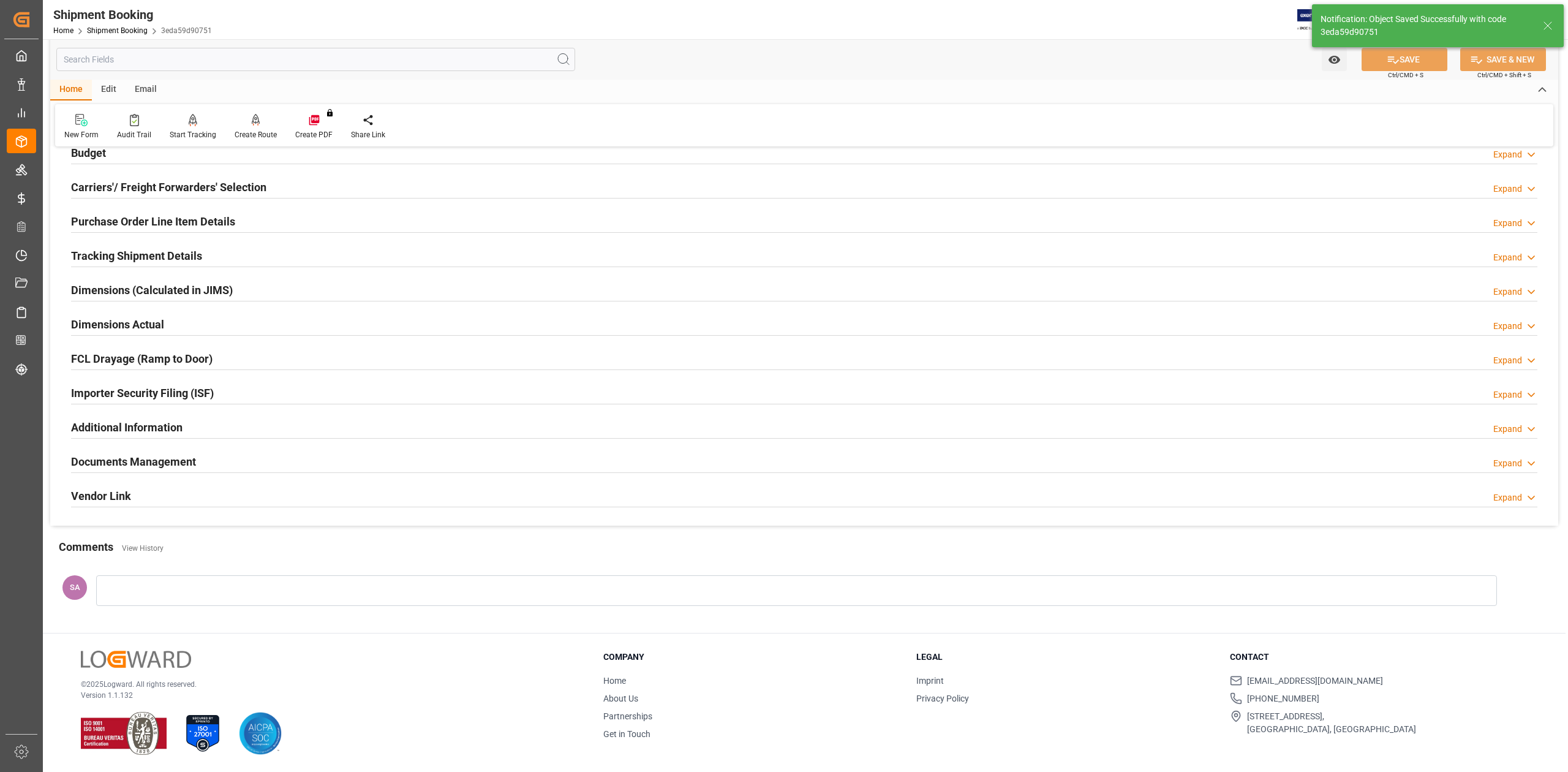
scroll to position [150, 0]
drag, startPoint x: 127, startPoint y: 460, endPoint x: 295, endPoint y: 461, distance: 168.0
click at [127, 460] on h2 "Documents Management" at bounding box center [133, 461] width 125 height 16
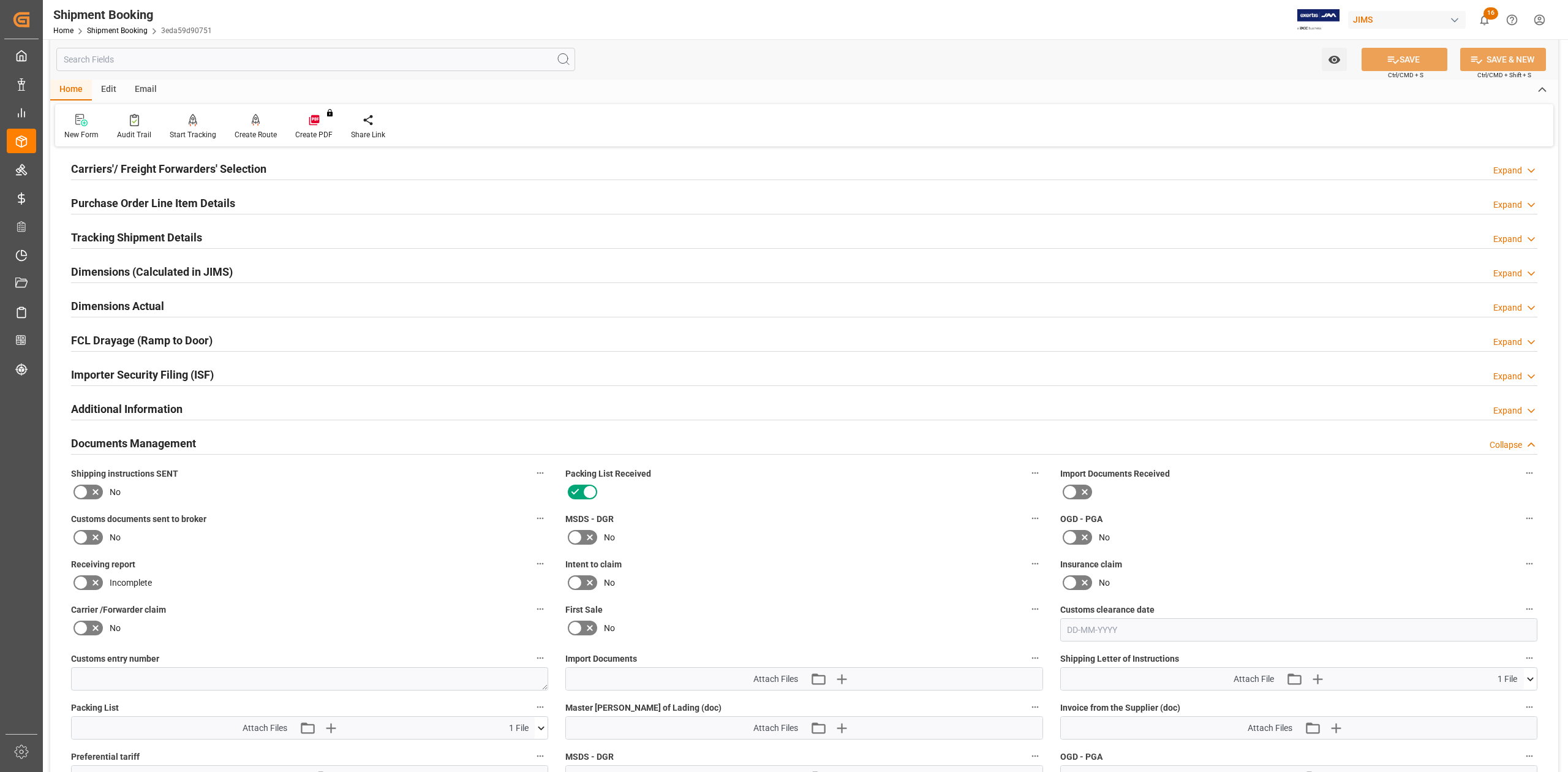
scroll to position [163, 0]
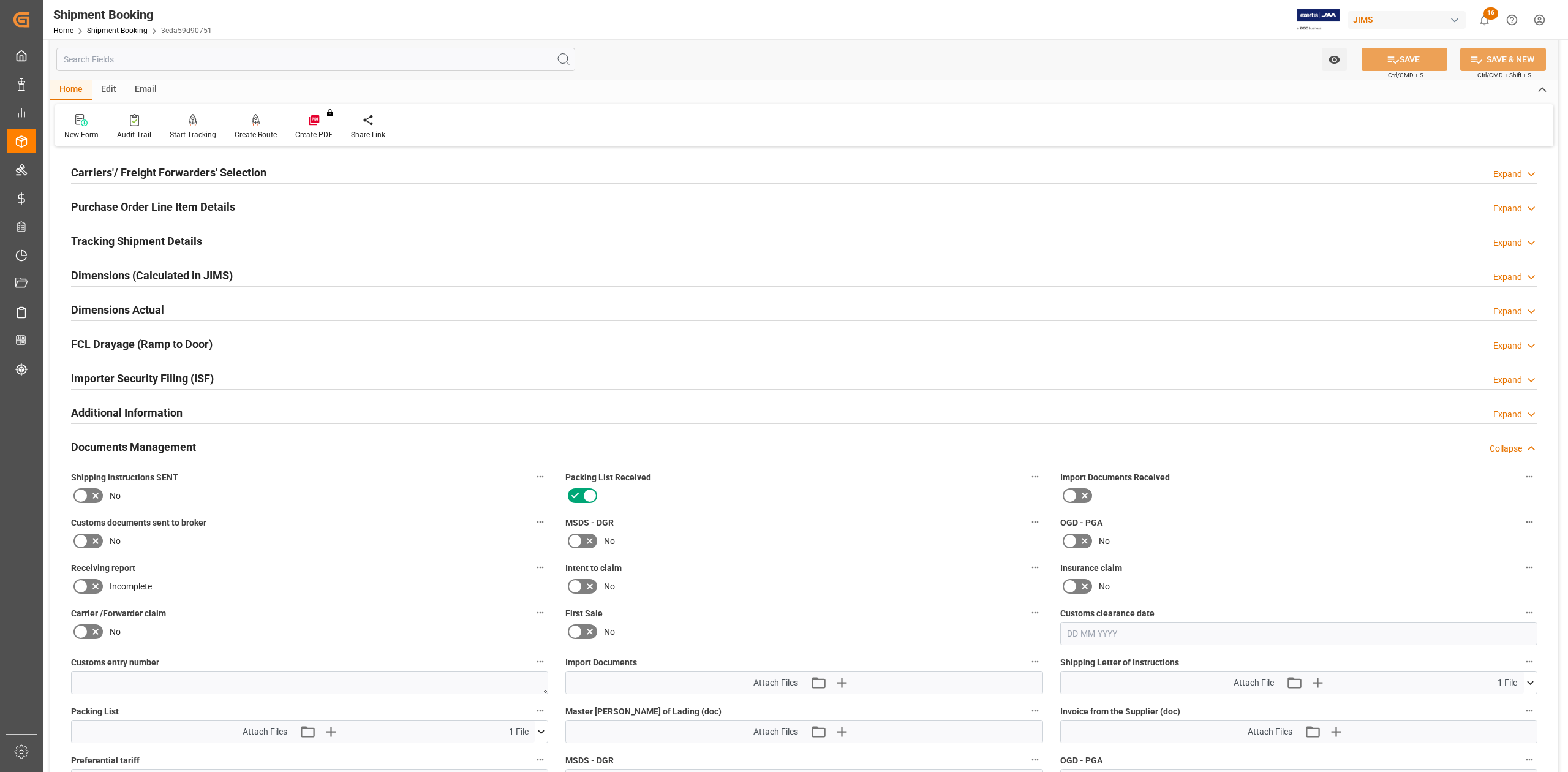
click at [180, 450] on h2 "Documents Management" at bounding box center [133, 446] width 125 height 16
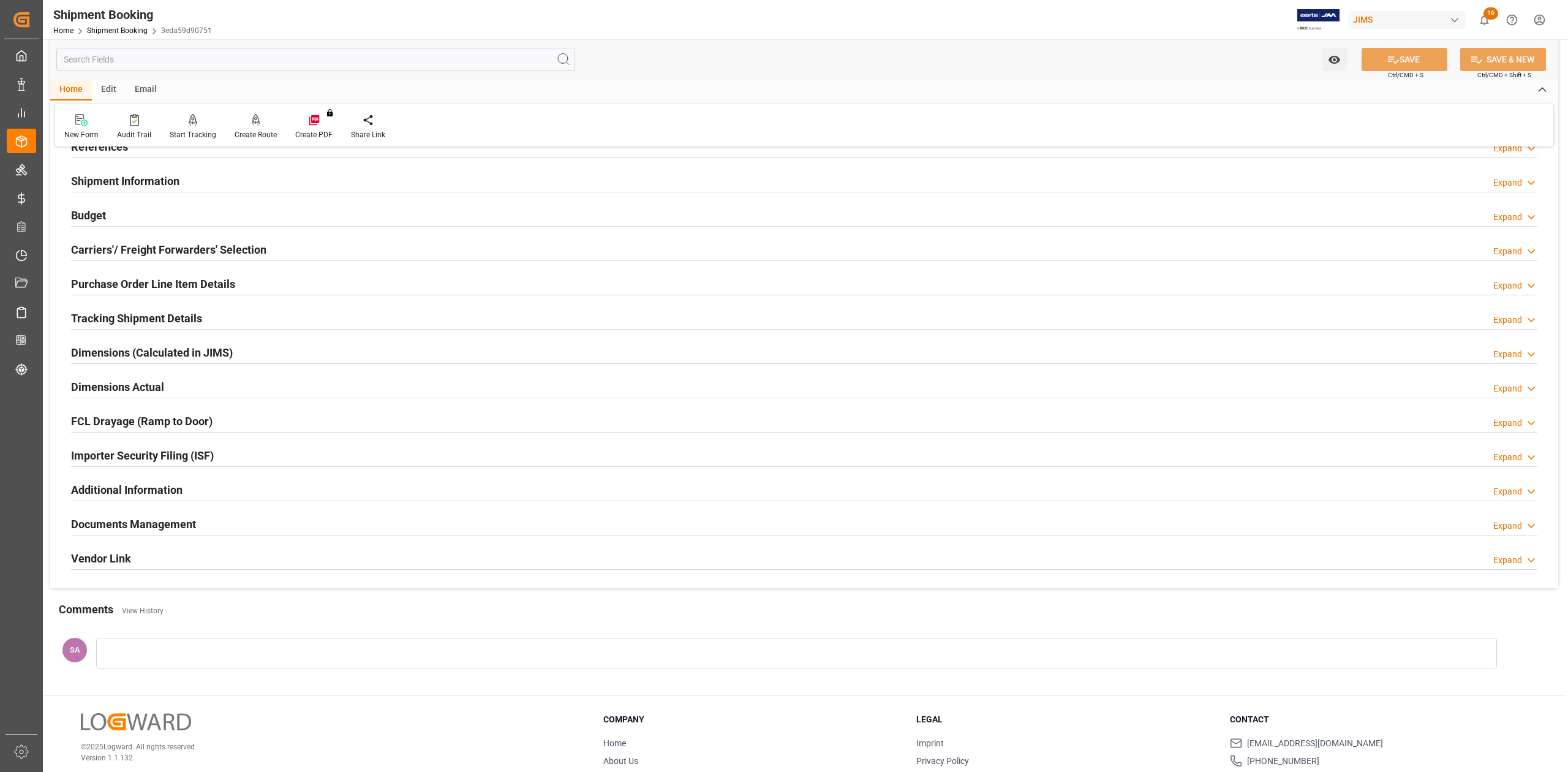
scroll to position [0, 0]
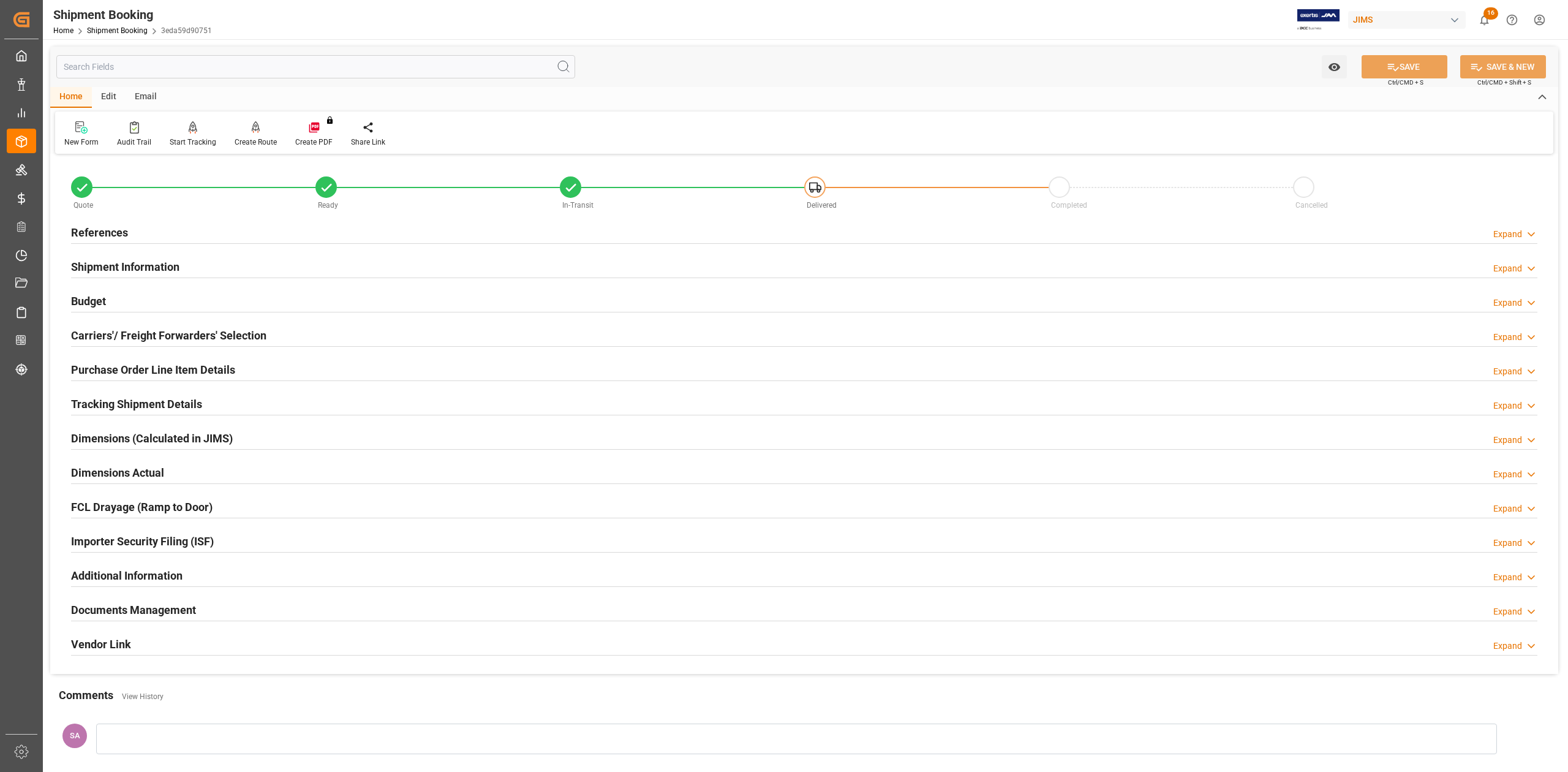
click at [99, 233] on h2 "References" at bounding box center [99, 232] width 57 height 16
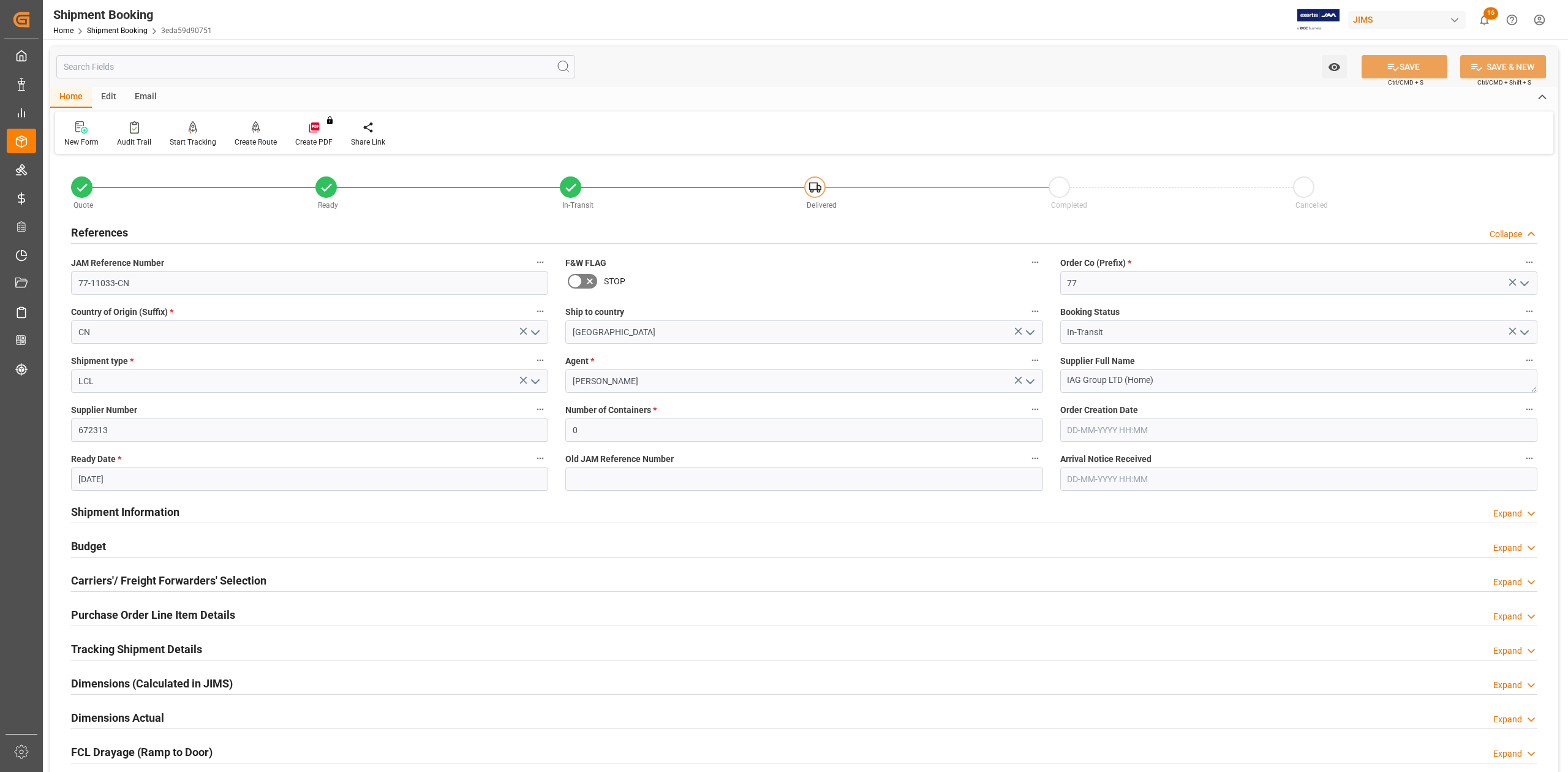
click at [99, 233] on h2 "References" at bounding box center [99, 232] width 57 height 16
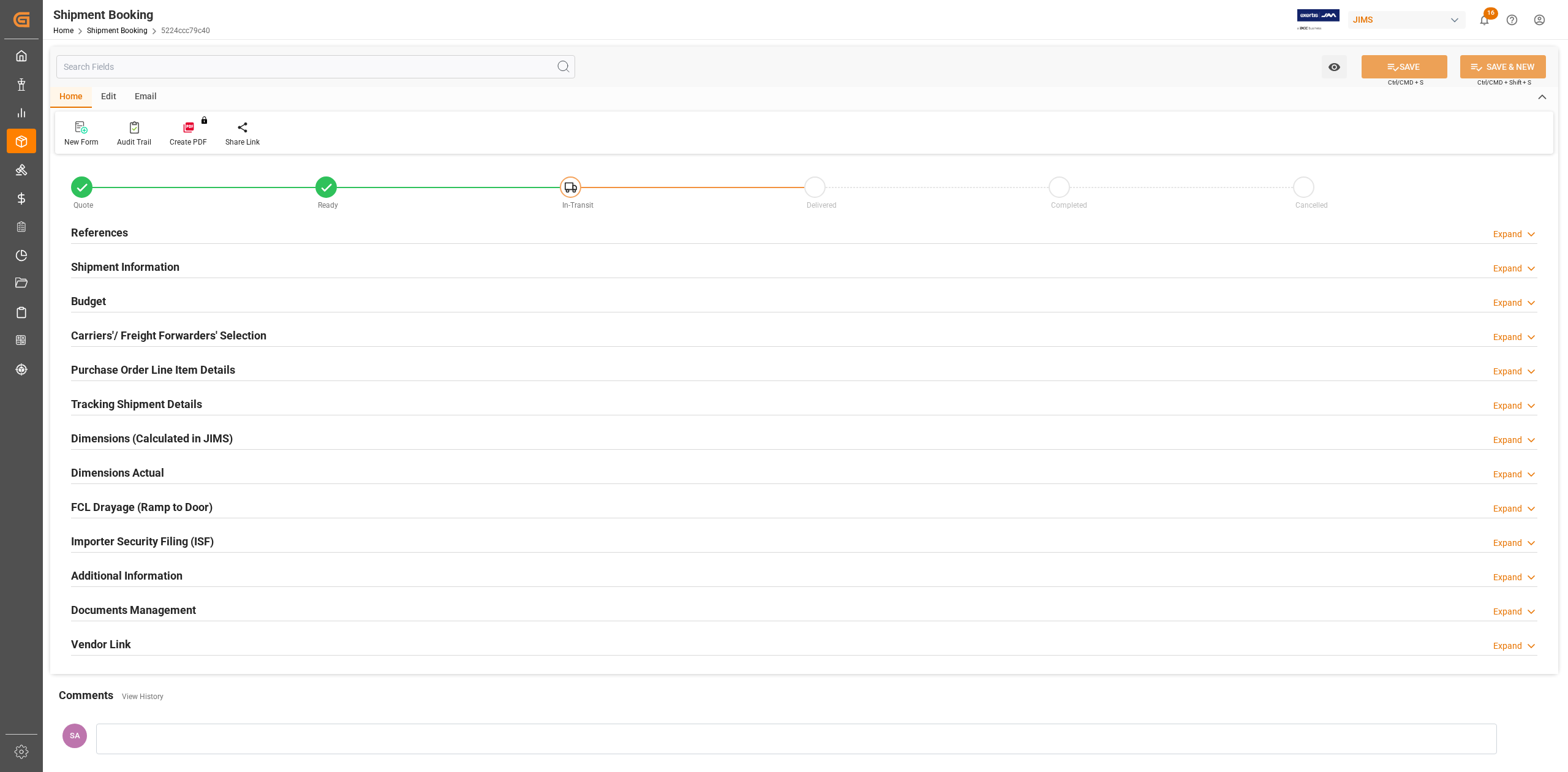
type input "0"
click at [99, 477] on h2 "Dimensions Actual" at bounding box center [118, 472] width 93 height 16
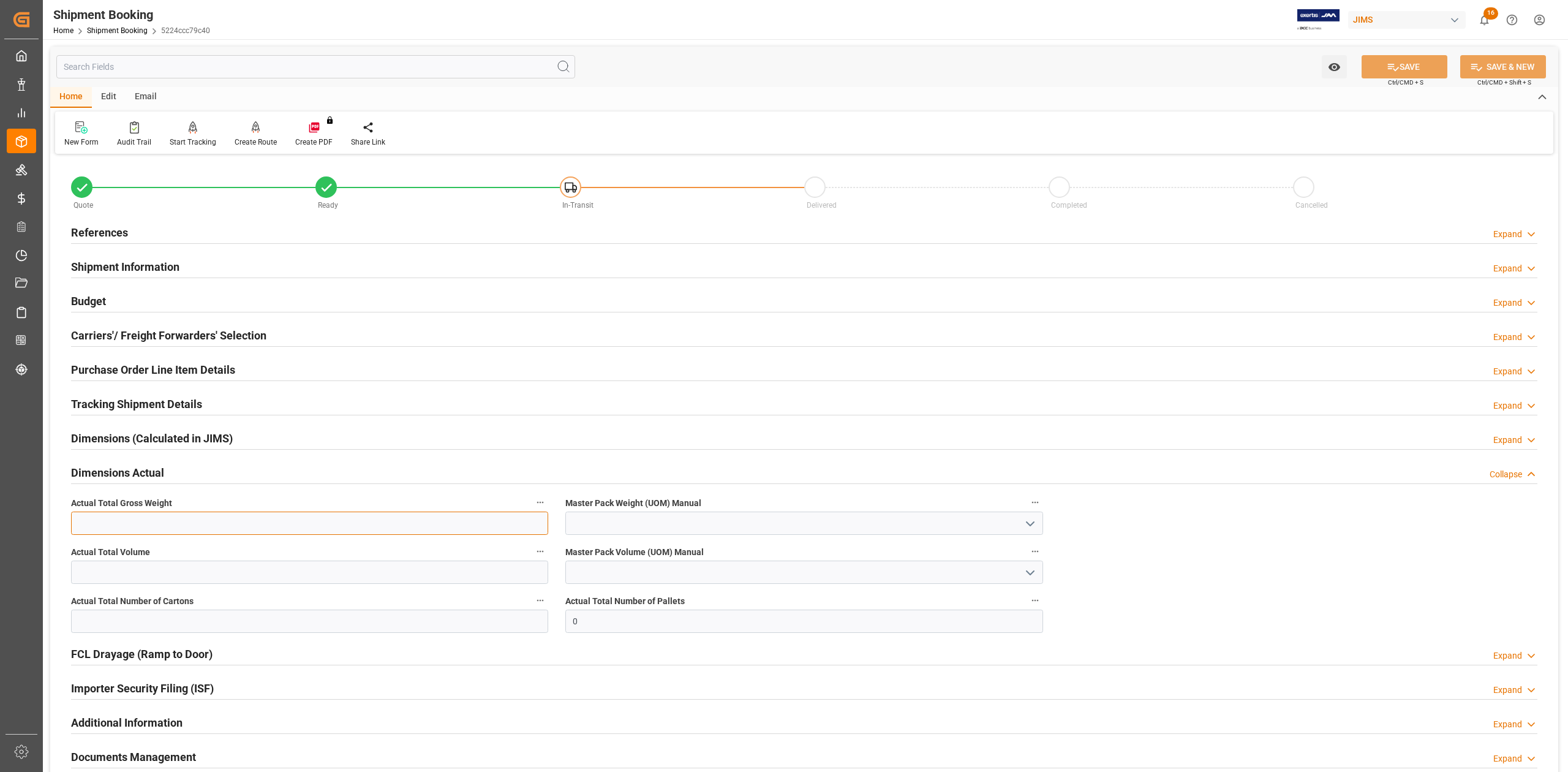
click at [125, 522] on input "text" at bounding box center [310, 523] width 477 height 24
type input "1087"
click at [130, 574] on input "text" at bounding box center [310, 572] width 477 height 24
type input "7"
type input "12.18632"
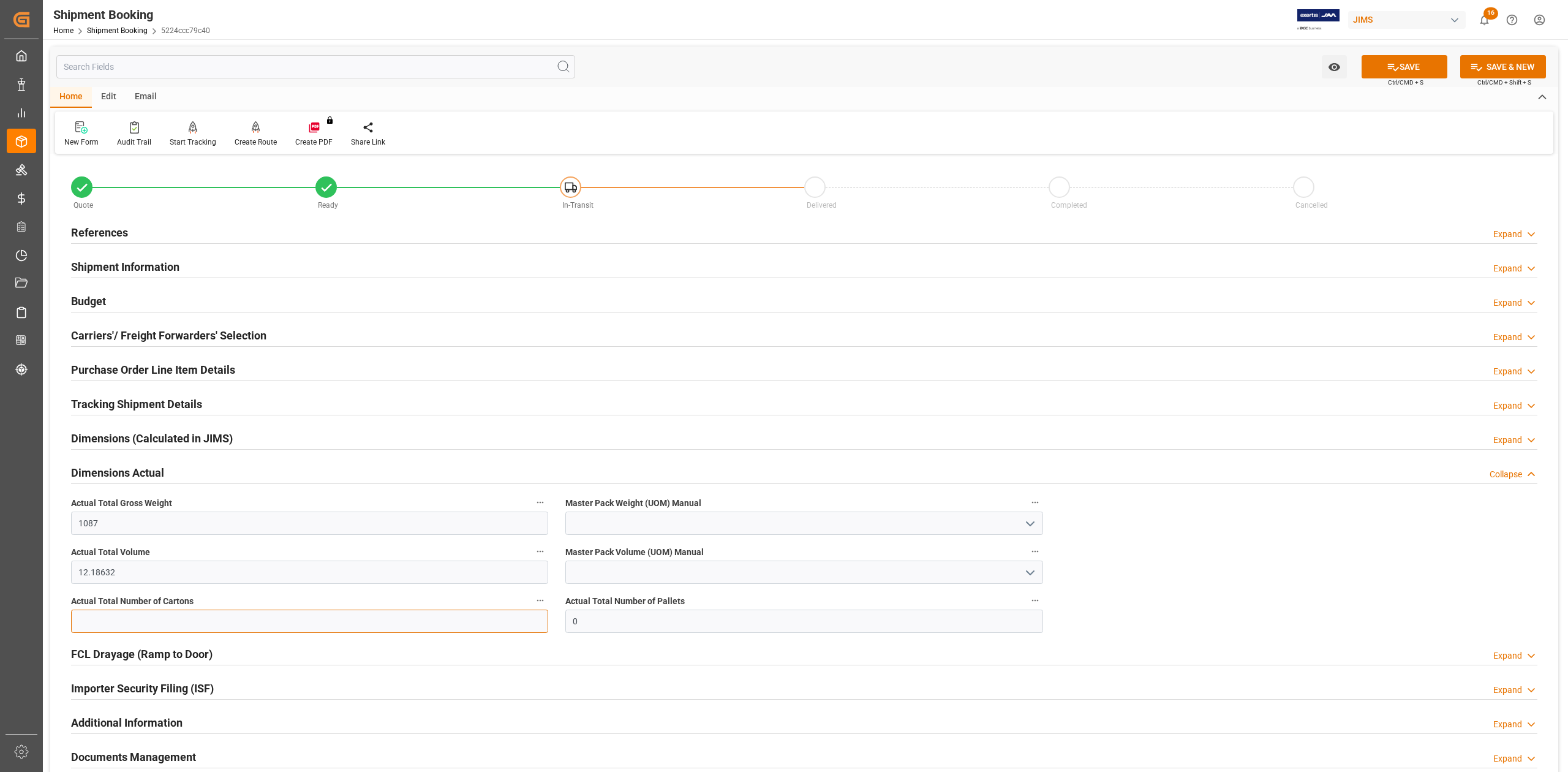
click at [131, 623] on input "text" at bounding box center [310, 621] width 477 height 24
type input "83"
click at [603, 622] on input "0" at bounding box center [804, 621] width 477 height 24
type input "7"
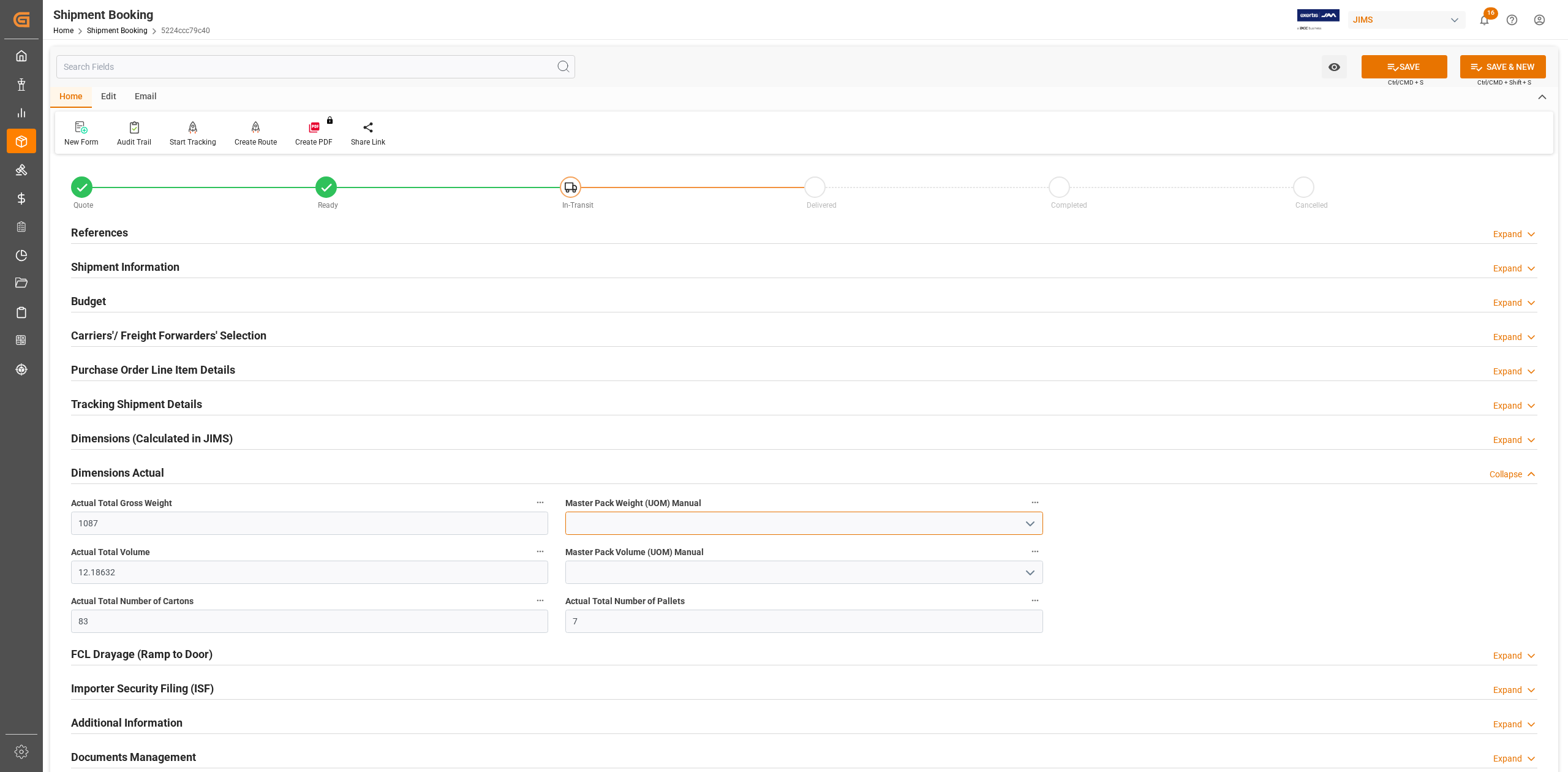
click at [588, 528] on input at bounding box center [804, 523] width 477 height 24
drag, startPoint x: 587, startPoint y: 549, endPoint x: 587, endPoint y: 560, distance: 11.0
click at [587, 550] on div "KG" at bounding box center [804, 550] width 476 height 27
type input "KG"
click at [593, 571] on input at bounding box center [804, 572] width 477 height 24
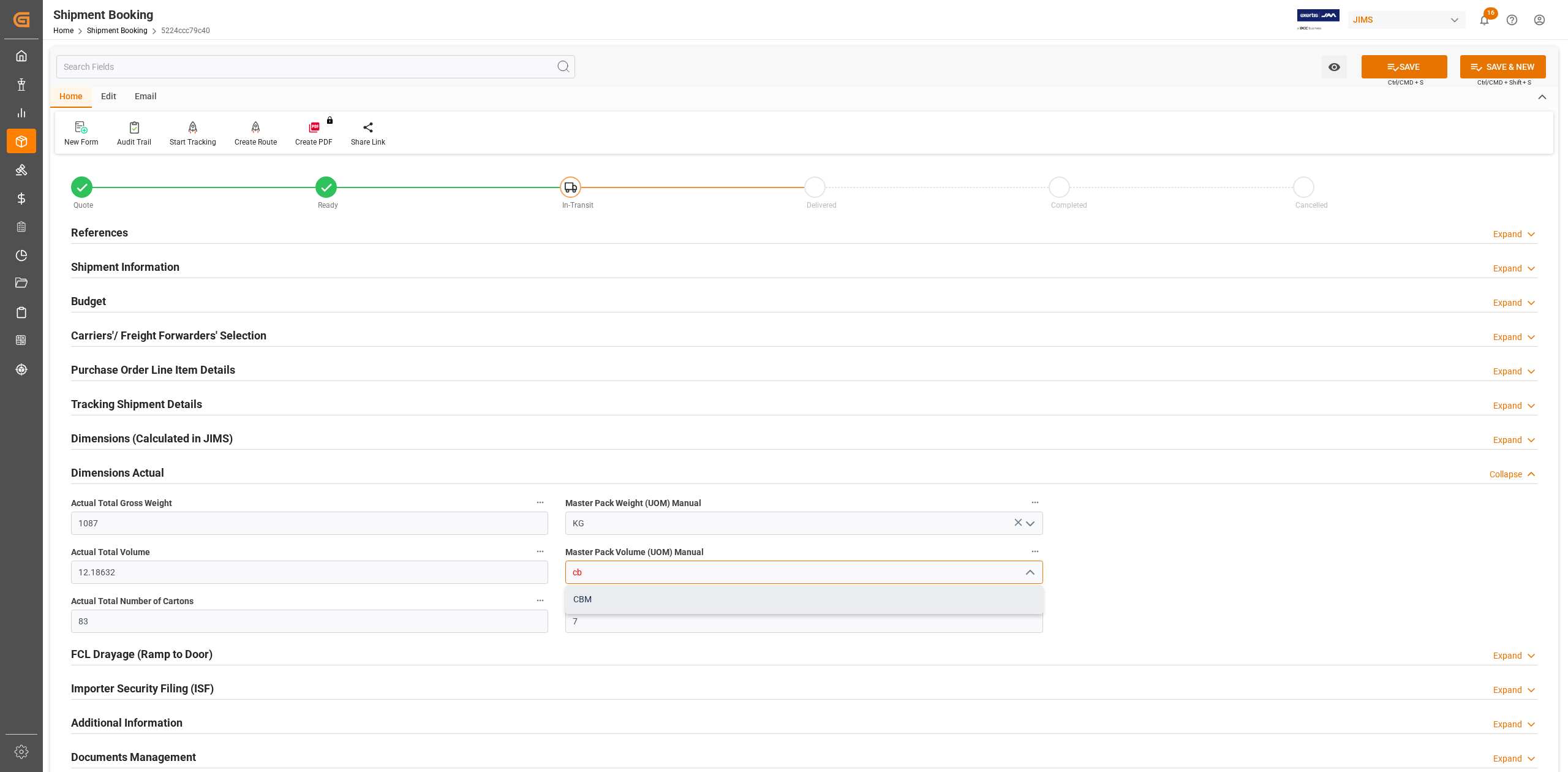
click at [595, 599] on div "CBM" at bounding box center [804, 599] width 476 height 27
type input "CBM"
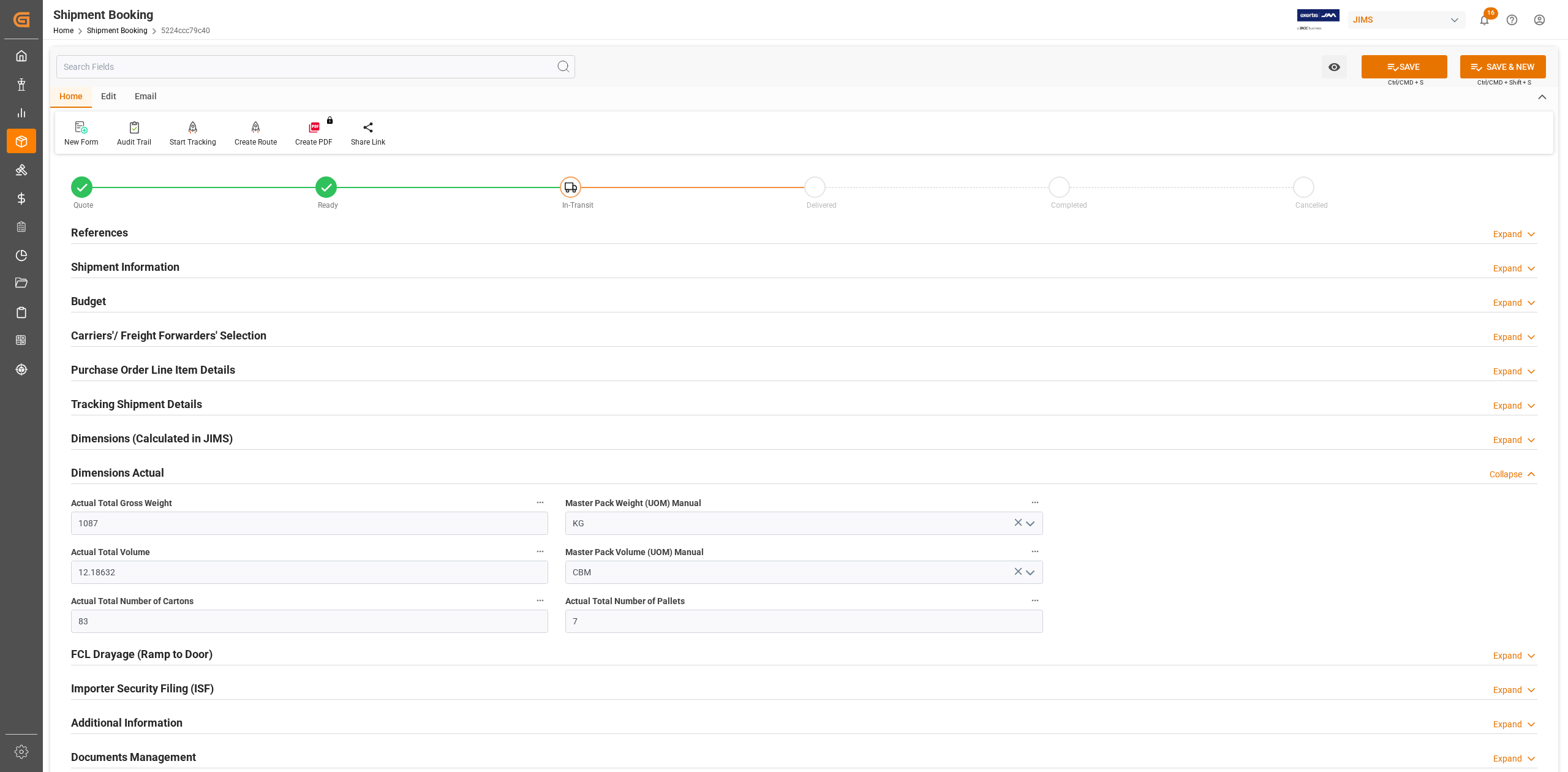
click at [1388, 64] on icon at bounding box center [1393, 67] width 11 height 7
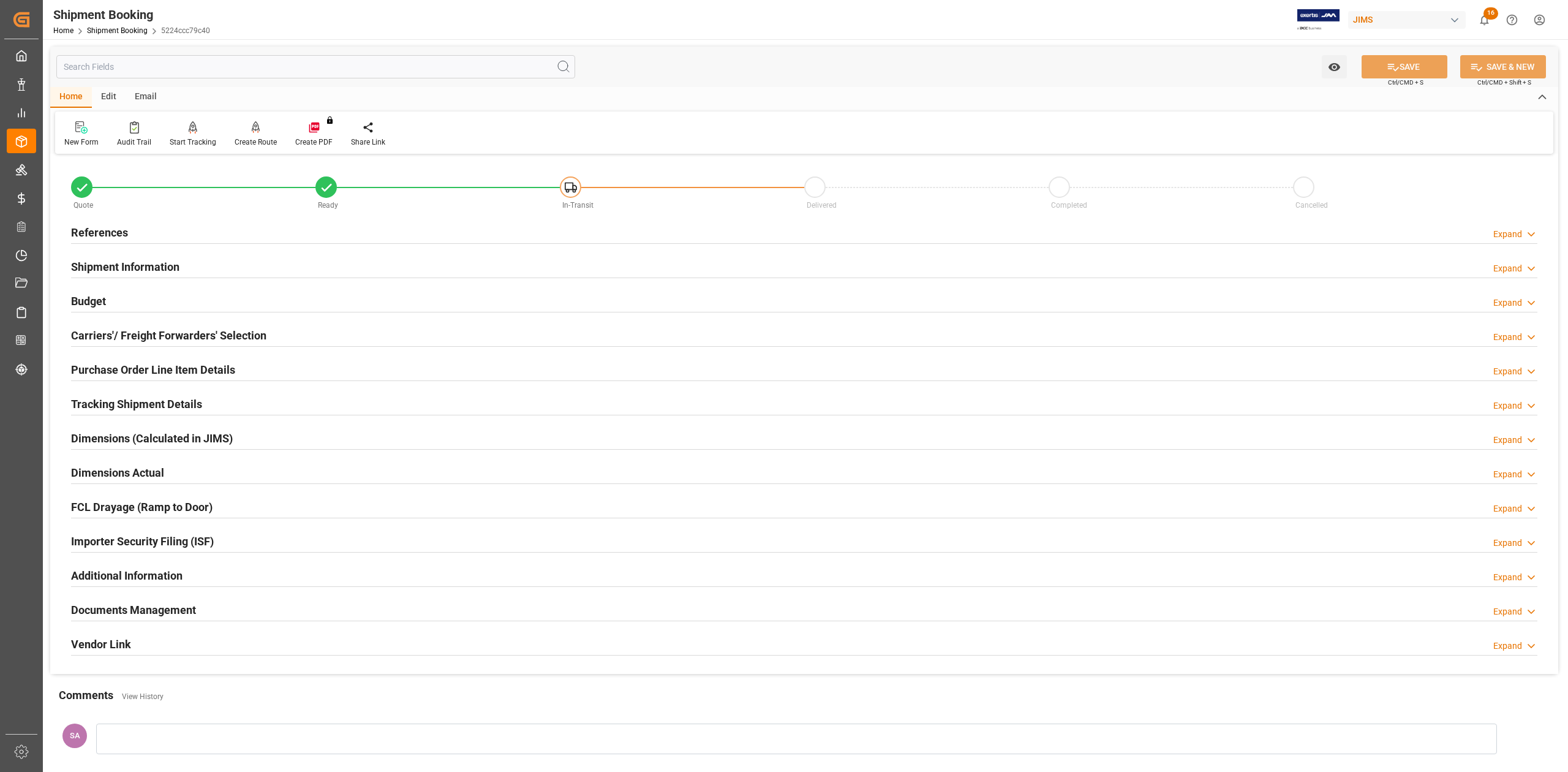
click at [182, 613] on h2 "Documents Management" at bounding box center [133, 609] width 125 height 16
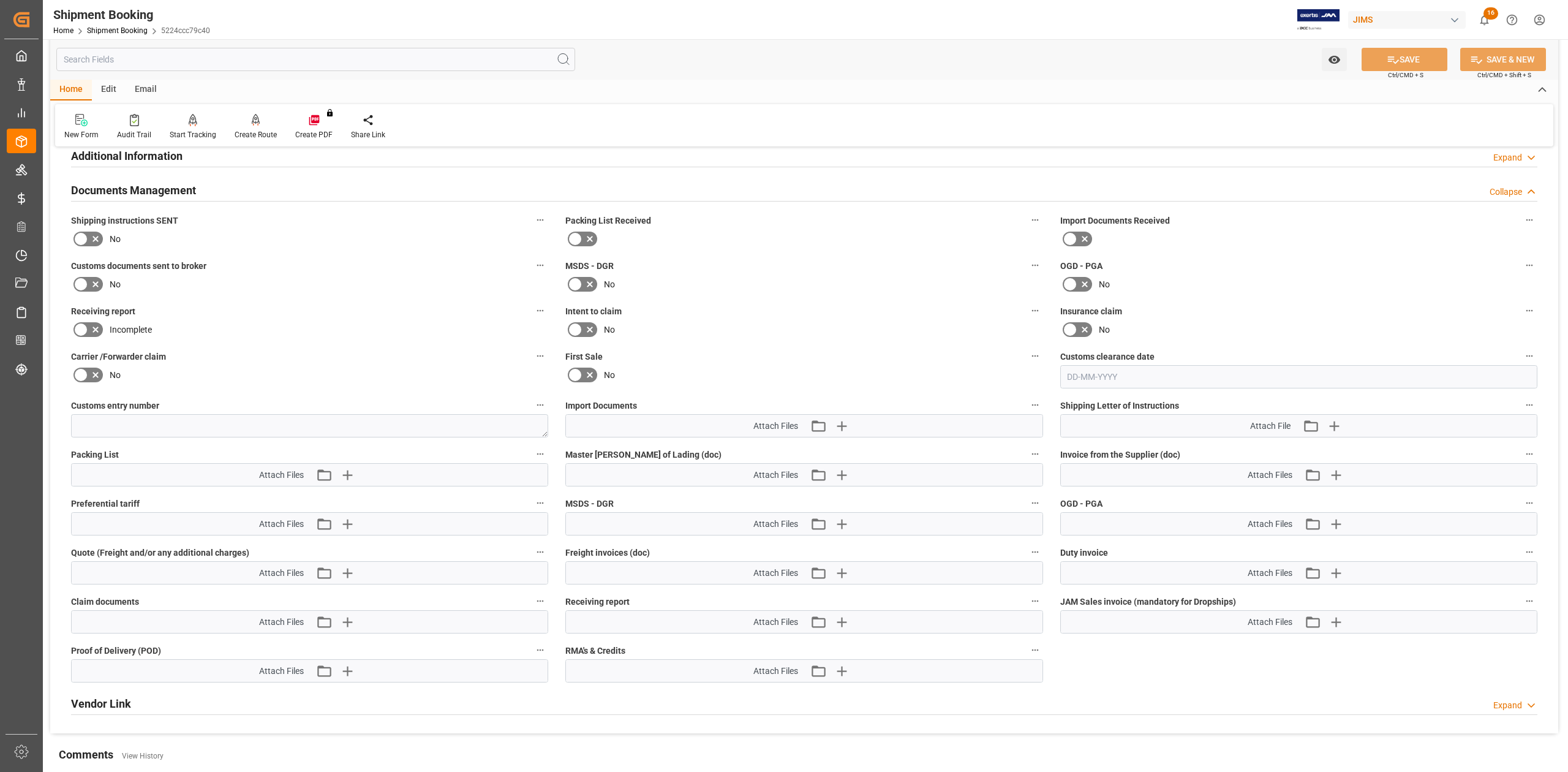
scroll to position [490, 0]
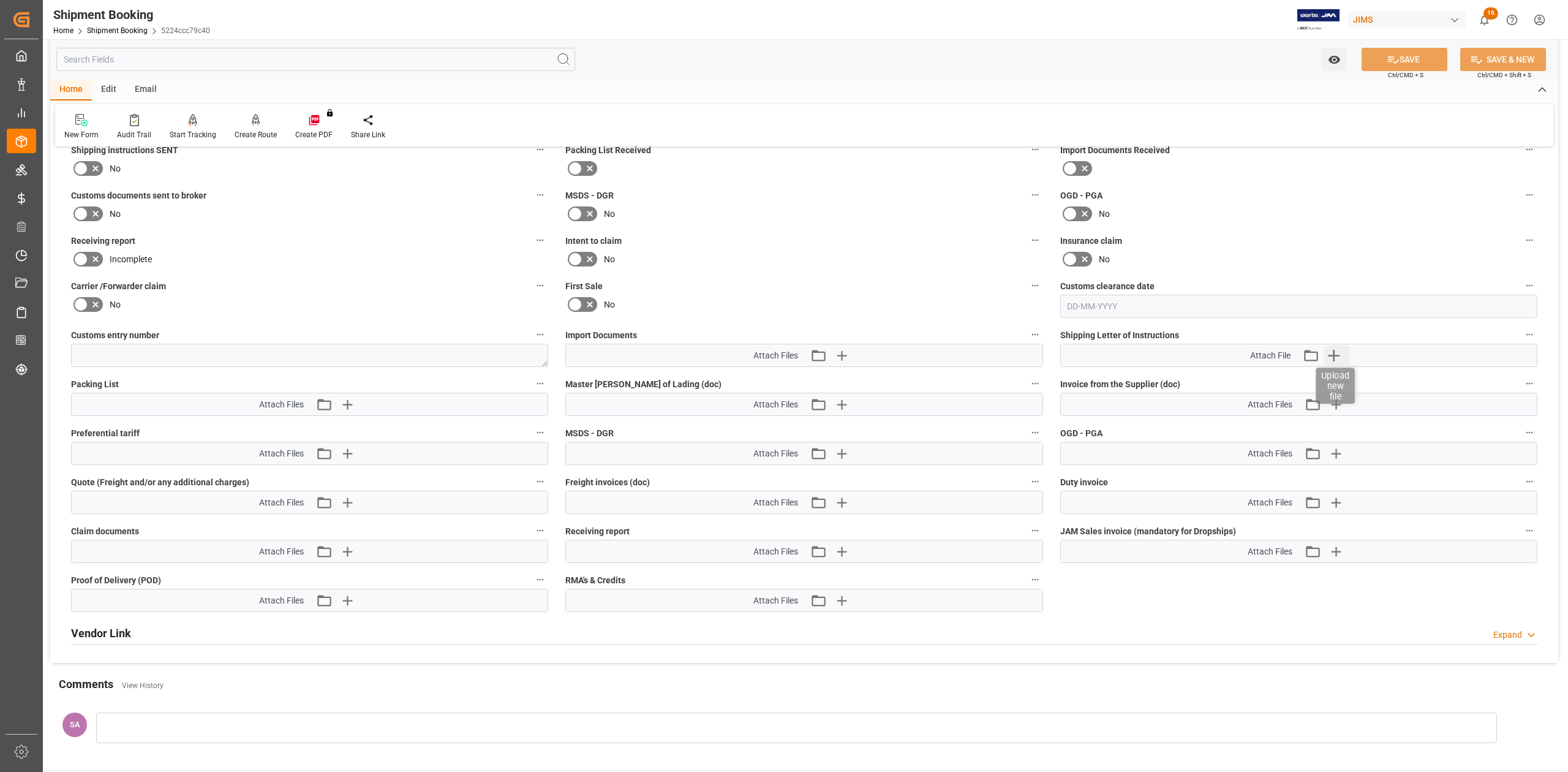
click at [1333, 356] on icon "button" at bounding box center [1334, 356] width 12 height 12
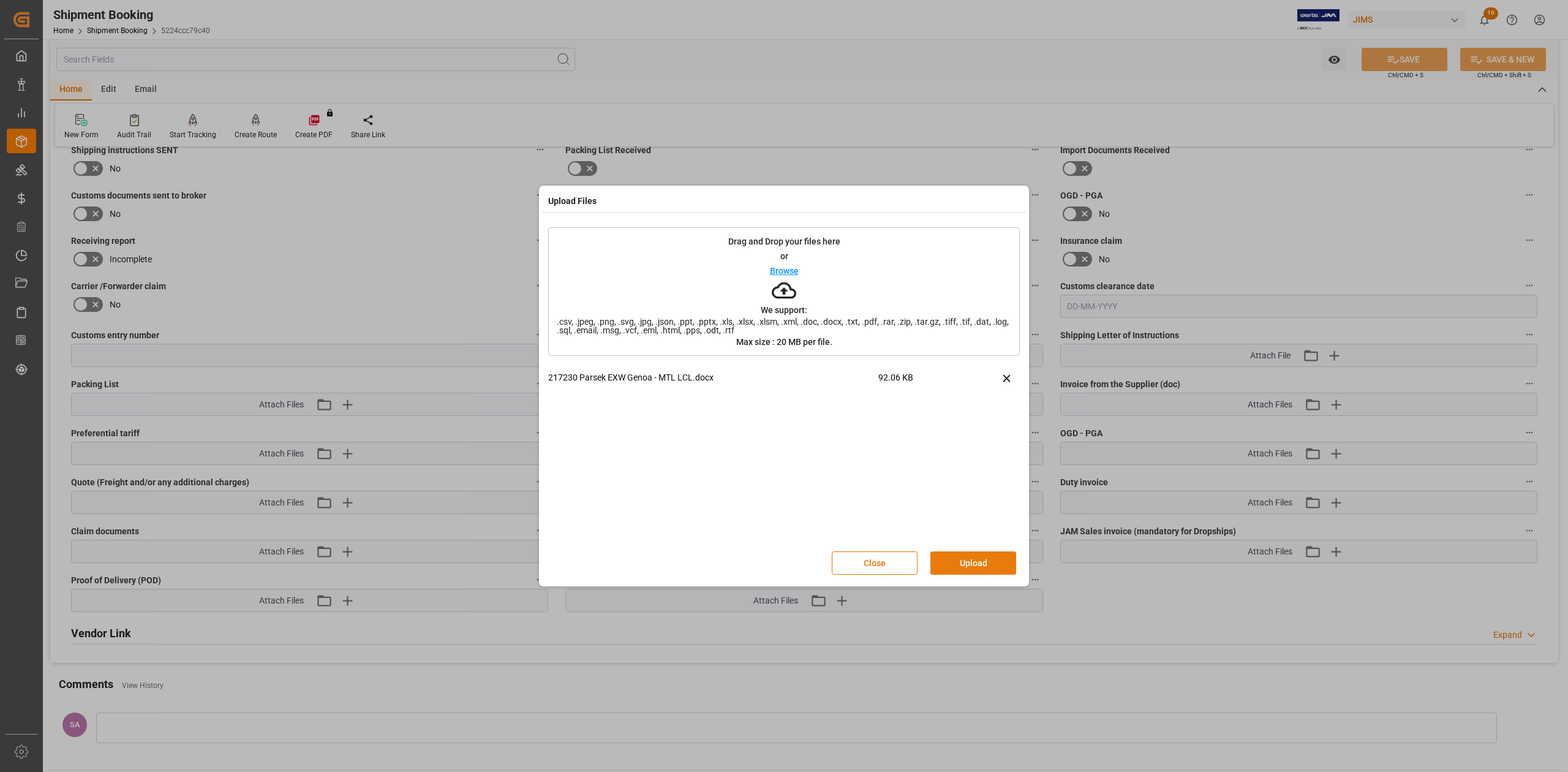
click at [954, 566] on button "Upload" at bounding box center [973, 563] width 86 height 24
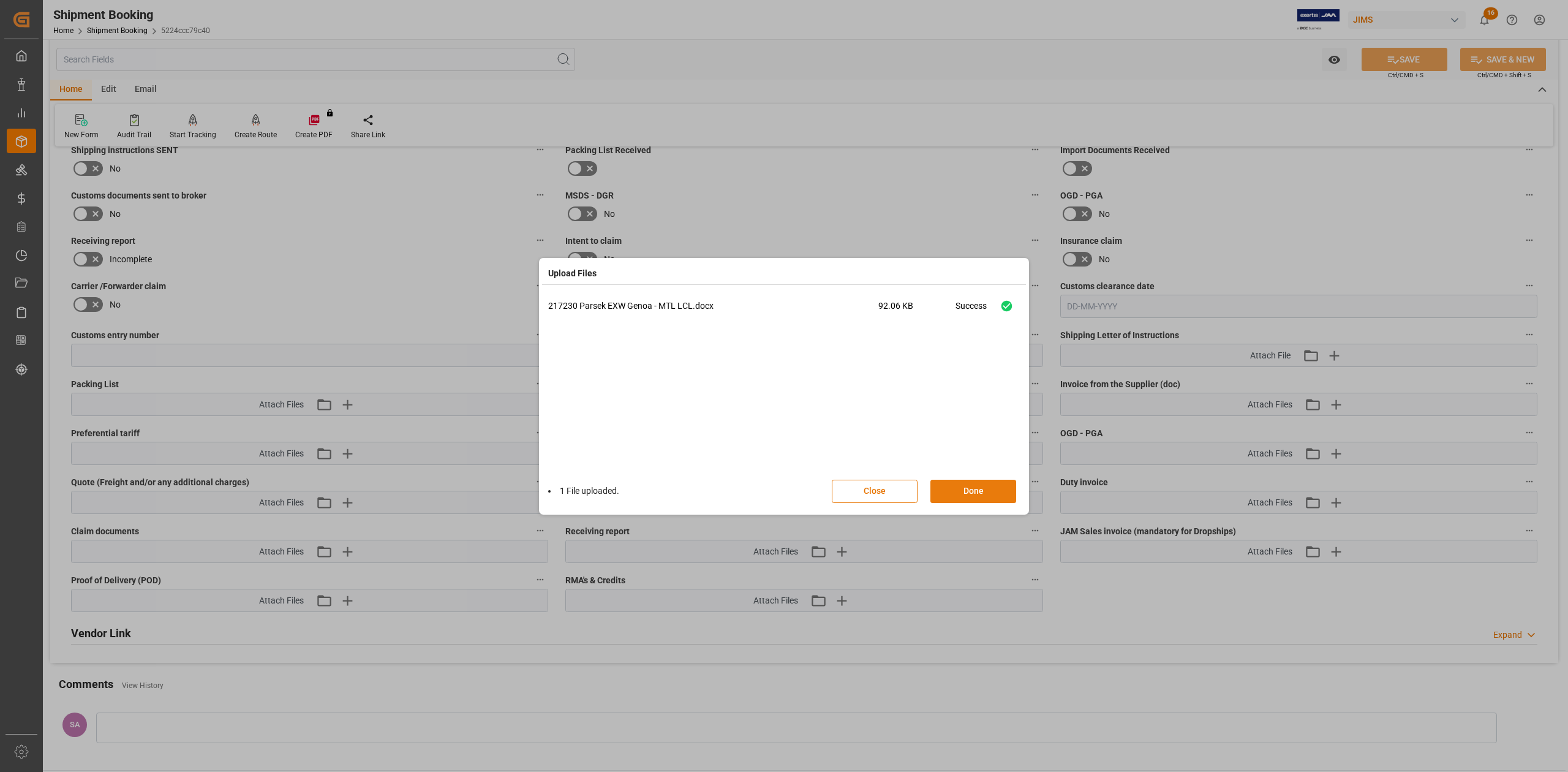
click at [986, 493] on button "Done" at bounding box center [973, 492] width 86 height 24
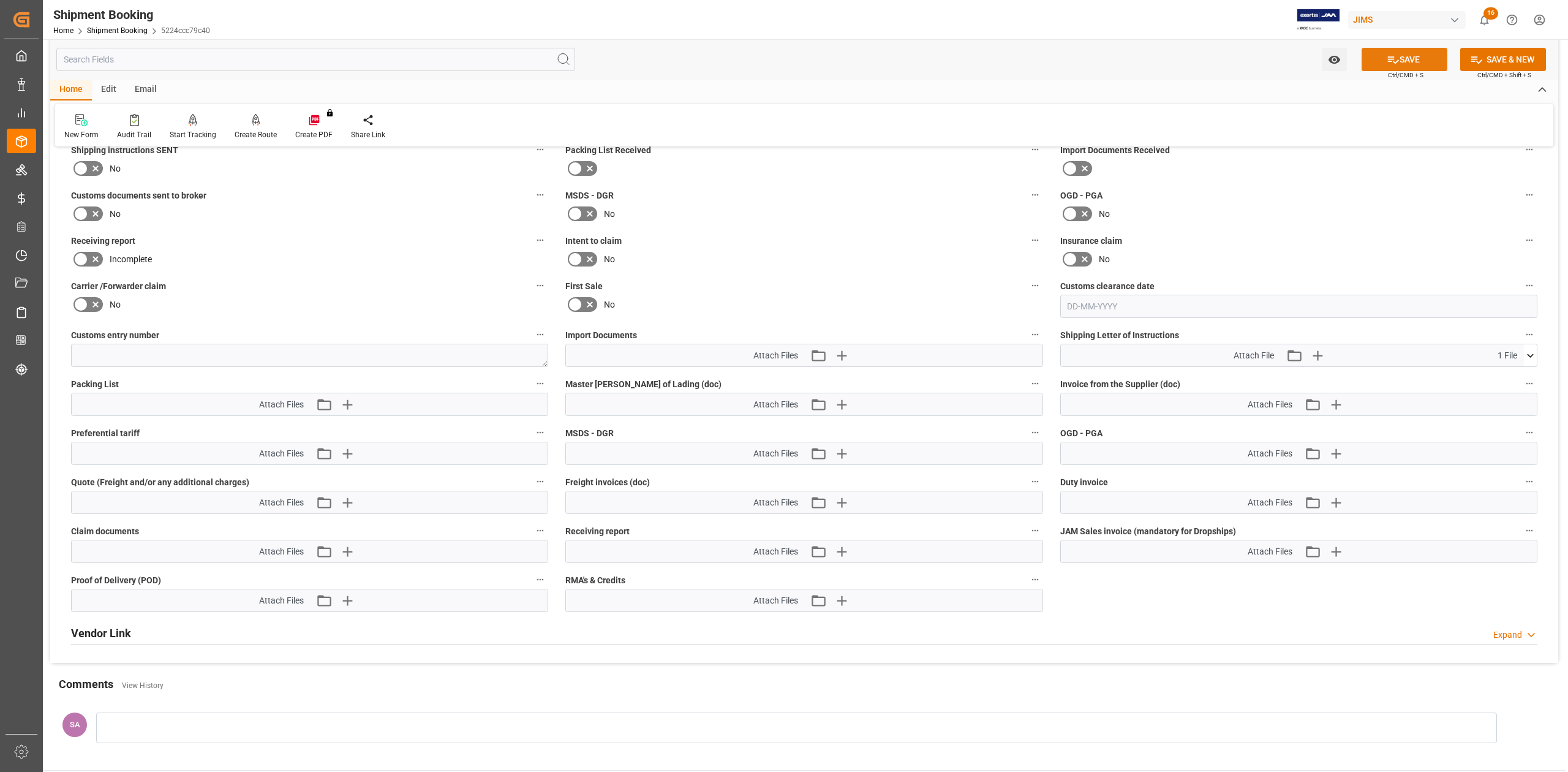
click at [1405, 56] on button "SAVE" at bounding box center [1404, 59] width 86 height 24
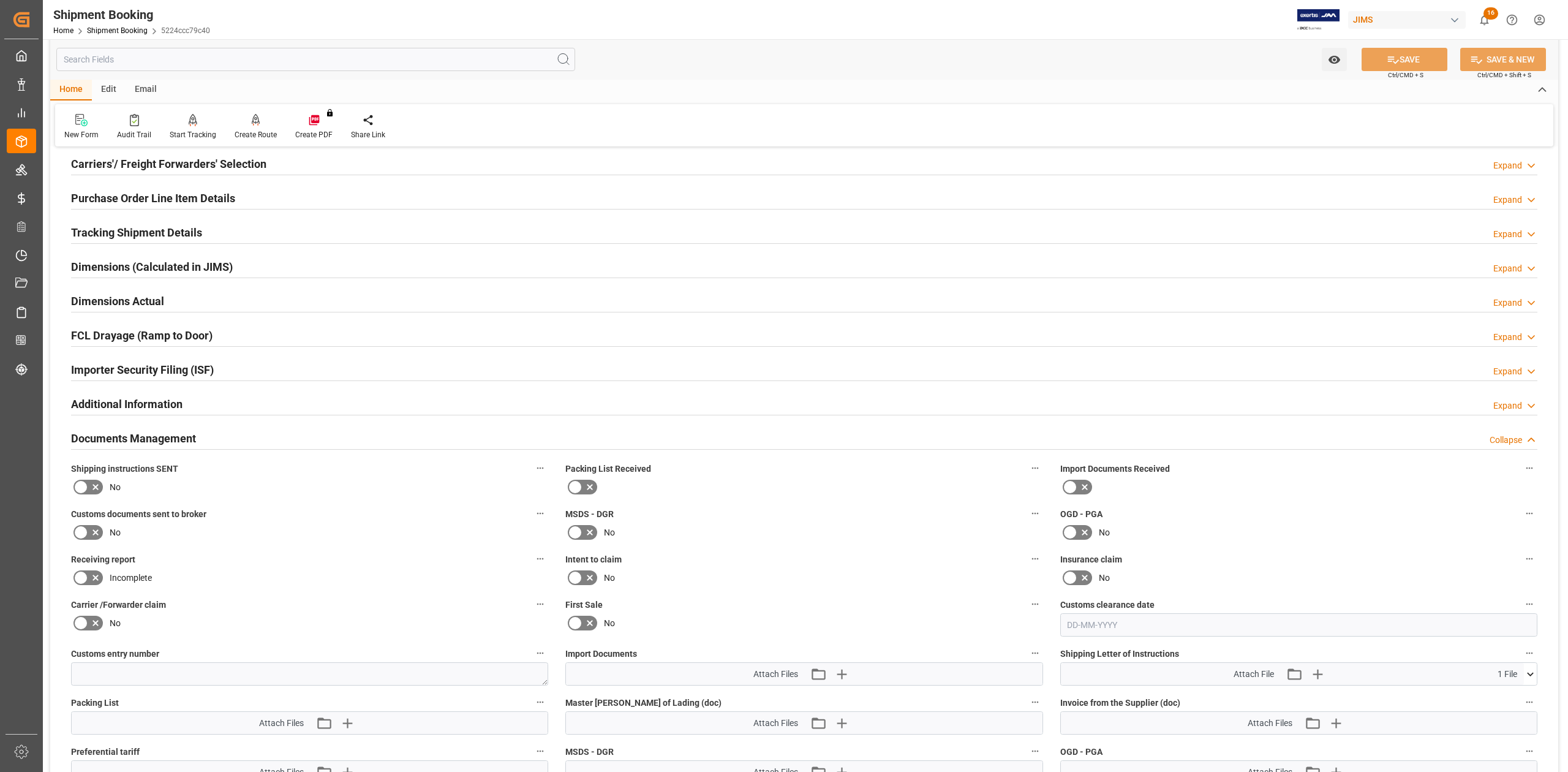
scroll to position [0, 0]
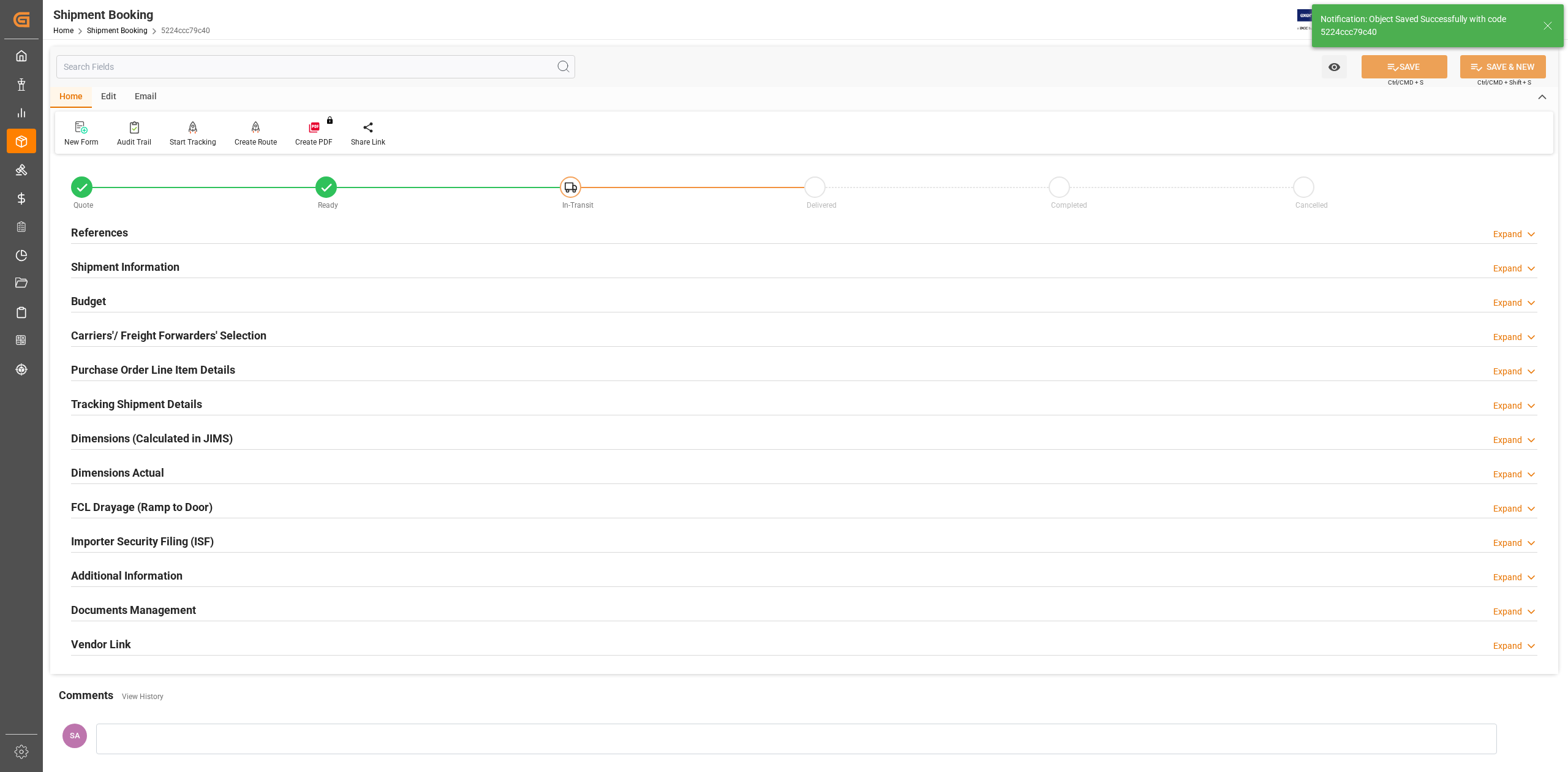
click at [140, 93] on div "Email" at bounding box center [146, 97] width 41 height 21
click at [84, 137] on div "Send Email" at bounding box center [82, 142] width 37 height 11
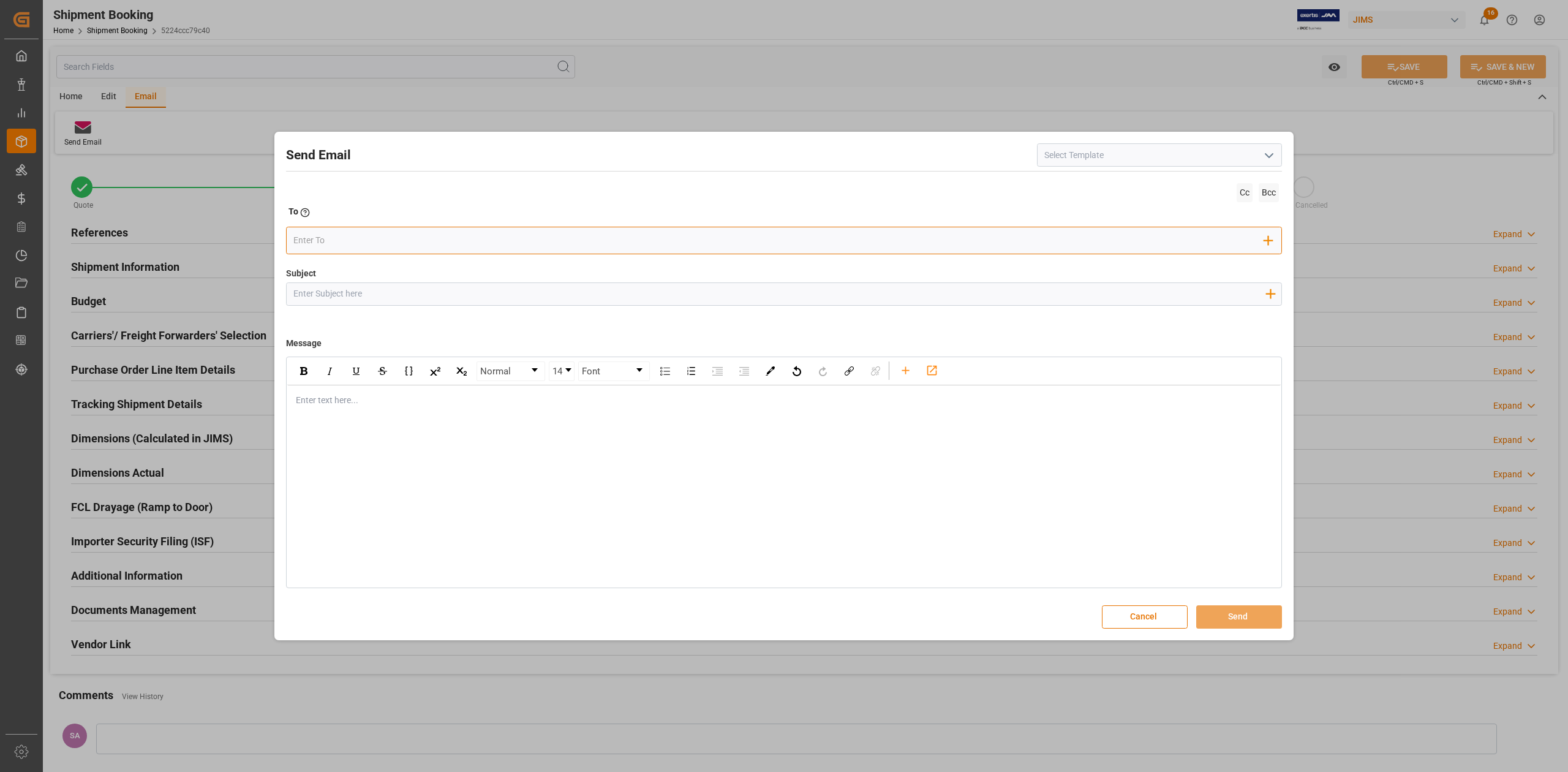
click at [584, 241] on input "email" at bounding box center [779, 241] width 971 height 18
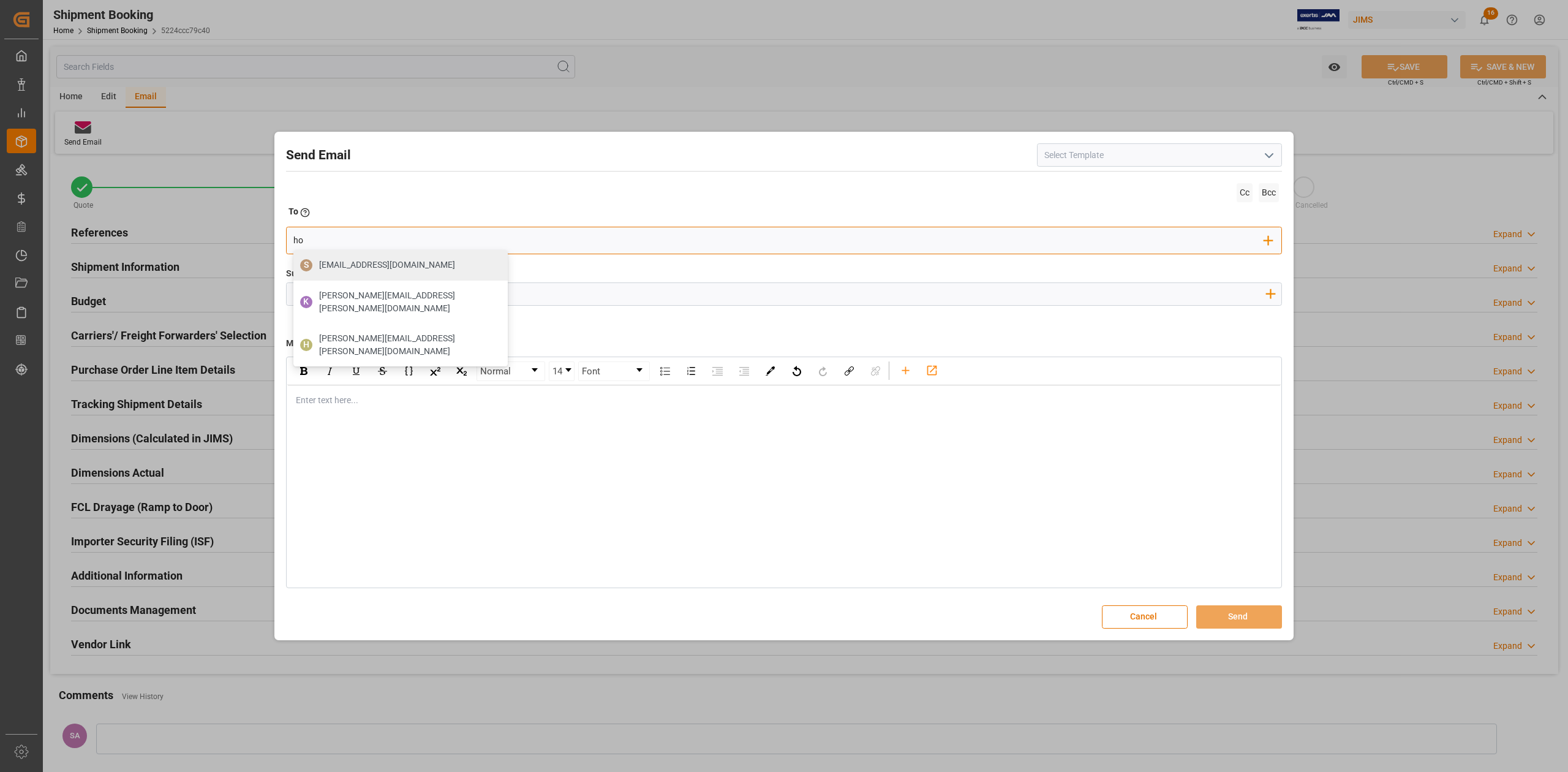
type input "ho"
click at [1239, 155] on input at bounding box center [1159, 155] width 245 height 24
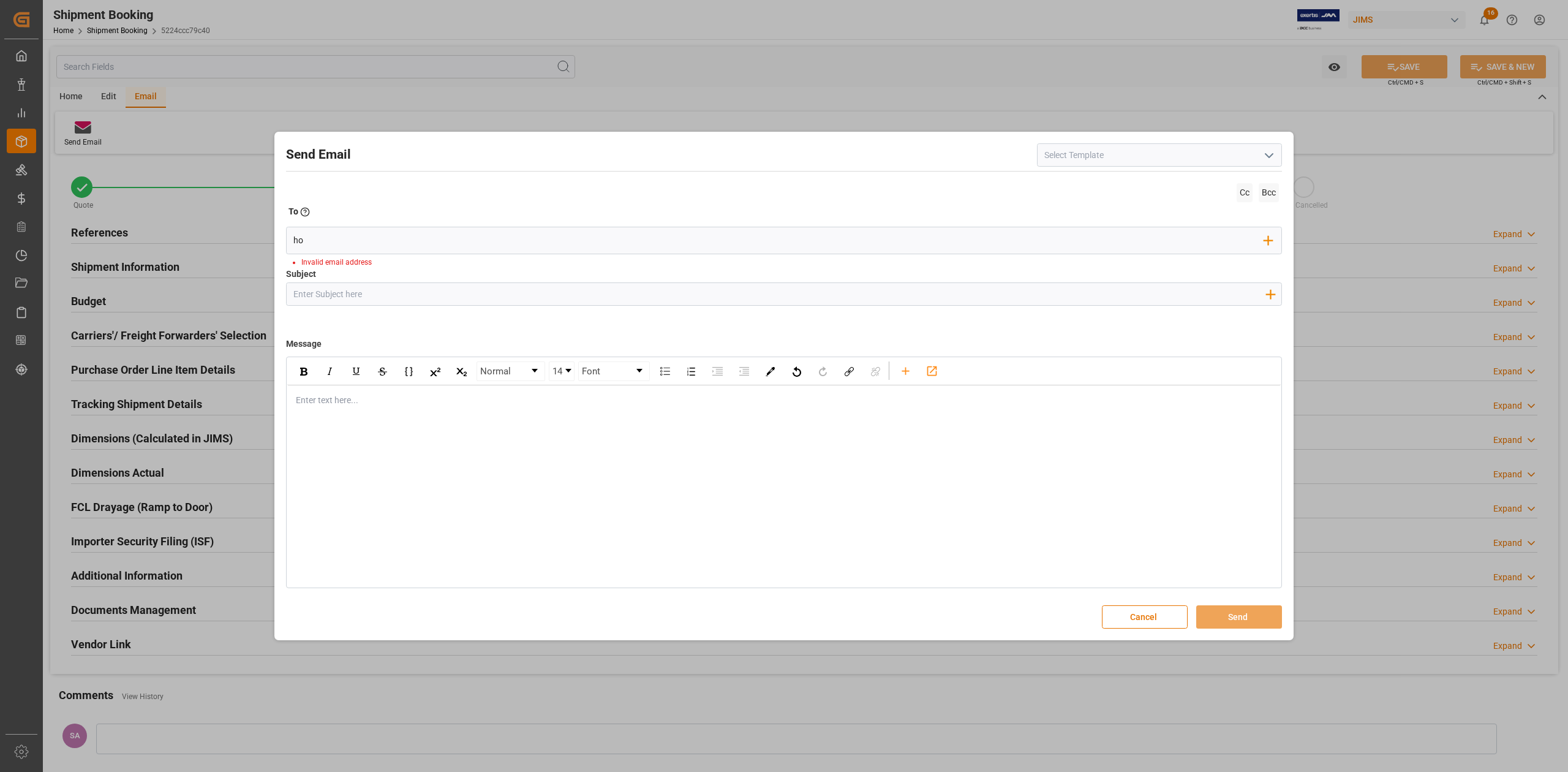
click at [1264, 156] on icon "open menu" at bounding box center [1269, 156] width 14 height 14
click at [1182, 179] on div "2BOOK - Ocean - Air freight" at bounding box center [1159, 182] width 244 height 27
type input "2BOOK - Ocean - Air freight"
type input "2BOOK {{jamReferenceNumber}} {{supplierFullName}} Ship from: {{country}} Ship t…"
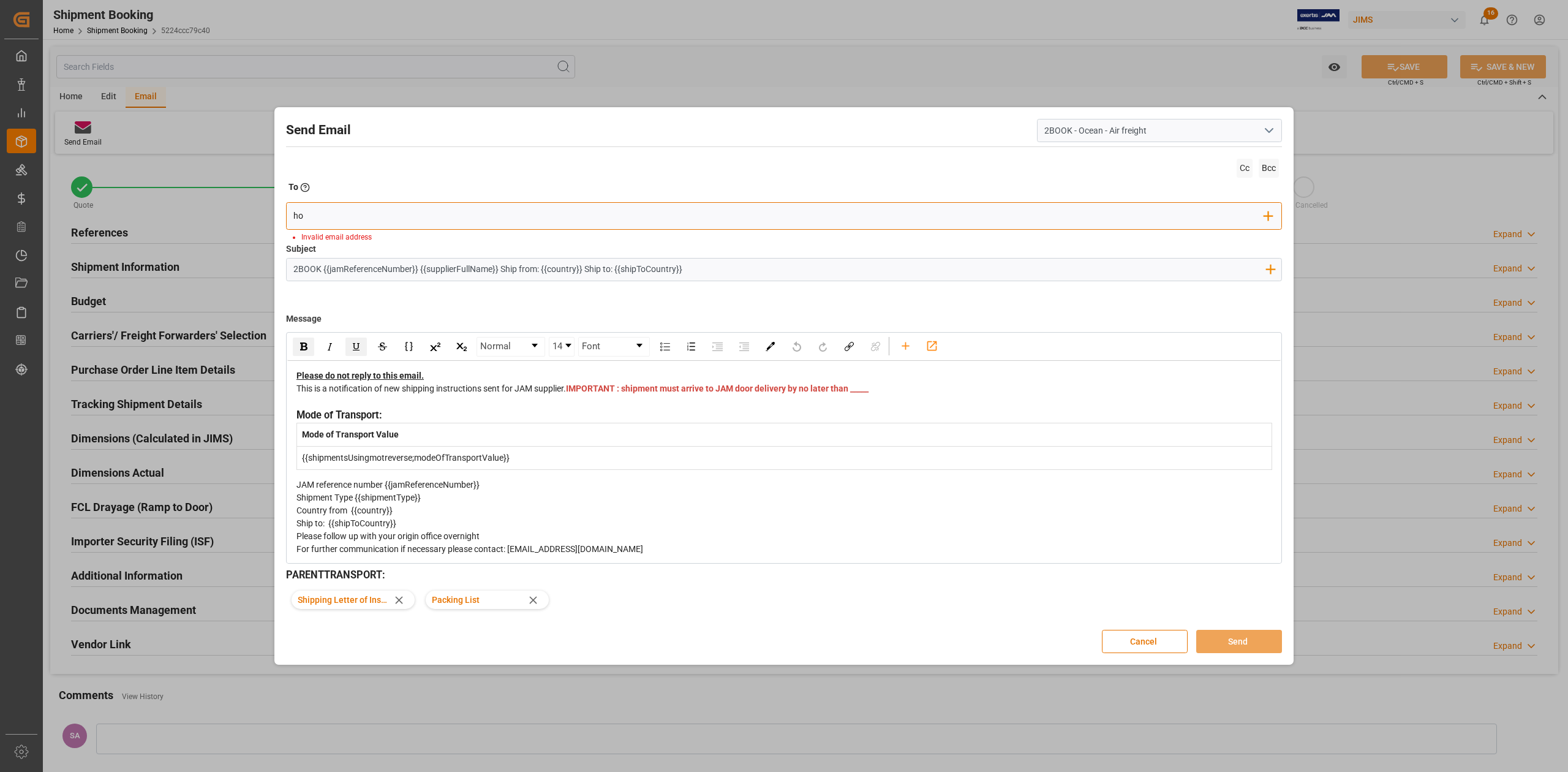
click at [358, 219] on input "ho" at bounding box center [779, 216] width 971 height 18
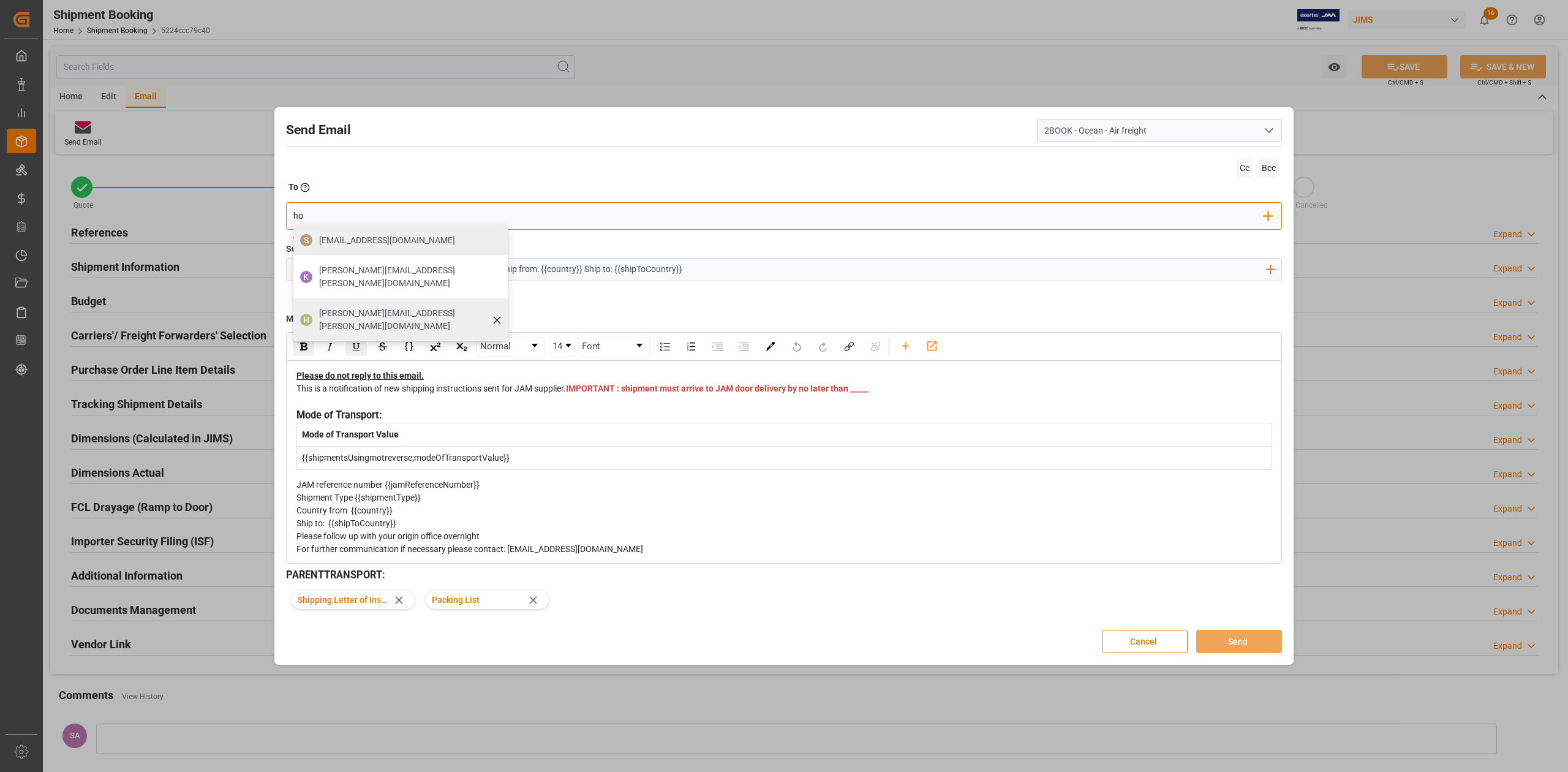
click at [329, 307] on span "hollie.mclean@si-log.com" at bounding box center [409, 319] width 180 height 25
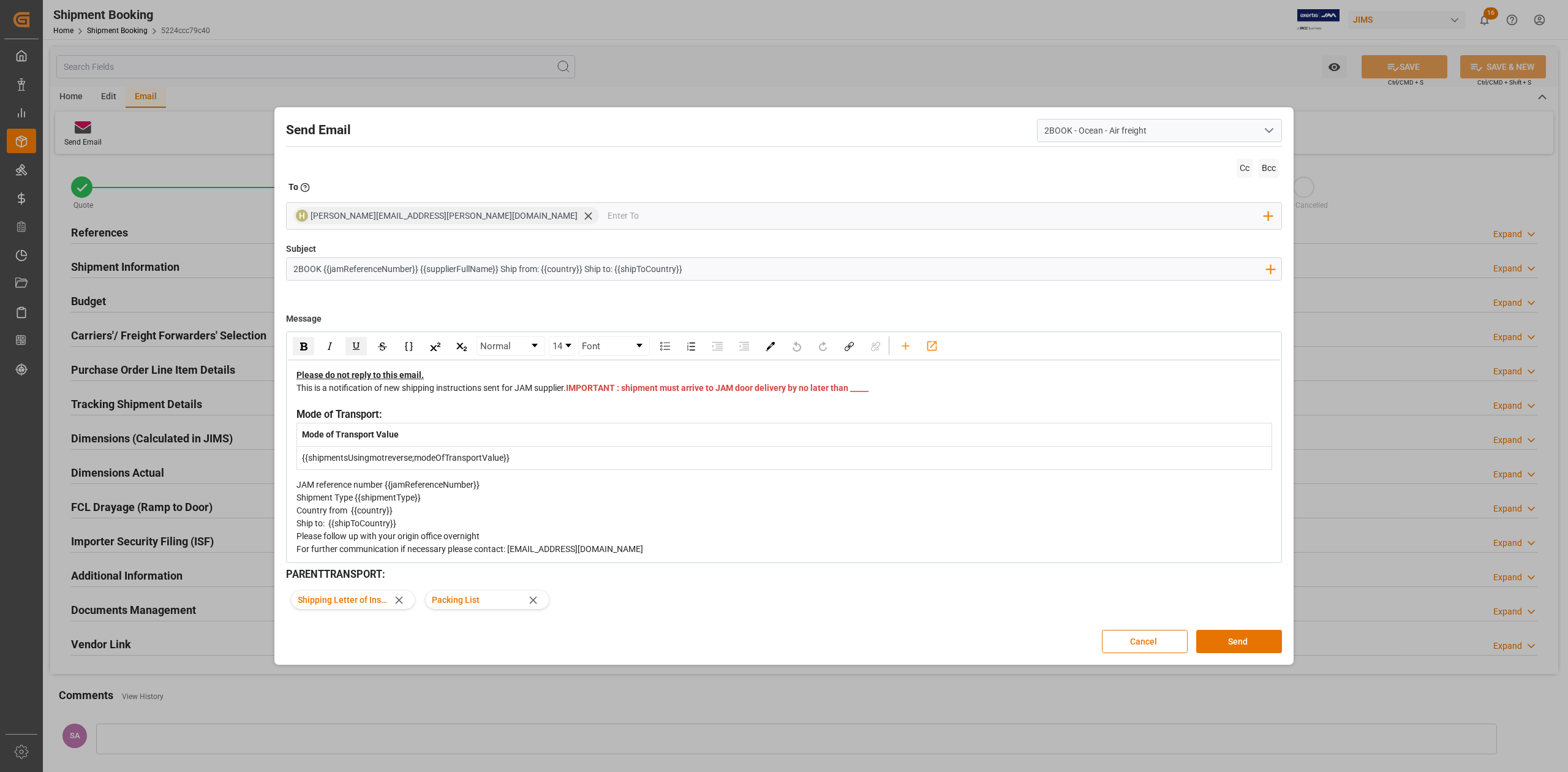
click at [592, 393] on span "IMPORTANT : shipment must arrive to JAM door delivery by no later than _____" at bounding box center [717, 388] width 303 height 10
click at [566, 393] on span "IMPORTANT : shipment must arrive to JAM door delivery by no later than 11/20/20…" at bounding box center [721, 388] width 310 height 10
click at [318, 407] on div "This is a notification of new shipping instructions sent for JAM supplier. IMPO…" at bounding box center [784, 394] width 976 height 25
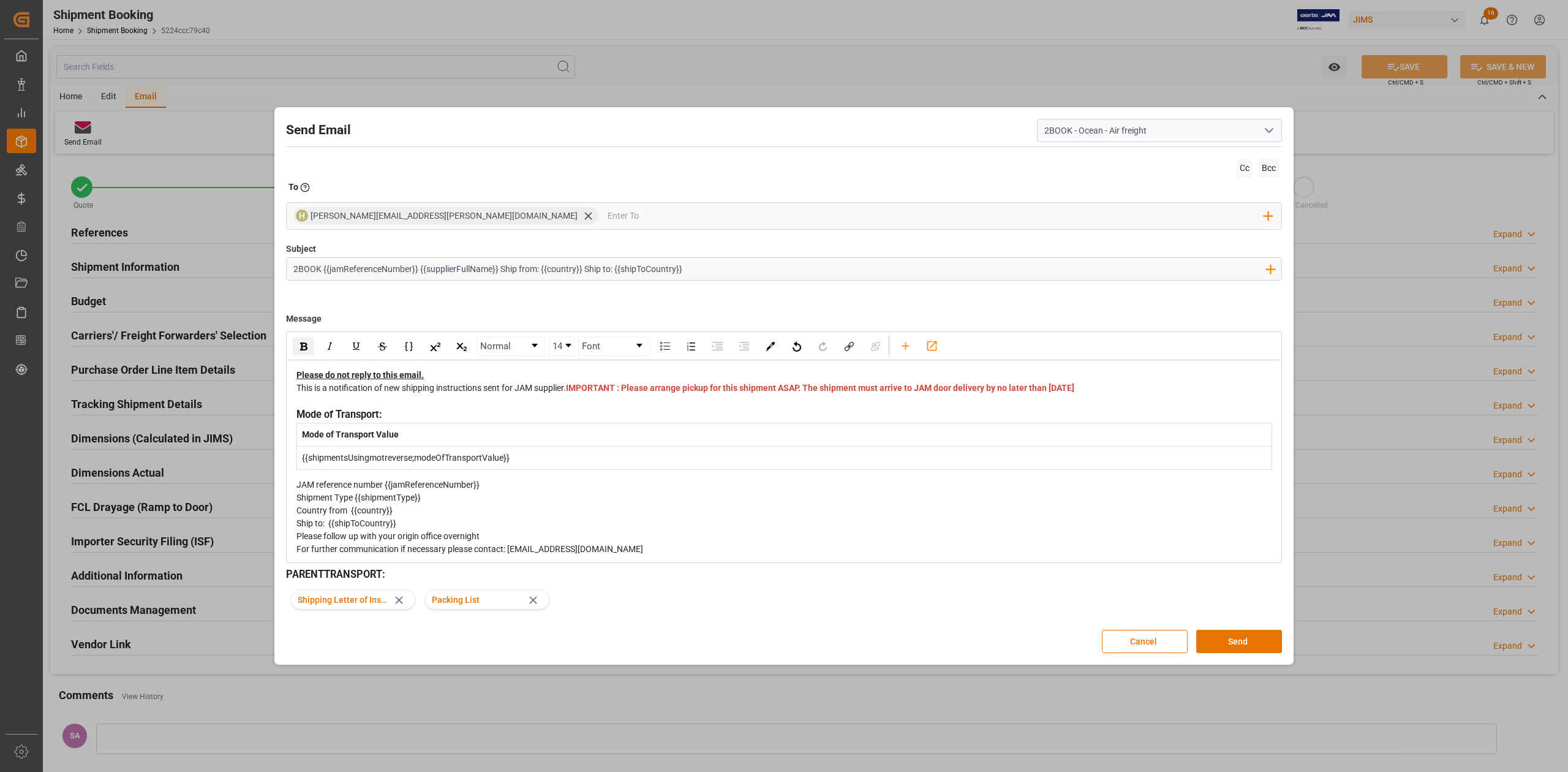
click at [324, 407] on div "This is a notification of new shipping instructions sent for JAM supplier. IMPO…" at bounding box center [784, 394] width 976 height 25
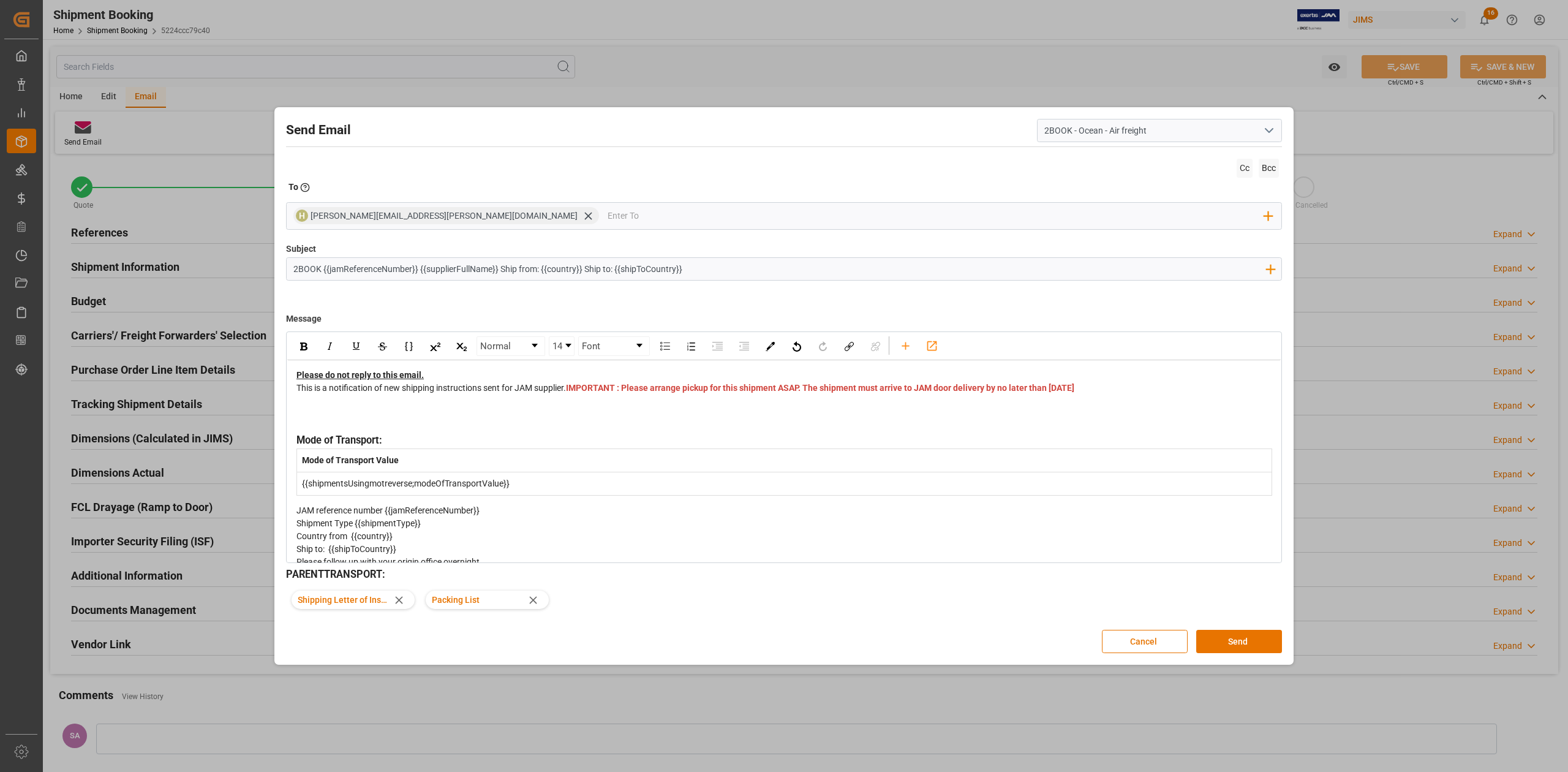
click at [346, 420] on div "rdw-editor" at bounding box center [784, 414] width 976 height 13
click at [531, 598] on icon at bounding box center [533, 599] width 7 height 7
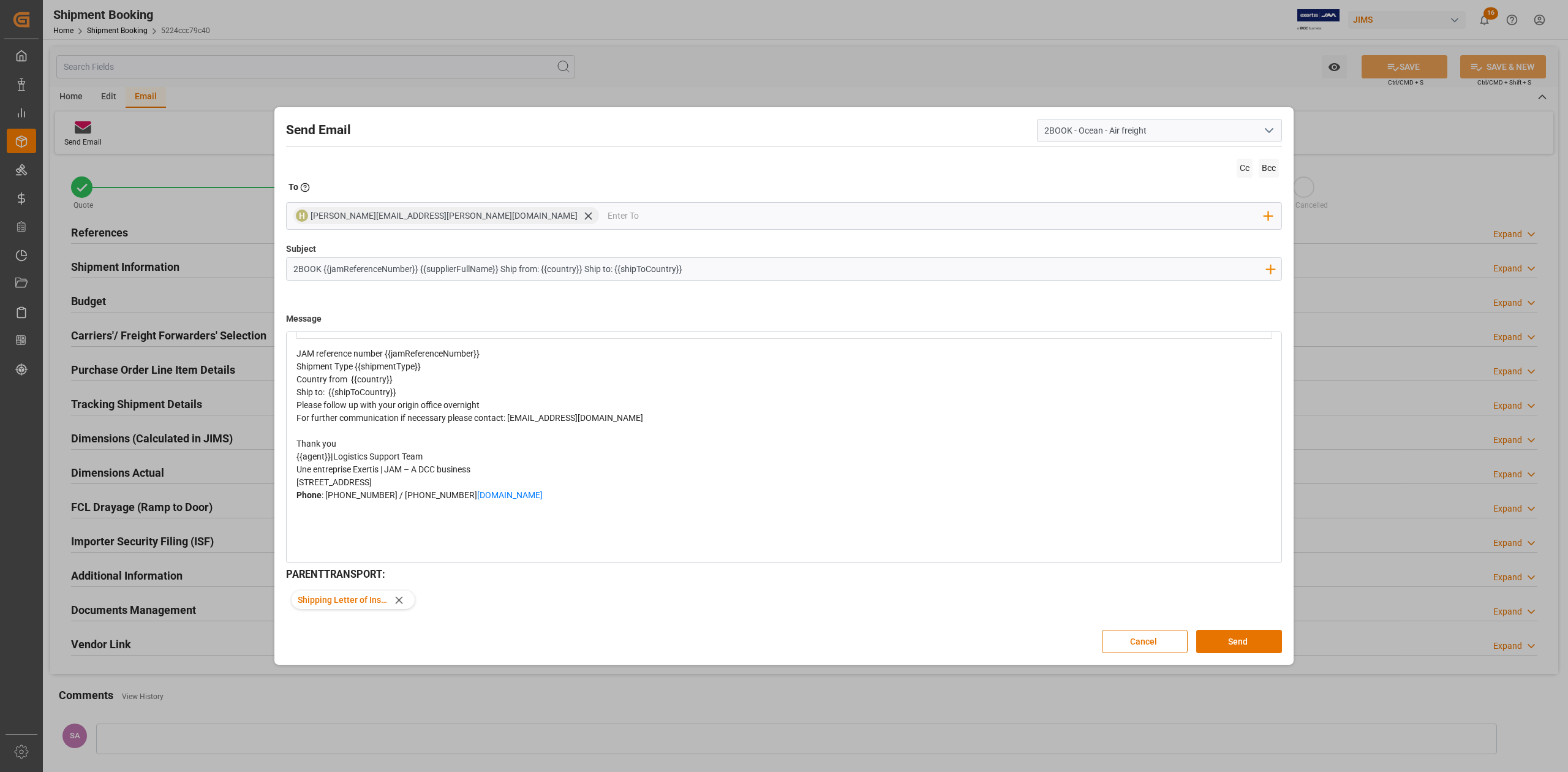
scroll to position [287, 0]
click at [1231, 643] on button "Send" at bounding box center [1239, 641] width 86 height 24
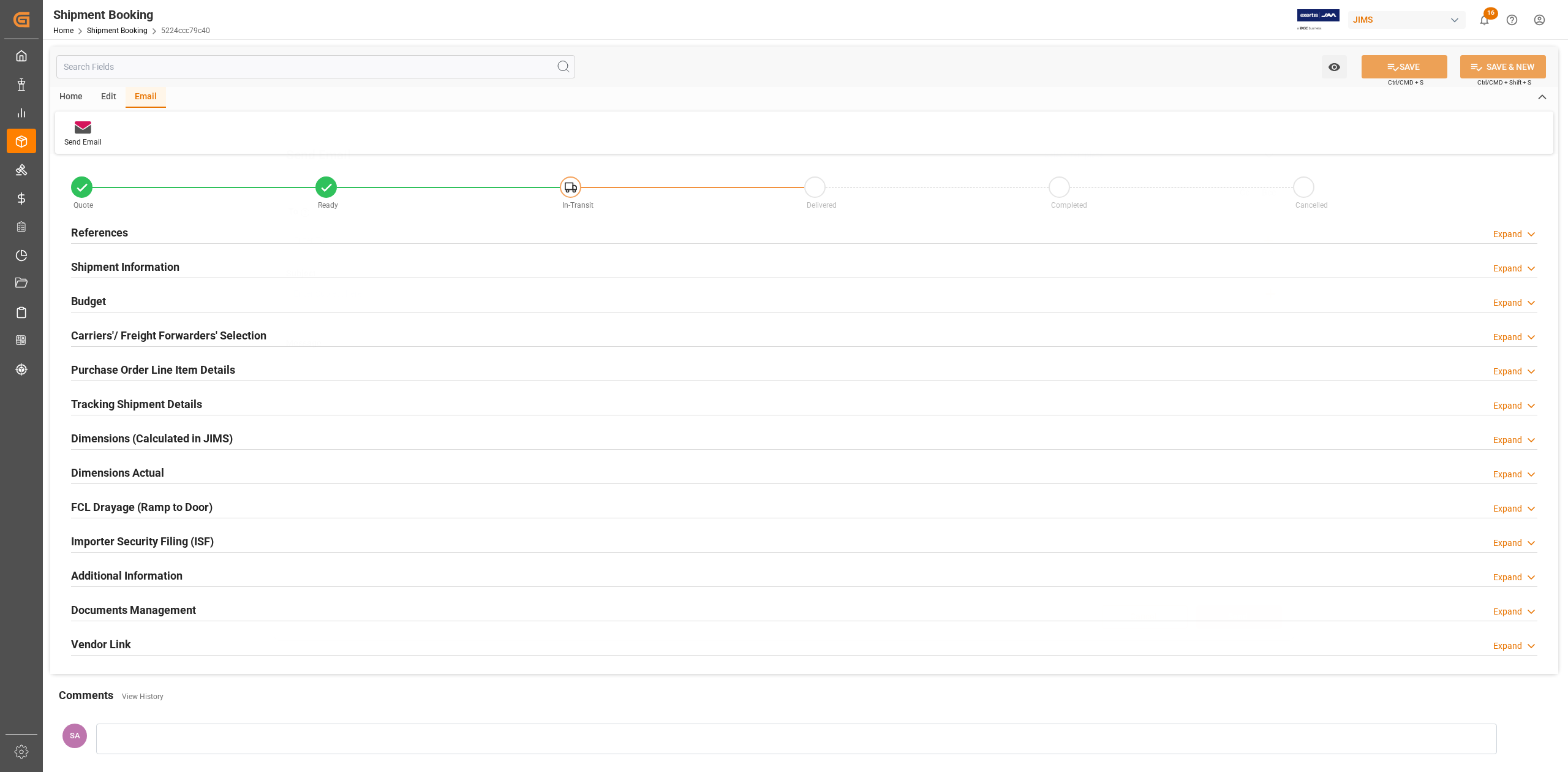
scroll to position [0, 0]
click at [170, 607] on h2 "Documents Management" at bounding box center [133, 609] width 125 height 16
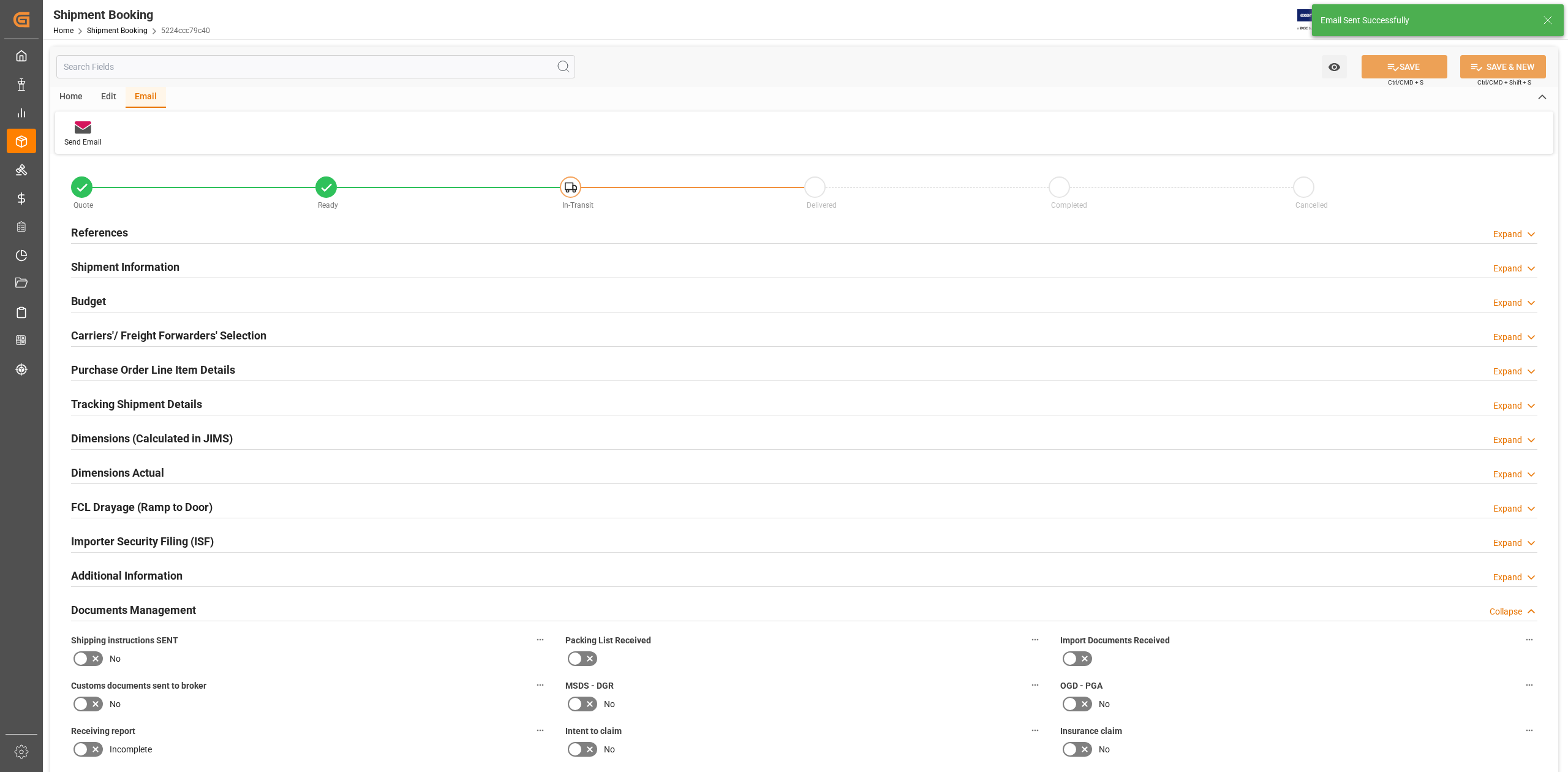
scroll to position [163, 0]
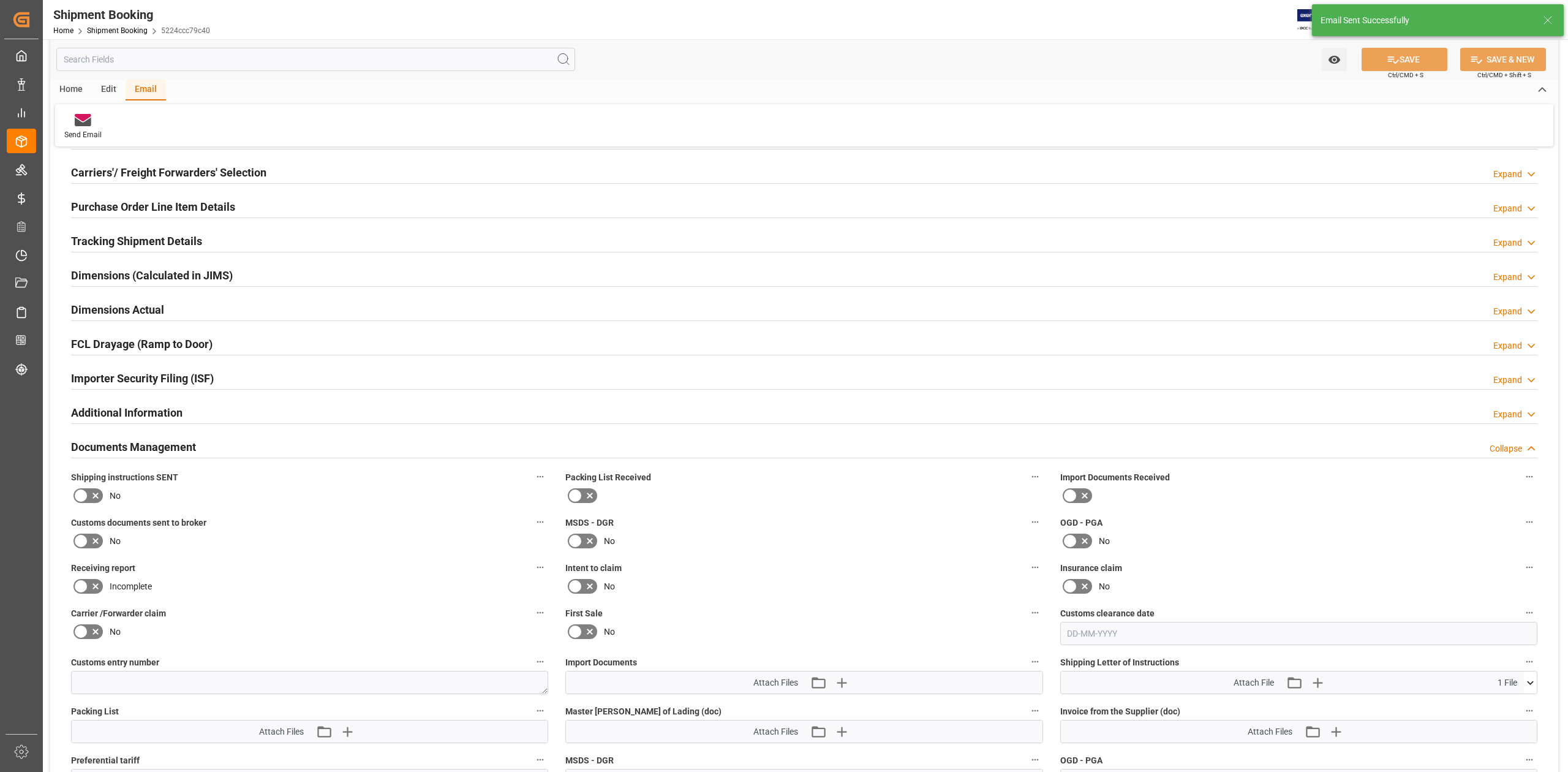
click at [78, 500] on icon at bounding box center [80, 495] width 14 height 14
click at [0, 0] on input "checkbox" at bounding box center [0, 0] width 0 height 0
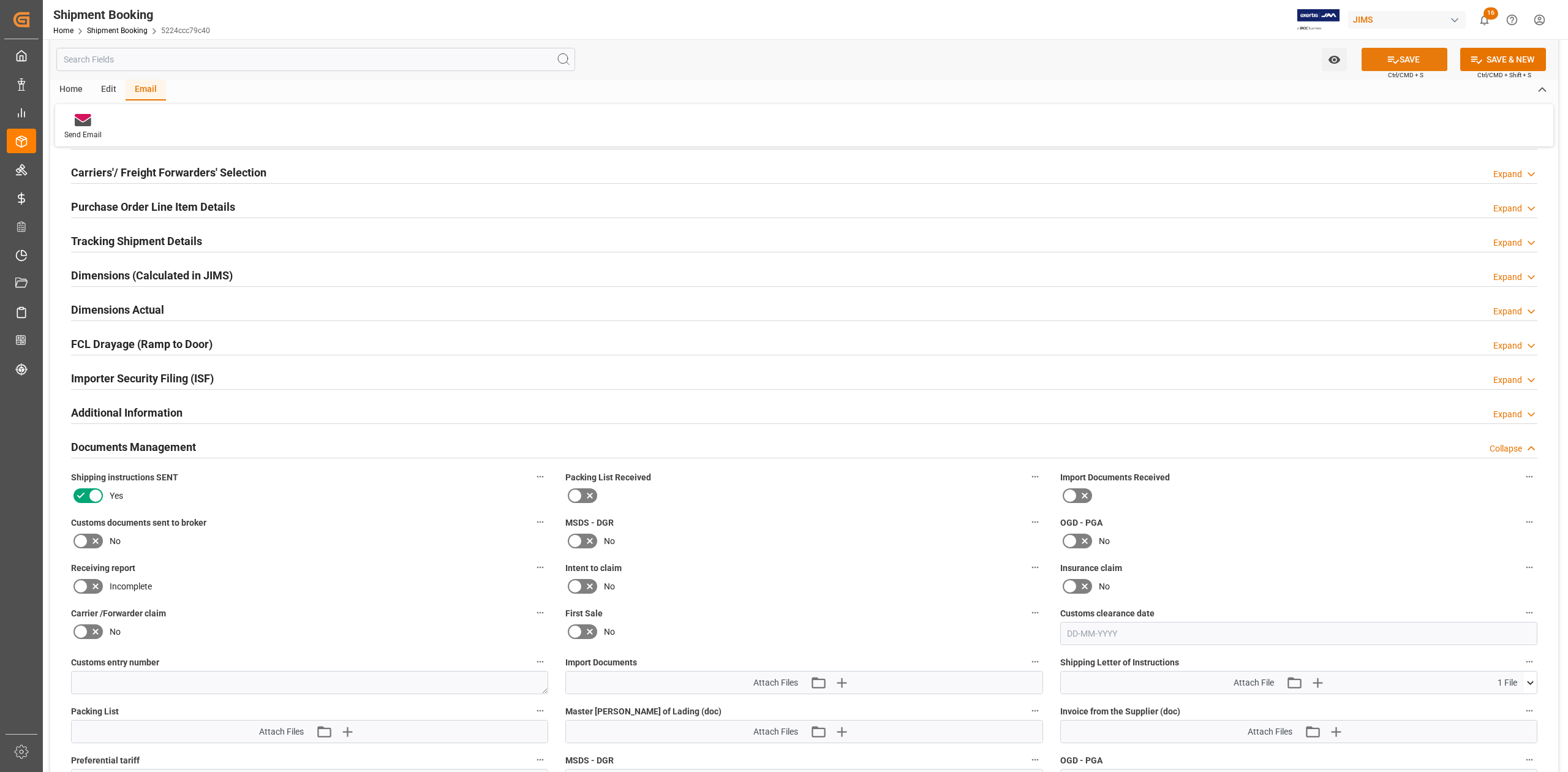
click at [1405, 59] on button "SAVE" at bounding box center [1404, 59] width 86 height 24
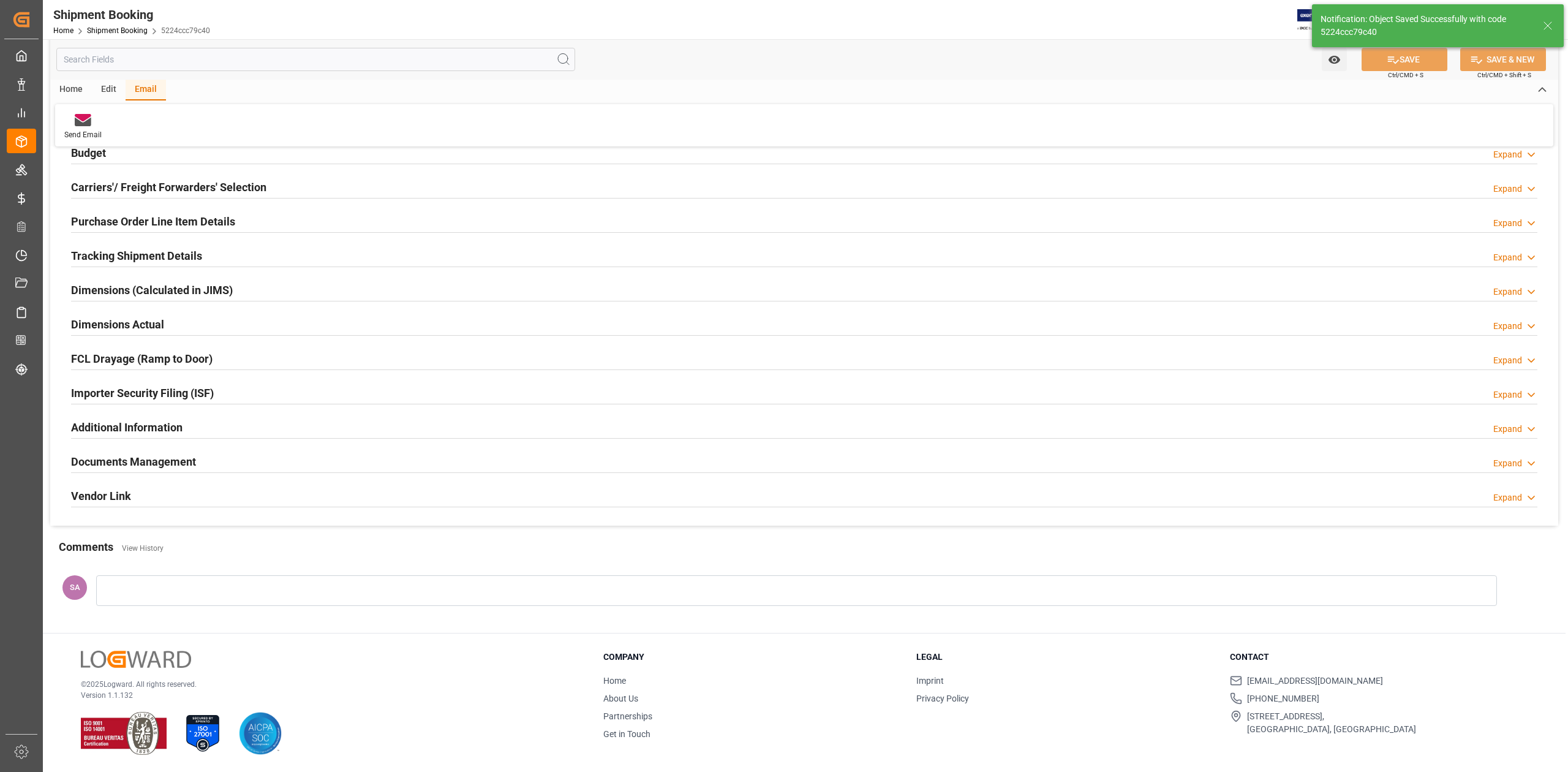
scroll to position [150, 0]
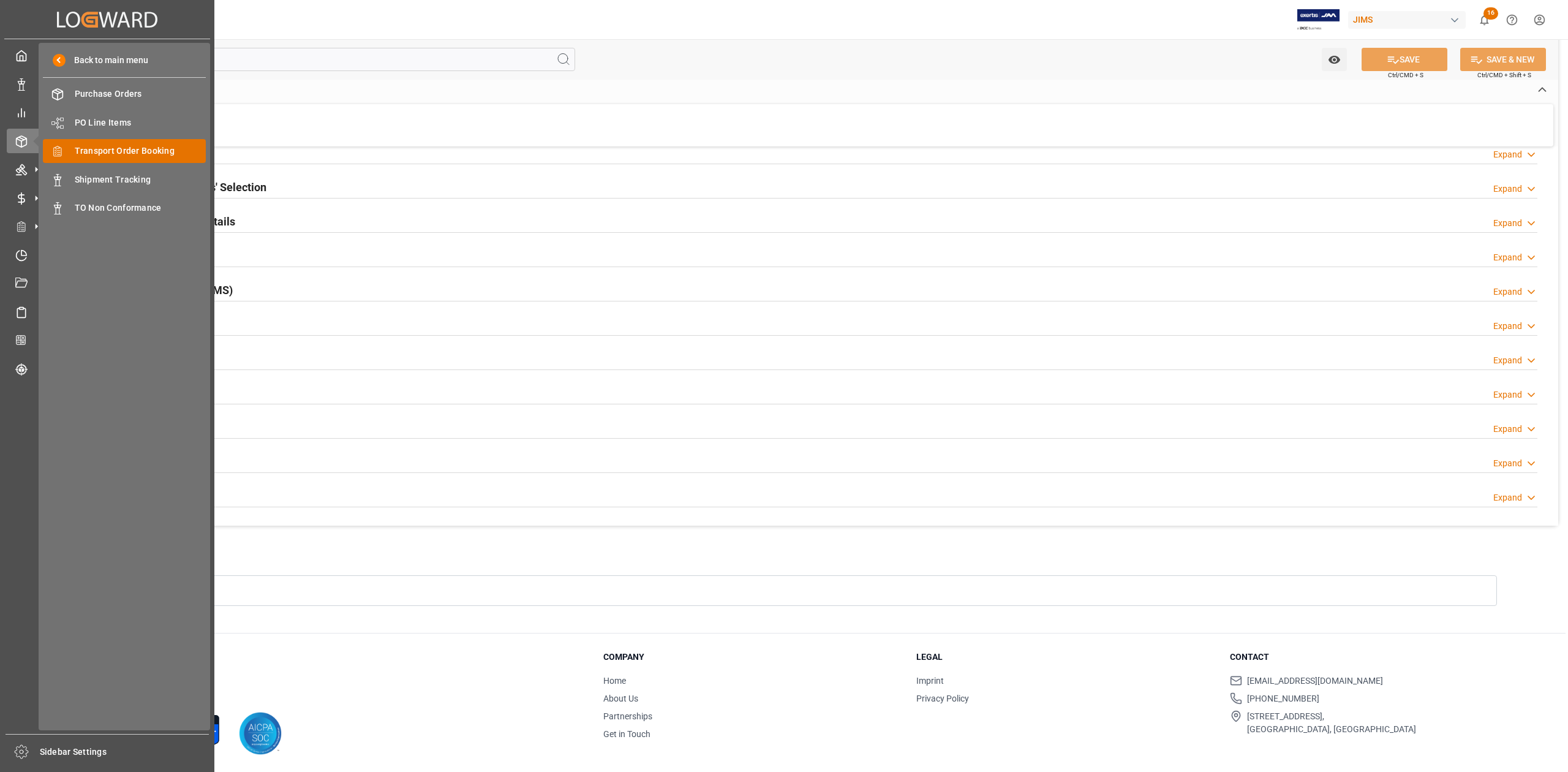
click at [129, 146] on span "Transport Order Booking" at bounding box center [140, 151] width 131 height 13
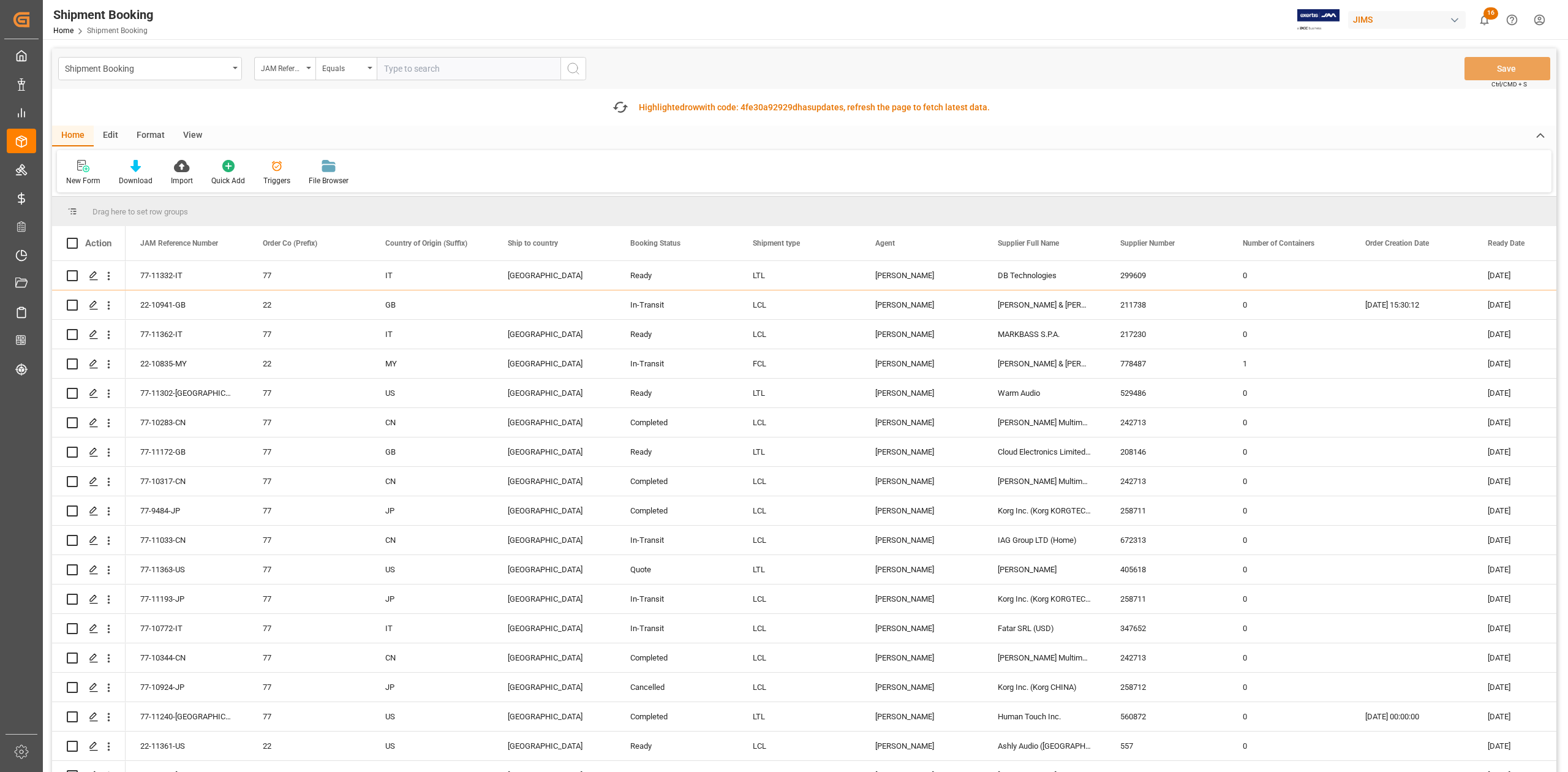
click at [416, 69] on input "text" at bounding box center [468, 69] width 184 height 24
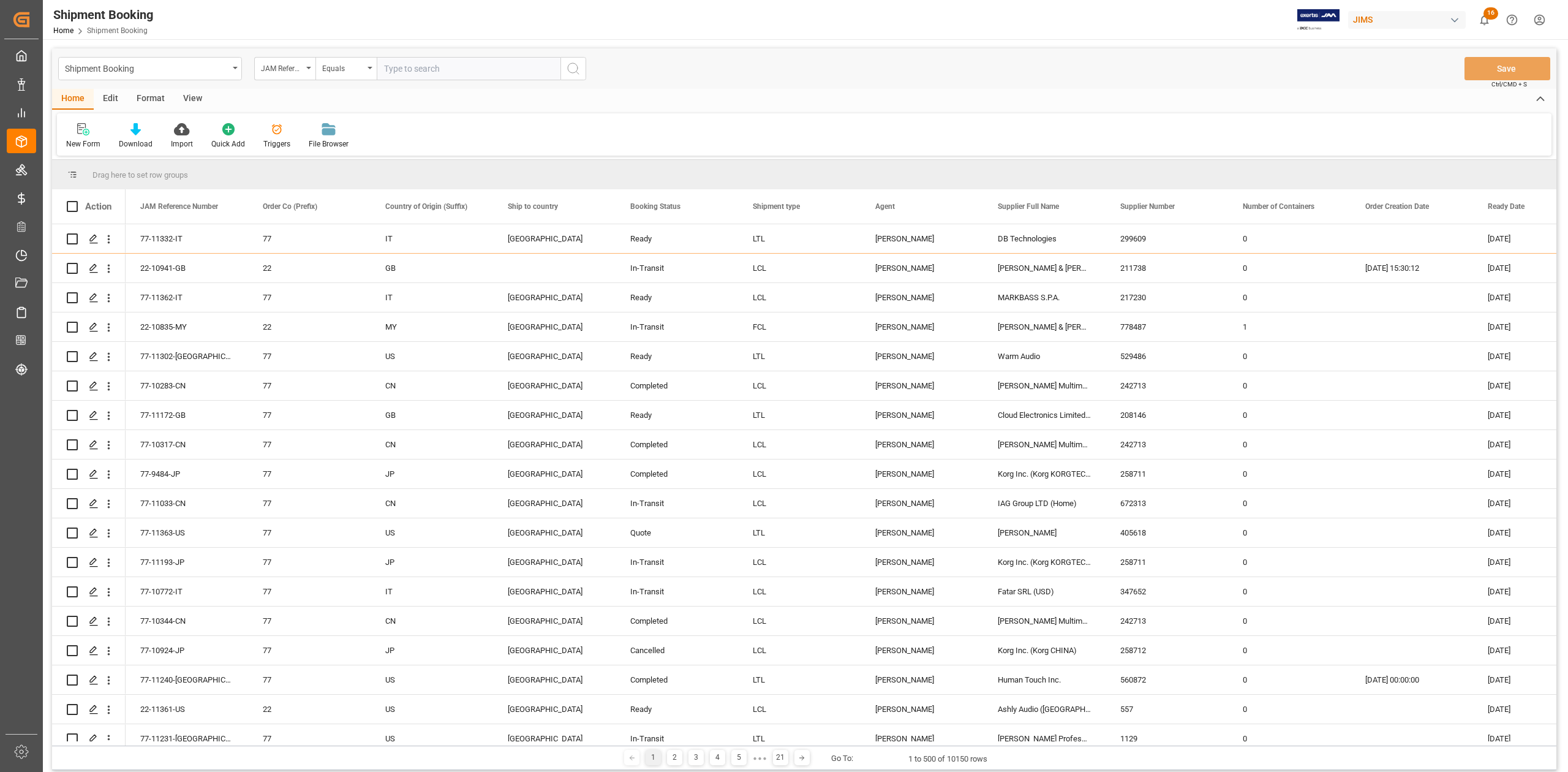
paste input "77-10772-IT"
type input "77-10772-IT"
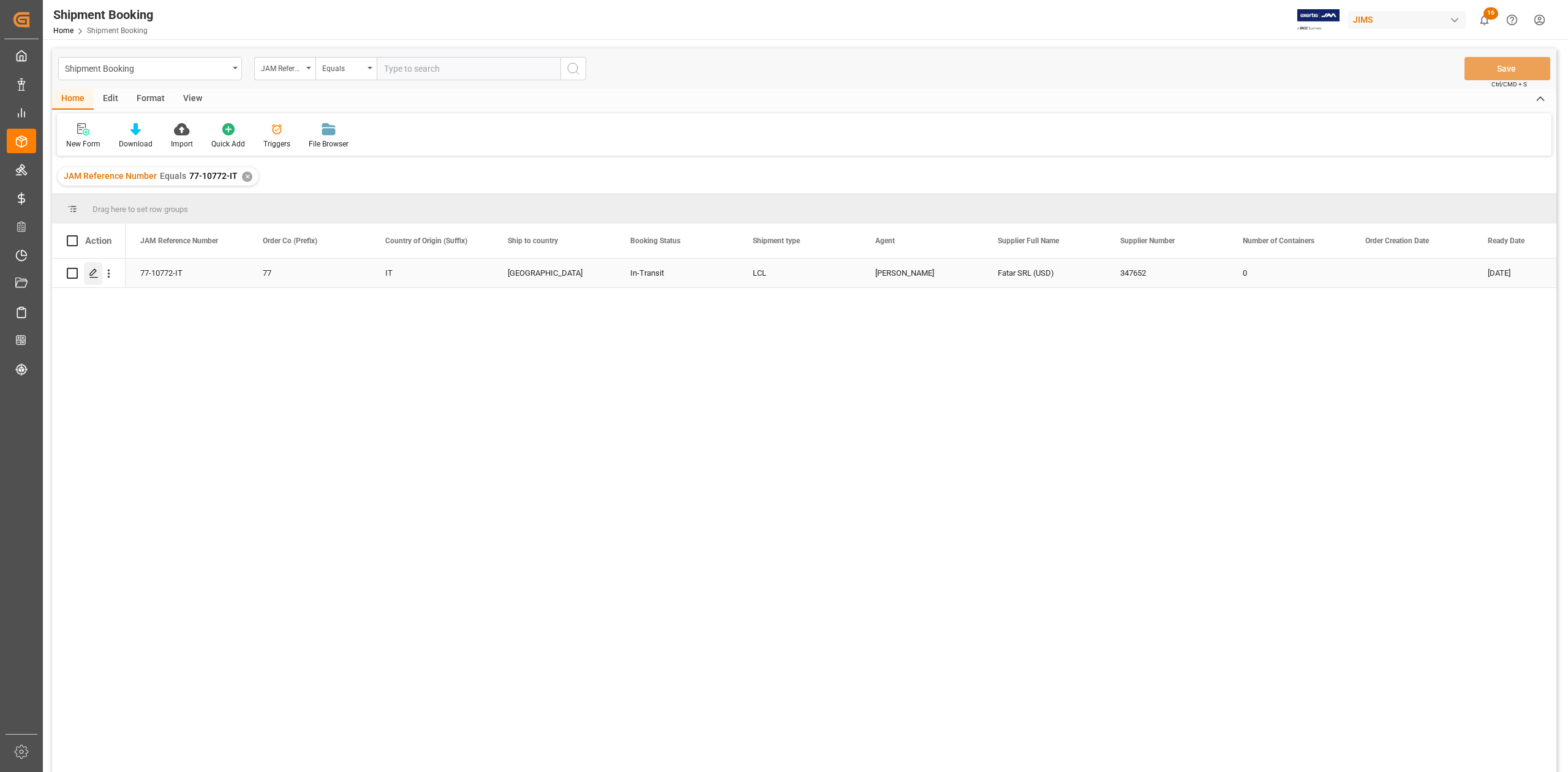
click at [91, 276] on icon "Press SPACE to select this row." at bounding box center [93, 273] width 10 height 10
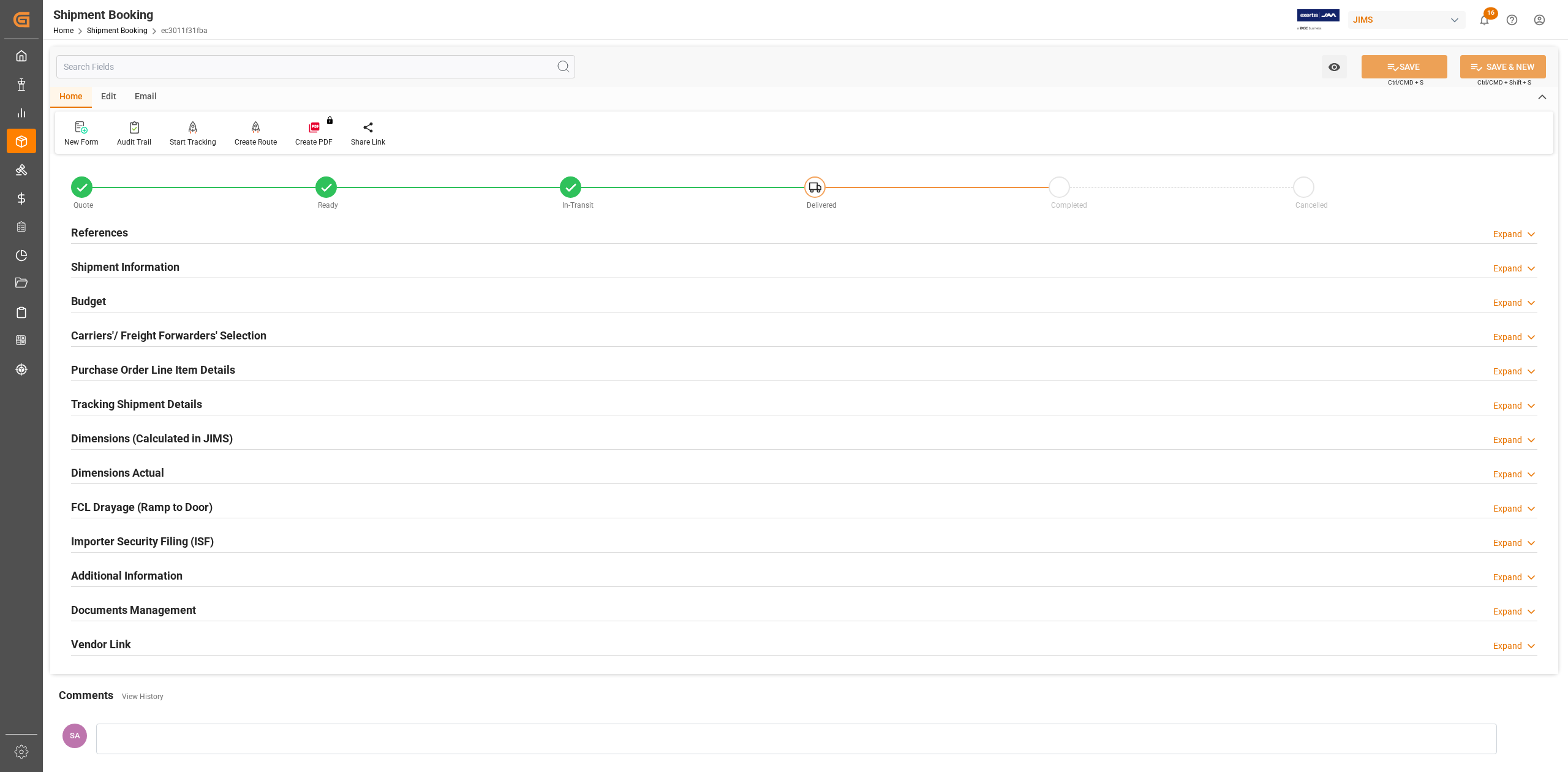
click at [111, 258] on h2 "Shipment Information" at bounding box center [125, 266] width 108 height 16
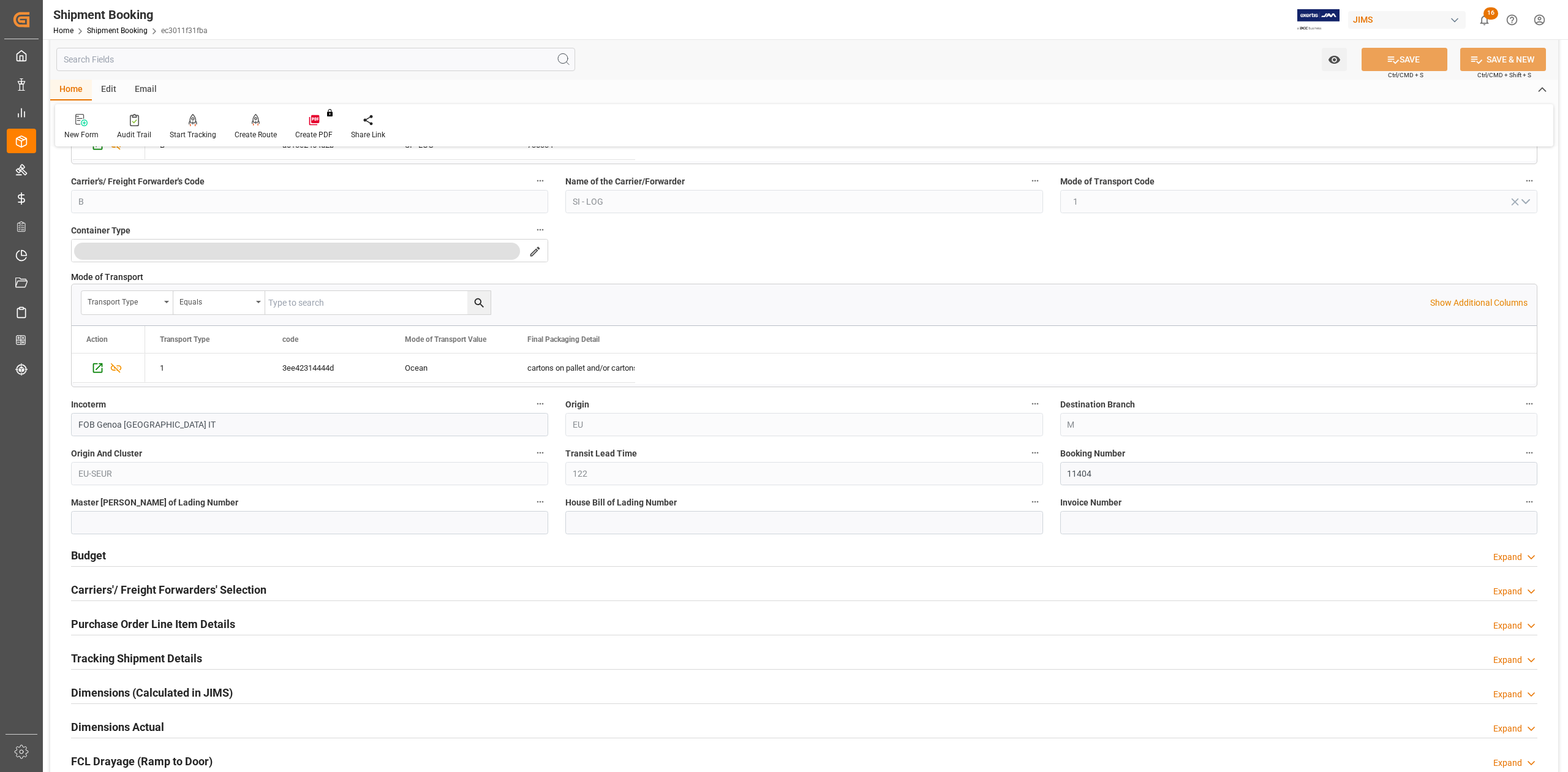
scroll to position [245, 0]
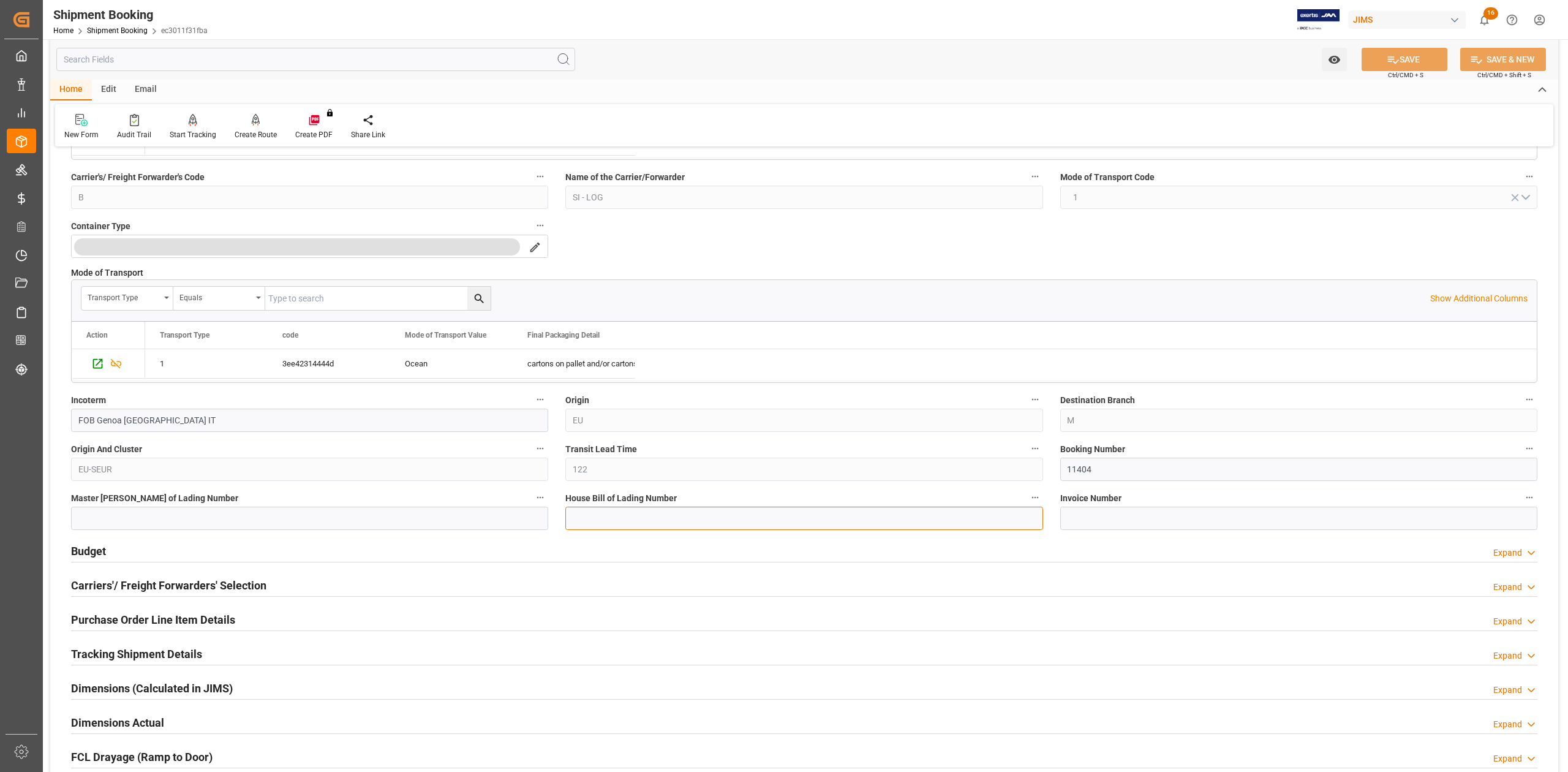
click at [667, 518] on input at bounding box center [804, 518] width 477 height 24
paste input "S43926YMQ"
type input "S43926YMQ"
click at [1392, 56] on icon at bounding box center [1393, 60] width 13 height 13
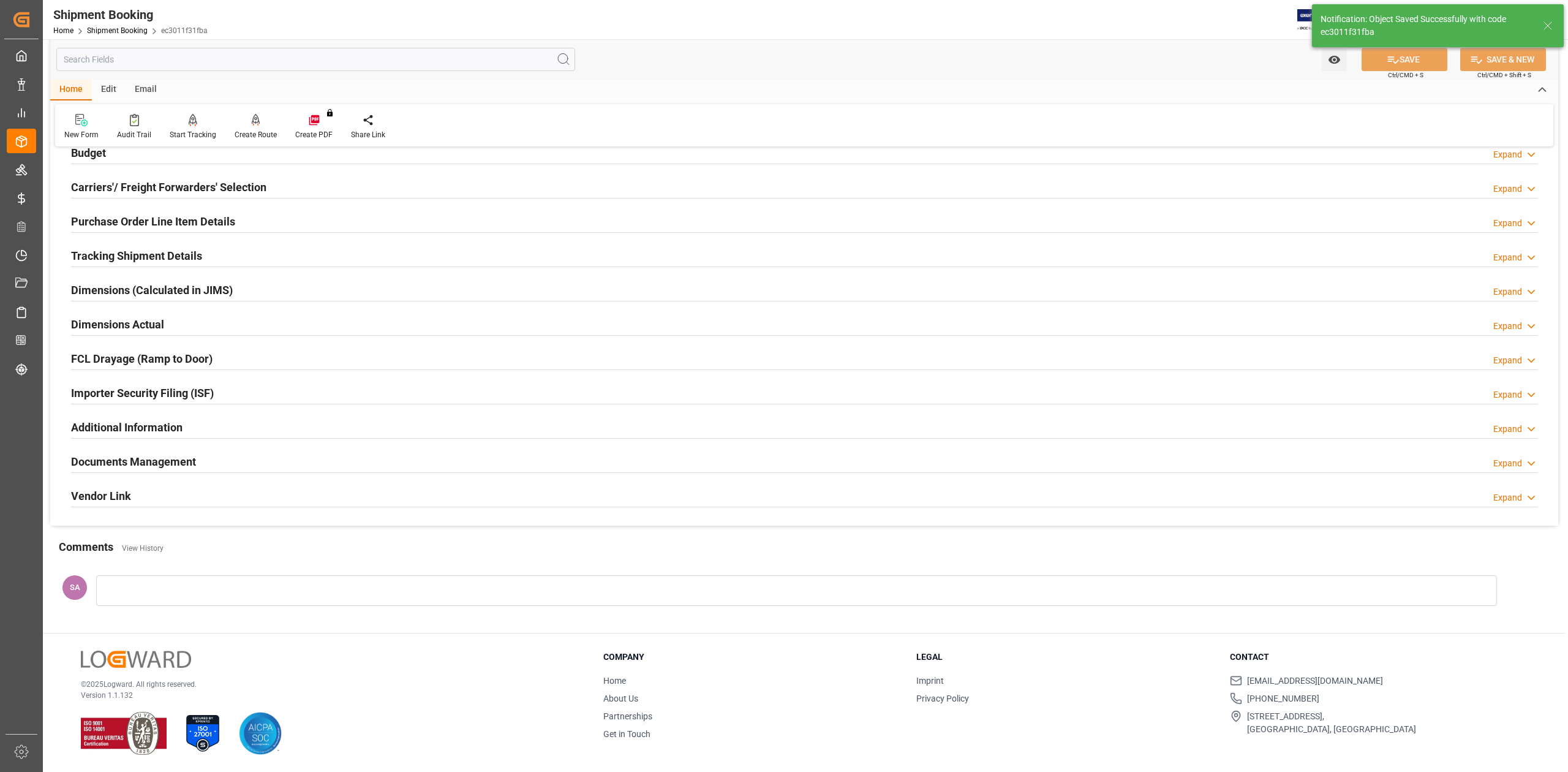
scroll to position [0, 0]
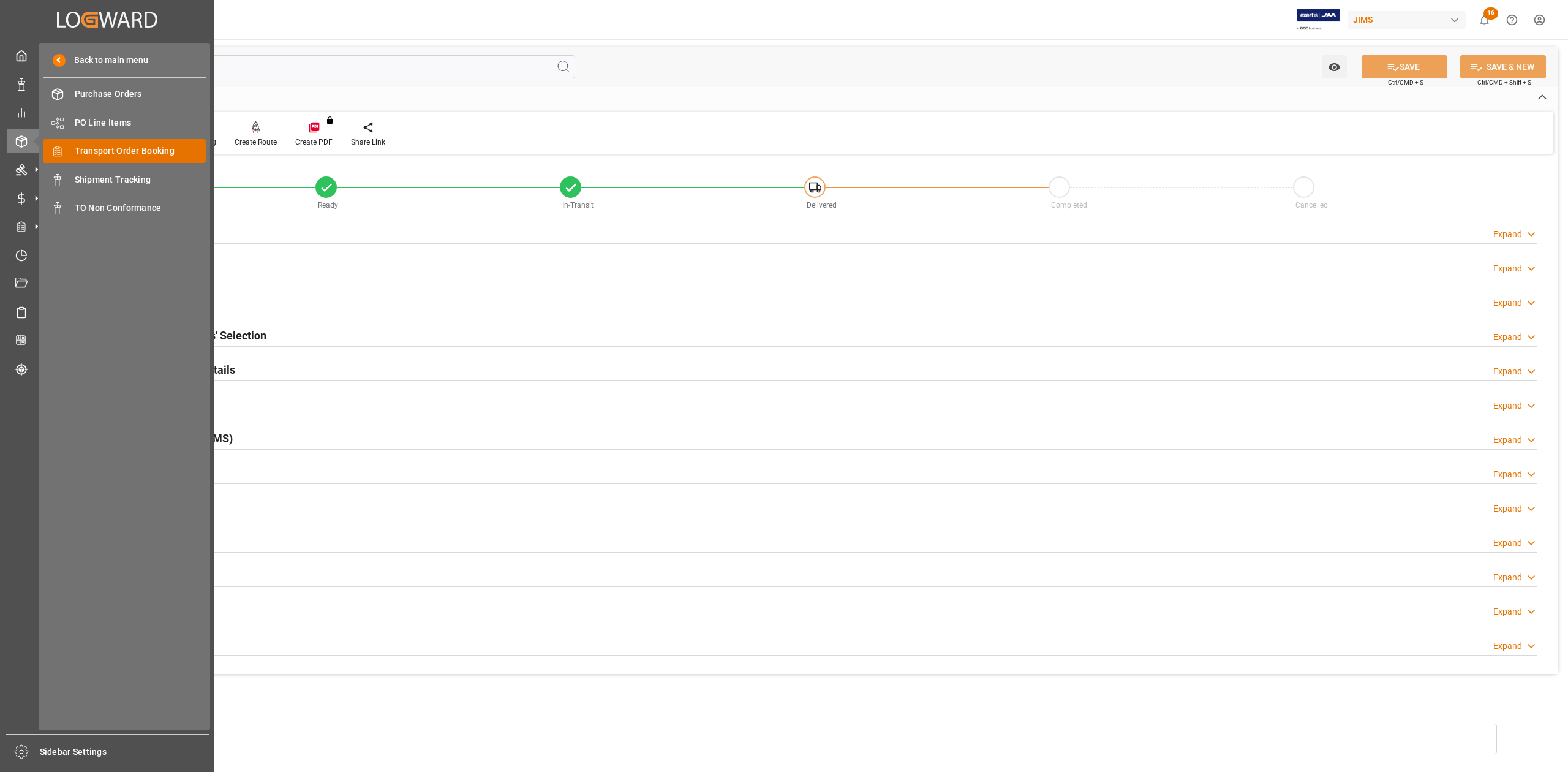
click at [119, 152] on span "Transport Order Booking" at bounding box center [140, 151] width 131 height 13
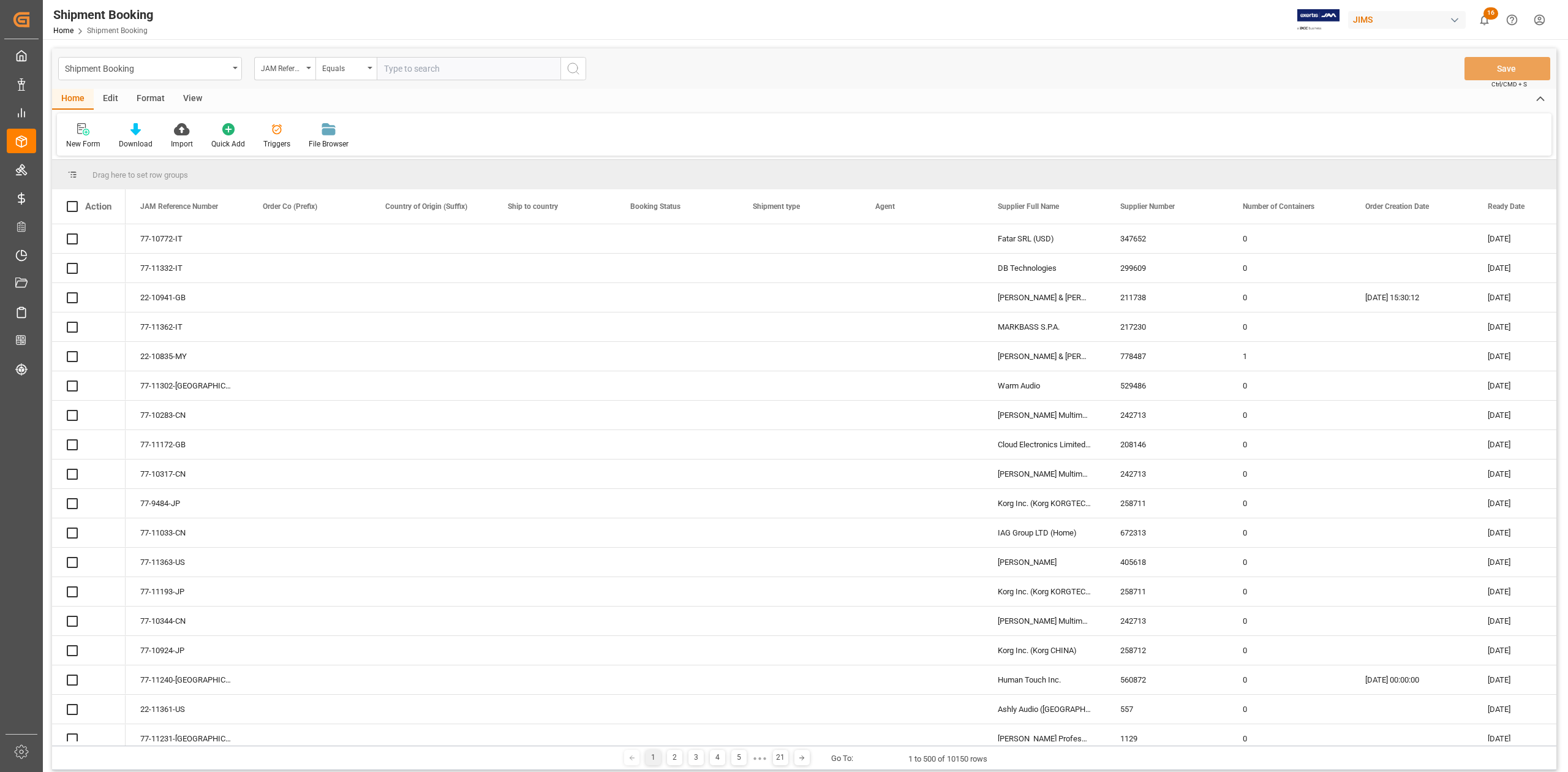
click at [473, 74] on input "text" at bounding box center [468, 69] width 184 height 24
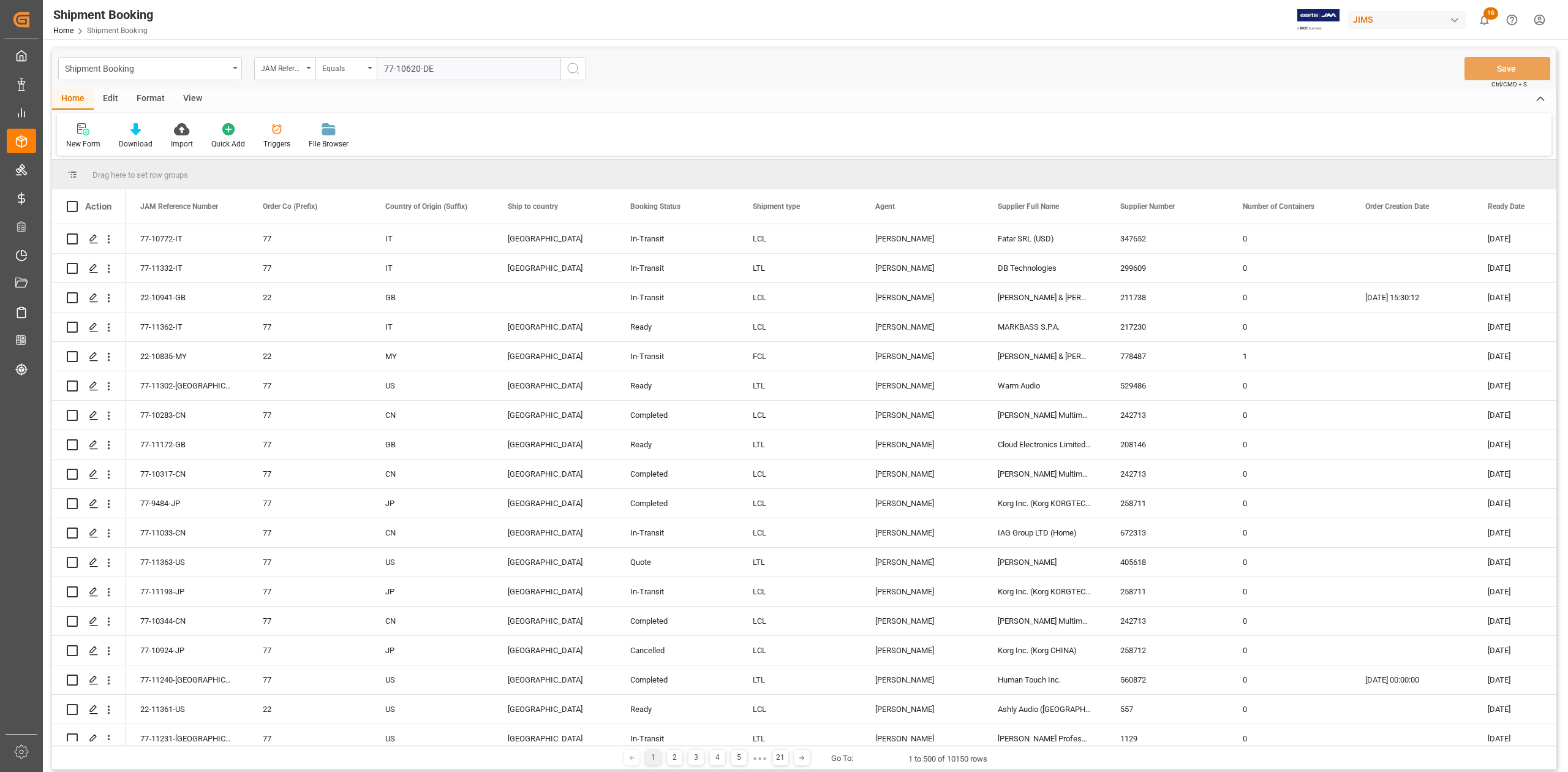
type input "77-10620-DE"
click at [583, 66] on button "search button" at bounding box center [573, 69] width 25 height 24
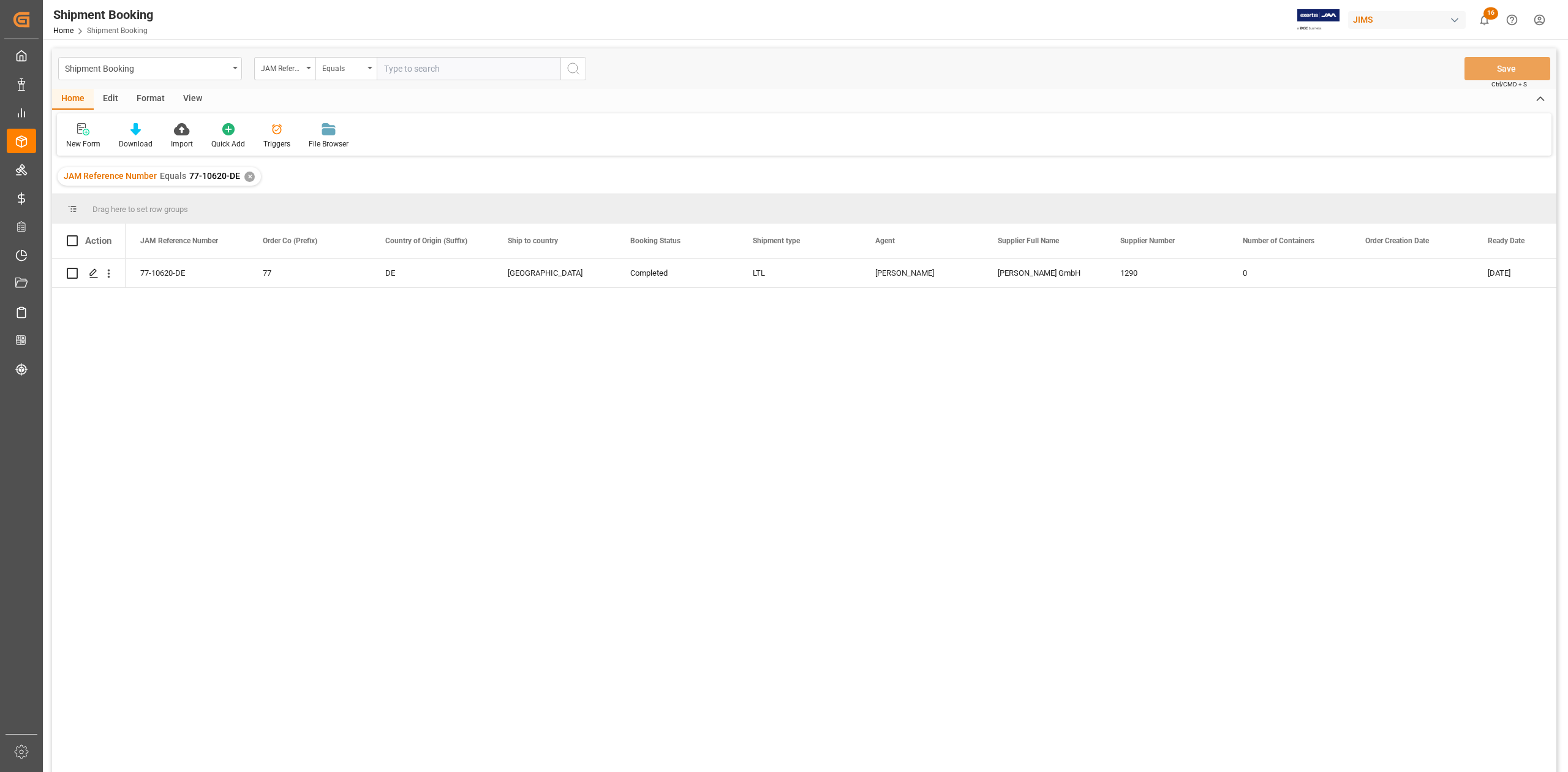
click at [246, 181] on div "✕" at bounding box center [250, 176] width 10 height 10
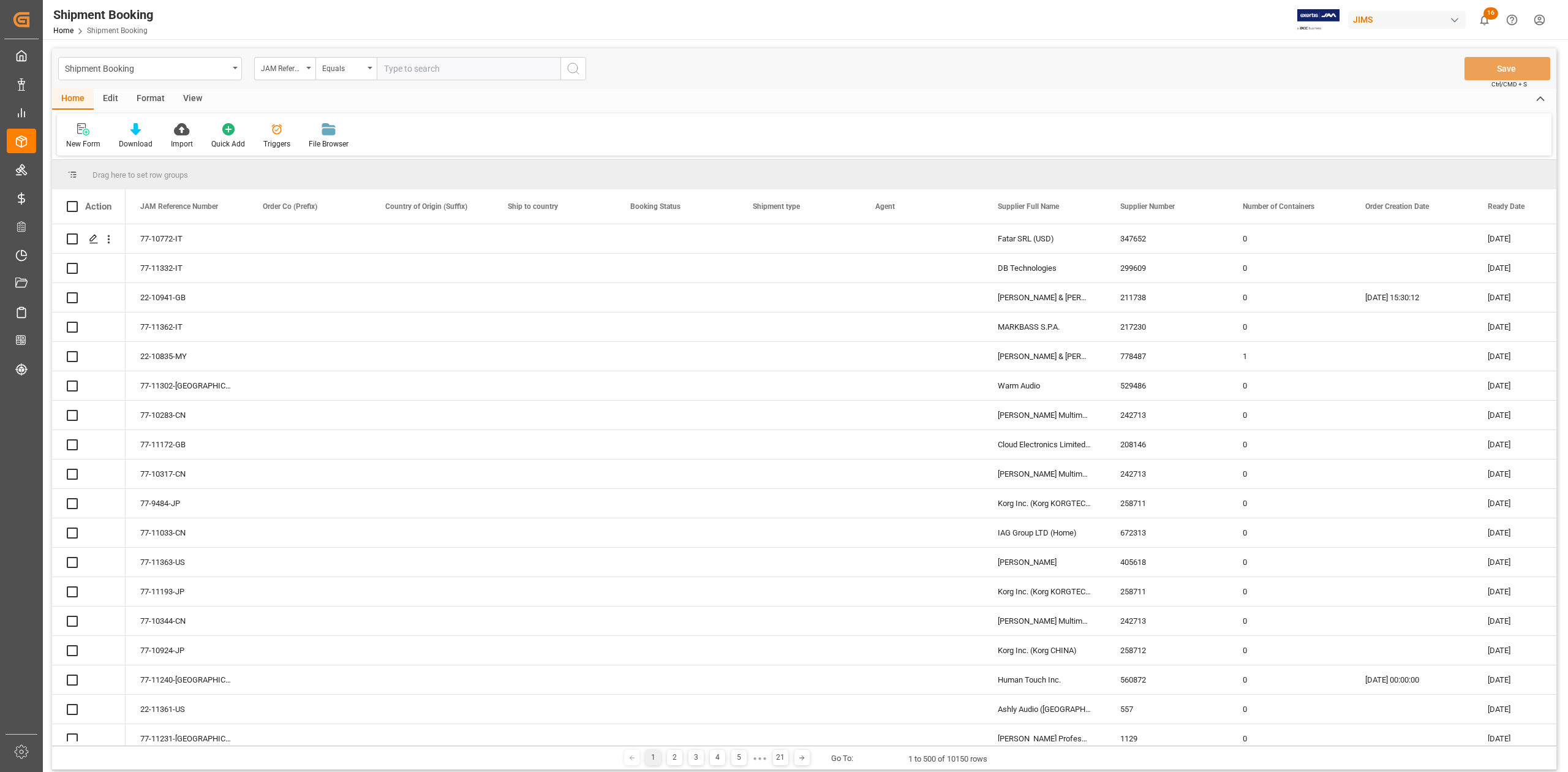
click at [461, 69] on input "text" at bounding box center [468, 69] width 184 height 24
paste input "77-11120-CN"
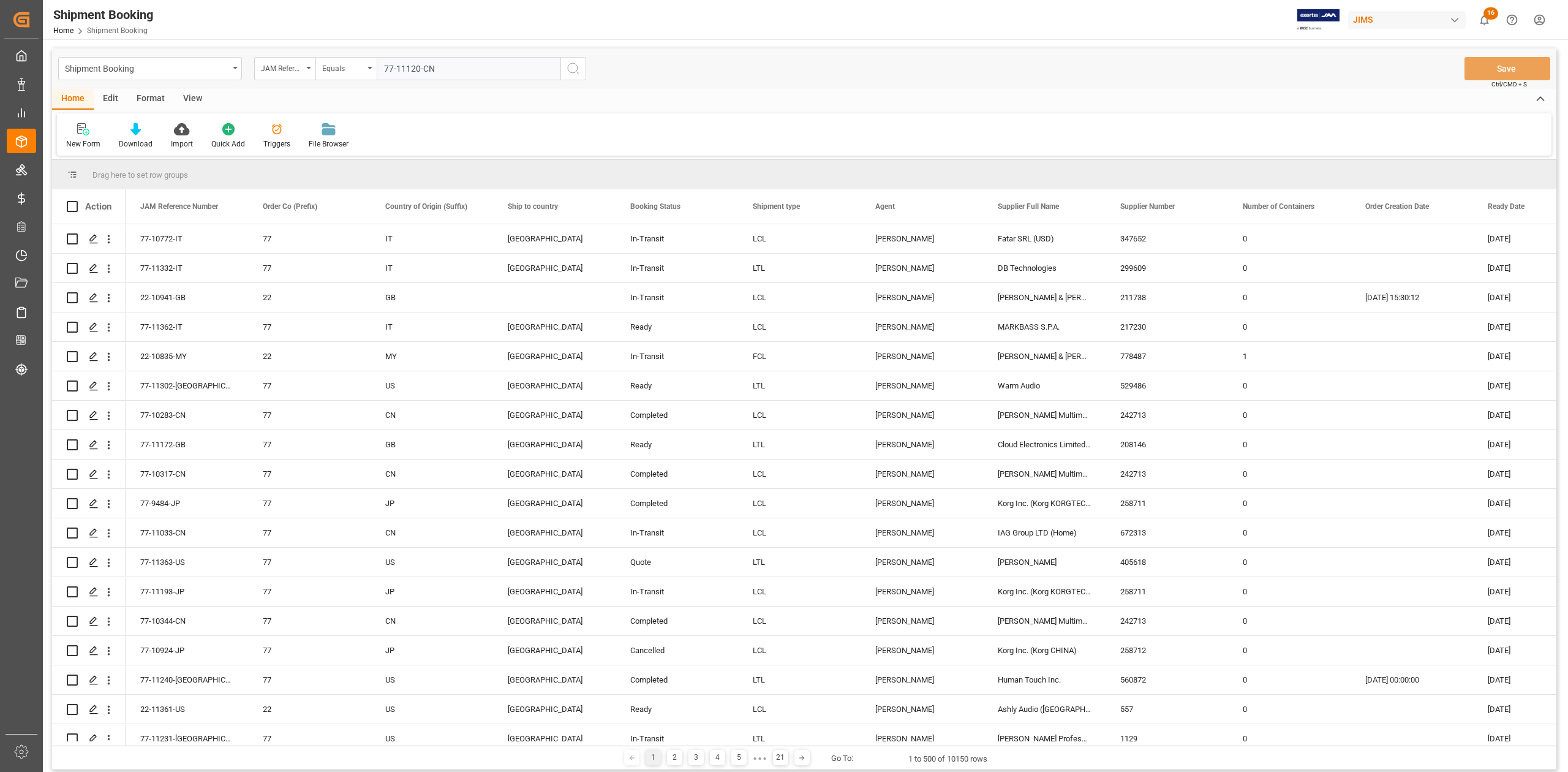
type input "77-11120-CN"
click at [567, 69] on icon "search button" at bounding box center [573, 69] width 14 height 14
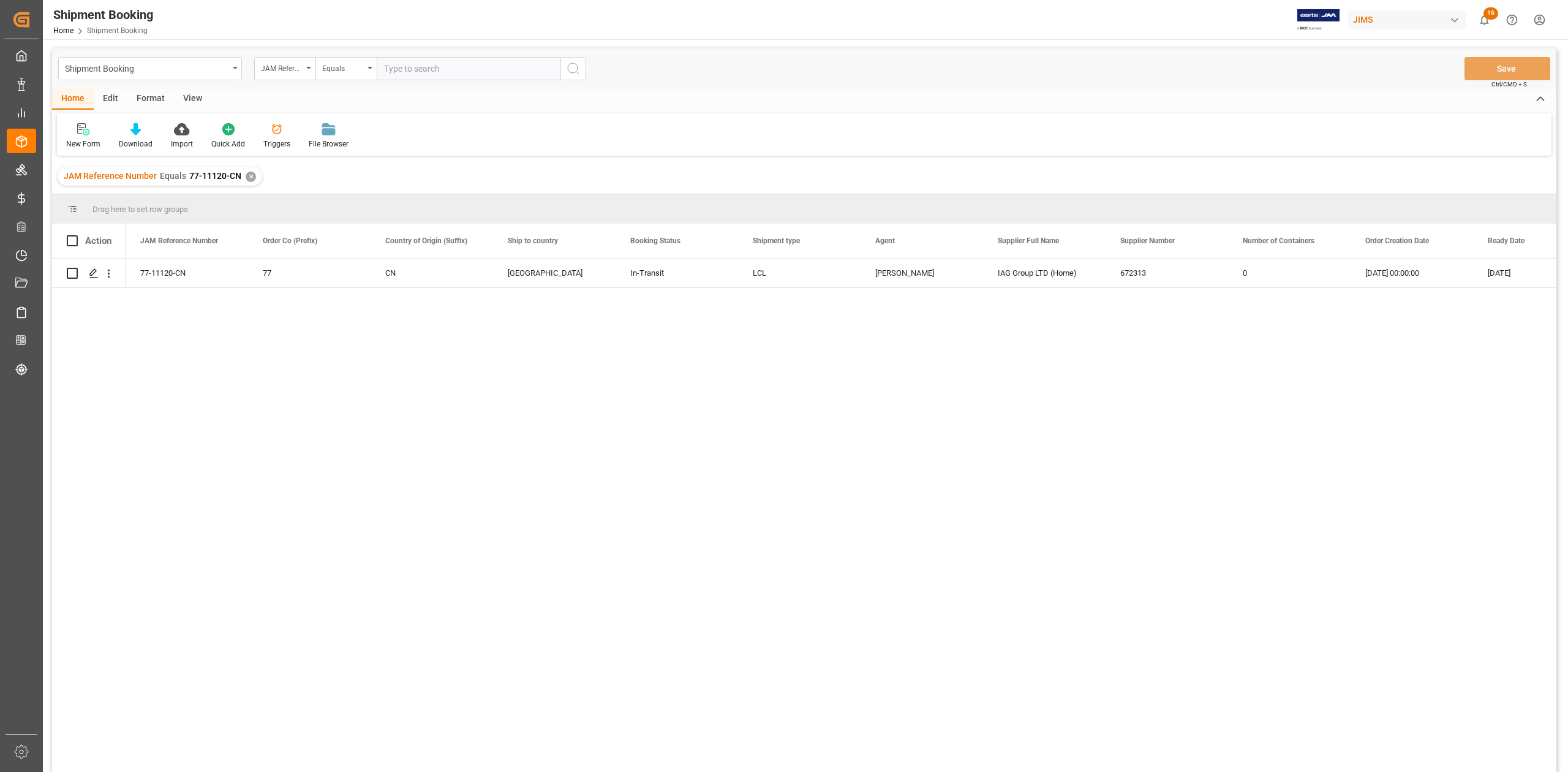
click at [246, 181] on div "JAM Reference Number Equals 77-11120-CN ✕" at bounding box center [159, 176] width 205 height 18
click at [246, 177] on div "✕" at bounding box center [251, 176] width 10 height 10
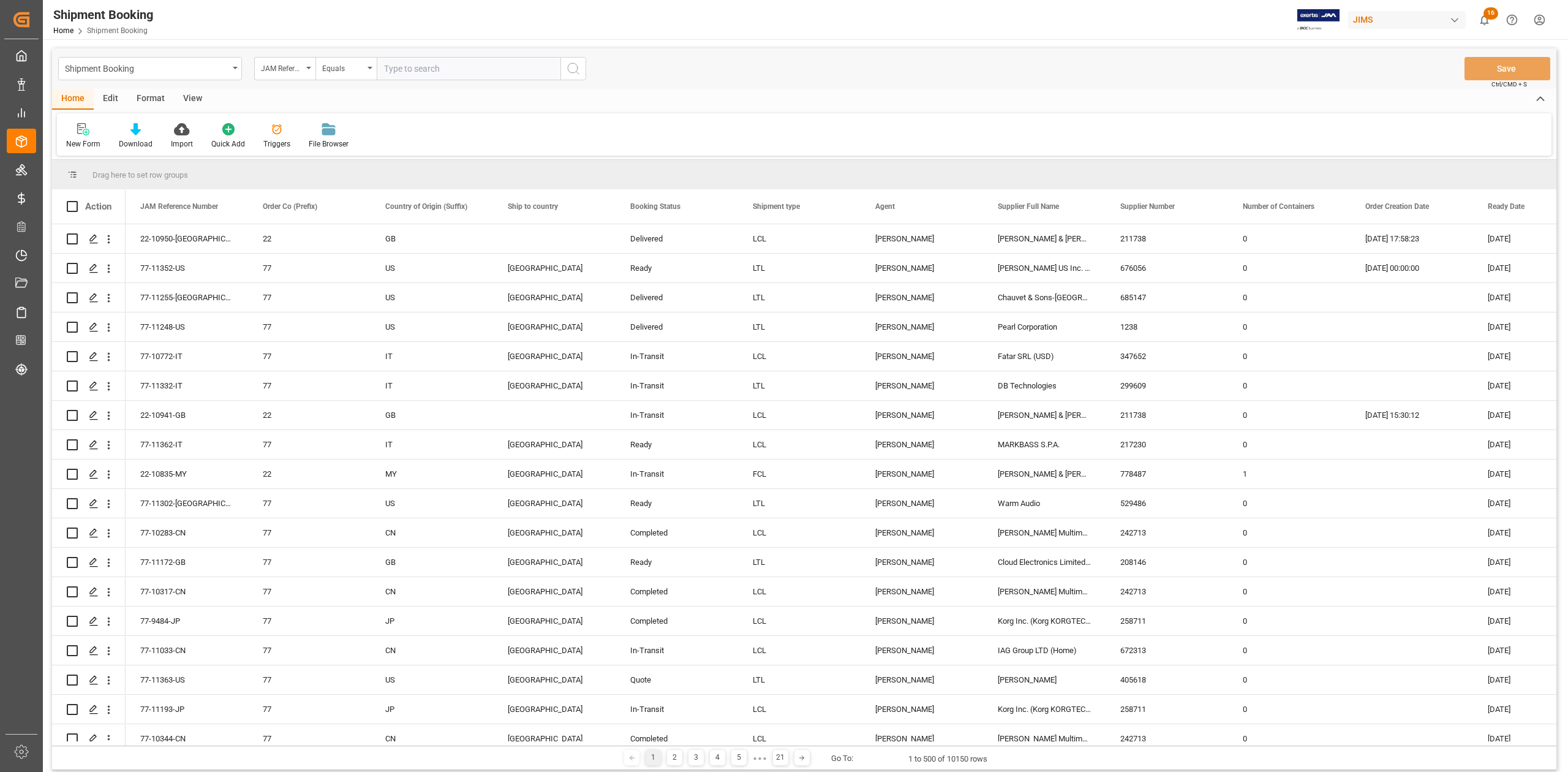
click at [422, 70] on input "text" at bounding box center [468, 69] width 184 height 24
paste input "77-11208-DE"
type input "77-11208-DE"
click at [579, 73] on icon "search button" at bounding box center [573, 69] width 14 height 14
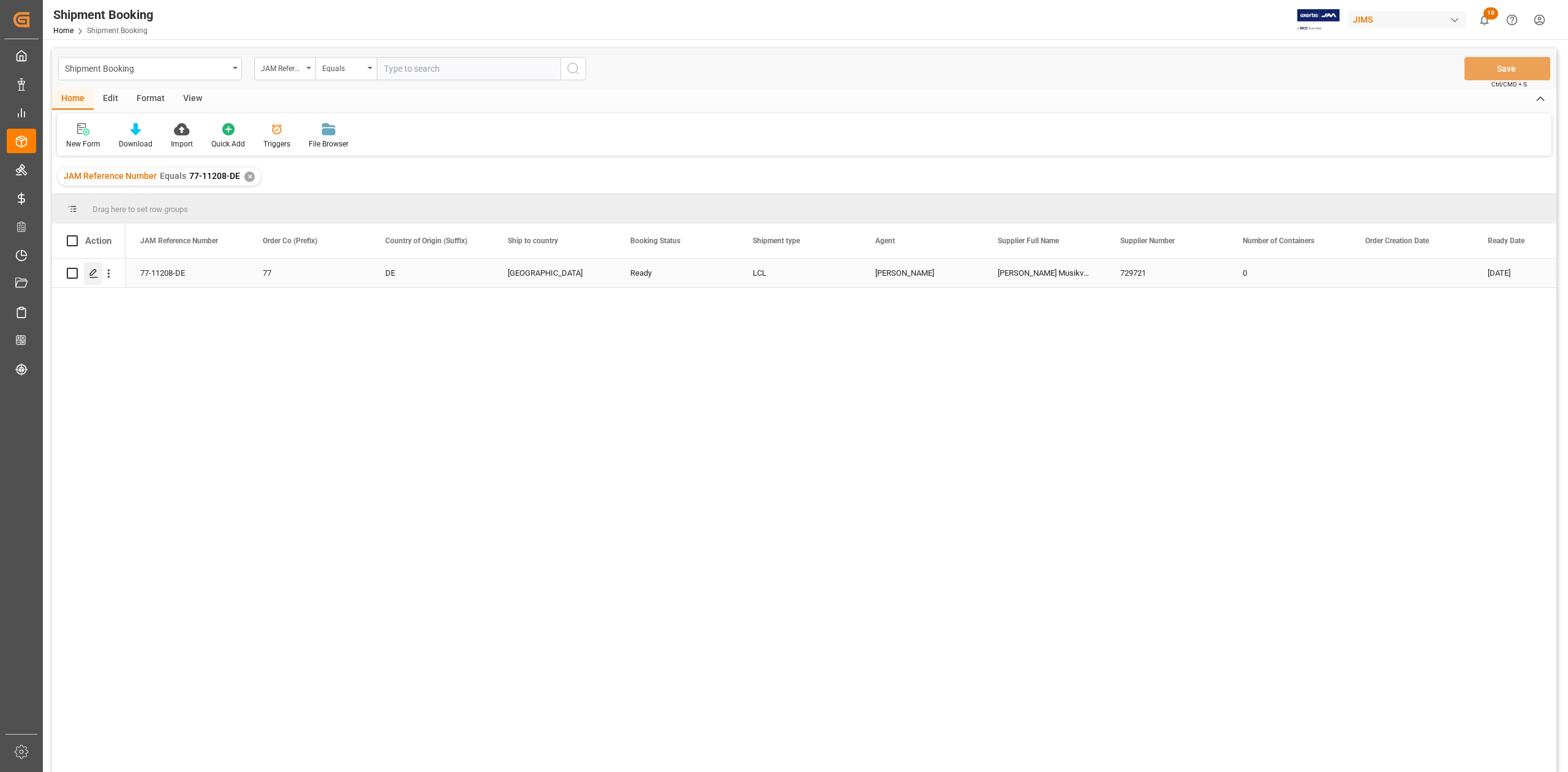
click at [93, 275] on icon "Press SPACE to select this row." at bounding box center [93, 273] width 10 height 10
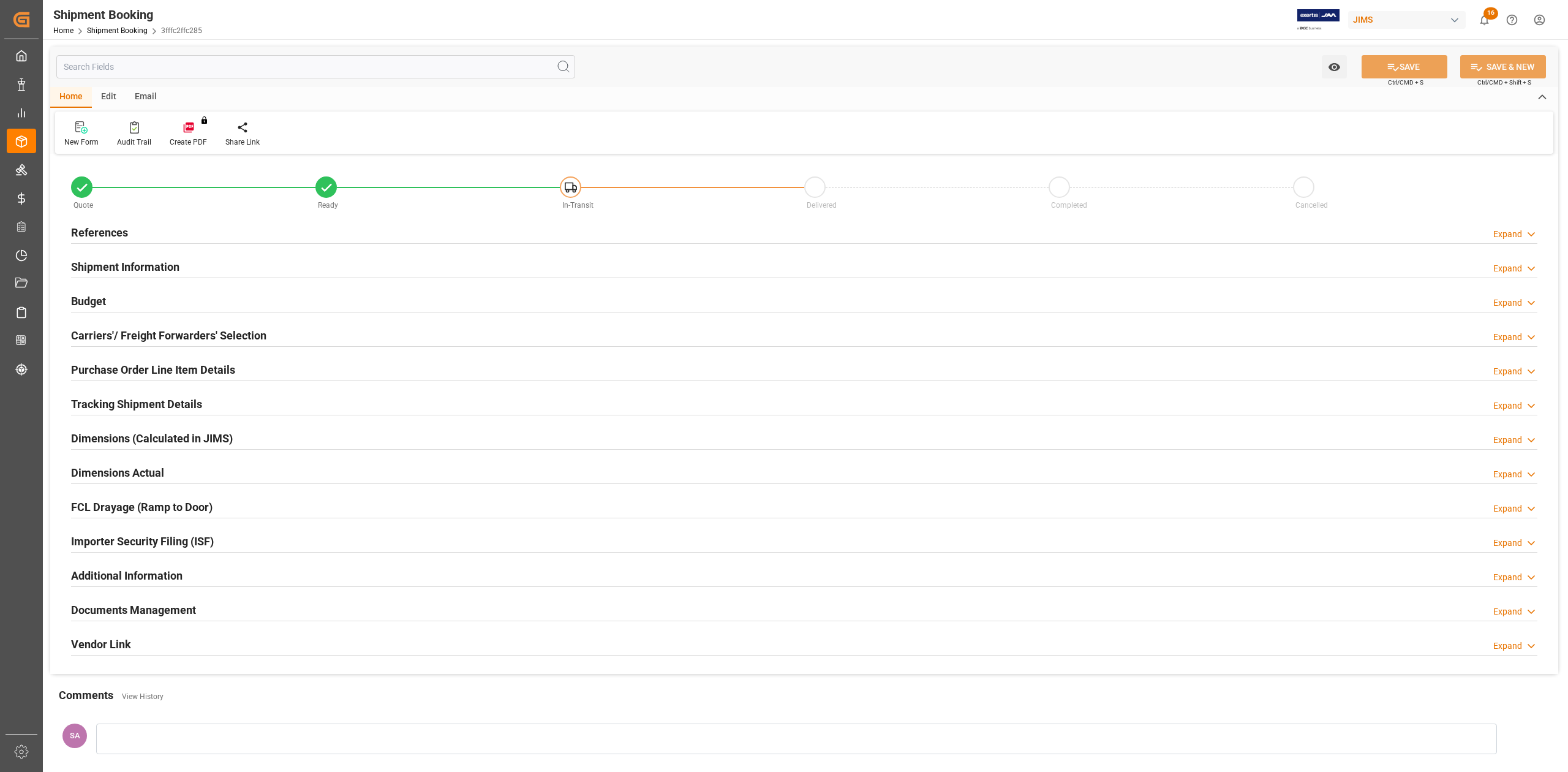
type input "36.0792"
type input "284.5992"
type input "850"
type input "1917.5"
click at [86, 297] on h2 "Budget" at bounding box center [88, 301] width 35 height 16
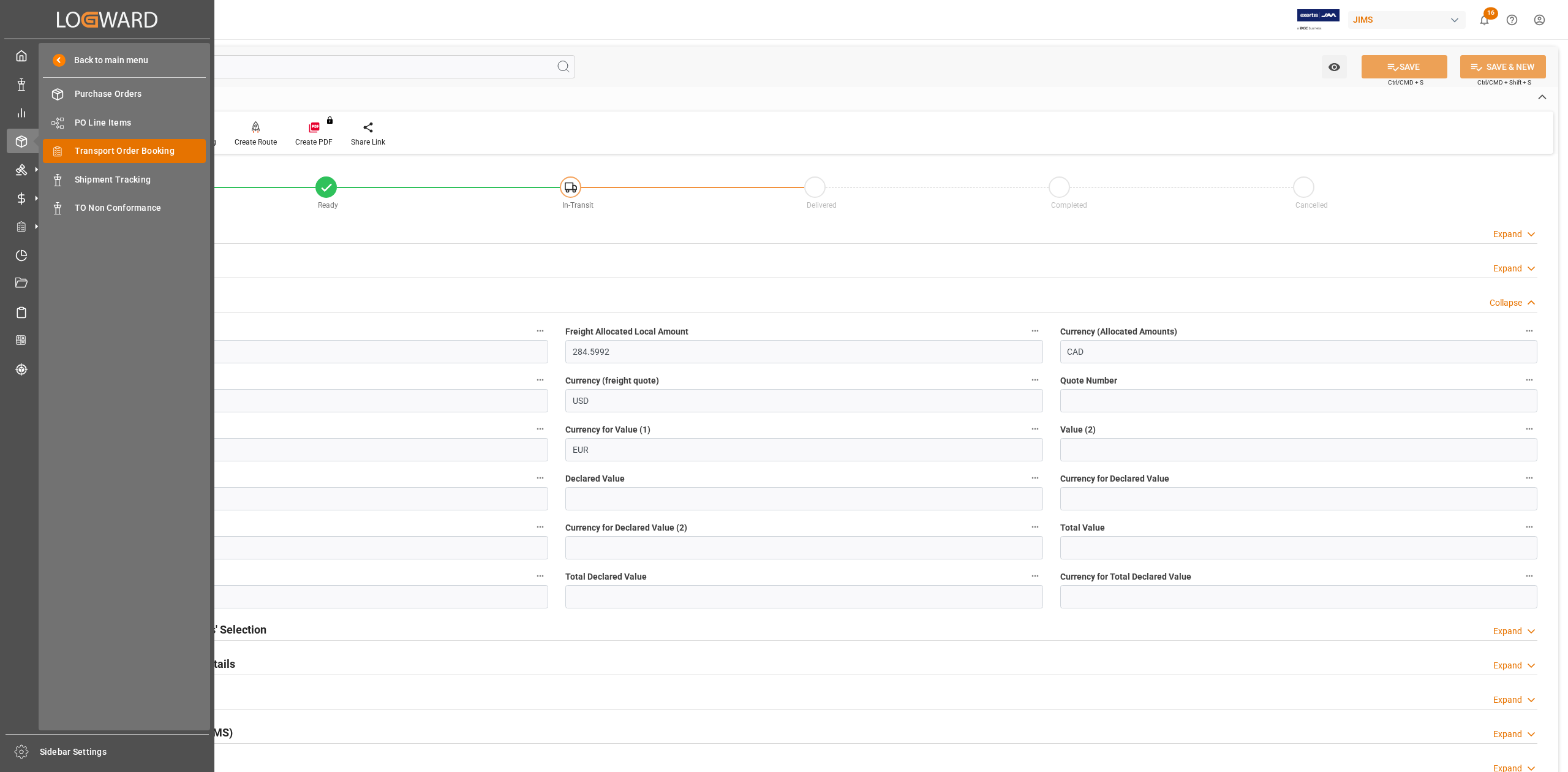
click at [93, 151] on span "Transport Order Booking" at bounding box center [140, 151] width 131 height 13
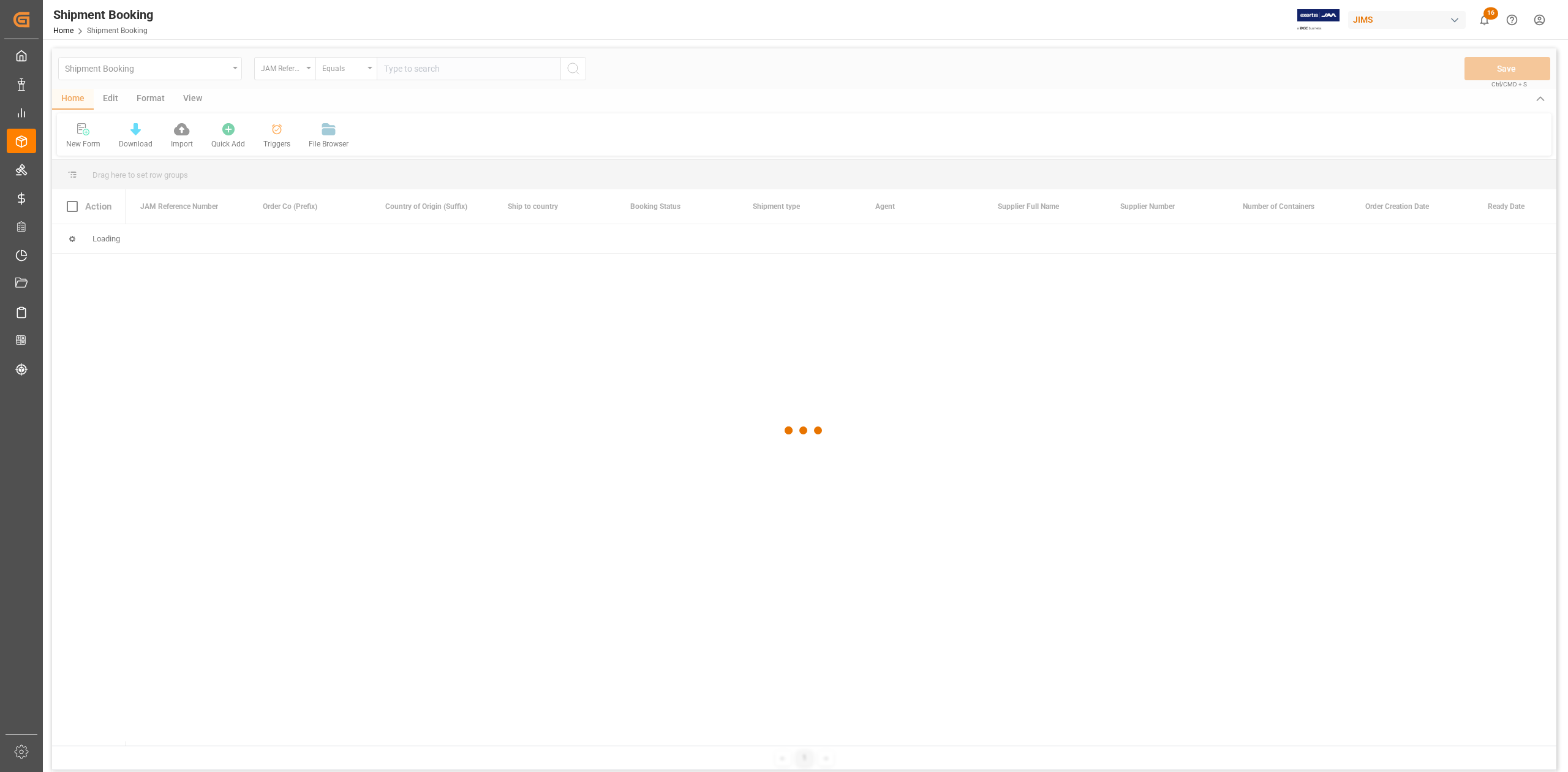
click at [441, 67] on div at bounding box center [804, 430] width 1504 height 764
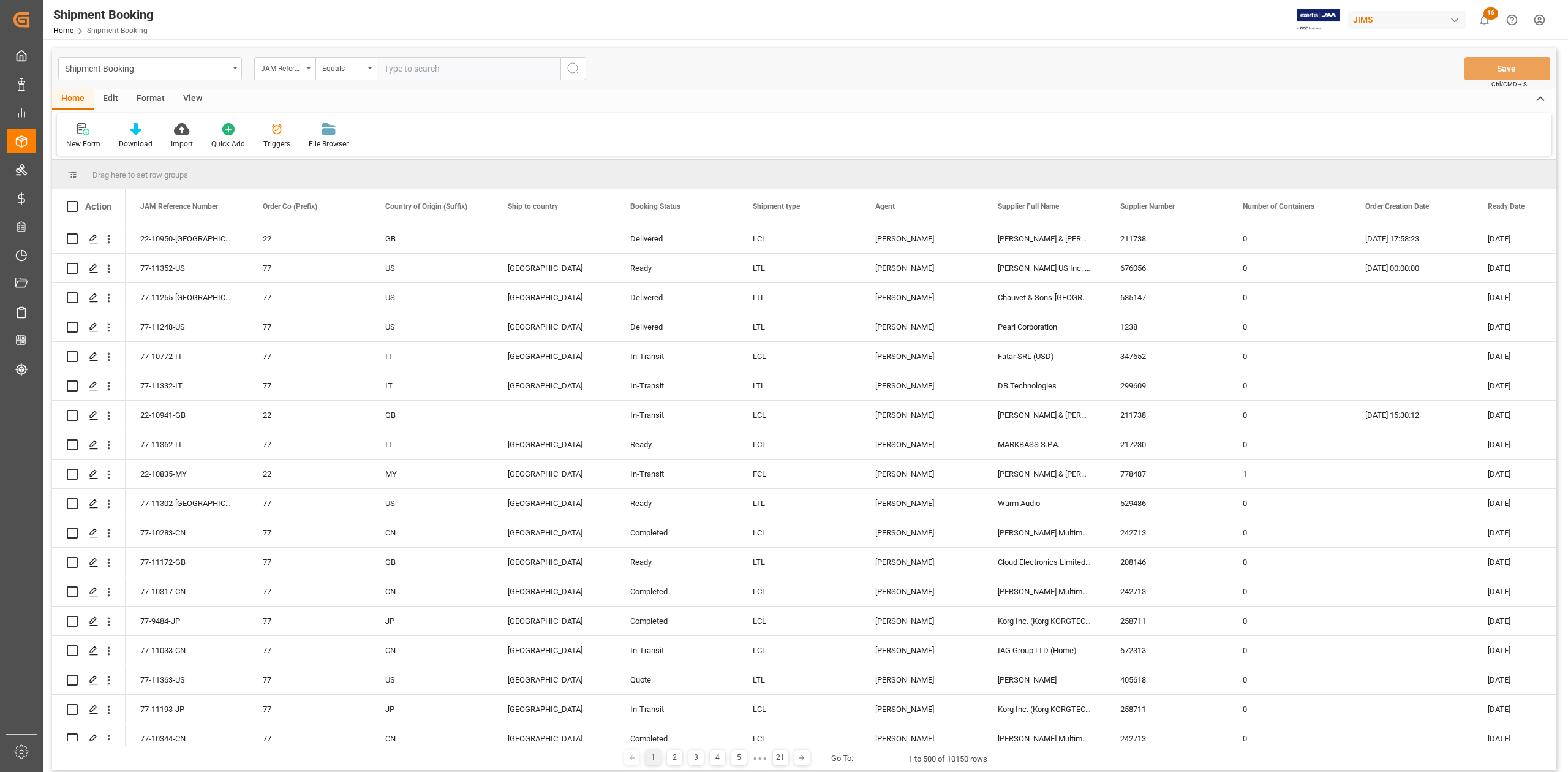
click at [441, 67] on input "text" at bounding box center [468, 69] width 184 height 24
paste input "77-10443-IT"
type input "77-10443-IT"
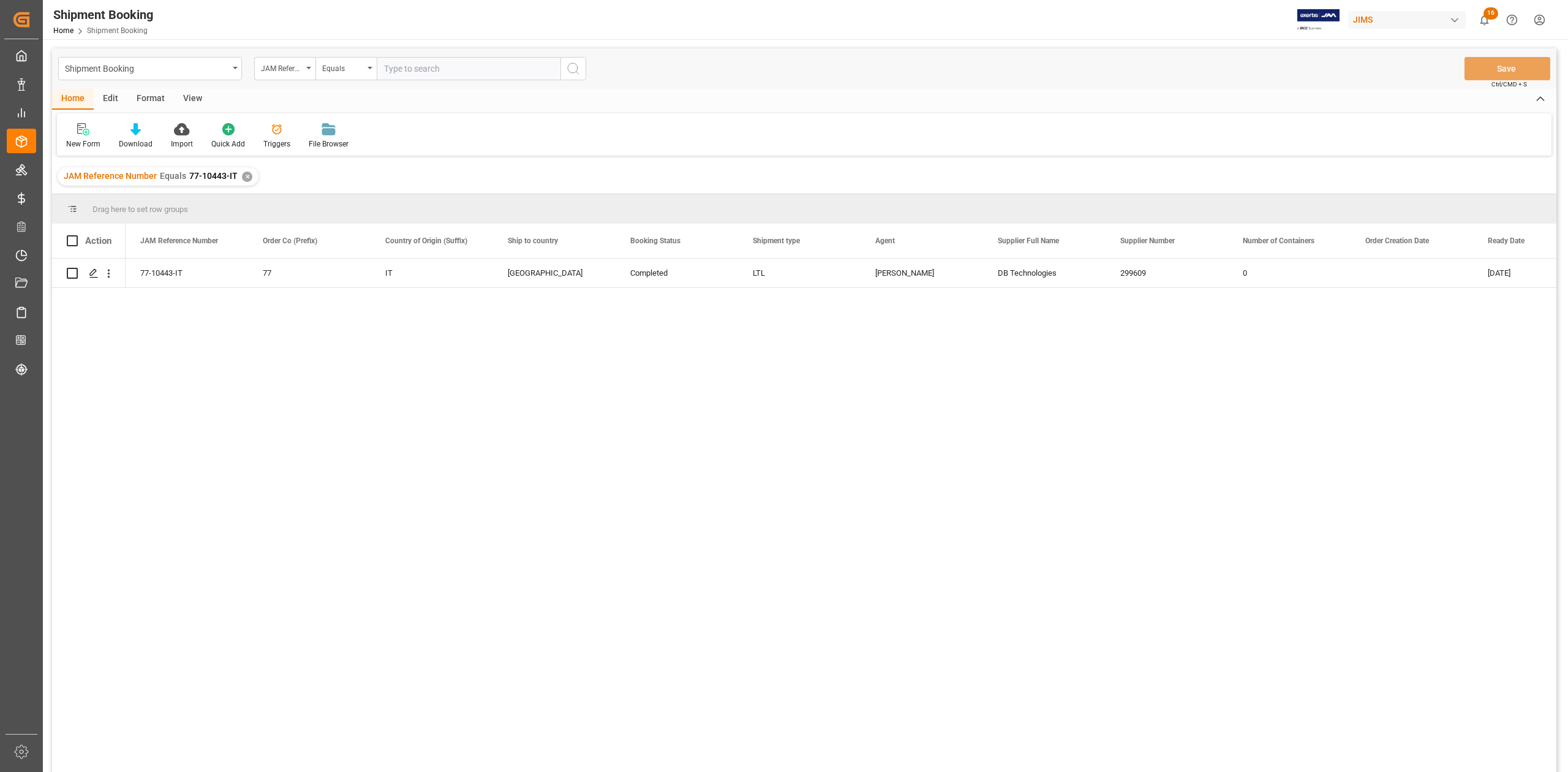
click at [242, 179] on div "✕" at bounding box center [247, 176] width 10 height 10
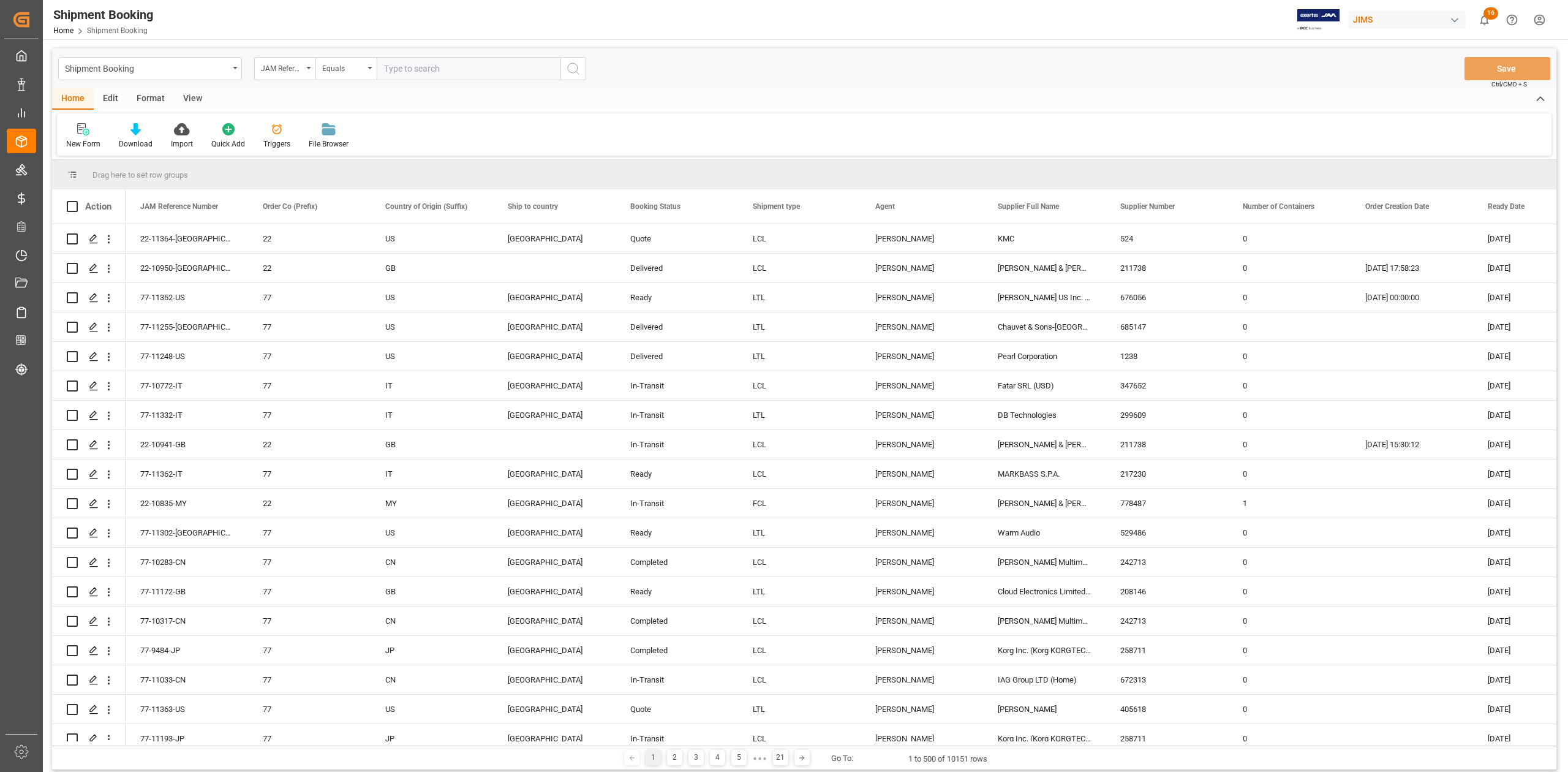
click at [427, 73] on input "text" at bounding box center [468, 69] width 184 height 24
paste input "77-9402-CN"
type input "77-9402-CN"
click at [574, 76] on button "search button" at bounding box center [573, 69] width 25 height 24
